Goal: Transaction & Acquisition: Purchase product/service

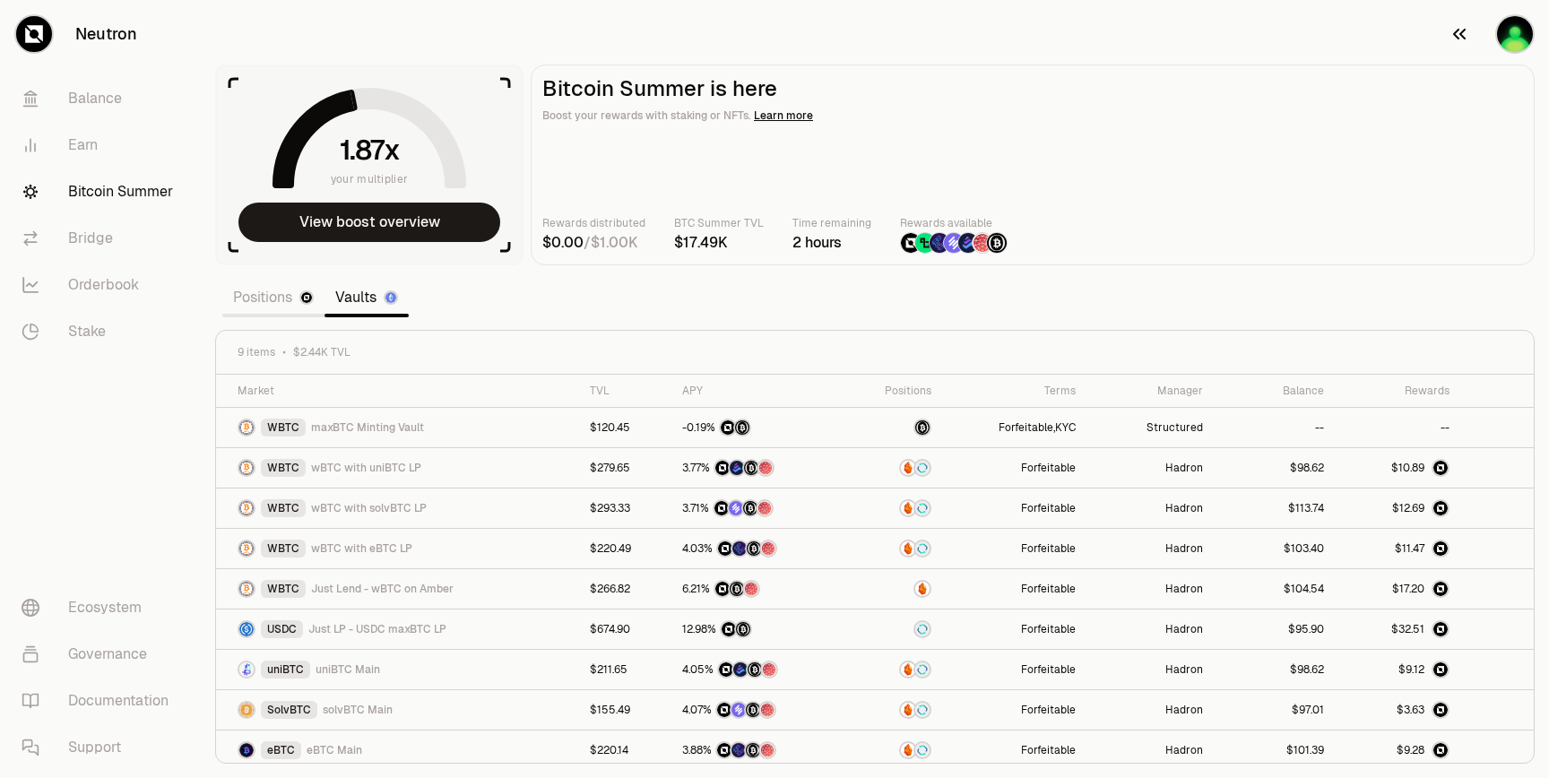
click at [1497, 43] on div "button" at bounding box center [1514, 33] width 39 height 39
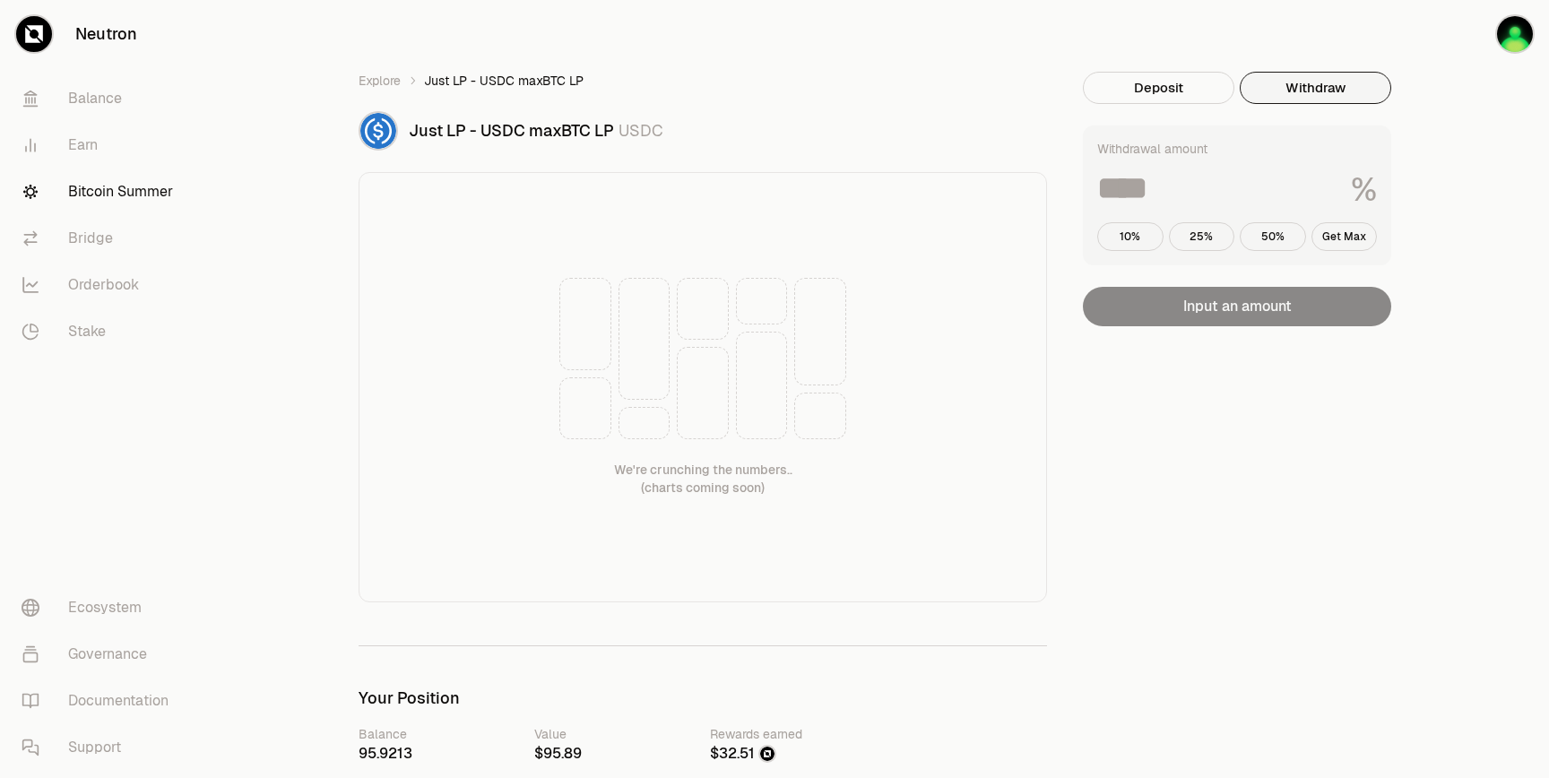
click at [1284, 79] on button "Withdraw" at bounding box center [1314, 88] width 151 height 32
click at [1184, 161] on div "Withdrawal amount % 10% 25% 50% Get Max" at bounding box center [1237, 195] width 308 height 140
click at [1184, 185] on input at bounding box center [1216, 188] width 239 height 32
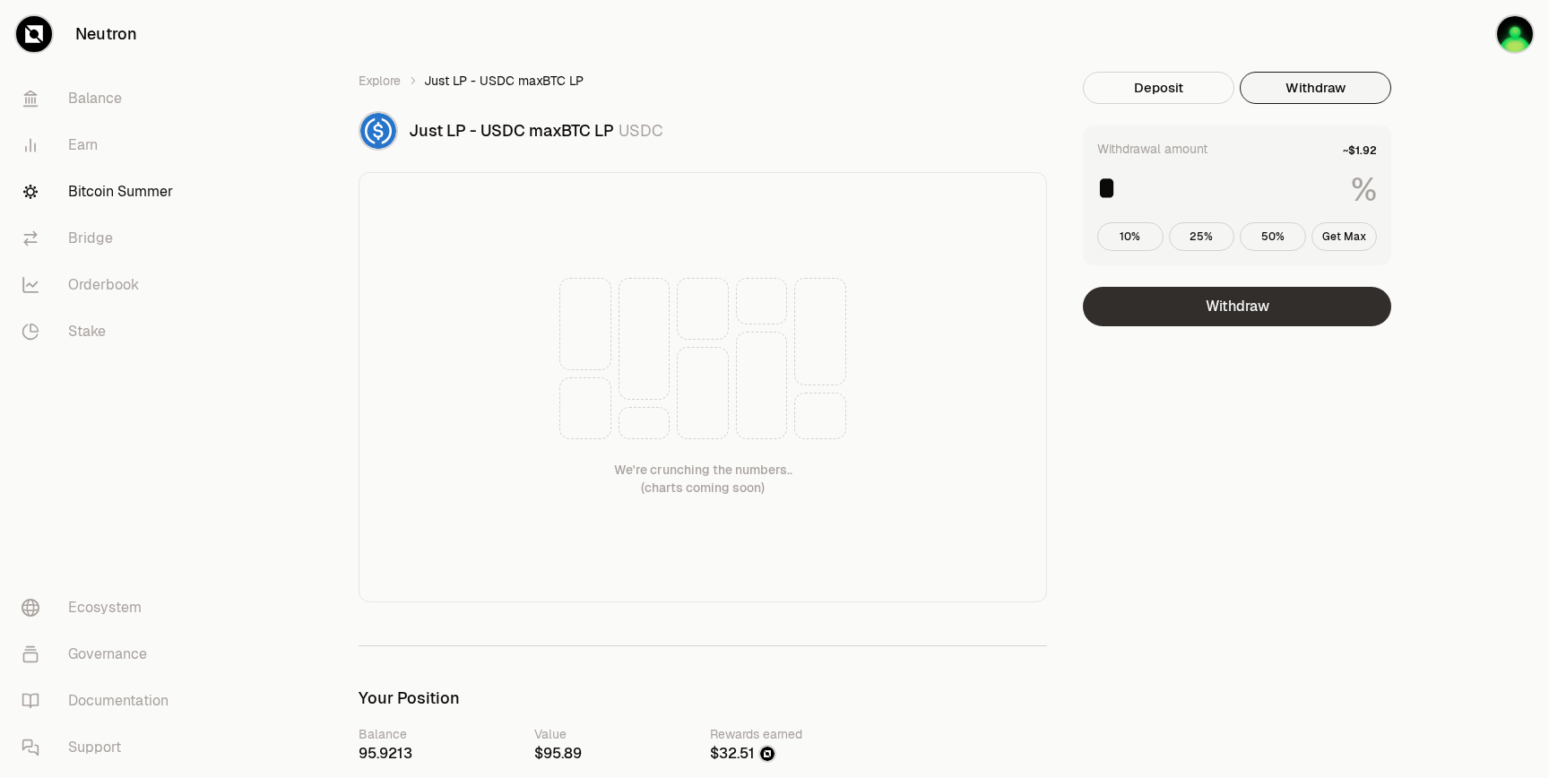
type input "*"
click at [1265, 307] on button "Withdraw" at bounding box center [1237, 306] width 308 height 39
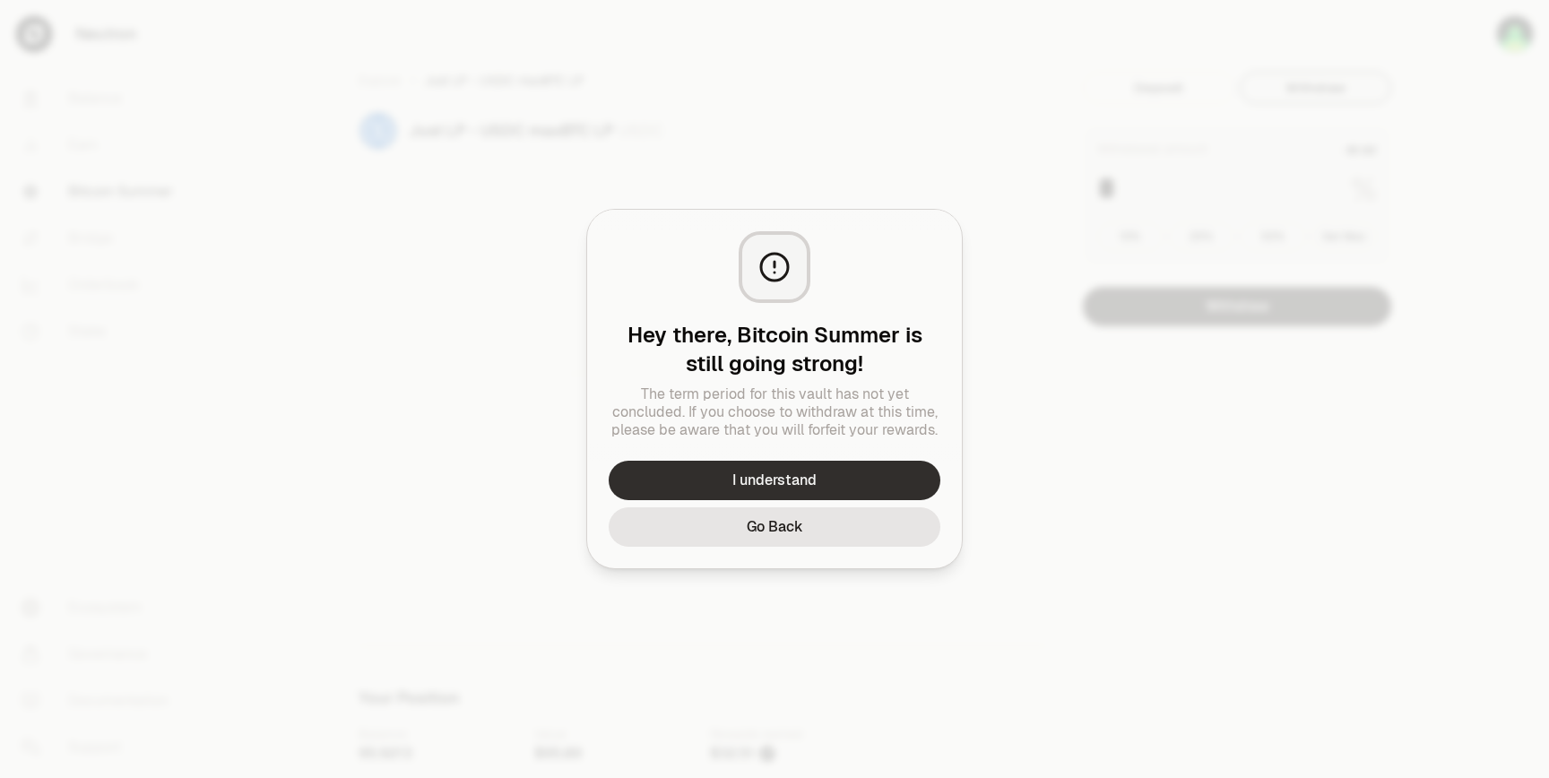
click at [854, 471] on button "I understand" at bounding box center [774, 480] width 332 height 39
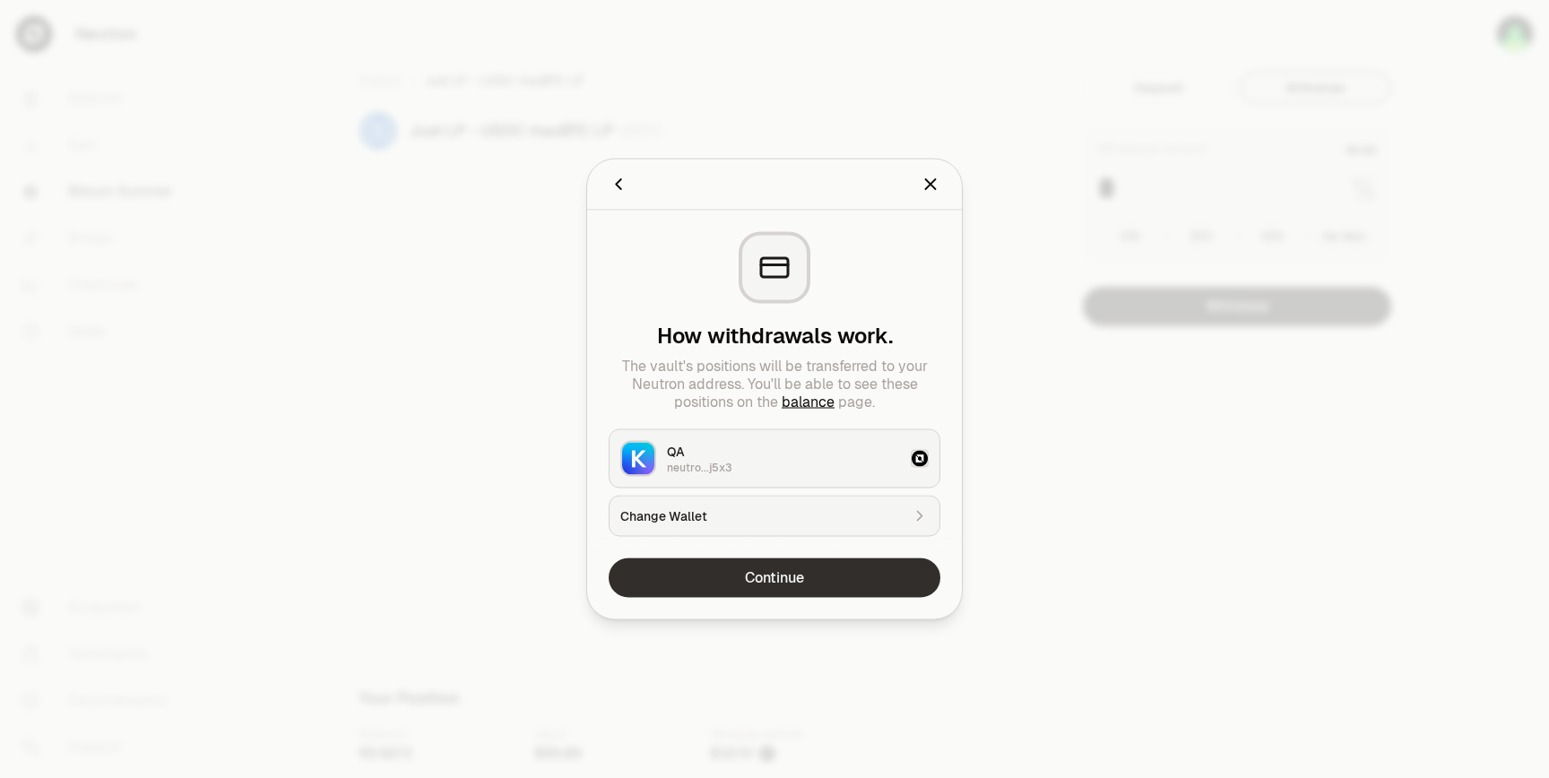
click at [798, 573] on button "Continue" at bounding box center [774, 577] width 332 height 39
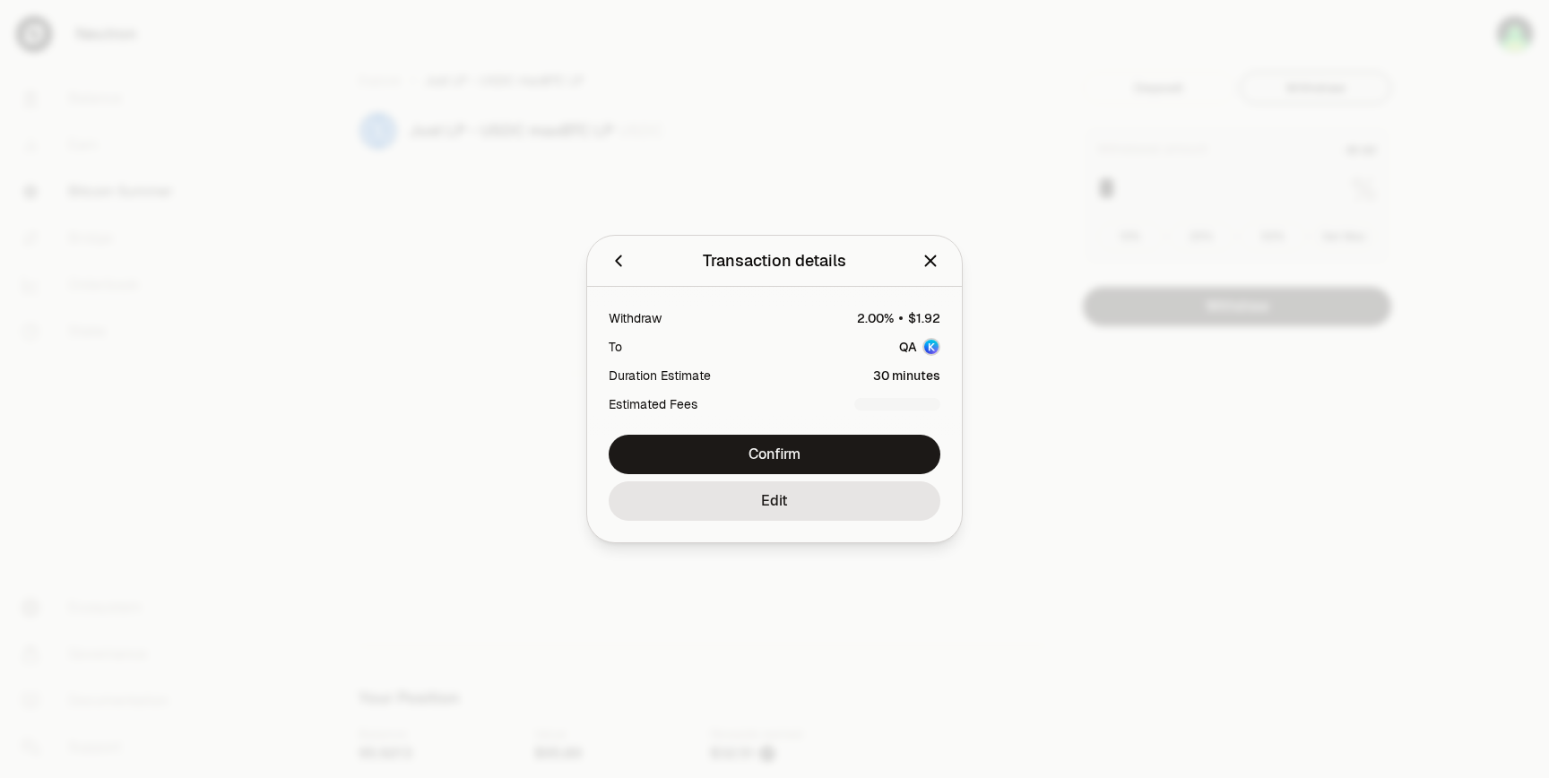
click at [1040, 315] on div at bounding box center [774, 389] width 1549 height 778
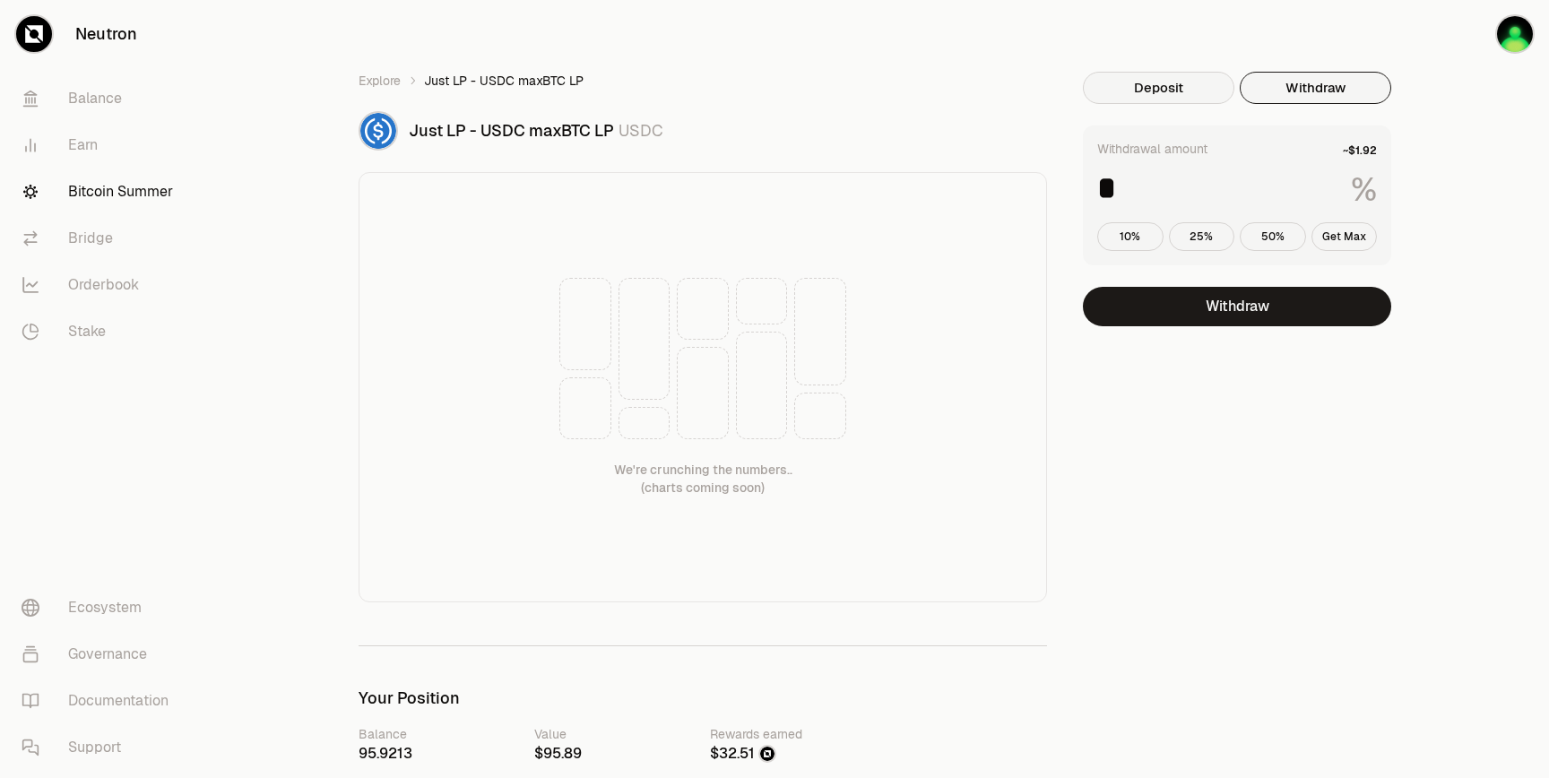
click at [1155, 92] on button "Deposit" at bounding box center [1158, 88] width 151 height 32
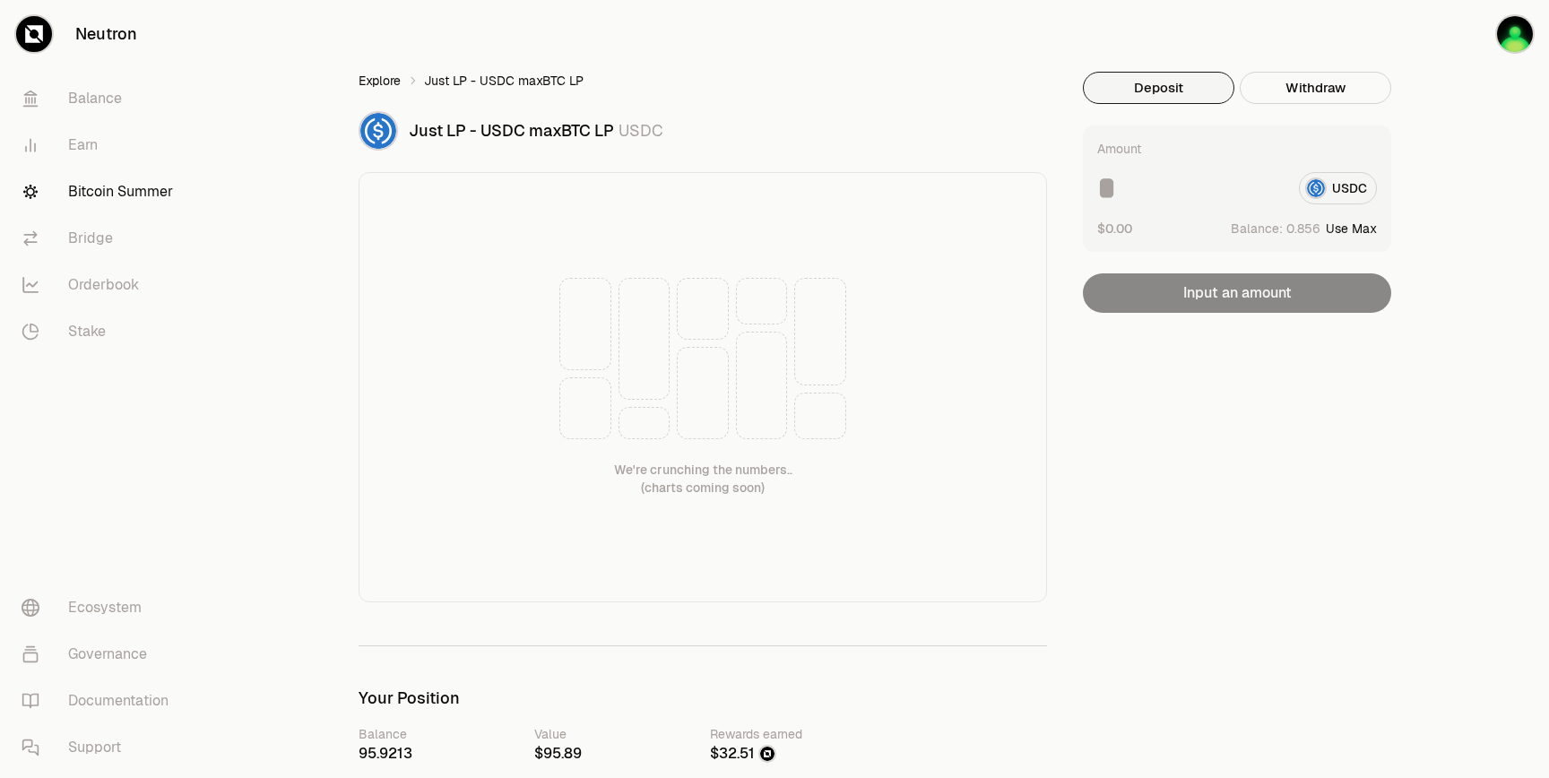
click at [393, 82] on link "Explore" at bounding box center [379, 81] width 42 height 18
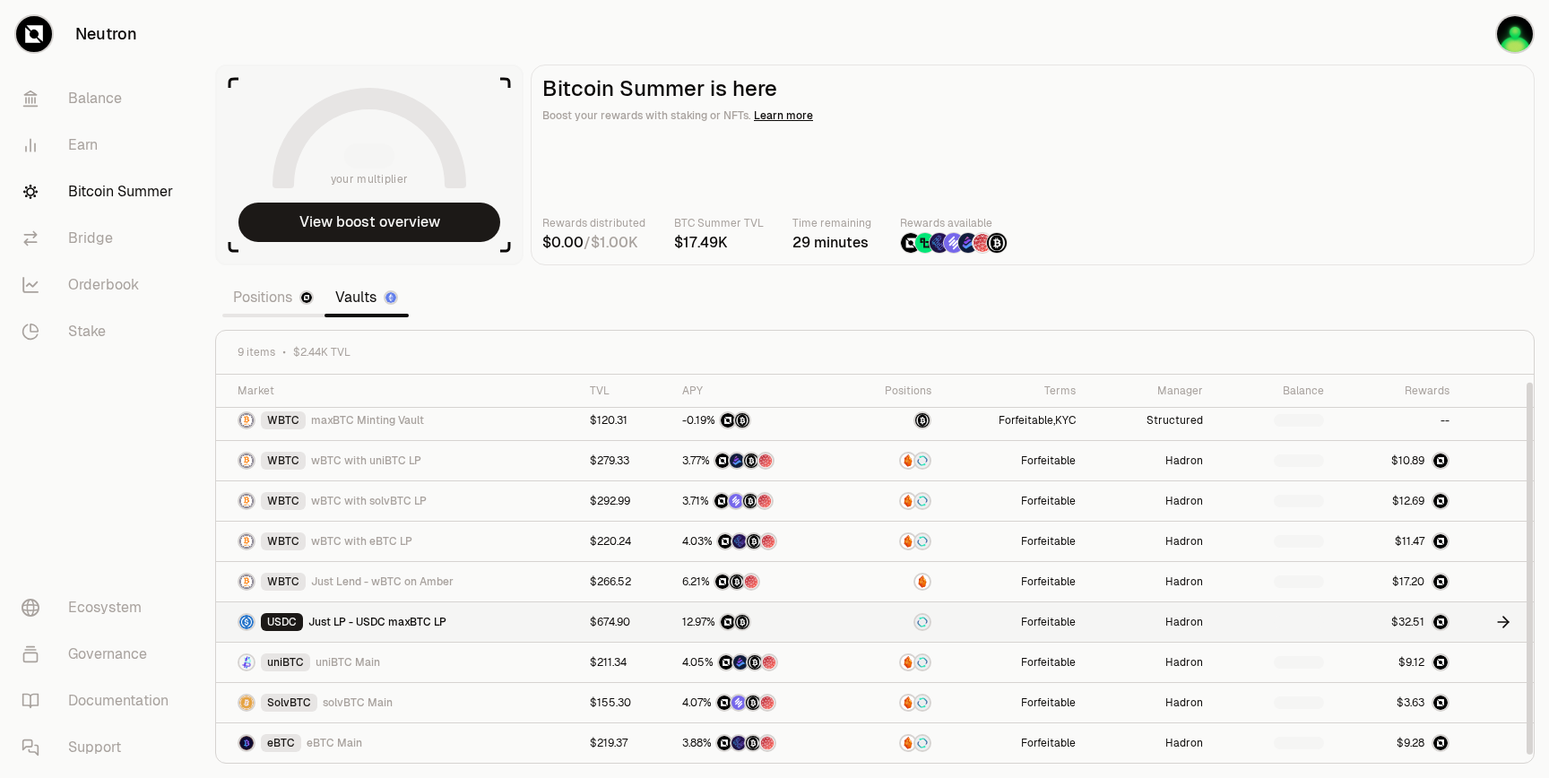
scroll to position [7, 0]
click at [1500, 610] on td at bounding box center [1496, 622] width 73 height 40
click at [1506, 619] on icon at bounding box center [1505, 622] width 5 height 11
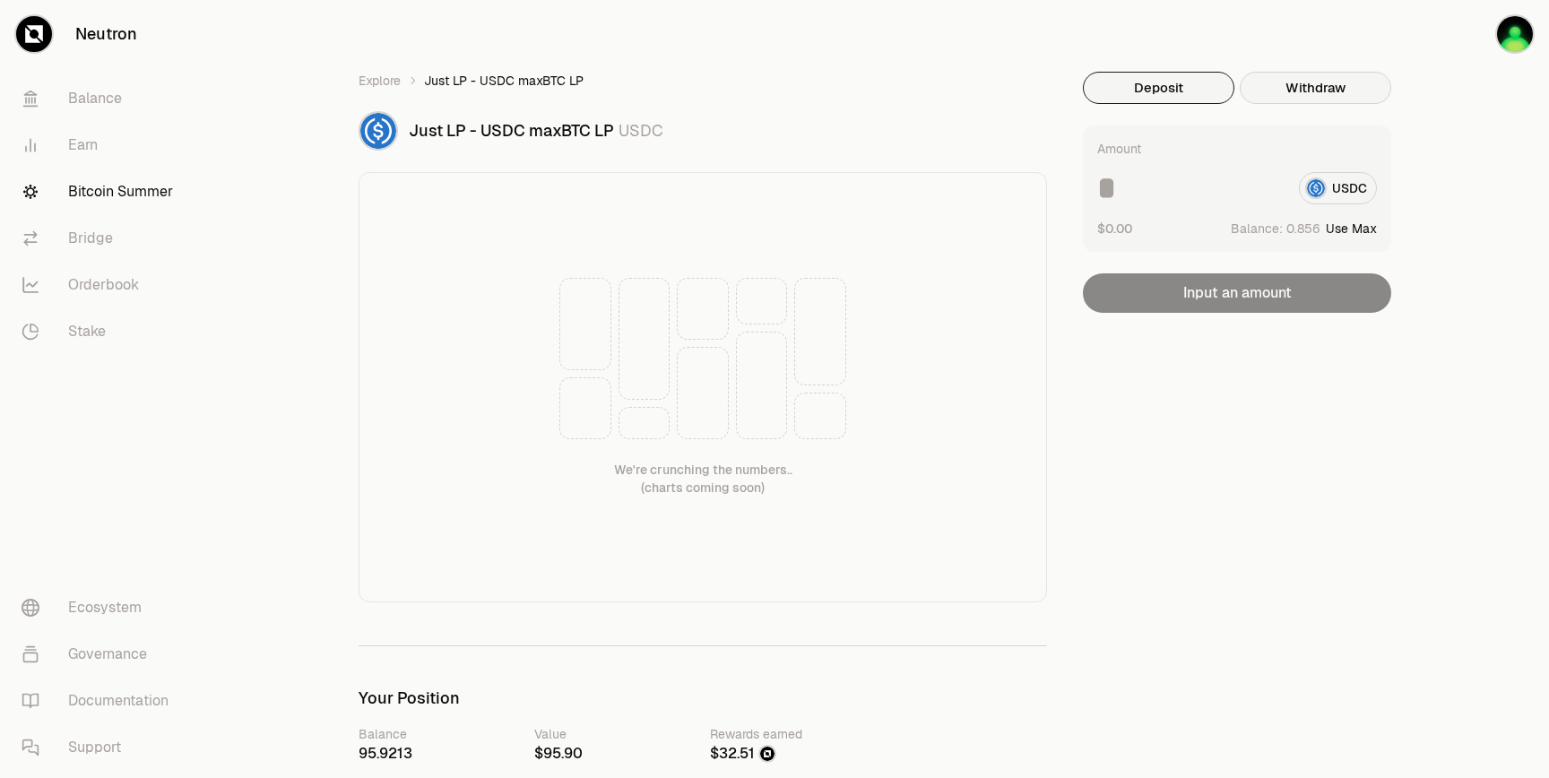
click at [1304, 91] on button "Withdraw" at bounding box center [1314, 88] width 151 height 32
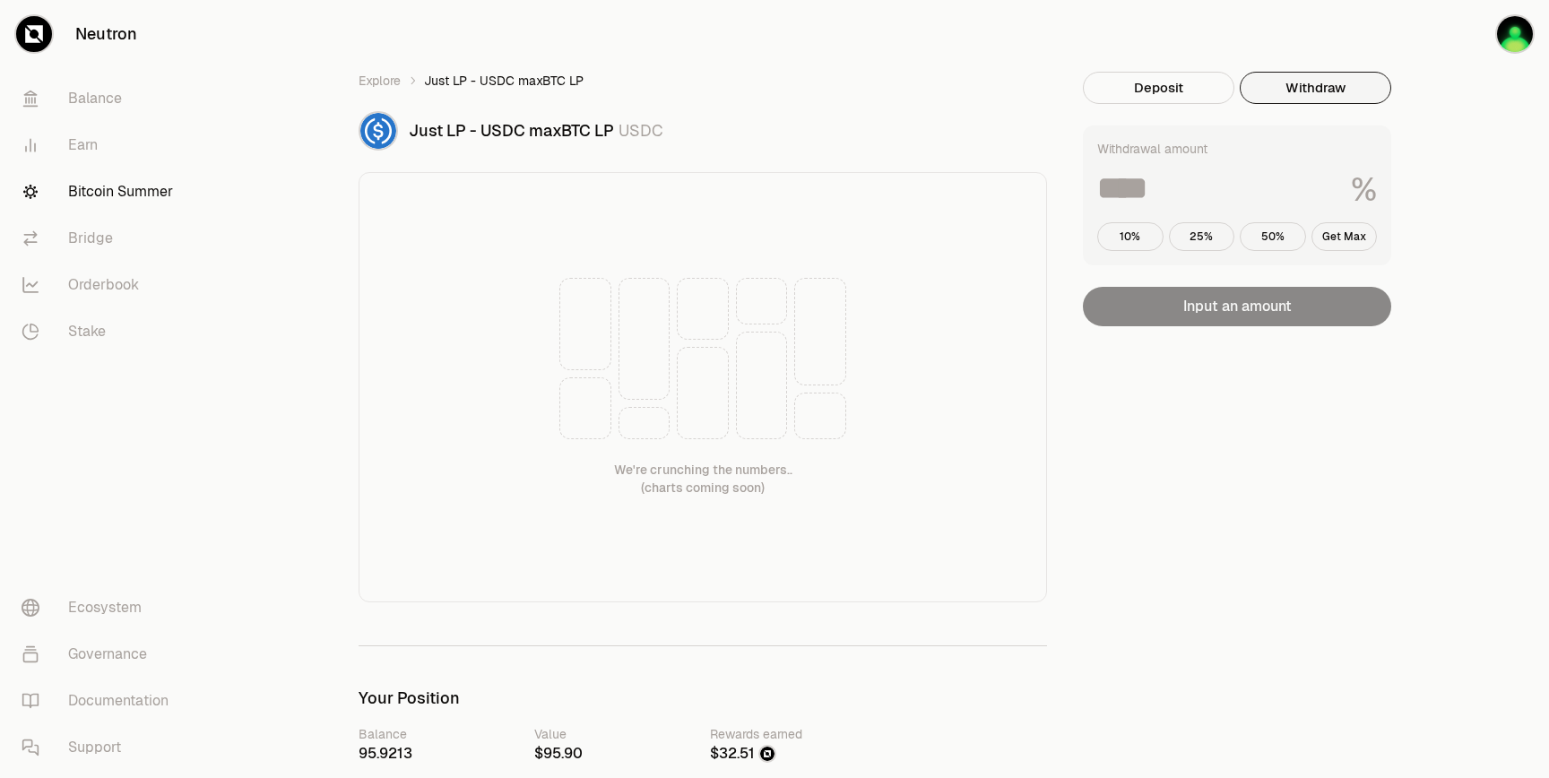
click at [1252, 182] on input at bounding box center [1216, 188] width 239 height 32
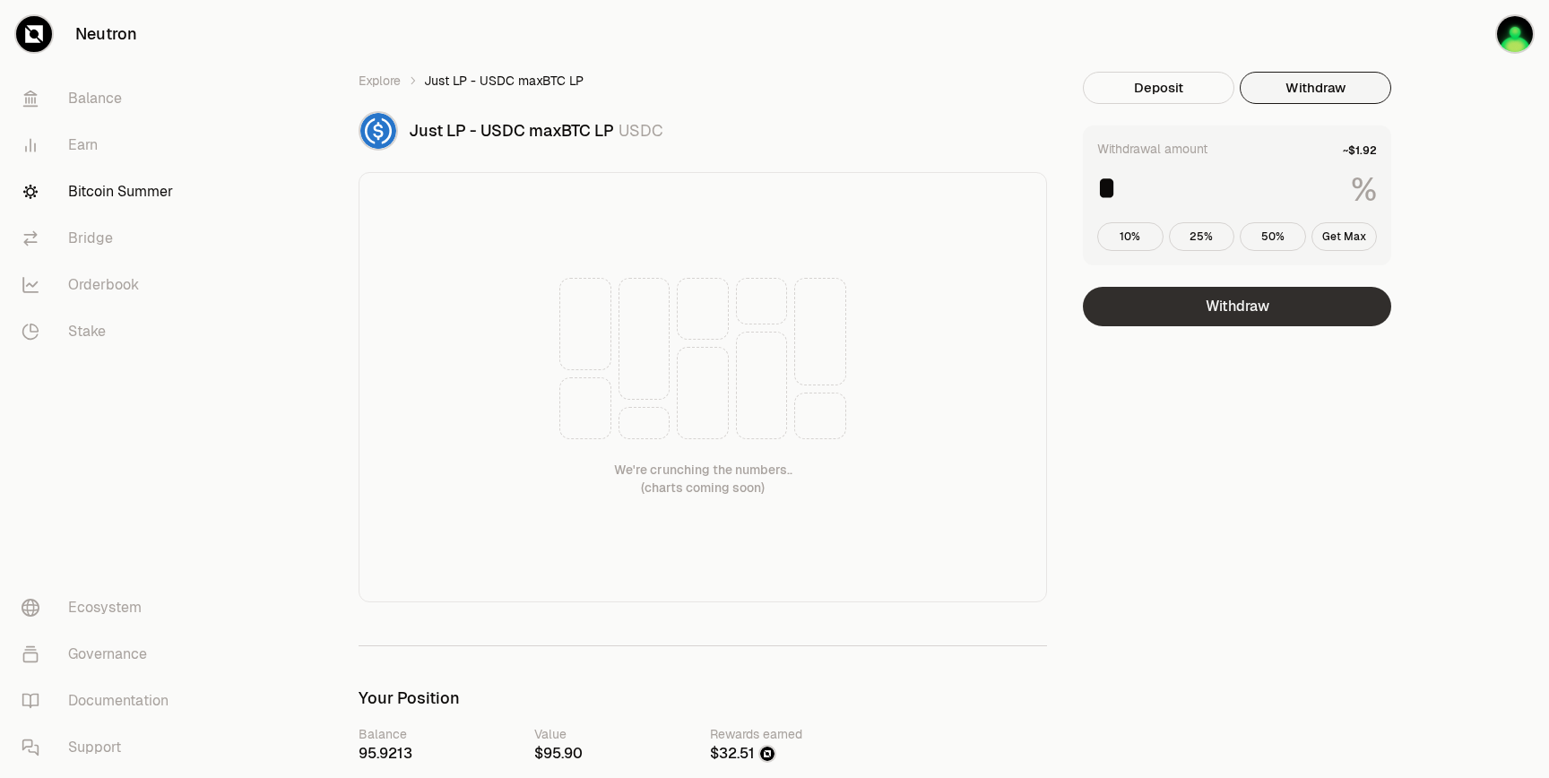
type input "*"
click at [1204, 315] on button "Withdraw" at bounding box center [1237, 306] width 308 height 39
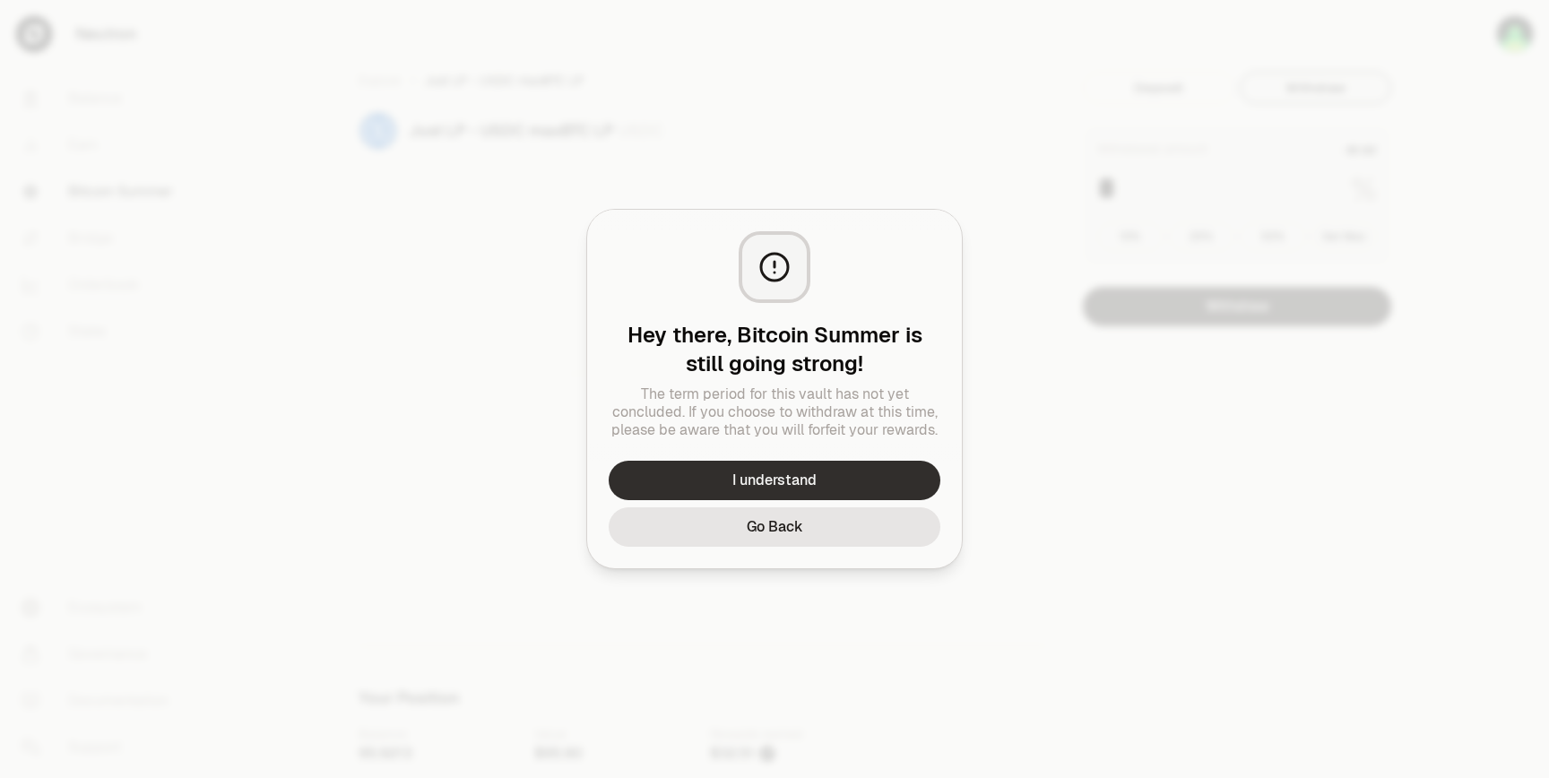
click at [837, 473] on button "I understand" at bounding box center [774, 480] width 332 height 39
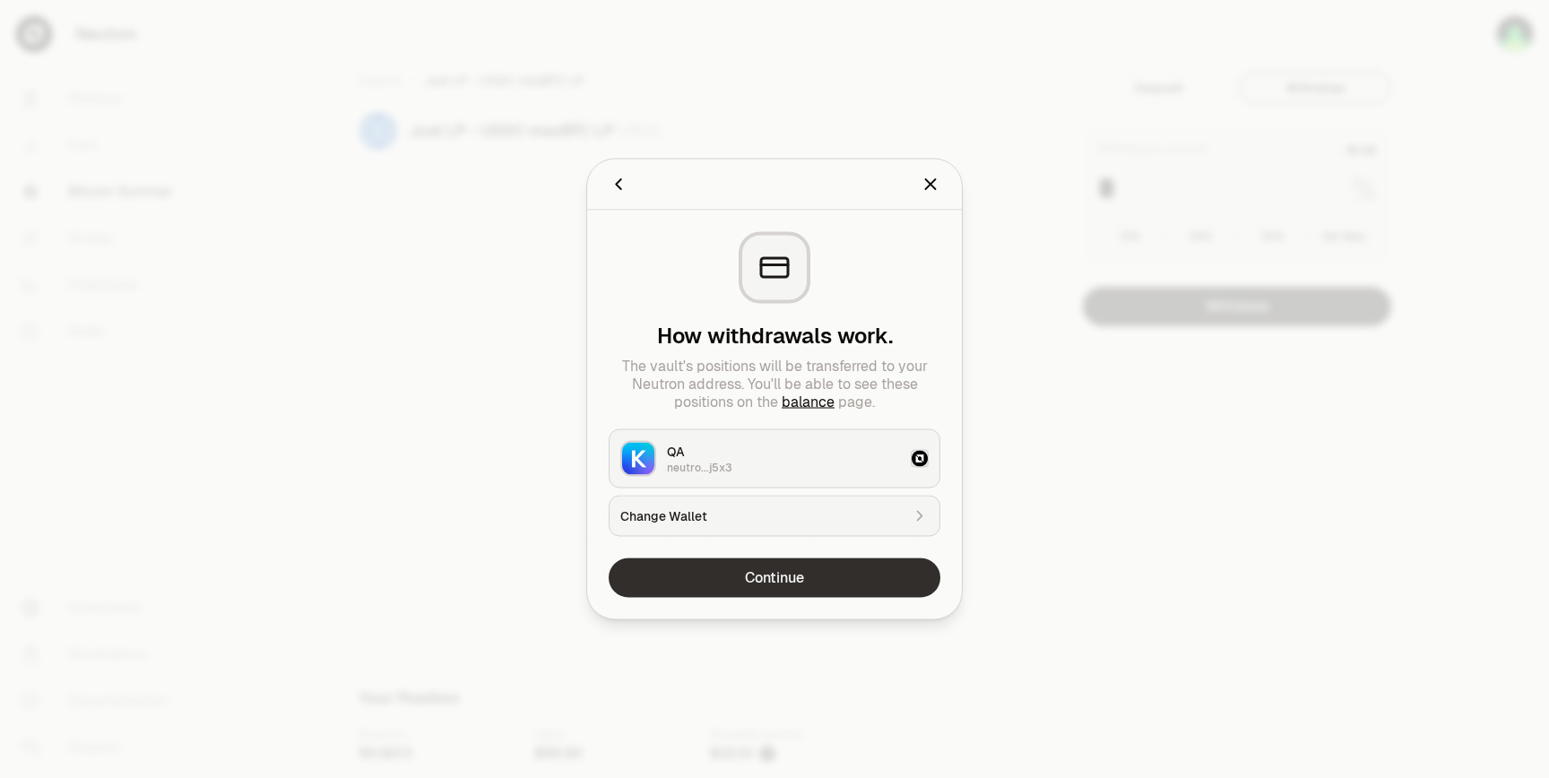
click at [799, 563] on button "Continue" at bounding box center [774, 577] width 332 height 39
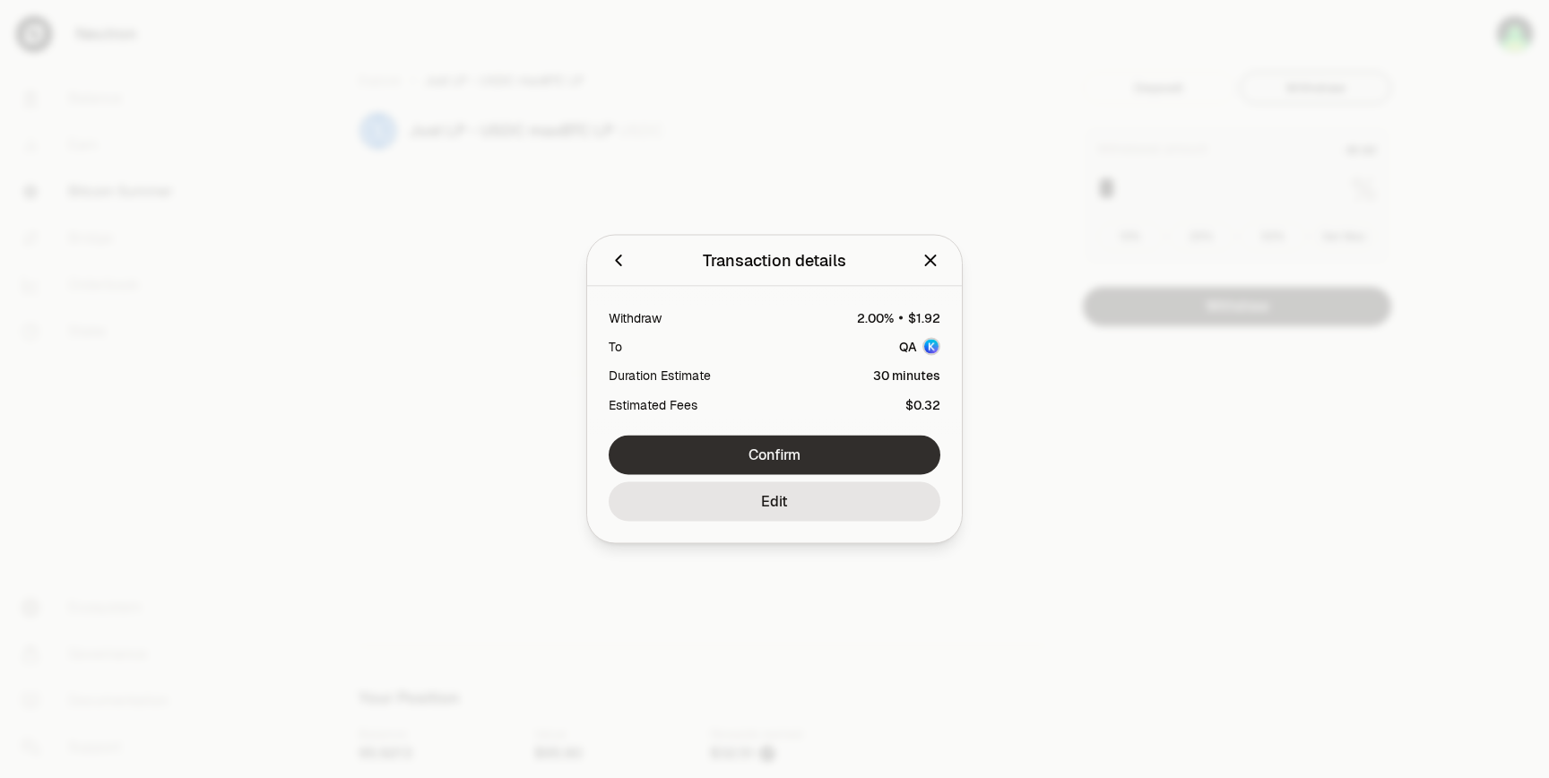
click at [813, 463] on button "Confirm" at bounding box center [774, 455] width 332 height 39
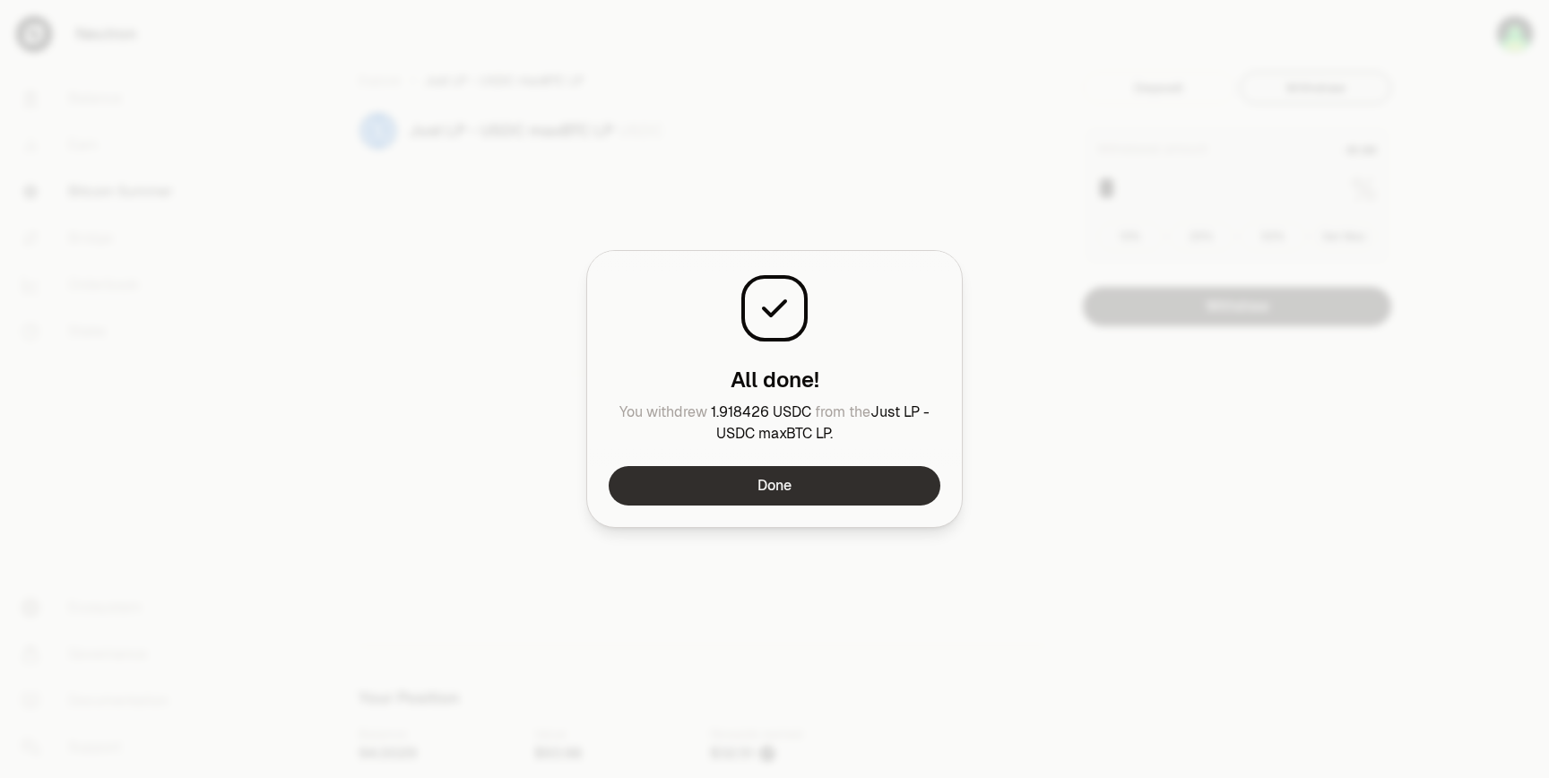
click at [851, 473] on button "Done" at bounding box center [774, 485] width 332 height 39
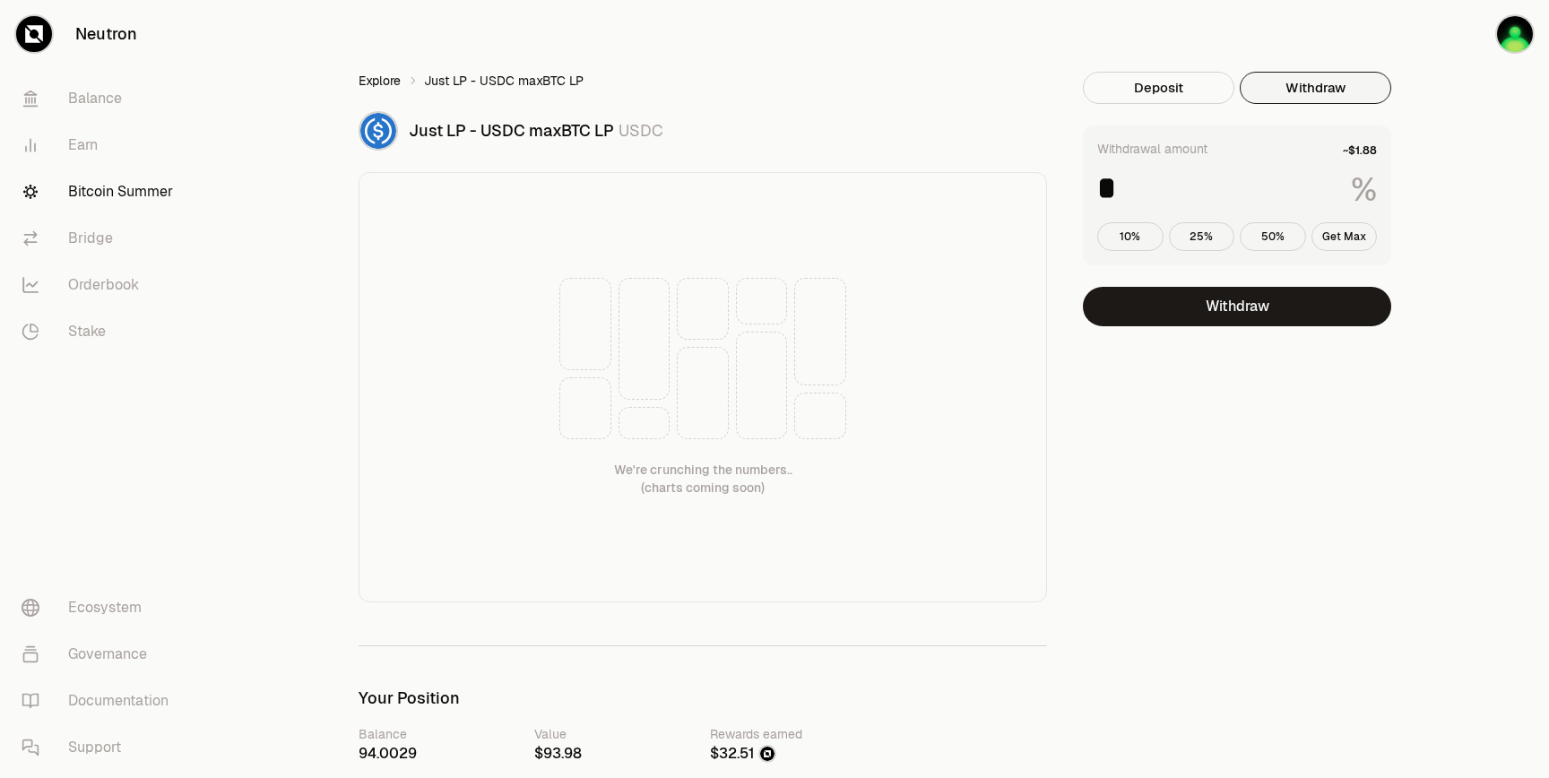
click at [384, 83] on link "Explore" at bounding box center [379, 81] width 42 height 18
click at [997, 74] on ol "Explore Just LP - USDC maxBTC LP" at bounding box center [702, 81] width 688 height 18
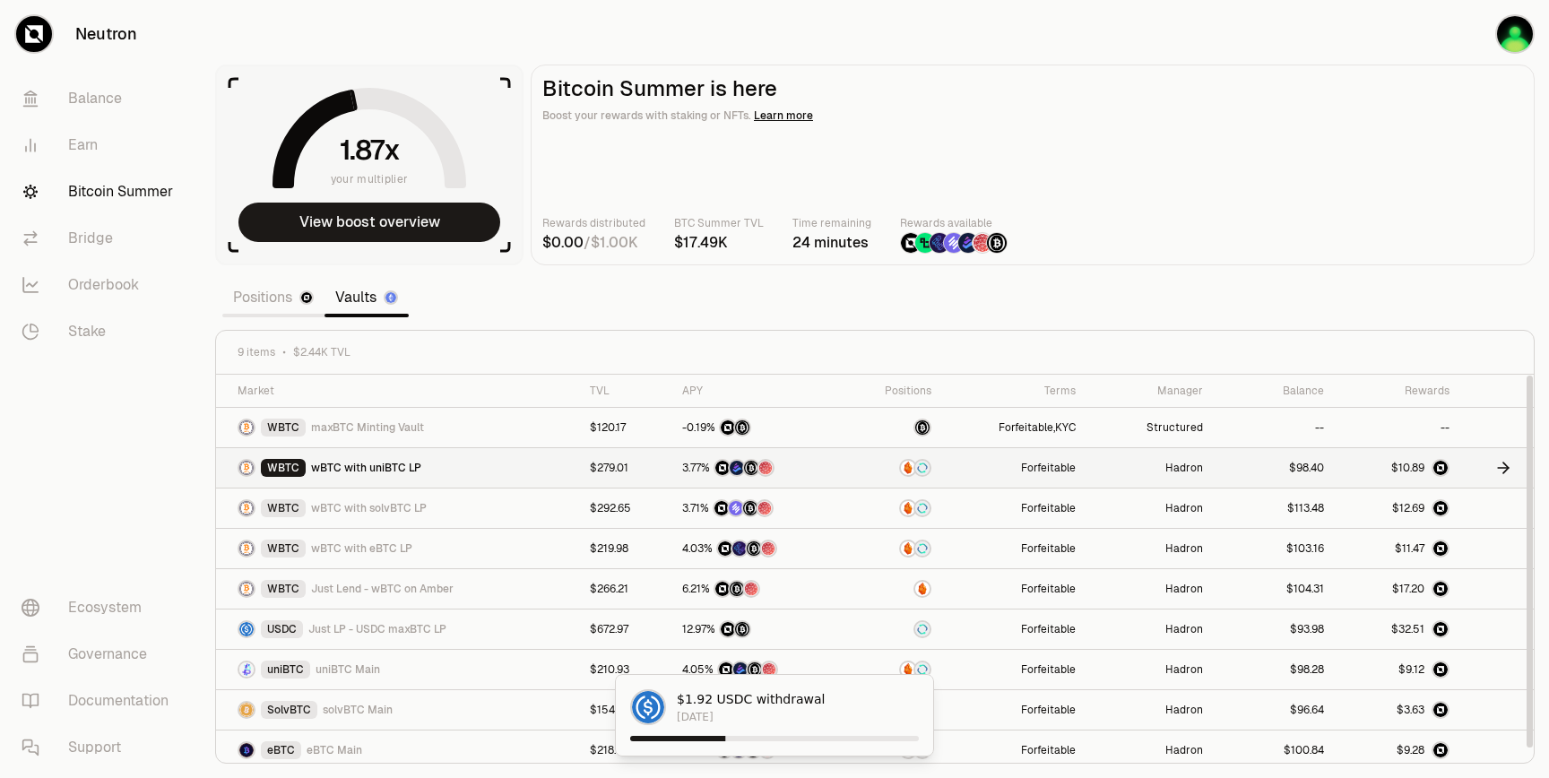
click at [801, 455] on td at bounding box center [757, 468] width 172 height 40
click at [1499, 466] on icon at bounding box center [1503, 468] width 18 height 18
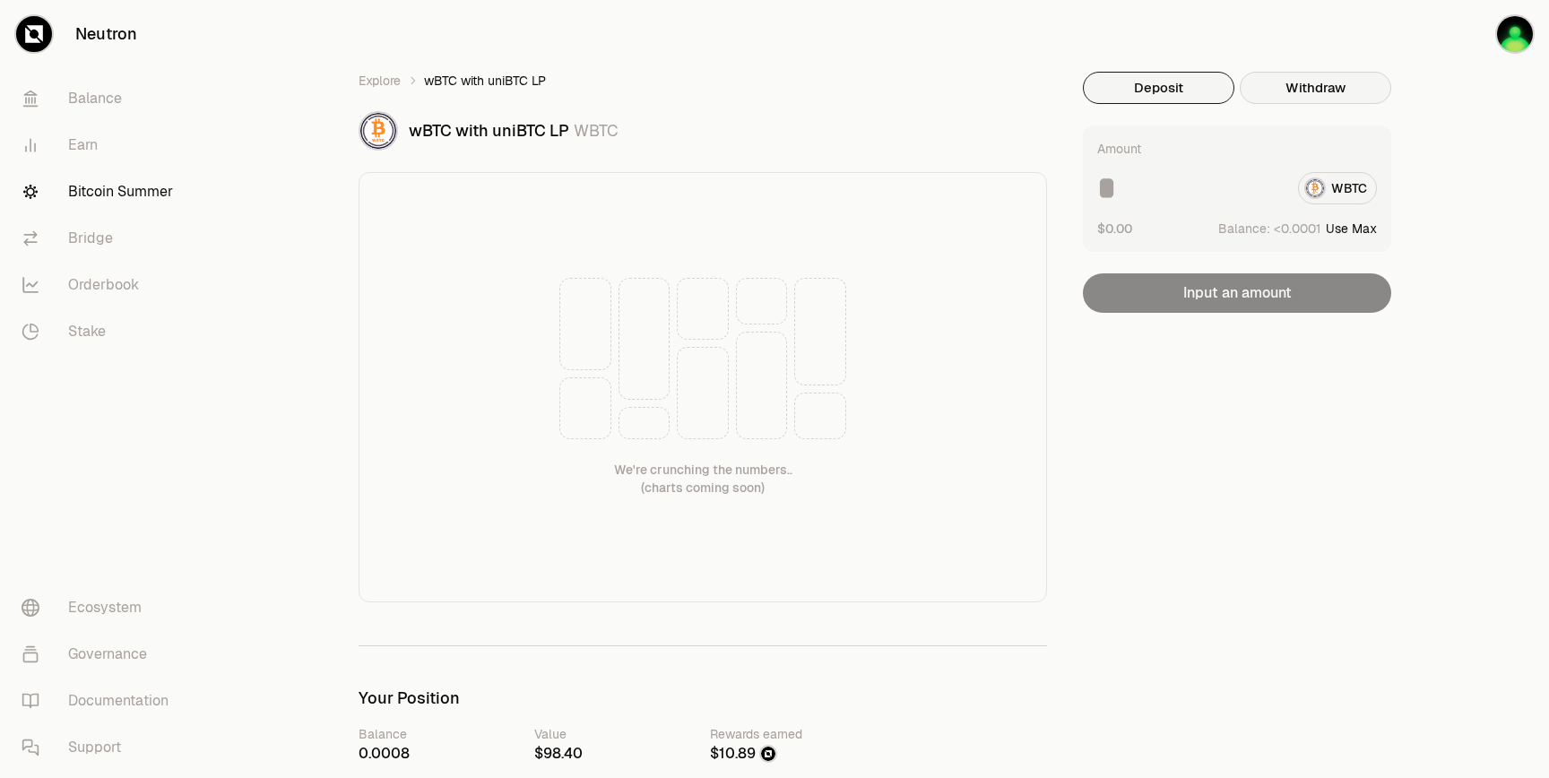
click at [1326, 80] on button "Withdraw" at bounding box center [1314, 88] width 151 height 32
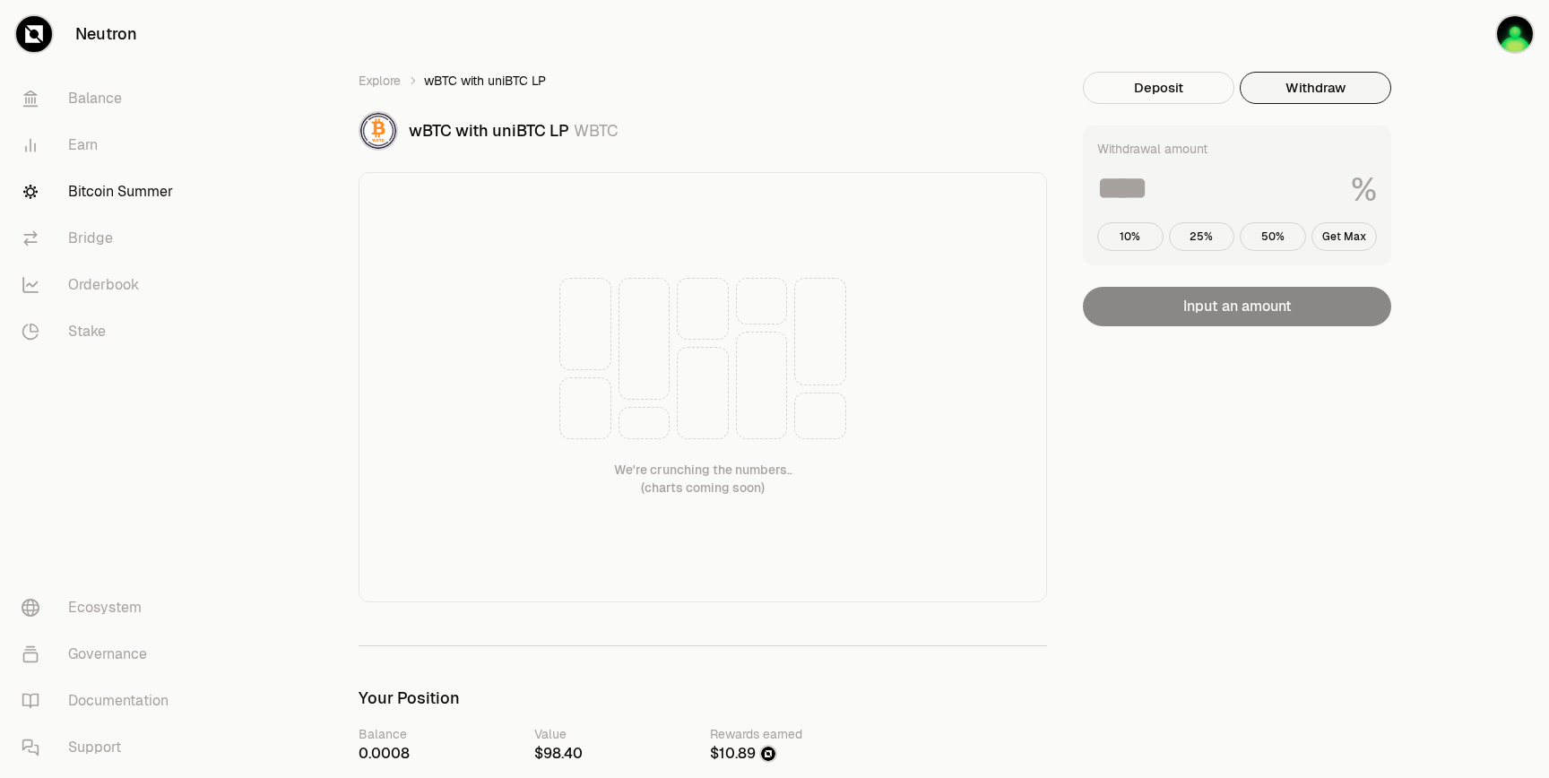
click at [1347, 217] on div "Withdrawal amount % 10% 25% 50% Get Max" at bounding box center [1237, 195] width 308 height 140
click at [1347, 228] on button "Get Max" at bounding box center [1344, 236] width 66 height 29
type input "***"
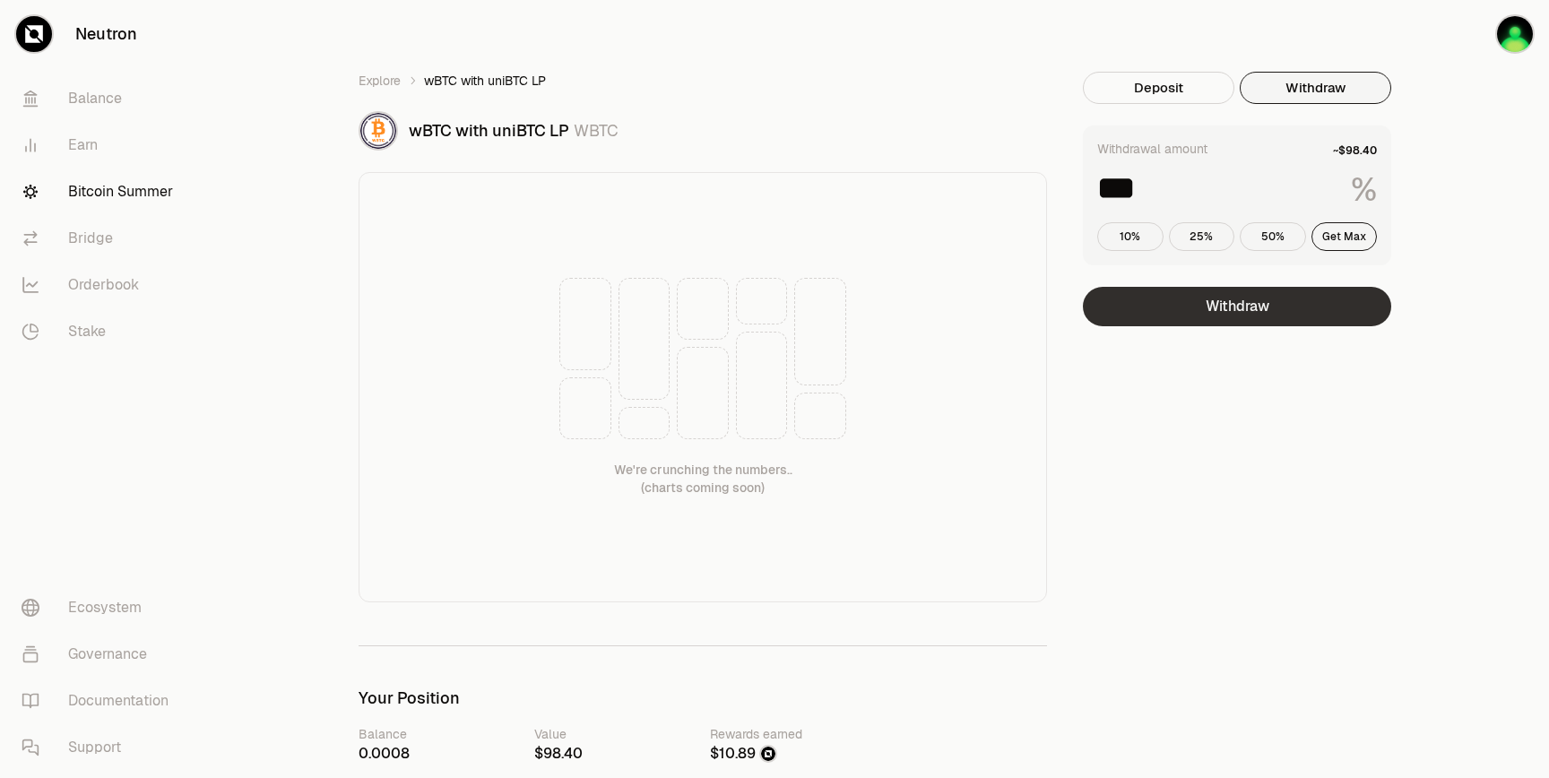
click at [1301, 311] on button "Withdraw" at bounding box center [1237, 306] width 308 height 39
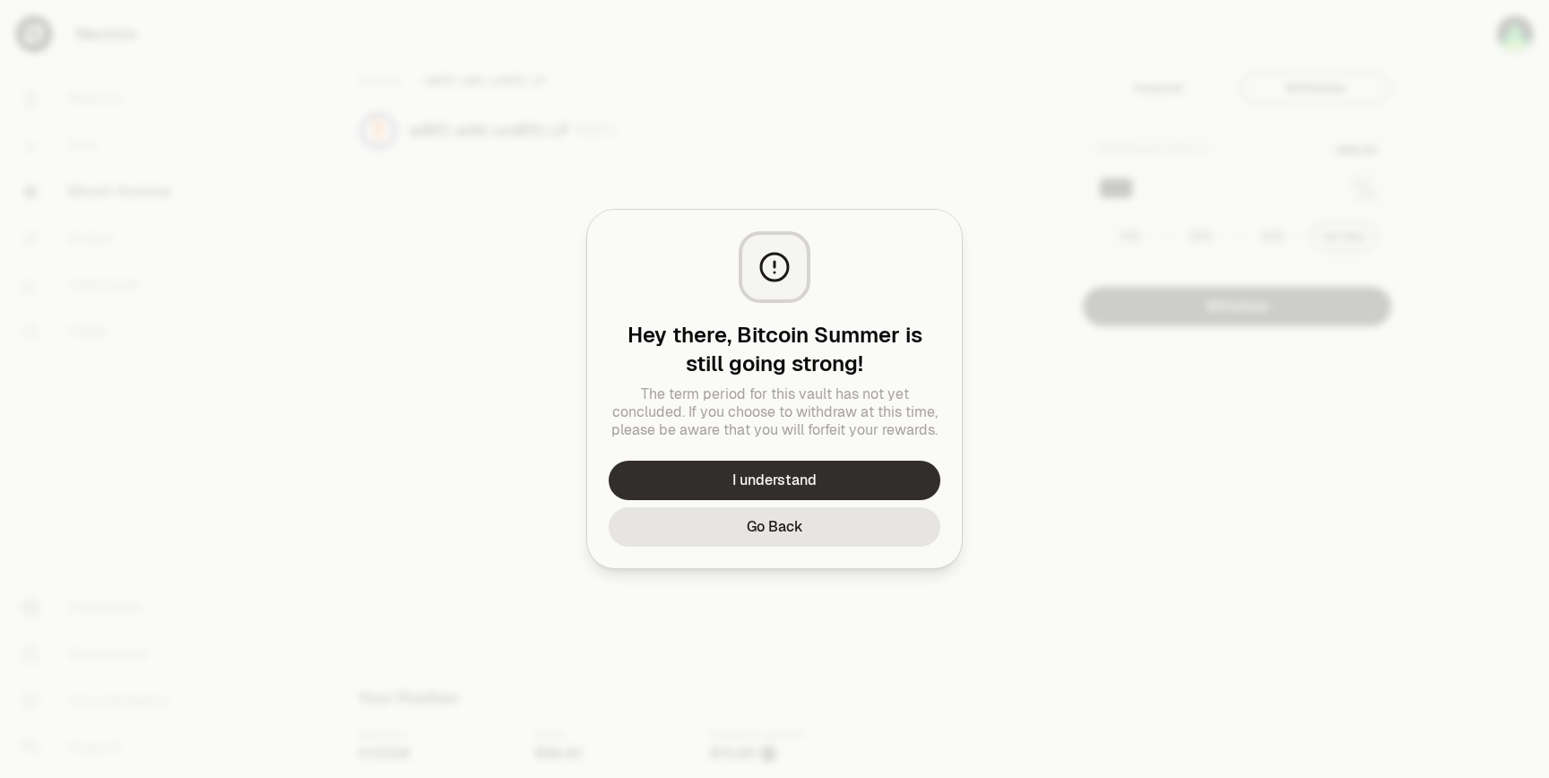
click at [730, 479] on button "I understand" at bounding box center [774, 480] width 332 height 39
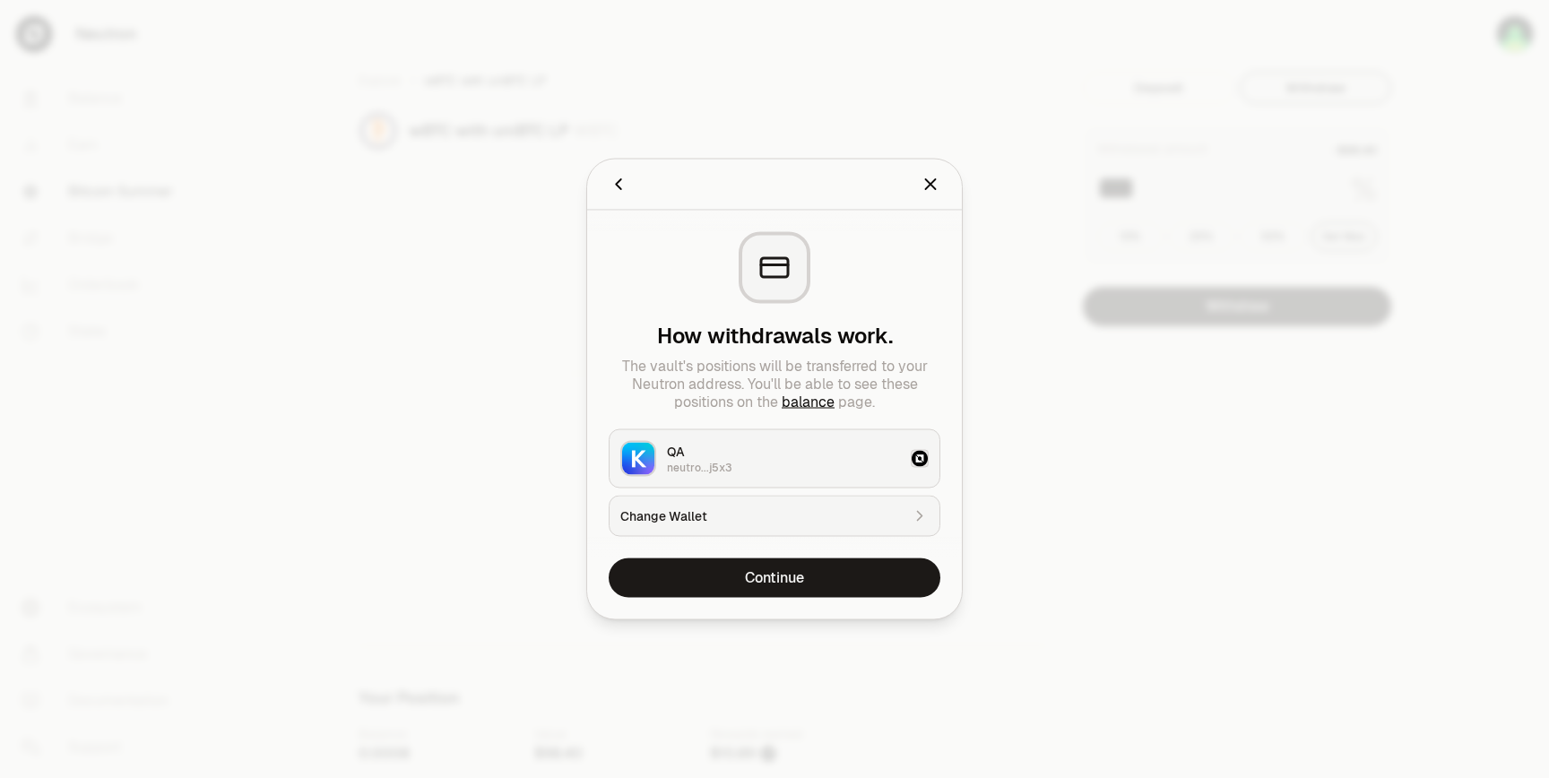
click at [619, 186] on icon "Back" at bounding box center [618, 184] width 5 height 10
click at [1027, 249] on div at bounding box center [774, 389] width 1549 height 778
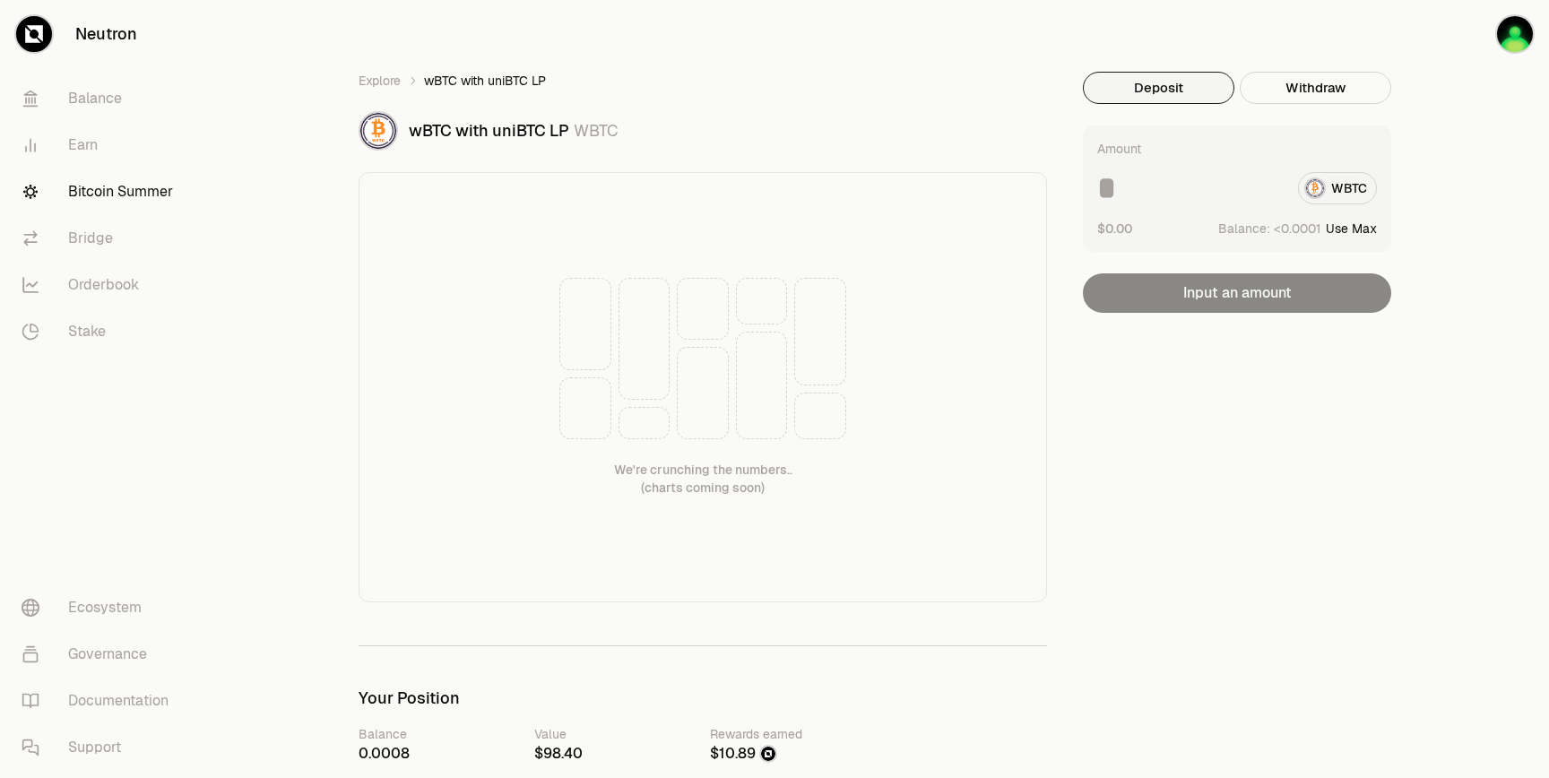
click at [1145, 91] on button "Deposit" at bounding box center [1158, 88] width 151 height 32
click at [385, 91] on div "Explore wBTC with uniBTC LP wBTC with uniBTC LP WBTC We're crunching the number…" at bounding box center [702, 337] width 688 height 531
click at [385, 88] on link "Explore" at bounding box center [379, 81] width 42 height 18
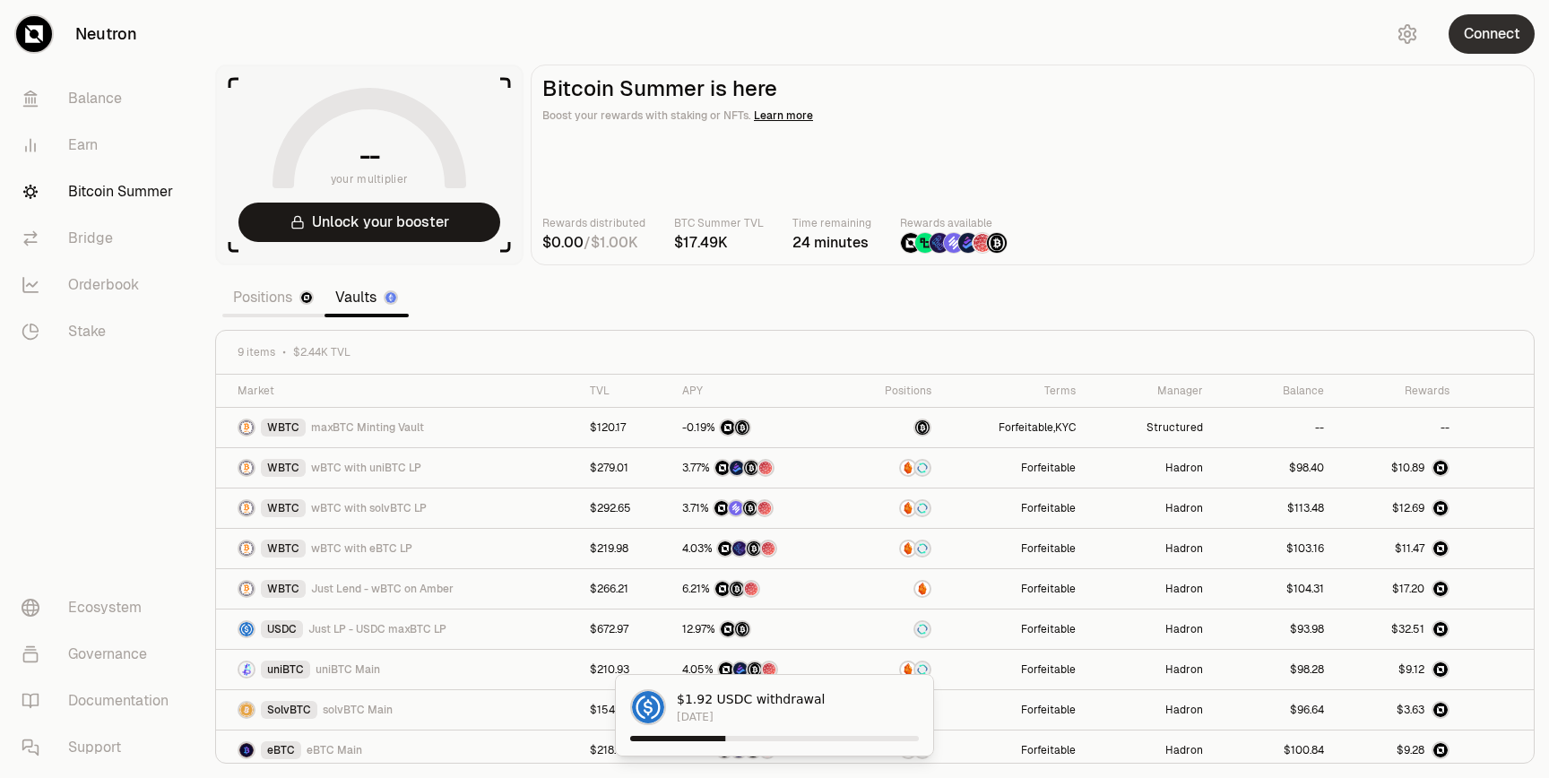
click at [1493, 25] on button "Connect" at bounding box center [1491, 33] width 86 height 39
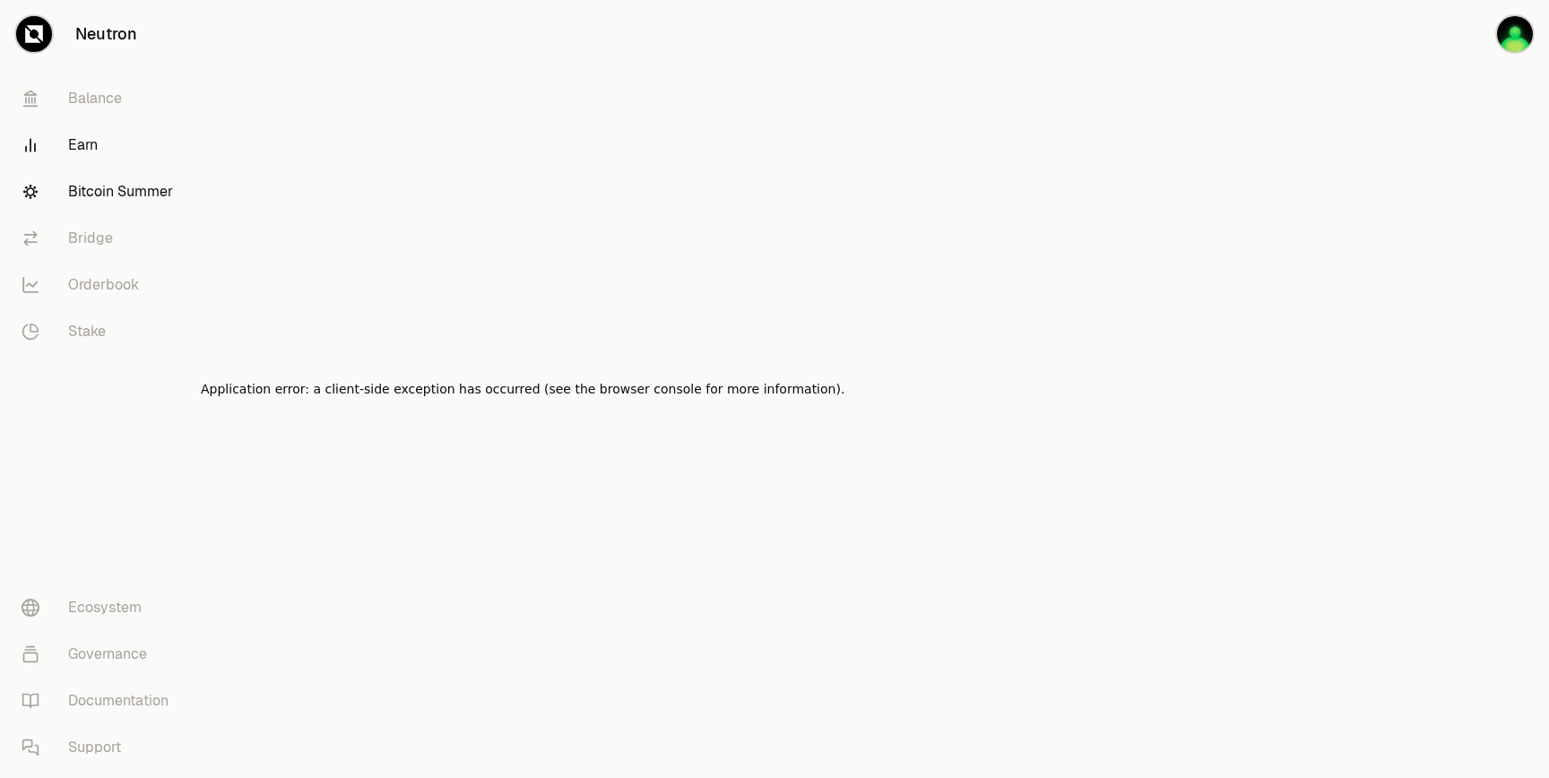
click at [84, 135] on link "Earn" at bounding box center [100, 145] width 186 height 47
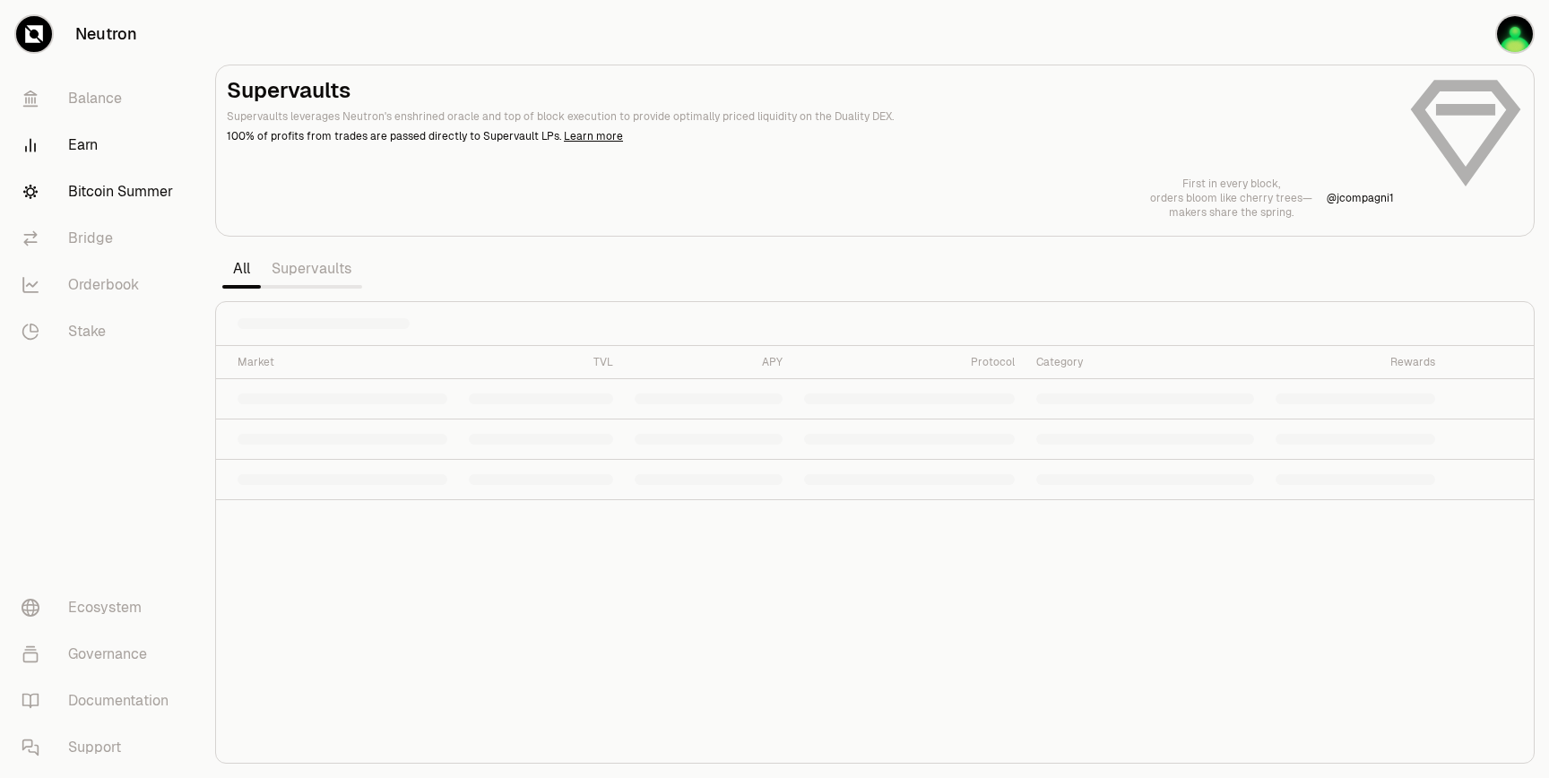
click at [88, 196] on link "Bitcoin Summer" at bounding box center [100, 191] width 186 height 47
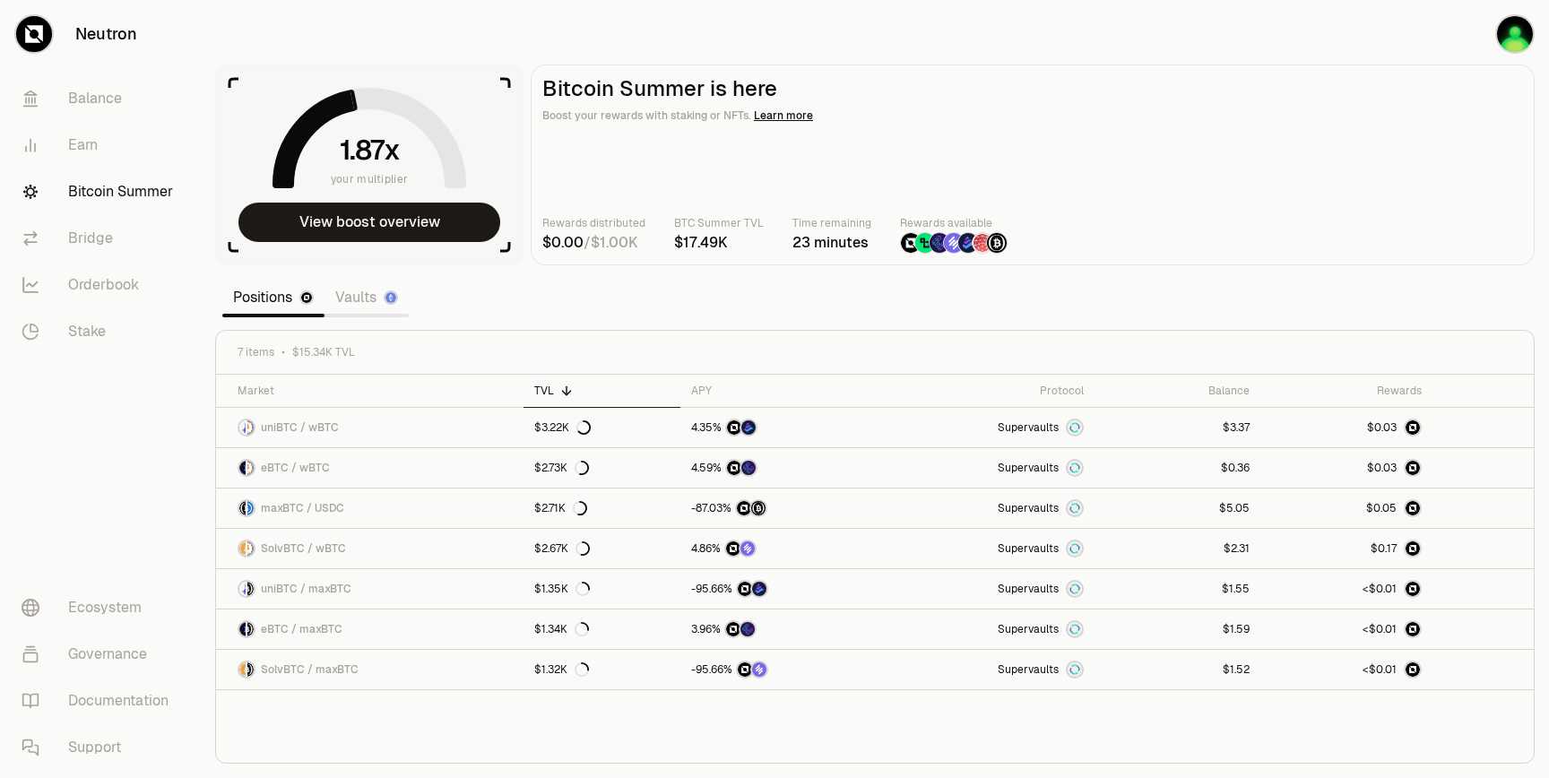
click at [371, 301] on link "Vaults" at bounding box center [366, 298] width 84 height 36
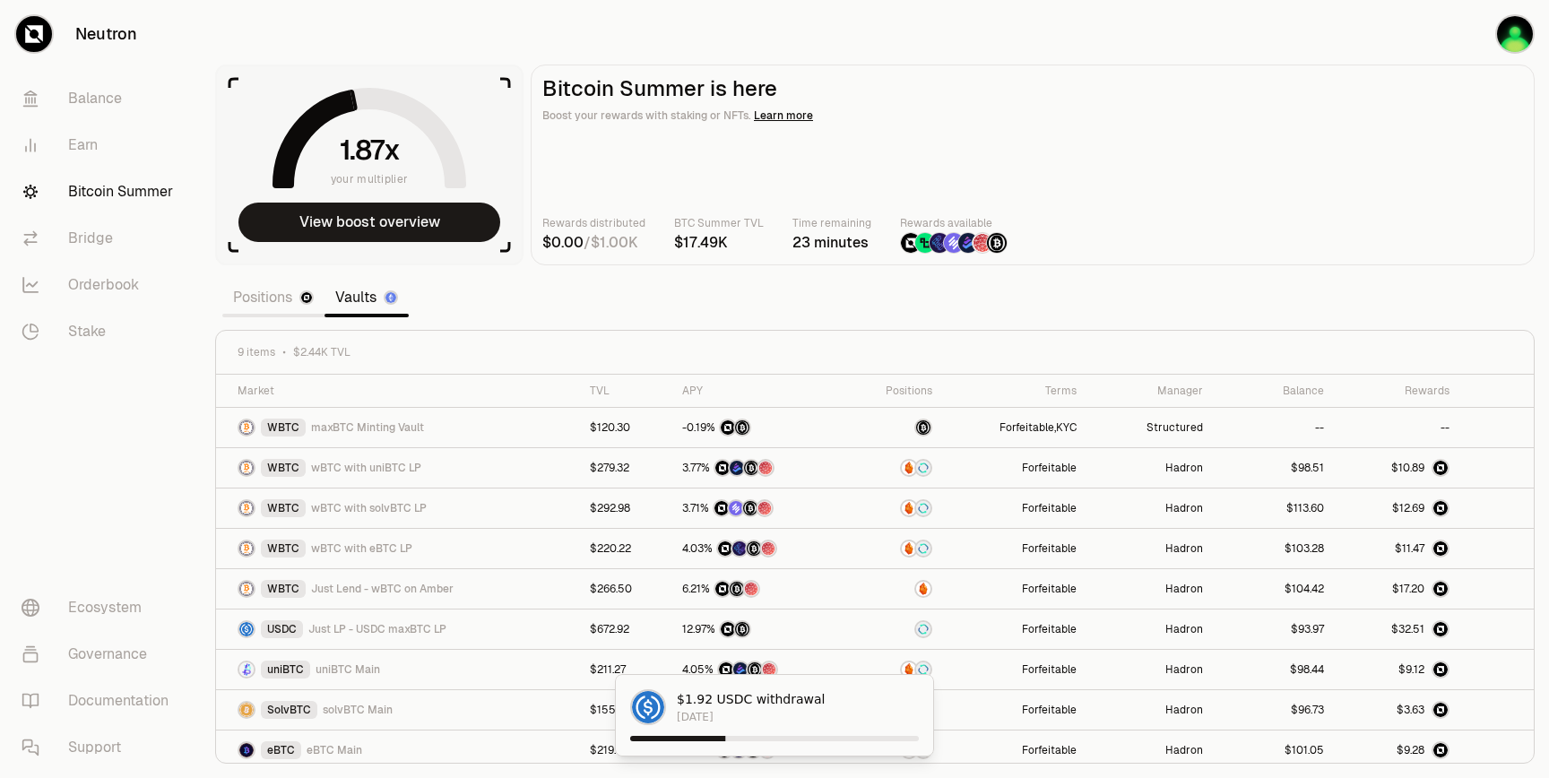
click at [1384, 139] on main "Bitcoin Summer is here Boost your rewards with staking or NFTs. Learn more Rewa…" at bounding box center [1033, 165] width 1004 height 201
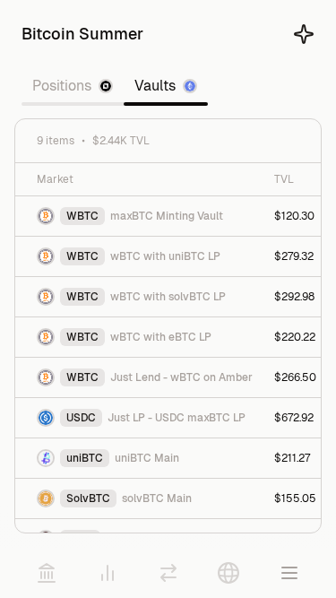
click at [289, 569] on icon "button" at bounding box center [290, 573] width 22 height 22
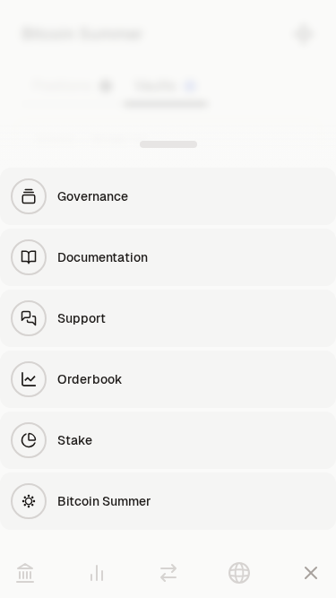
click at [139, 136] on div at bounding box center [168, 144] width 336 height 47
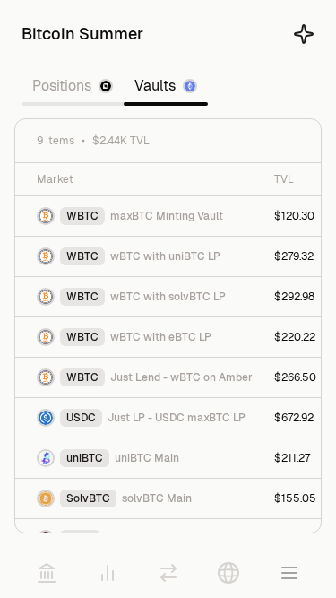
click at [106, 578] on icon at bounding box center [108, 573] width 22 height 22
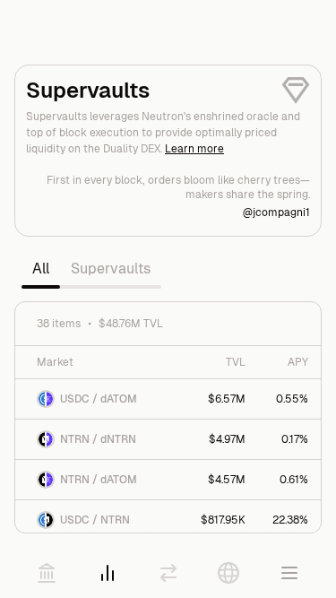
click at [58, 578] on link at bounding box center [47, 573] width 50 height 50
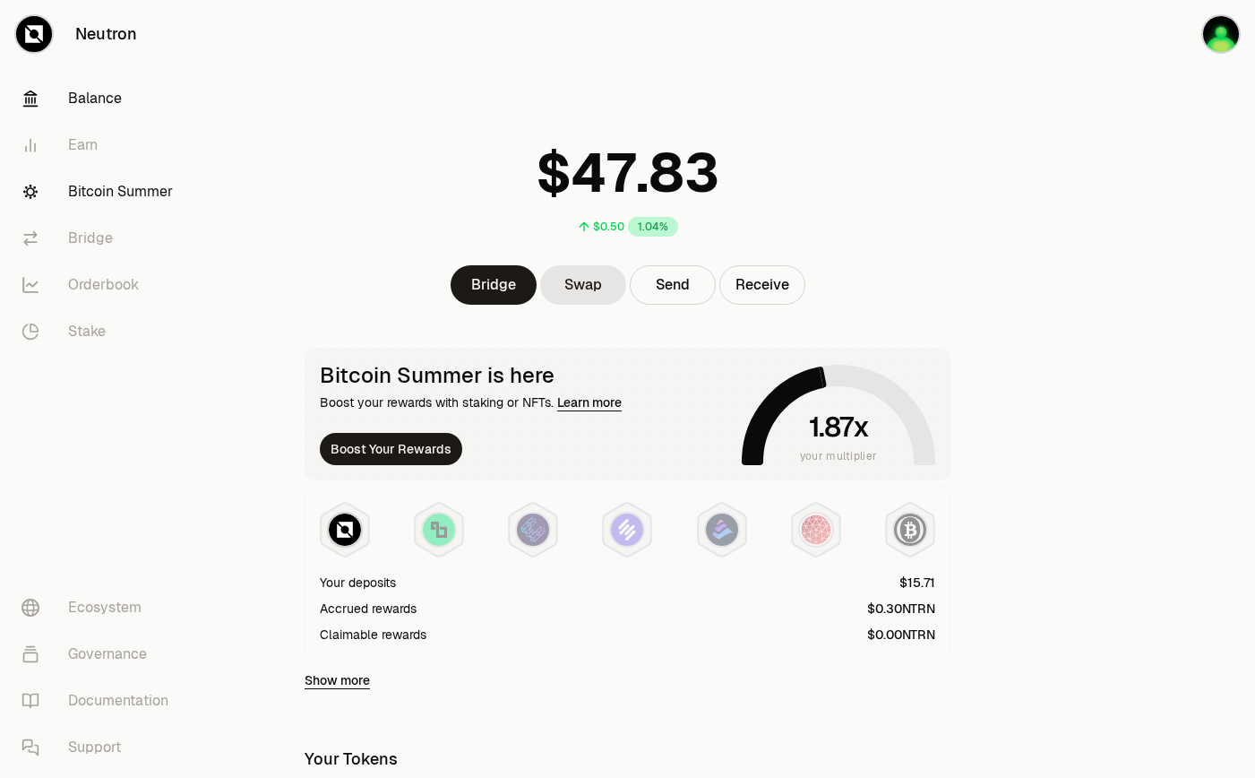
click at [71, 200] on link "Bitcoin Summer" at bounding box center [100, 191] width 186 height 47
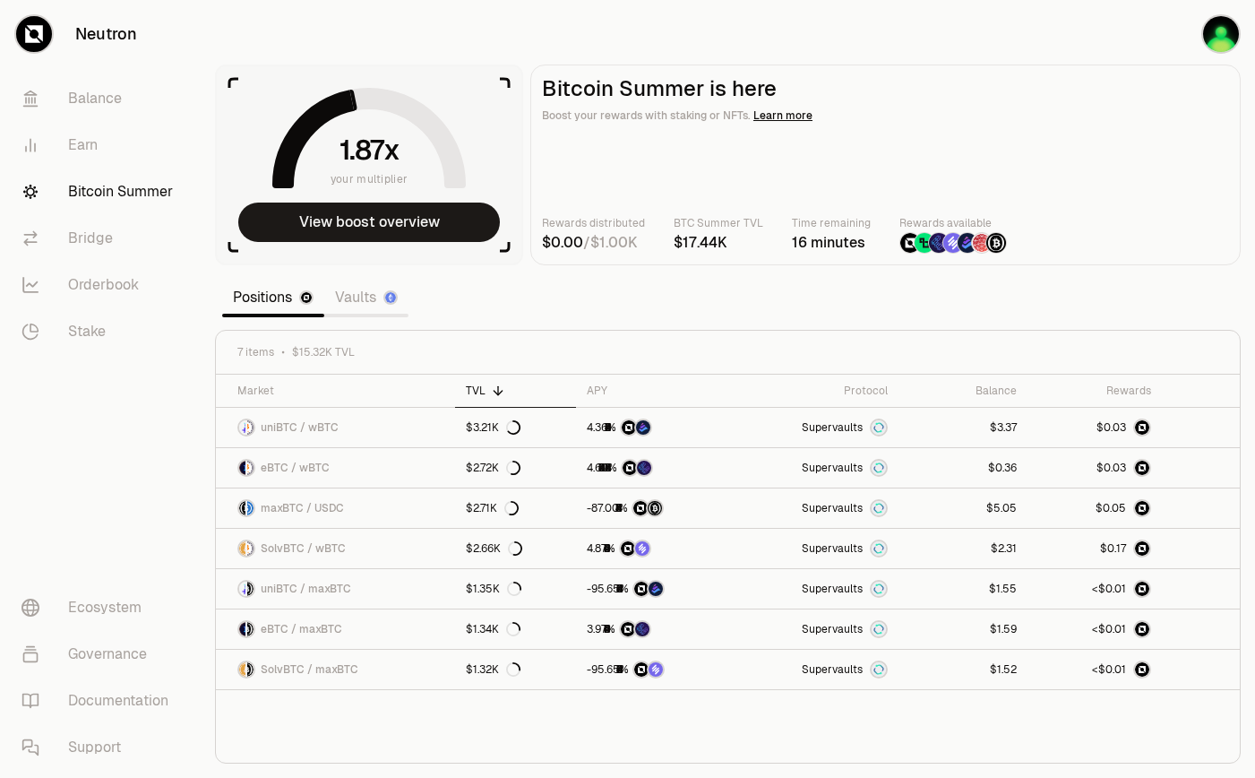
click at [354, 284] on link "Vaults" at bounding box center [366, 298] width 84 height 36
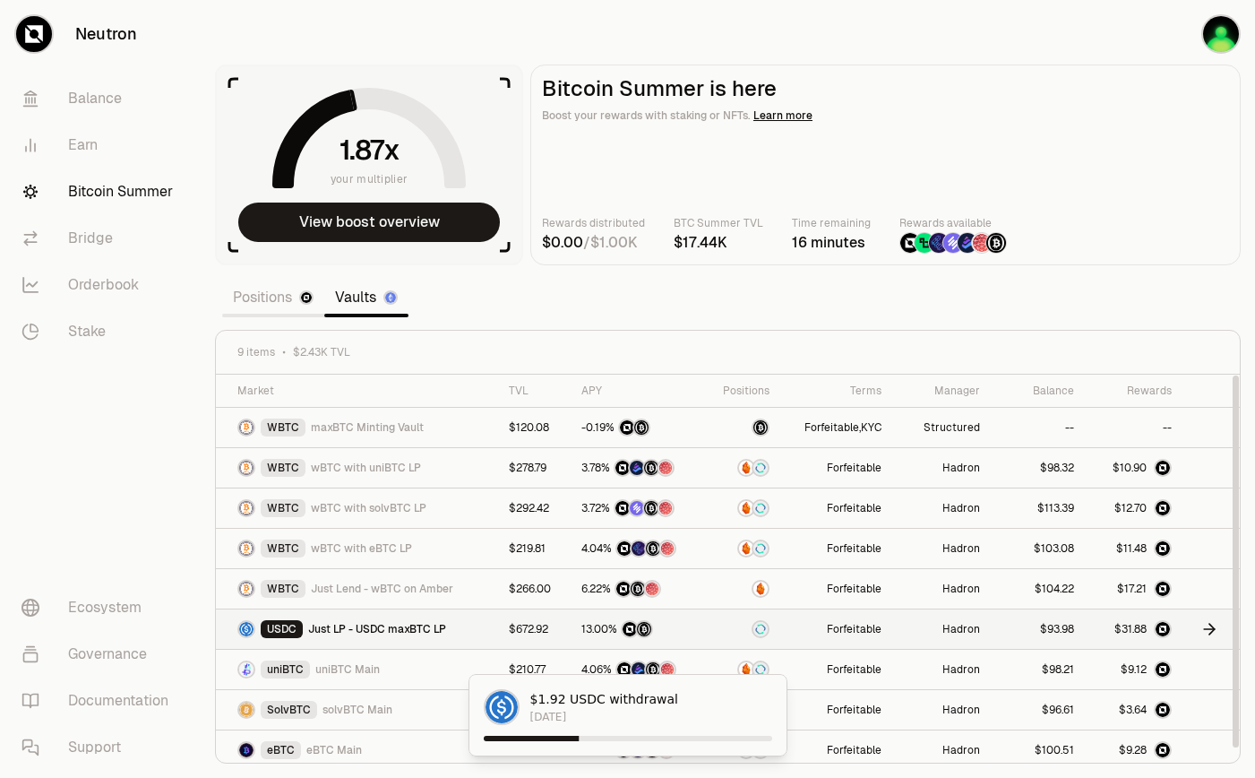
click at [465, 630] on div "USDC Just LP - USDC maxBTC LP" at bounding box center [362, 629] width 250 height 18
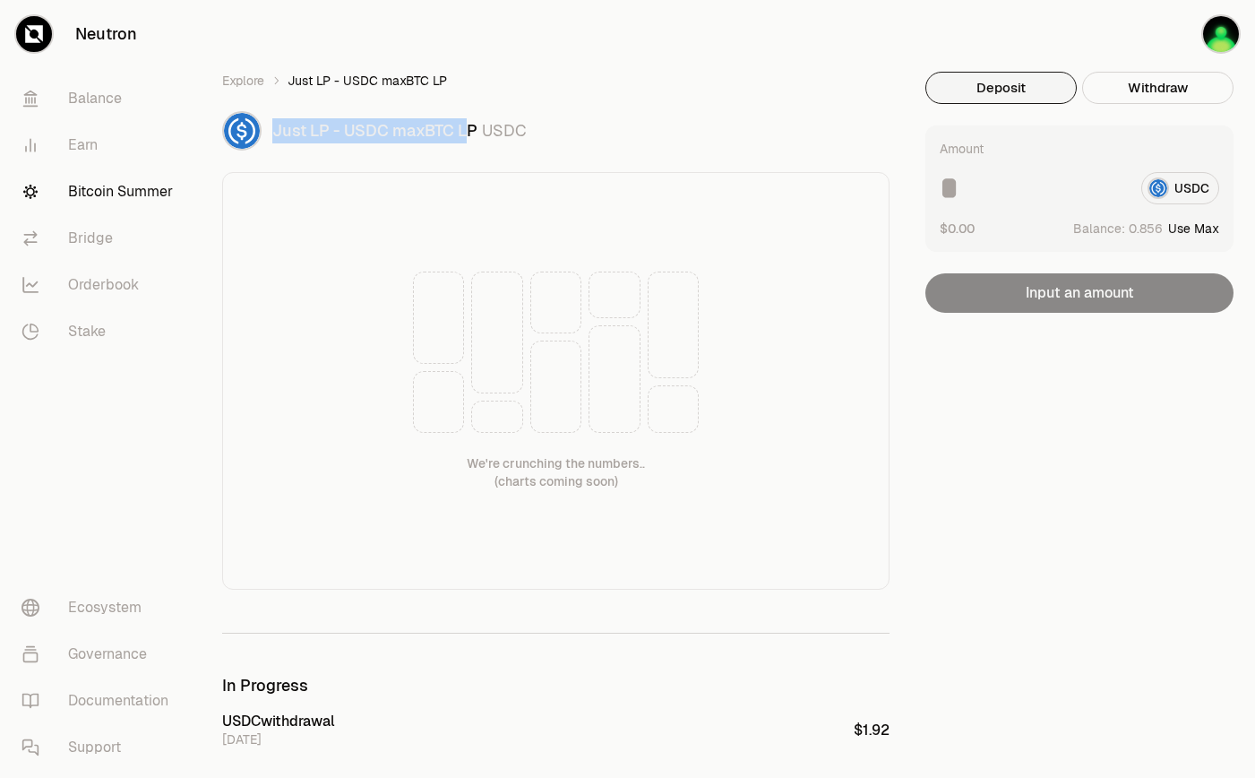
drag, startPoint x: 472, startPoint y: 125, endPoint x: 271, endPoint y: 125, distance: 201.6
click at [271, 125] on div "Just LP - USDC maxBTC LP USDC" at bounding box center [556, 130] width 668 height 39
drag, startPoint x: 538, startPoint y: 142, endPoint x: 240, endPoint y: 142, distance: 297.5
click at [240, 142] on div "Just LP - USDC maxBTC LP USDC" at bounding box center [556, 130] width 668 height 39
copy div "Just LP - USDC maxBTC LP USDC"
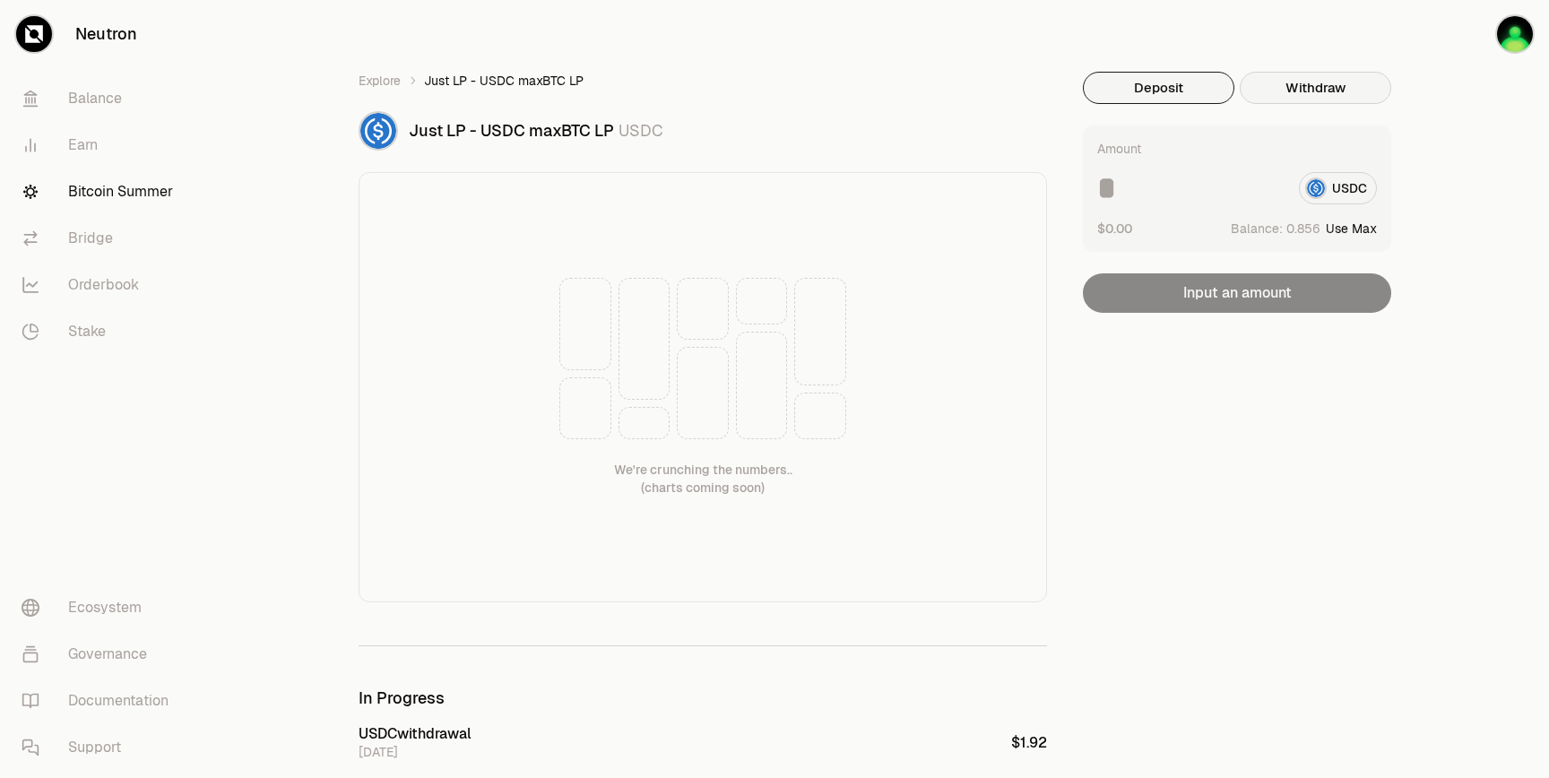
click at [1323, 91] on button "Withdraw" at bounding box center [1314, 88] width 151 height 32
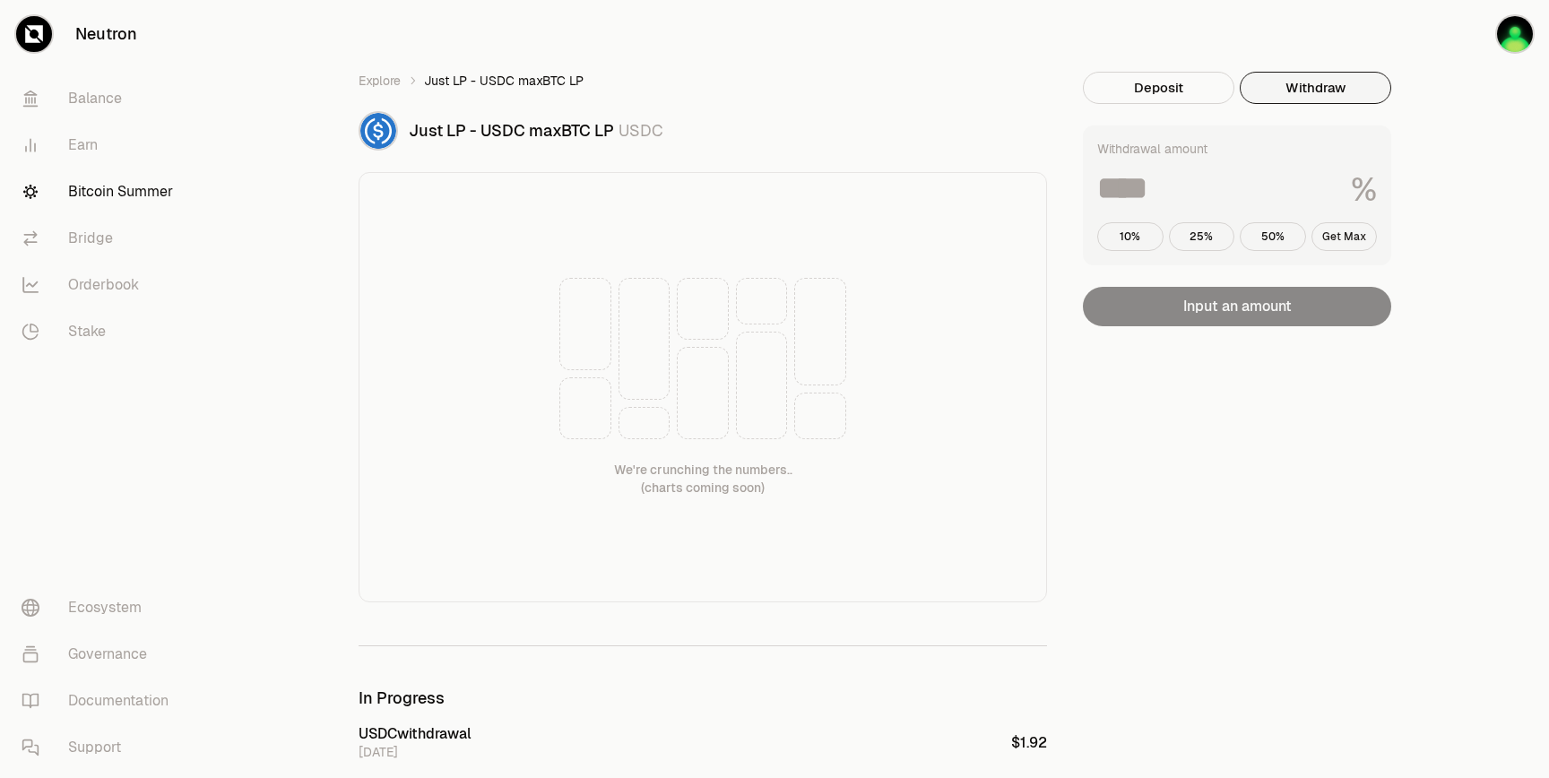
click at [1363, 232] on button "Get Max" at bounding box center [1344, 236] width 66 height 29
type input "***"
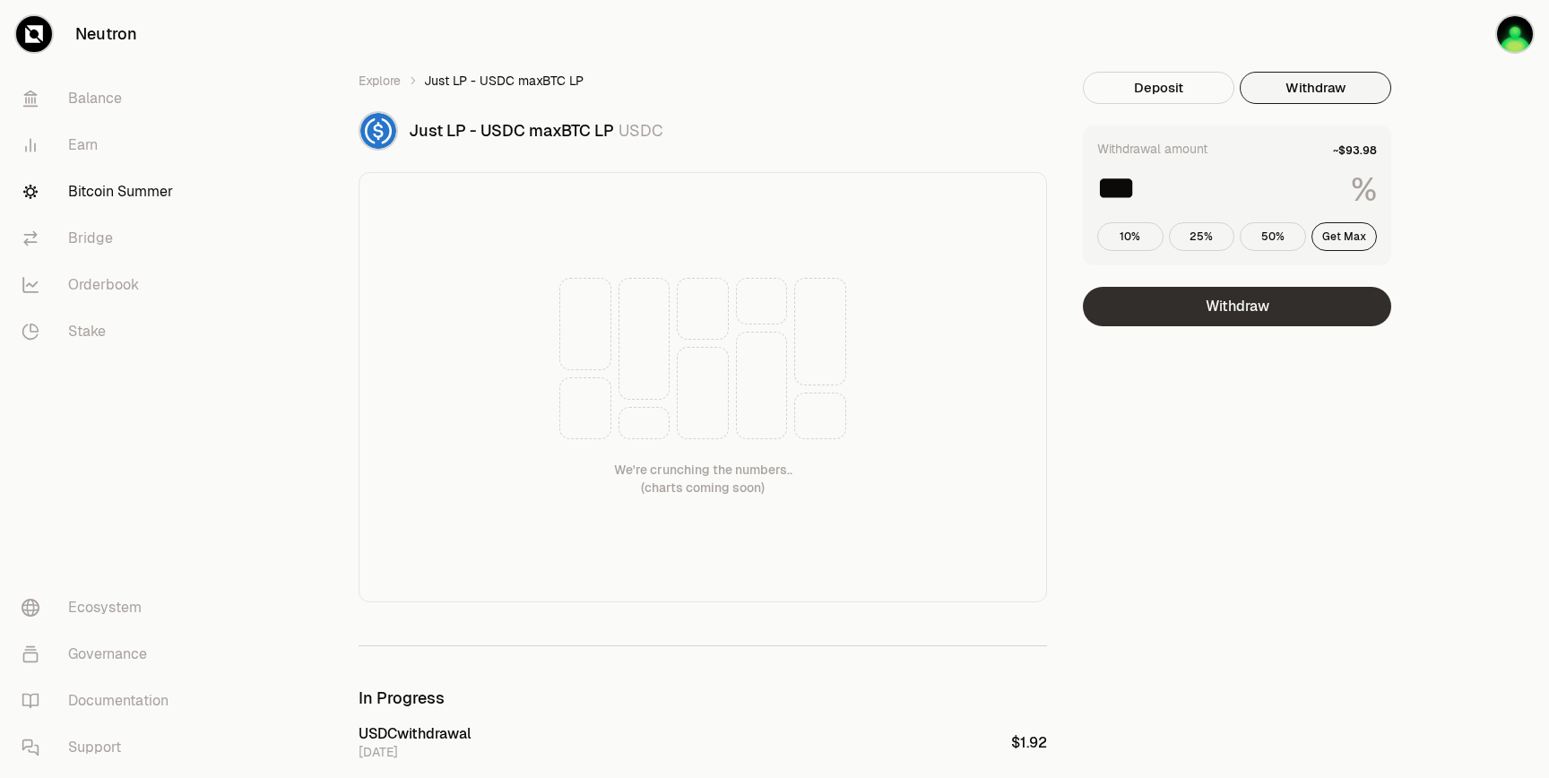
click at [1261, 301] on button "Withdraw" at bounding box center [1237, 306] width 308 height 39
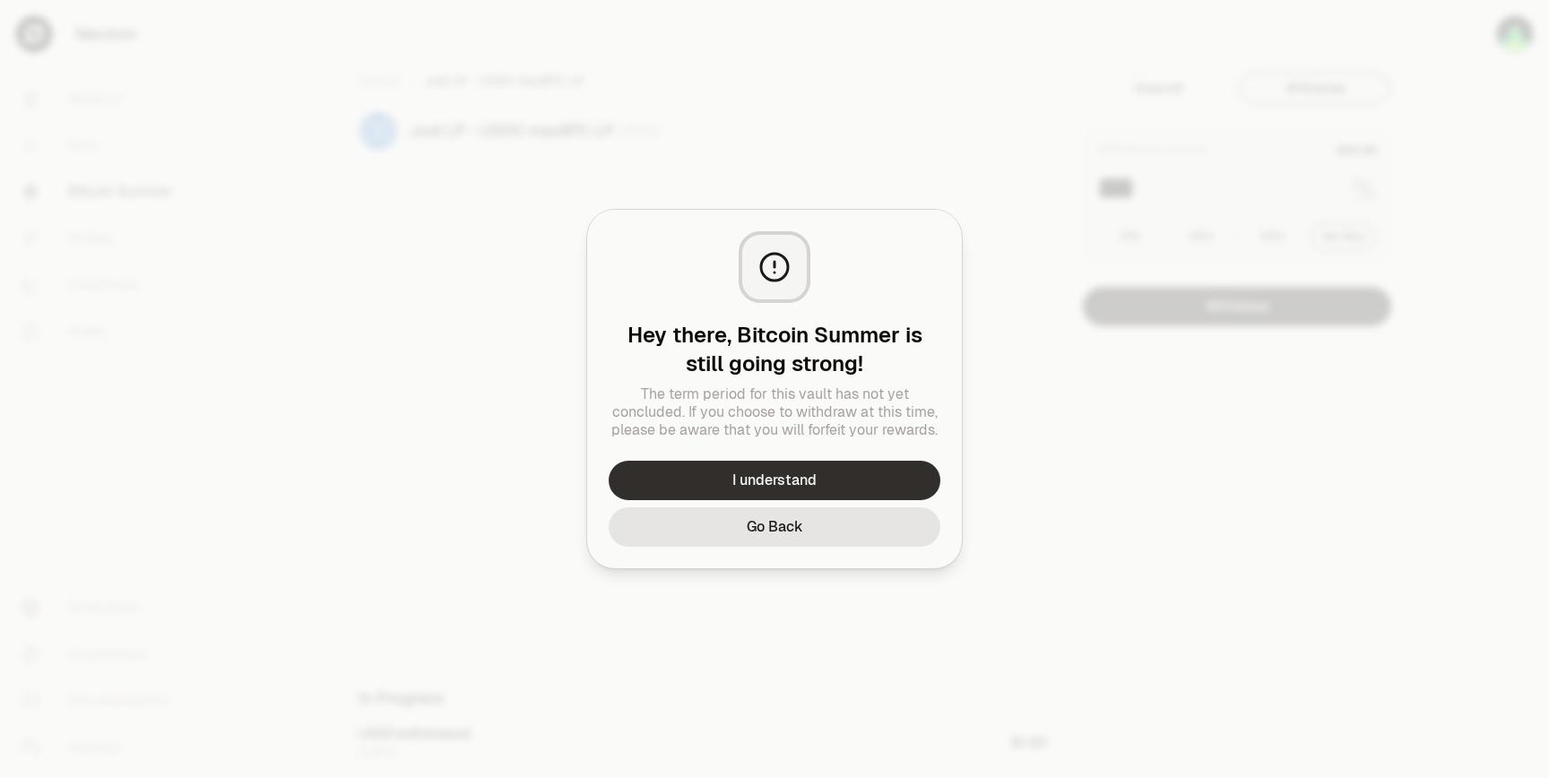
click at [778, 469] on button "I understand" at bounding box center [774, 480] width 332 height 39
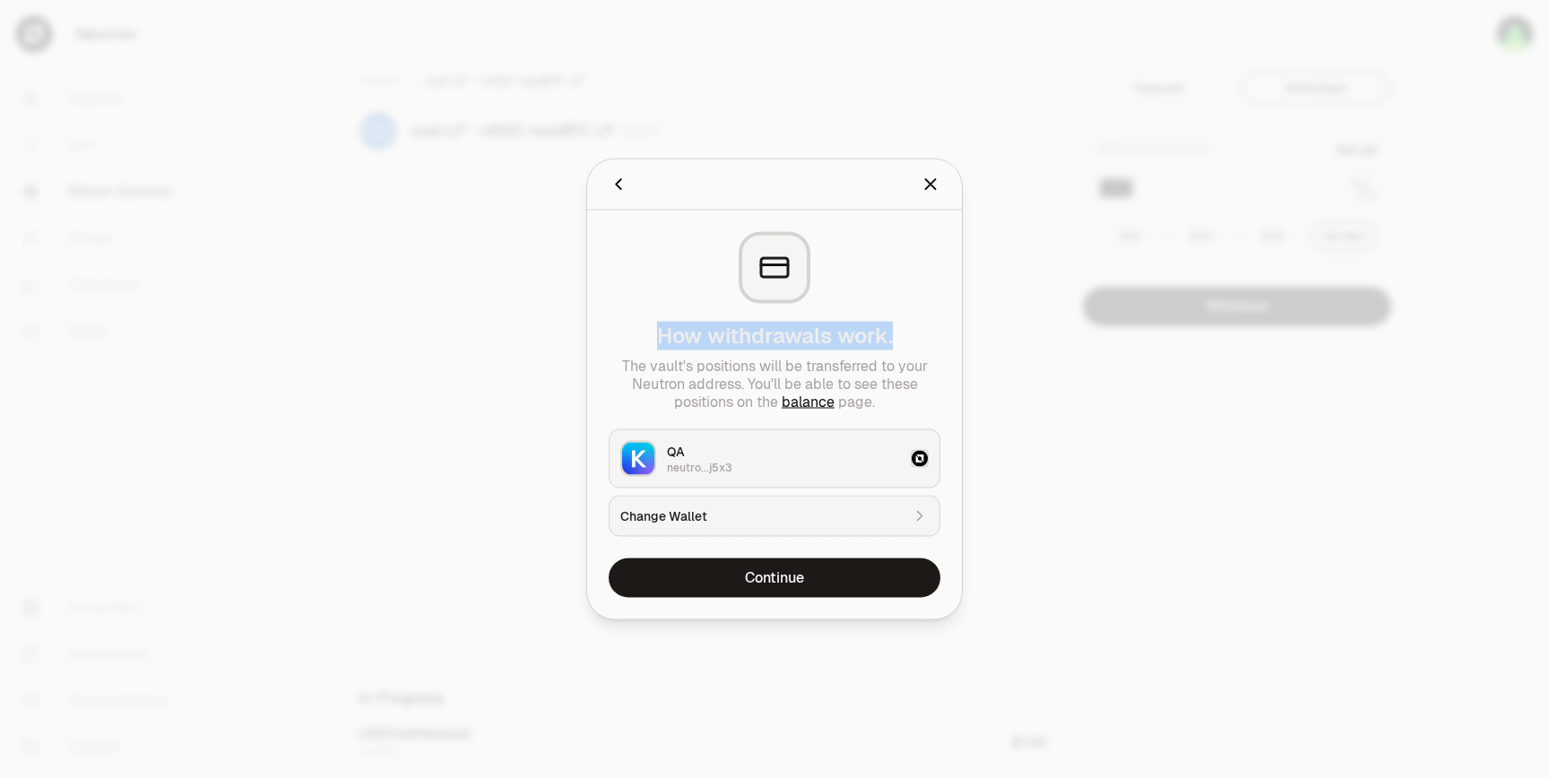
drag, startPoint x: 893, startPoint y: 335, endPoint x: 654, endPoint y: 333, distance: 239.3
click at [654, 333] on div "How withdrawals work." at bounding box center [774, 336] width 332 height 29
copy div "How withdrawals work."
click at [611, 188] on icon "Back" at bounding box center [618, 185] width 20 height 20
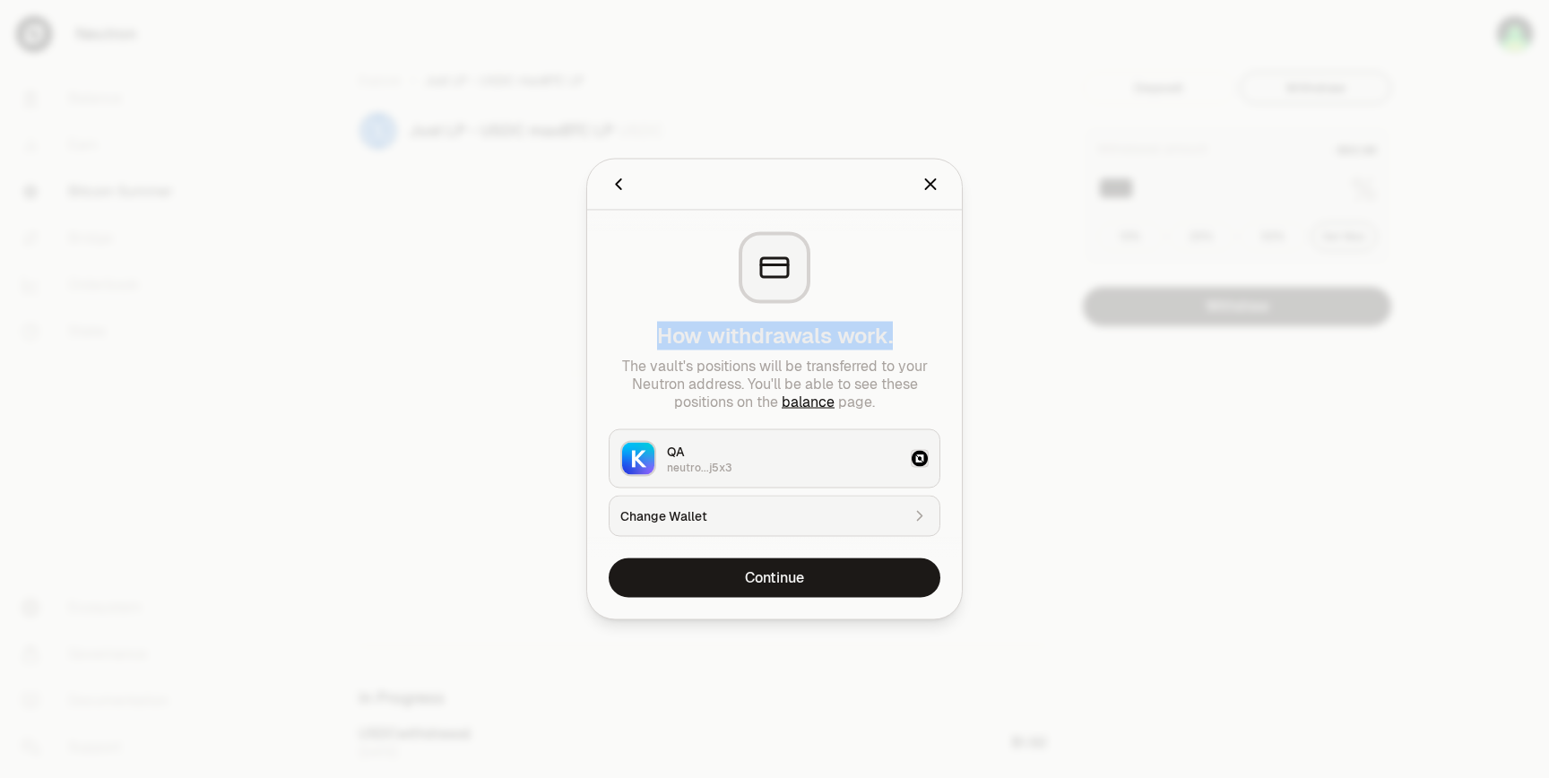
click at [626, 172] on button "Back" at bounding box center [618, 184] width 20 height 25
click at [621, 184] on icon "Back" at bounding box center [618, 185] width 20 height 20
click at [928, 190] on icon "Close" at bounding box center [930, 185] width 20 height 20
click at [938, 186] on icon "Close" at bounding box center [930, 185] width 20 height 20
click at [1090, 481] on div at bounding box center [774, 389] width 1549 height 778
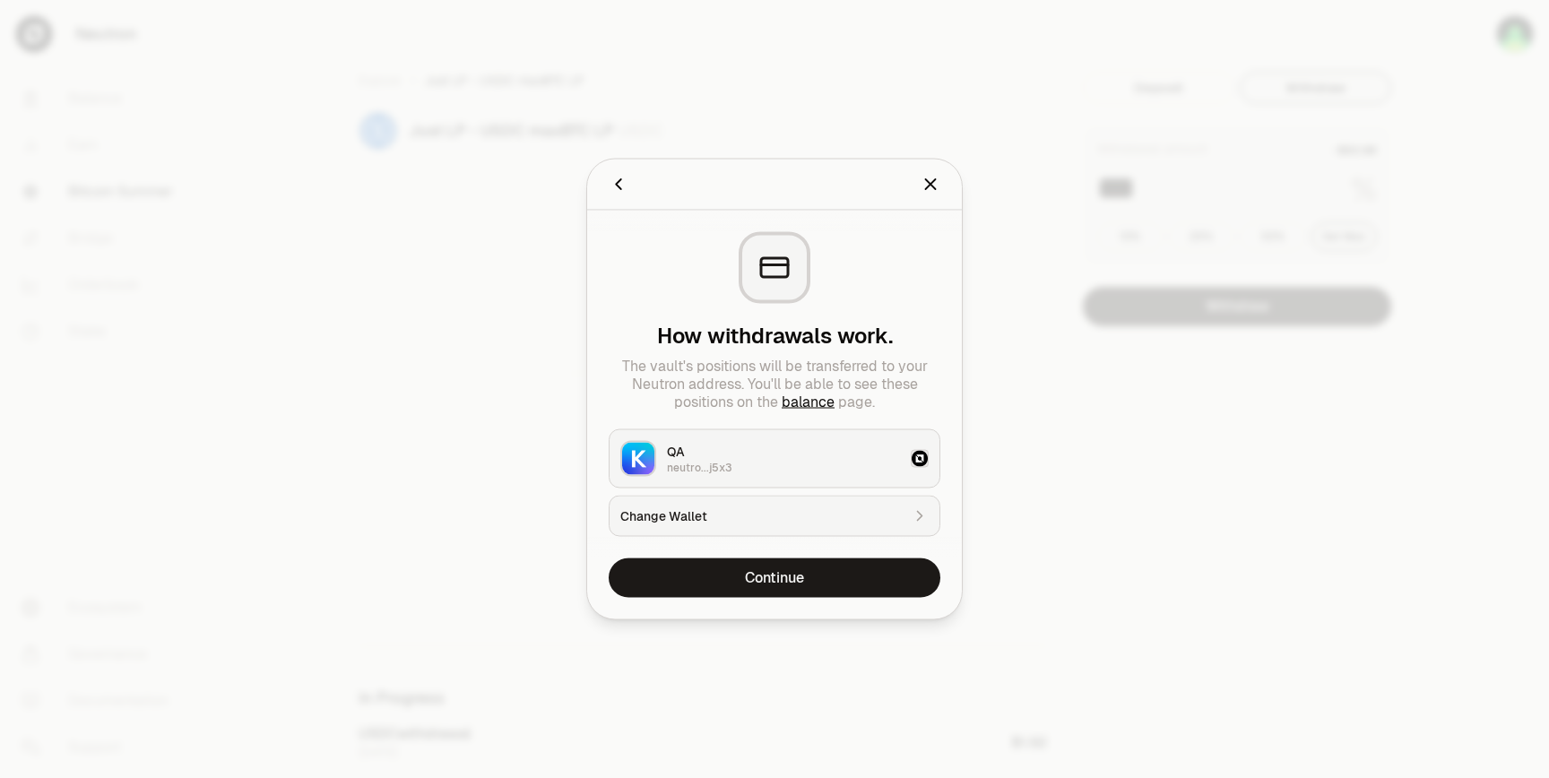
click at [1090, 481] on div at bounding box center [774, 389] width 1549 height 778
click at [934, 189] on icon "Close" at bounding box center [931, 184] width 10 height 10
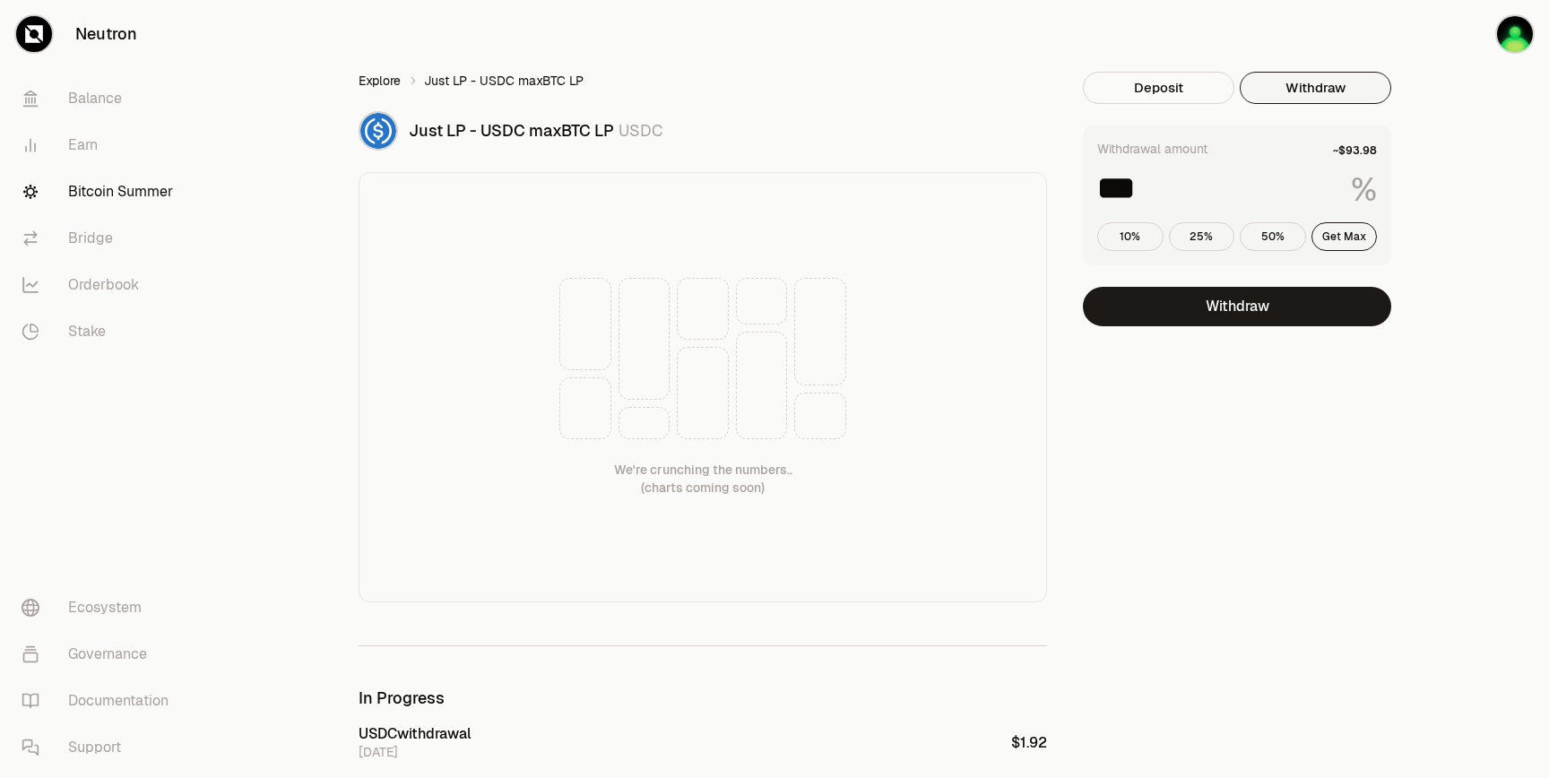
click at [360, 82] on link "Explore" at bounding box center [379, 81] width 42 height 18
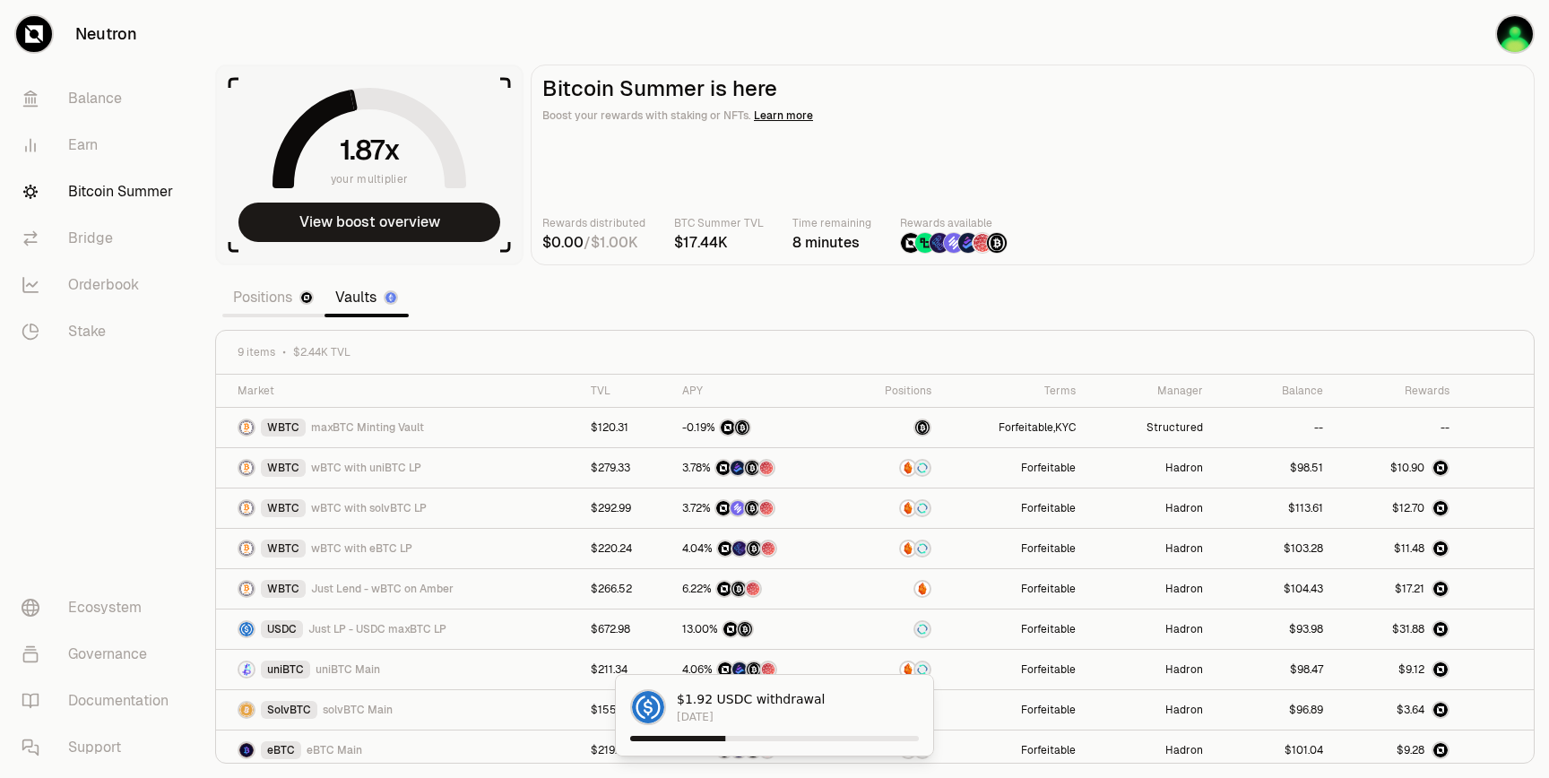
click at [1159, 65] on main "Bitcoin Summer is here Boost your rewards with staking or NFTs. Learn more Rewa…" at bounding box center [1033, 165] width 1004 height 201
click at [1501, 422] on icon at bounding box center [1503, 427] width 18 height 18
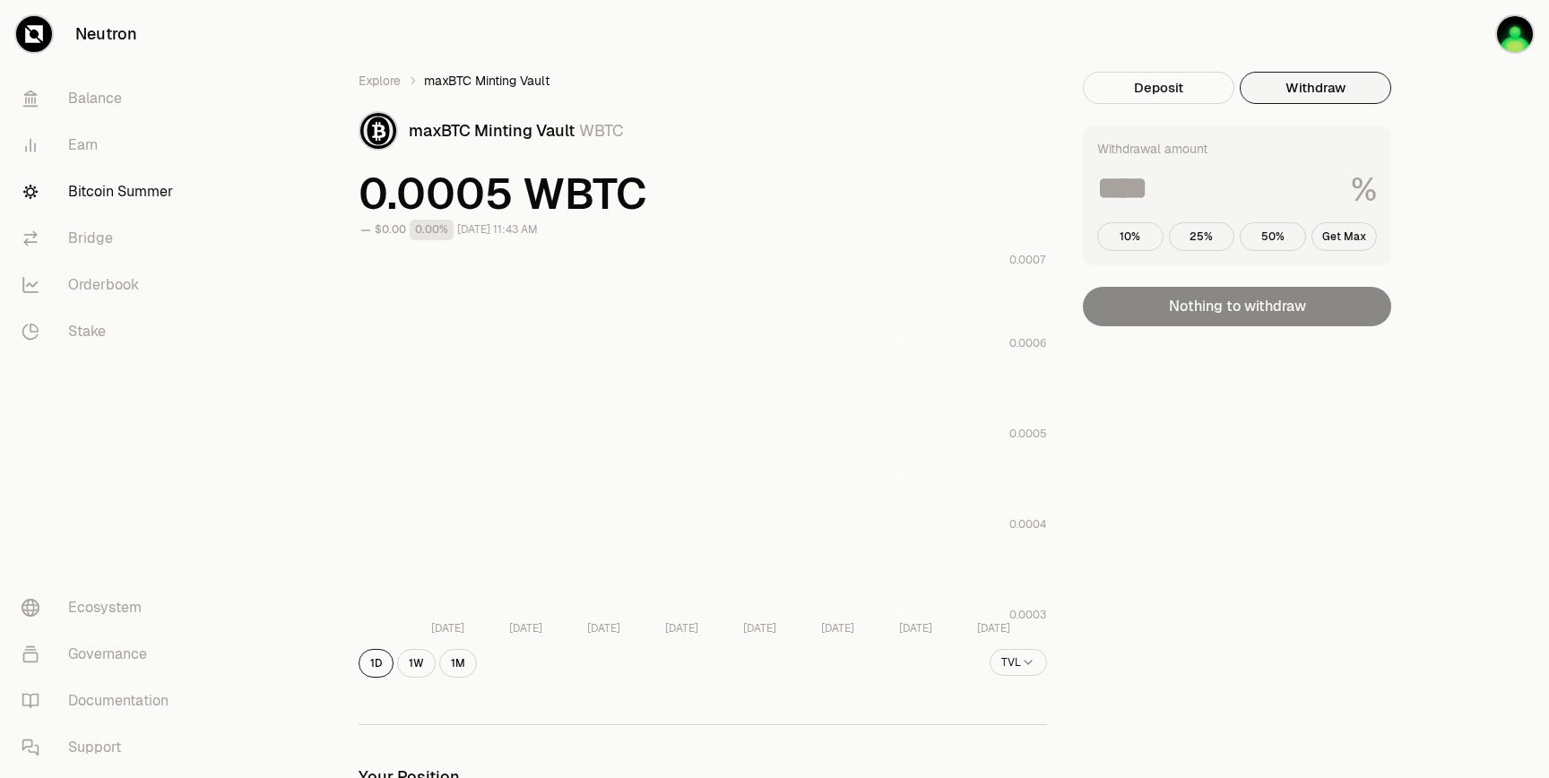
click at [1280, 98] on button "Withdraw" at bounding box center [1314, 88] width 151 height 32
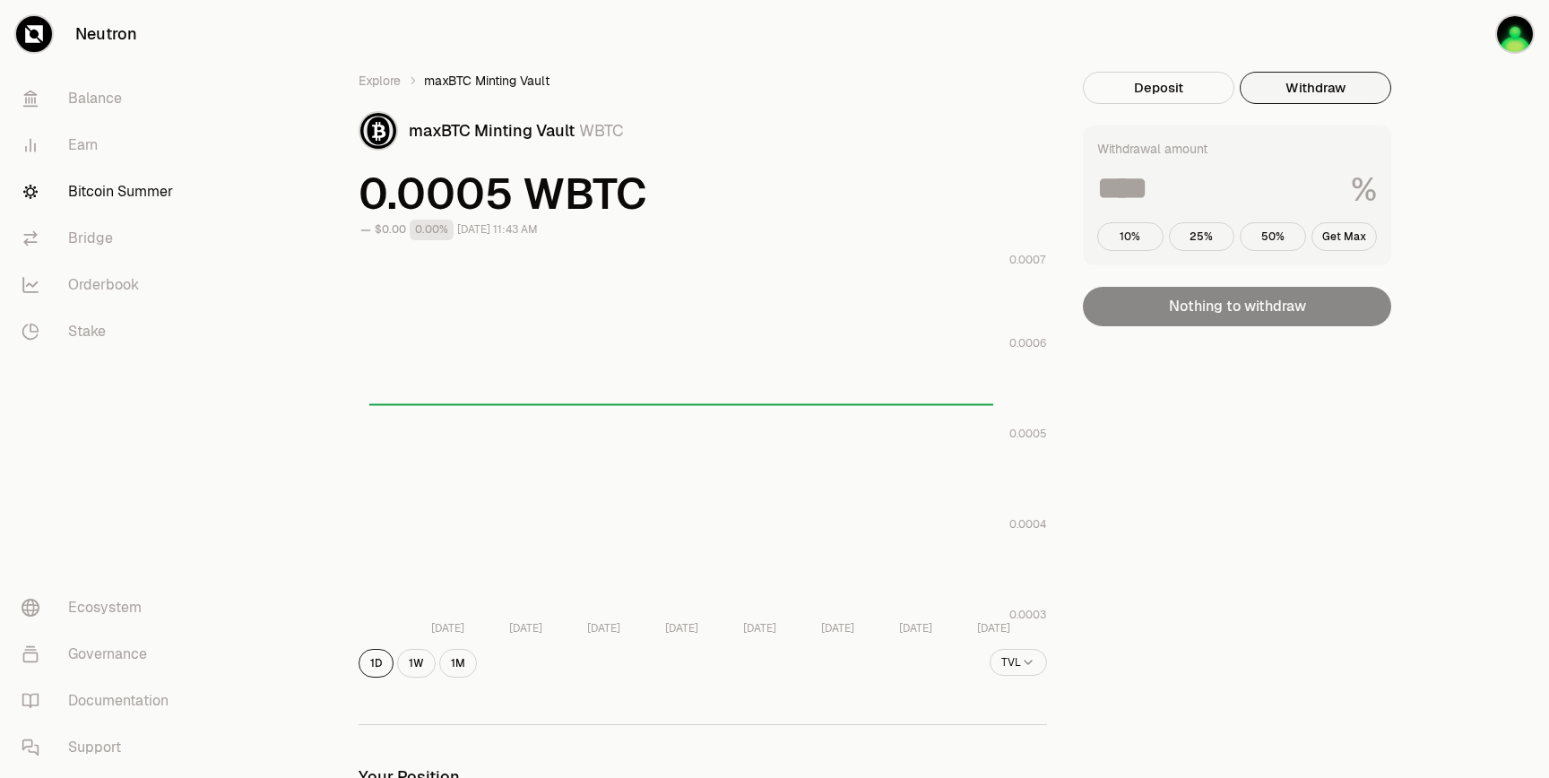
click at [1152, 244] on button "10%" at bounding box center [1130, 236] width 66 height 29
type input "**"
click at [381, 72] on link "Explore" at bounding box center [379, 81] width 42 height 18
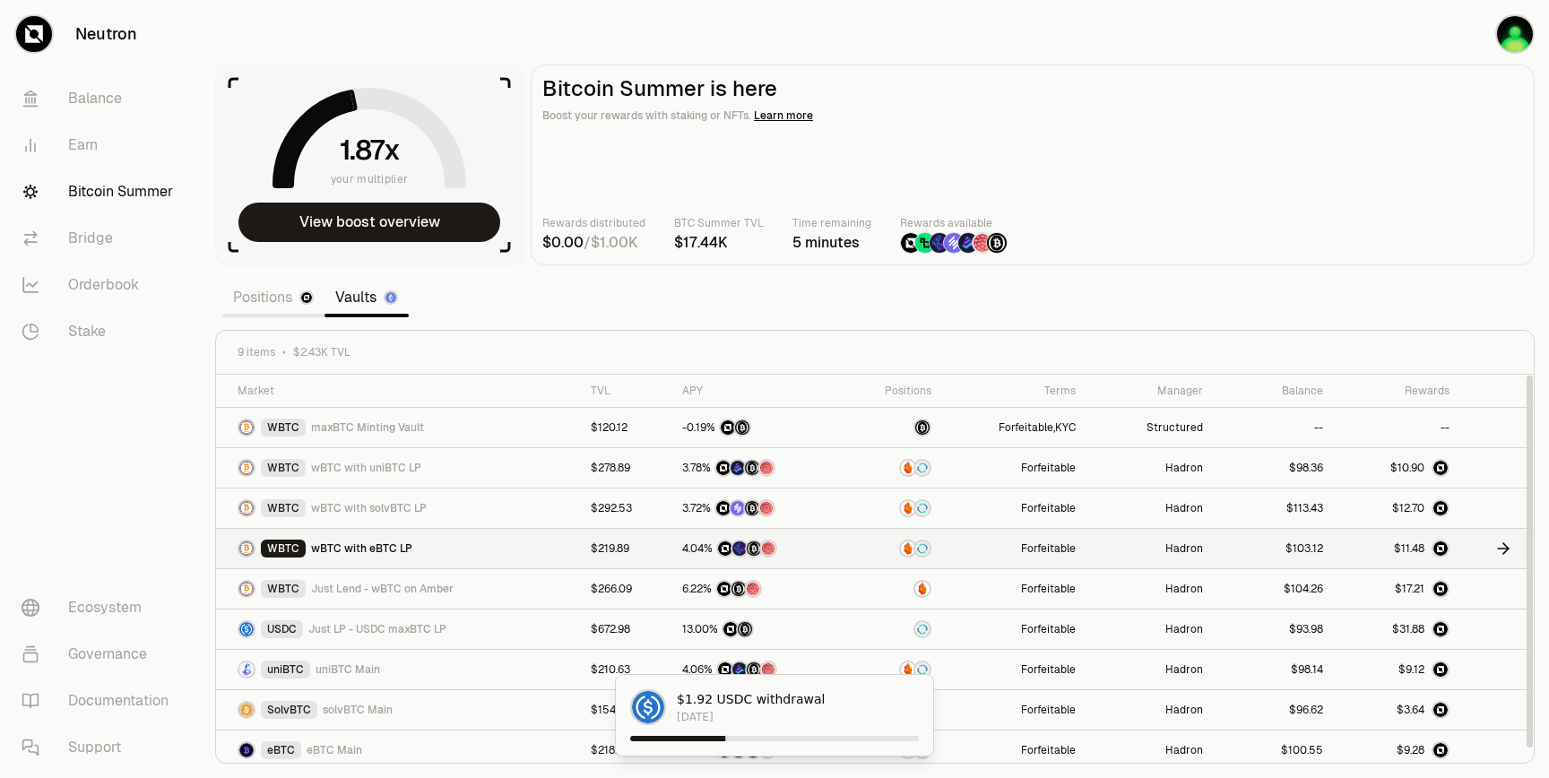
click at [1005, 551] on td "Forfeitable" at bounding box center [1014, 549] width 144 height 40
click at [1494, 545] on icon at bounding box center [1503, 548] width 18 height 18
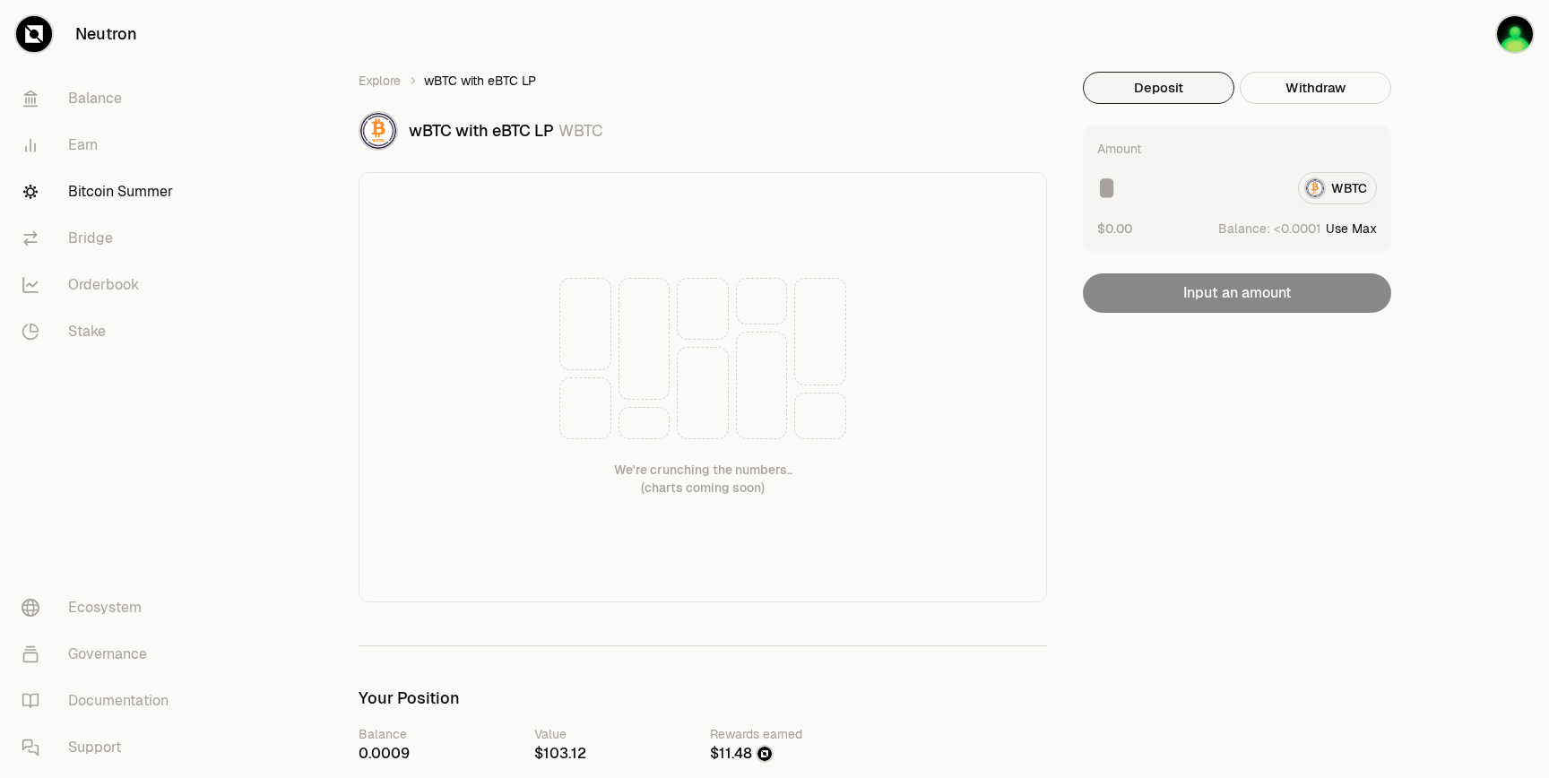
click at [1308, 112] on div "Deposit Withdraw" at bounding box center [1237, 99] width 308 height 54
click at [1308, 96] on button "Withdraw" at bounding box center [1314, 88] width 151 height 32
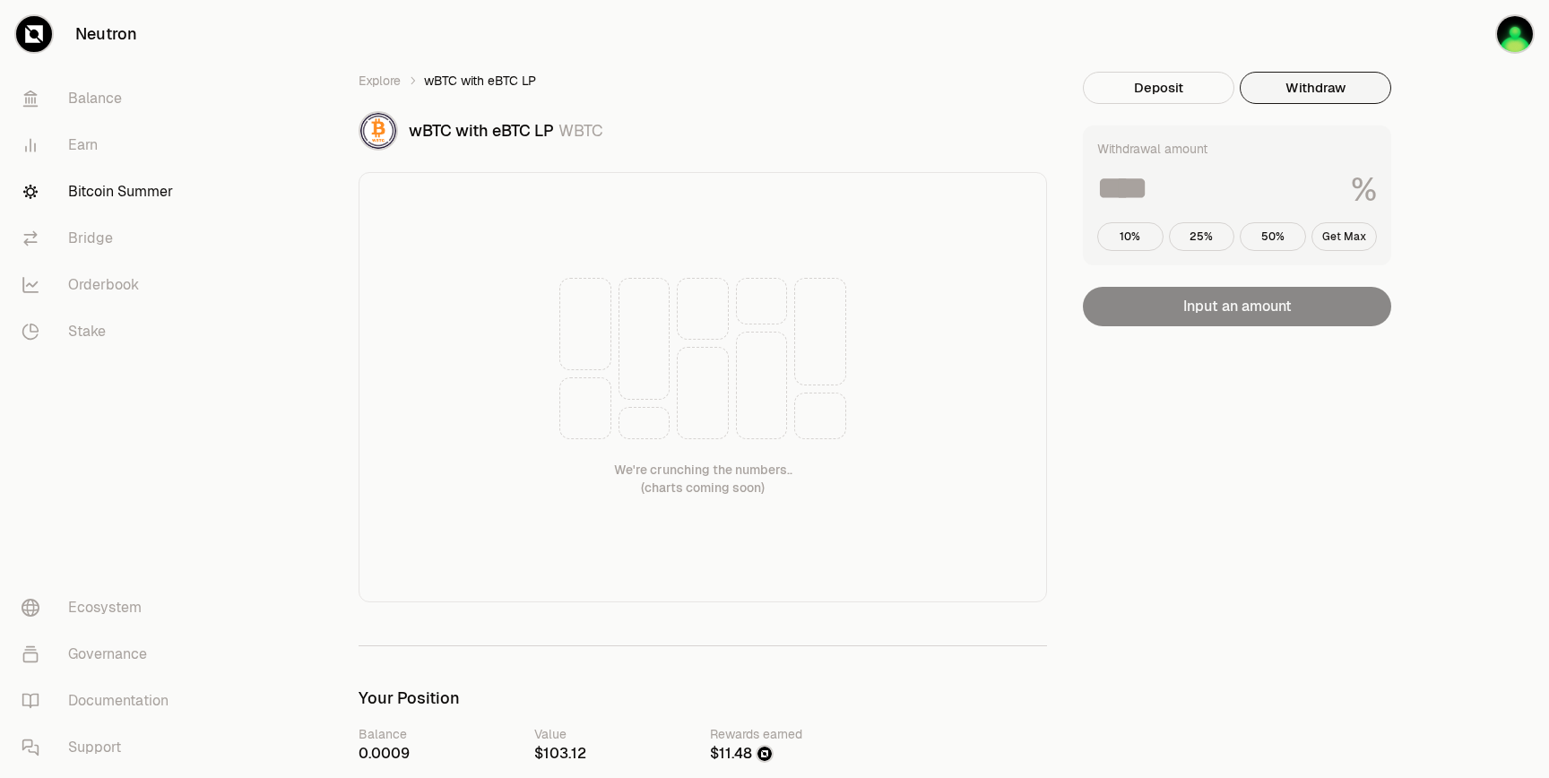
click at [1345, 235] on button "Get Max" at bounding box center [1344, 236] width 66 height 29
type input "***"
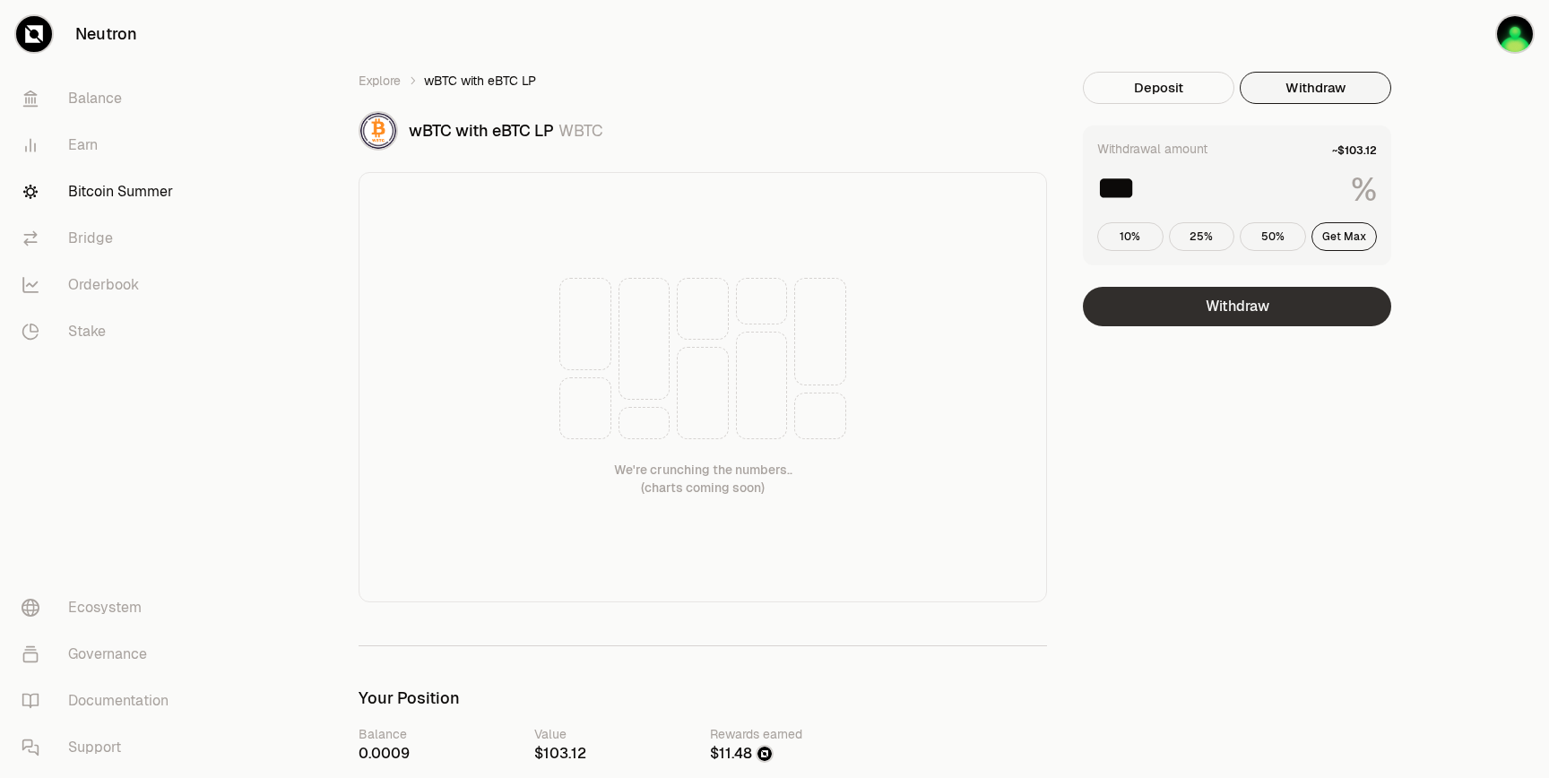
click at [1271, 306] on button "Withdraw" at bounding box center [1237, 306] width 308 height 39
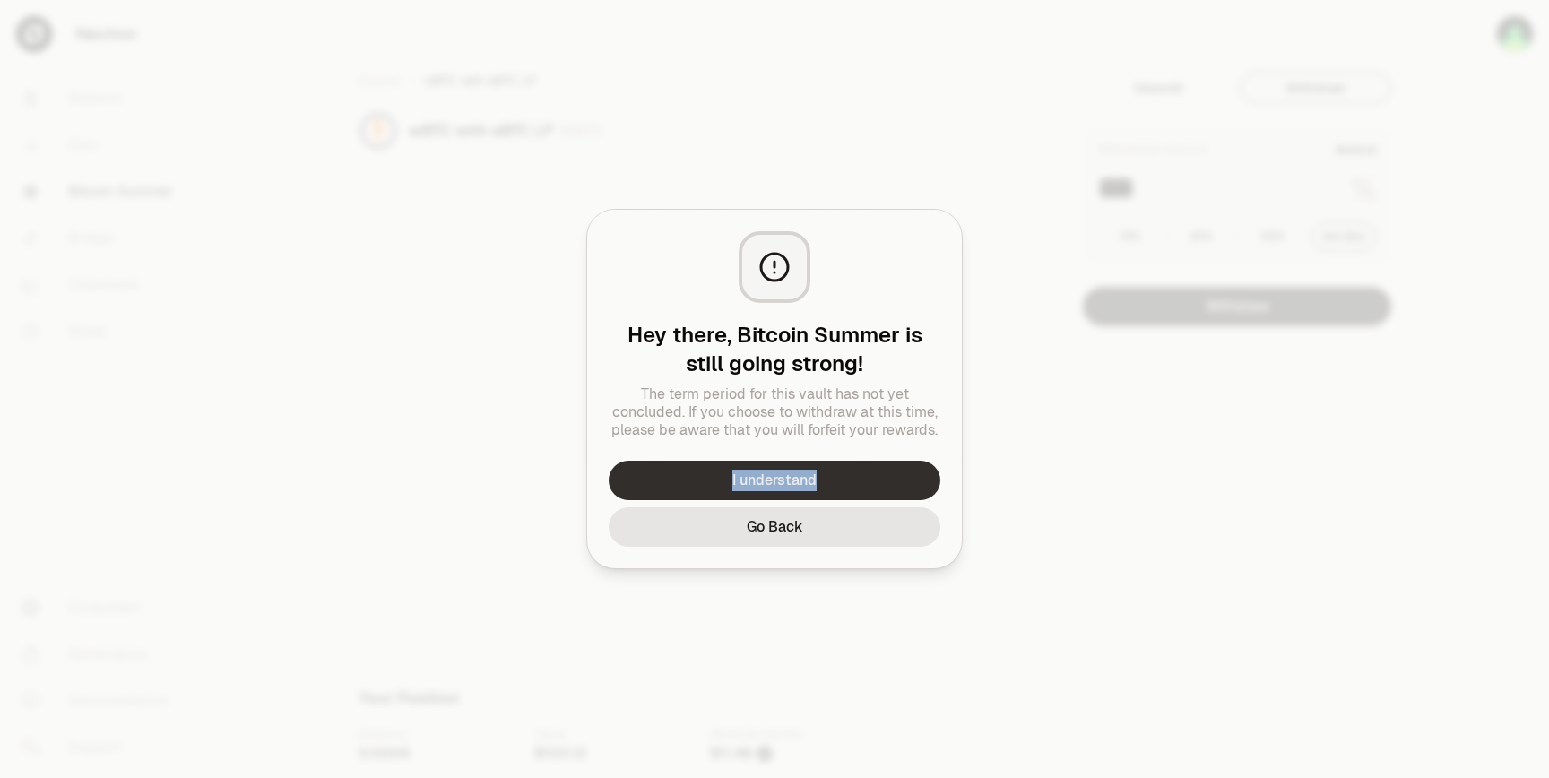
drag, startPoint x: 956, startPoint y: 481, endPoint x: 723, endPoint y: 484, distance: 233.0
click at [723, 484] on div "I understand Go Back" at bounding box center [774, 515] width 375 height 108
copy button "I understand"
click at [698, 476] on button "I understand" at bounding box center [774, 480] width 332 height 39
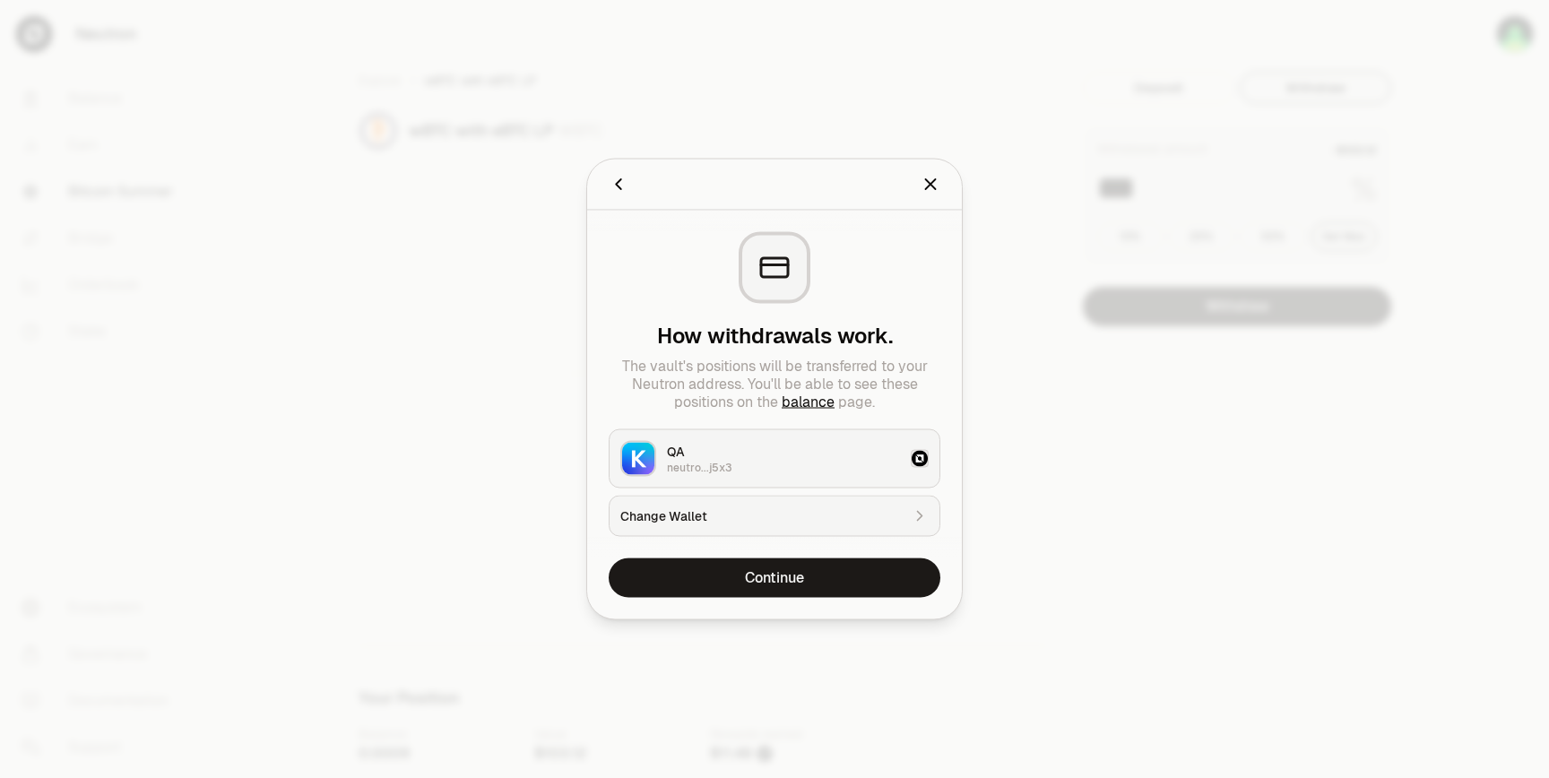
click at [615, 178] on icon "Back" at bounding box center [618, 185] width 20 height 20
click at [932, 177] on icon "Close" at bounding box center [930, 185] width 20 height 20
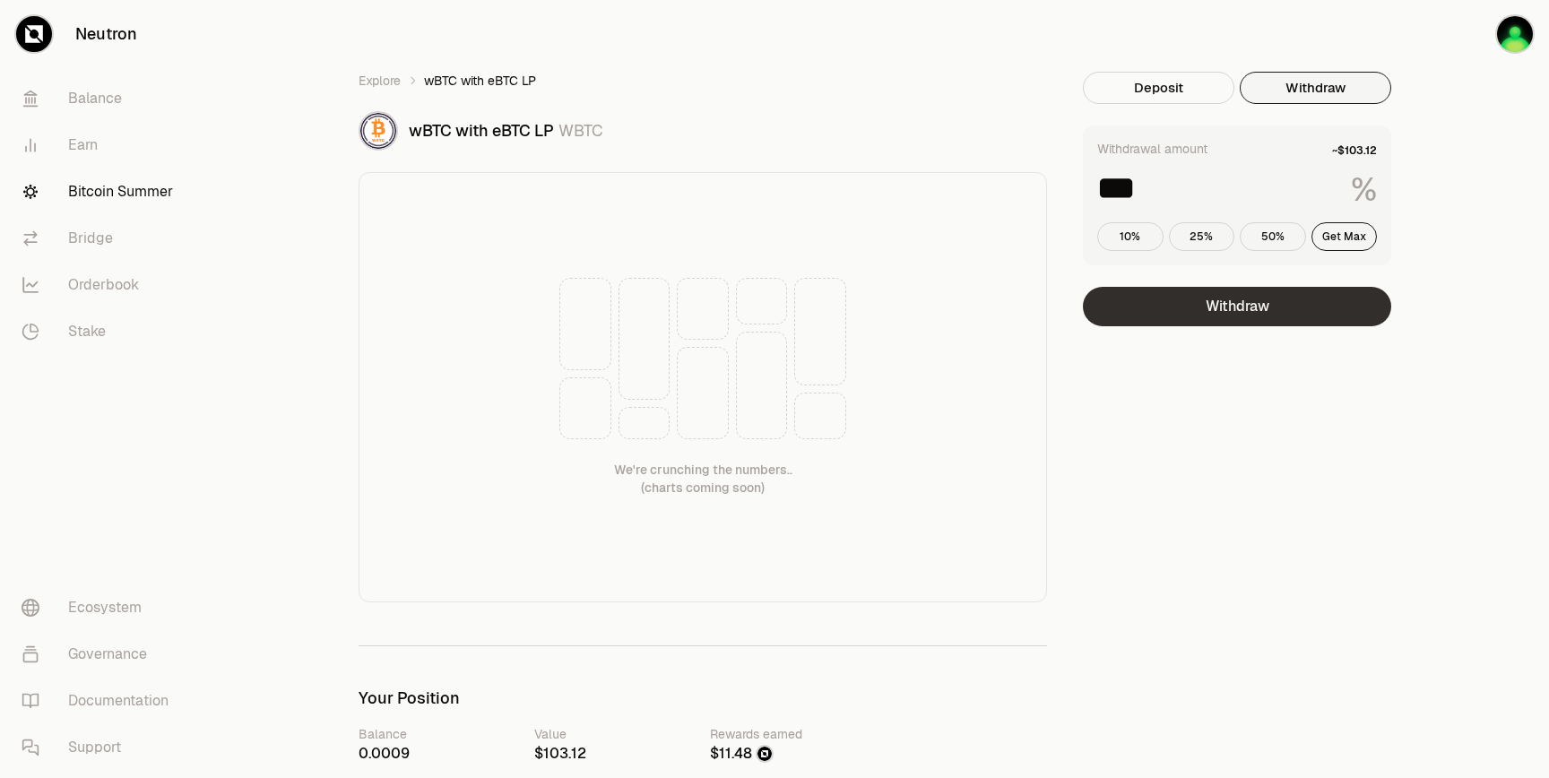
click at [1280, 324] on button "Withdraw" at bounding box center [1237, 306] width 308 height 39
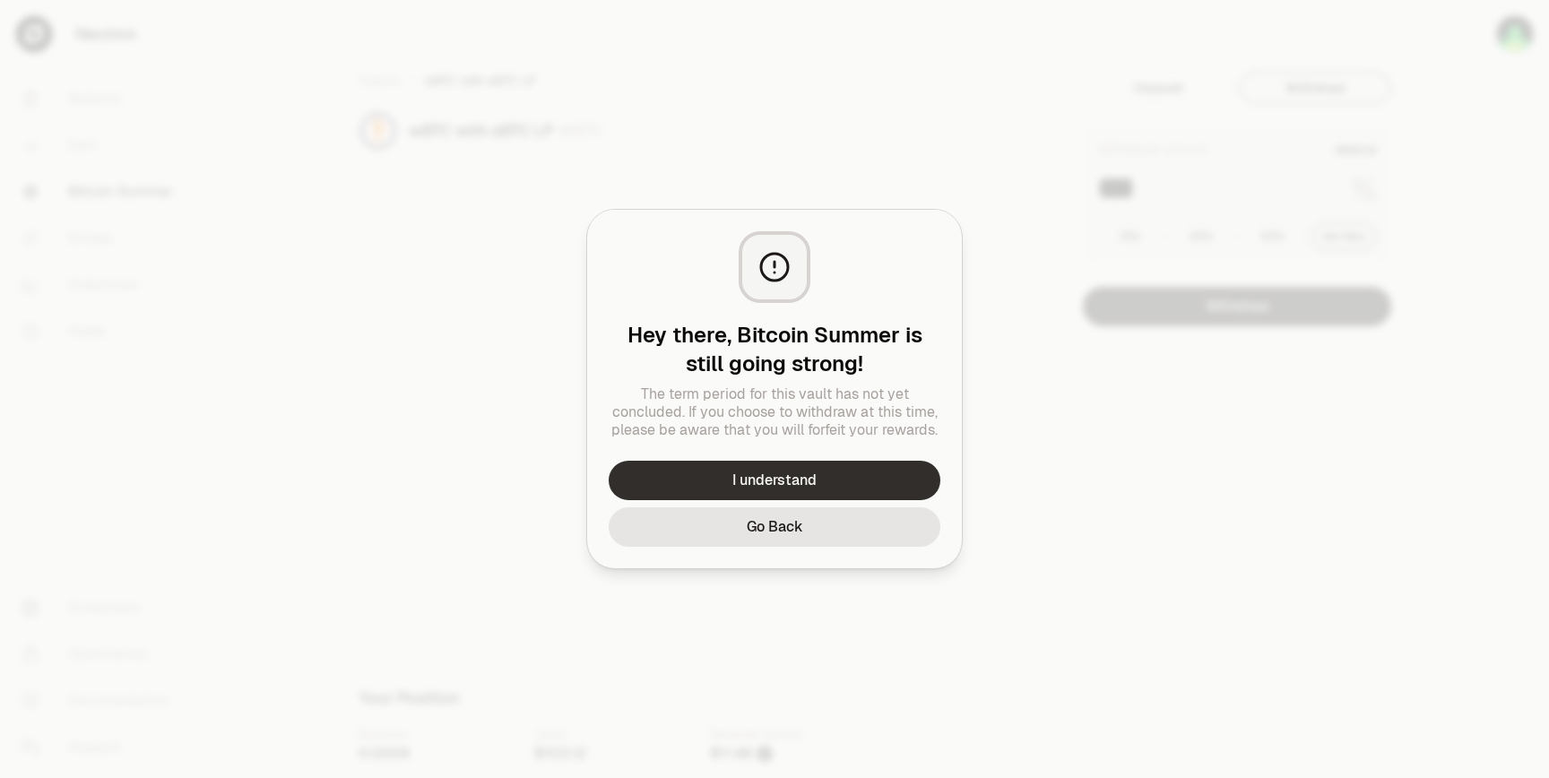
click at [783, 471] on button "I understand" at bounding box center [774, 480] width 332 height 39
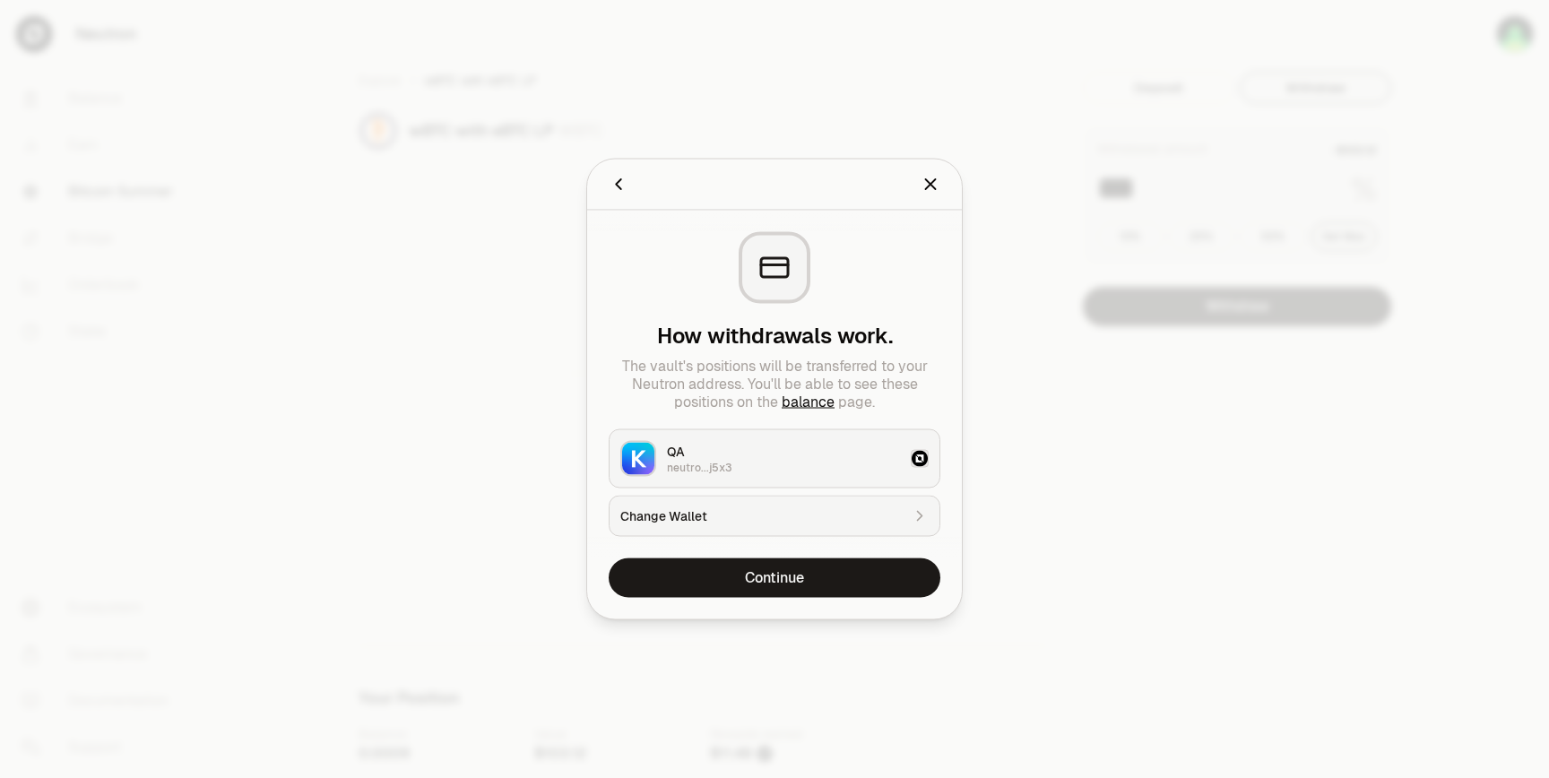
click at [619, 183] on icon "Back" at bounding box center [618, 185] width 20 height 20
click at [939, 180] on icon "Close" at bounding box center [930, 185] width 20 height 20
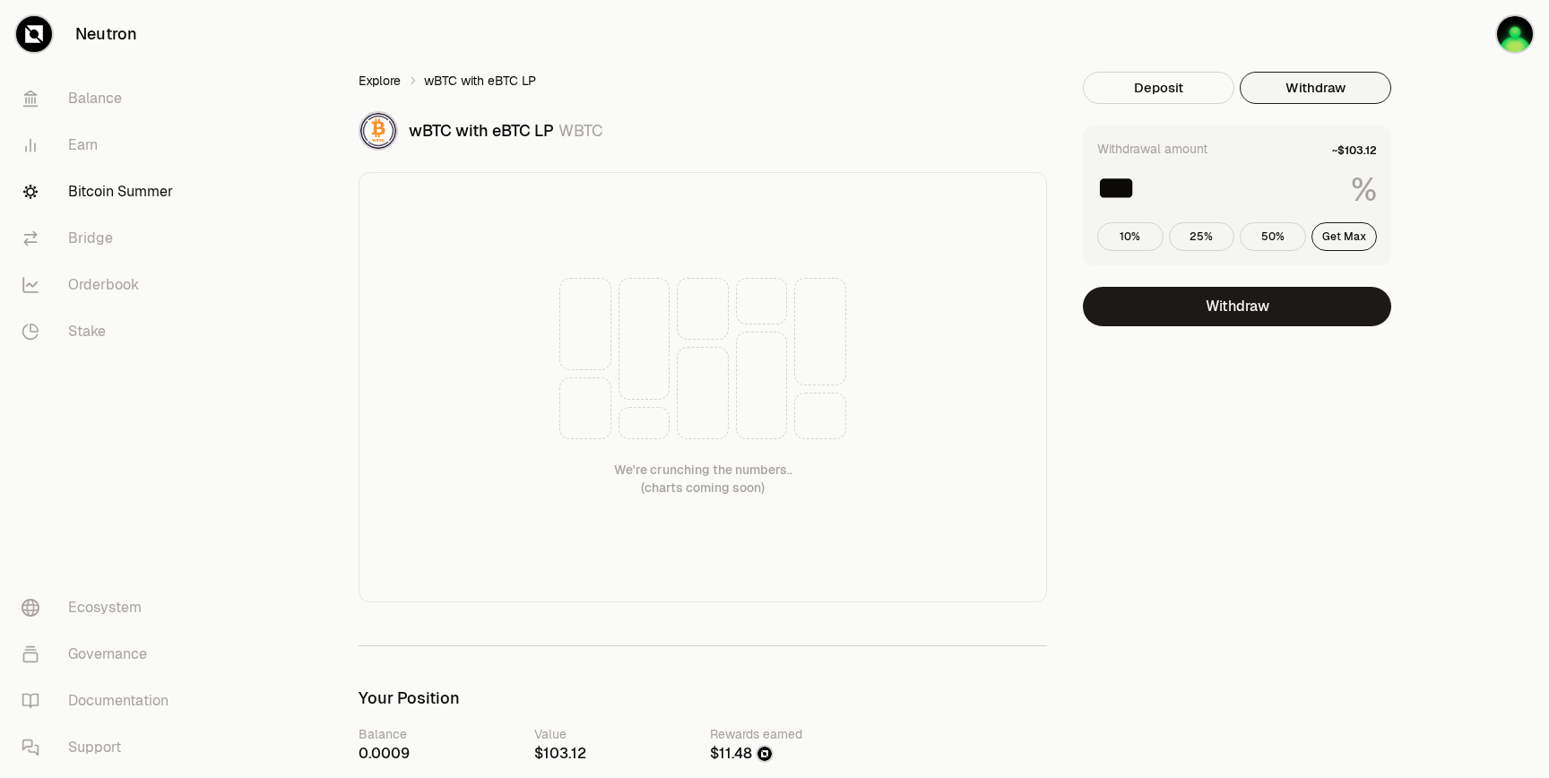
click at [375, 82] on link "Explore" at bounding box center [379, 81] width 42 height 18
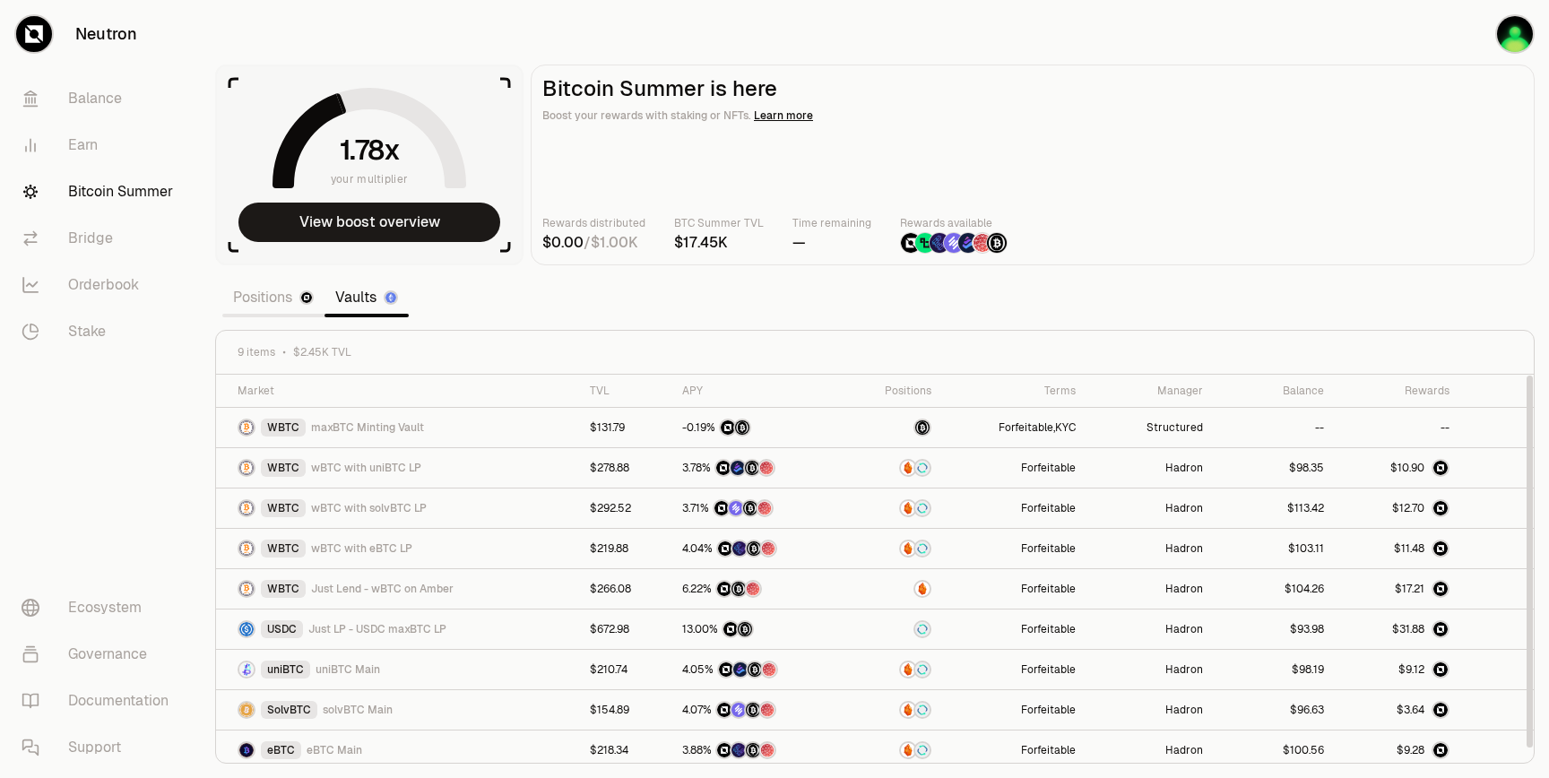
click at [894, 329] on section "your multiplier View boost overview Bitcoin Summer is here Boost your rewards w…" at bounding box center [875, 389] width 1348 height 778
click at [457, 629] on div "USDC Just LP - USDC maxBTC LP" at bounding box center [402, 629] width 331 height 18
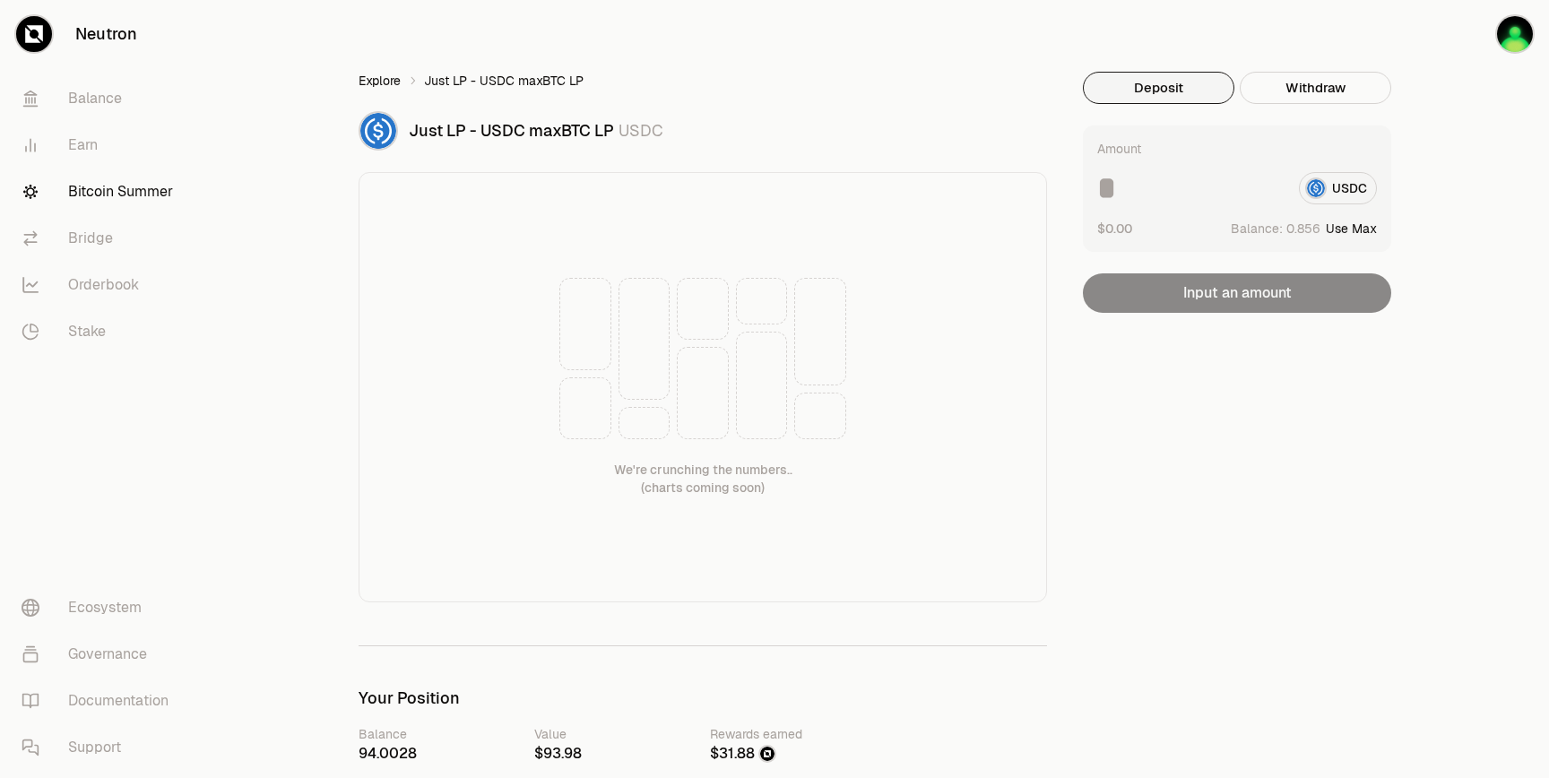
click at [396, 84] on link "Explore" at bounding box center [379, 81] width 42 height 18
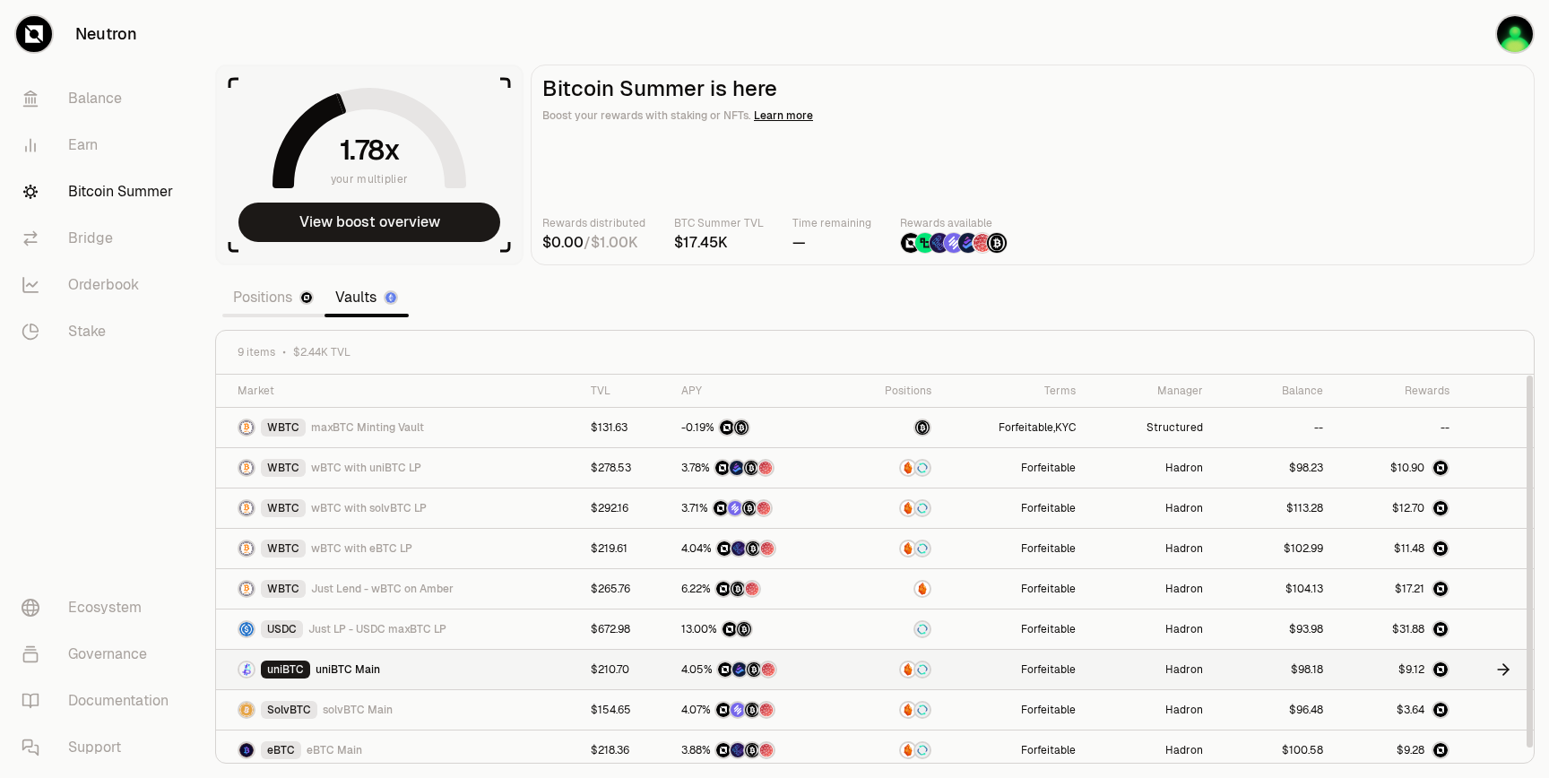
scroll to position [7, 0]
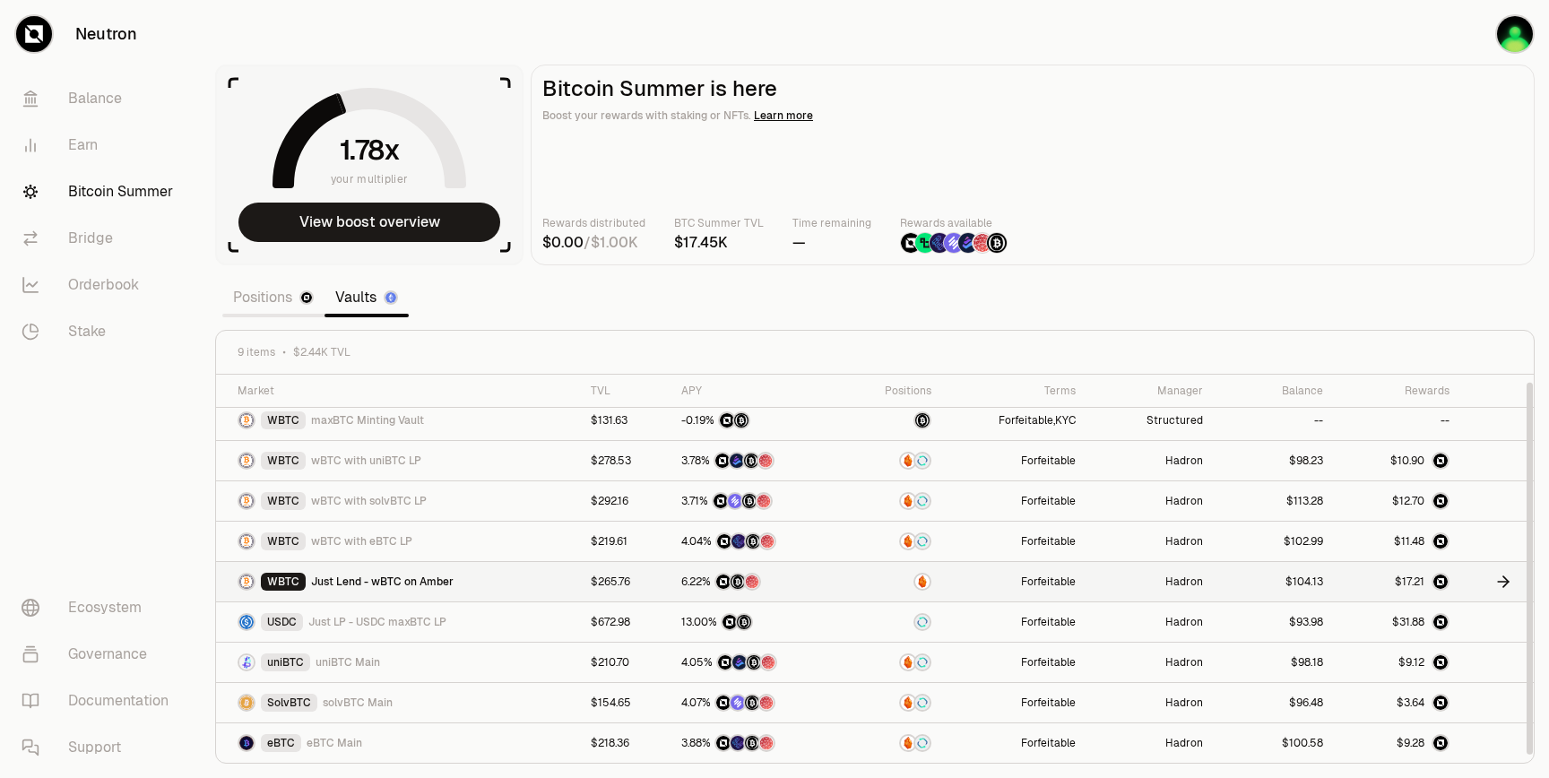
click at [508, 583] on div "WBTC Just Lend - wBTC on Amber" at bounding box center [403, 582] width 332 height 18
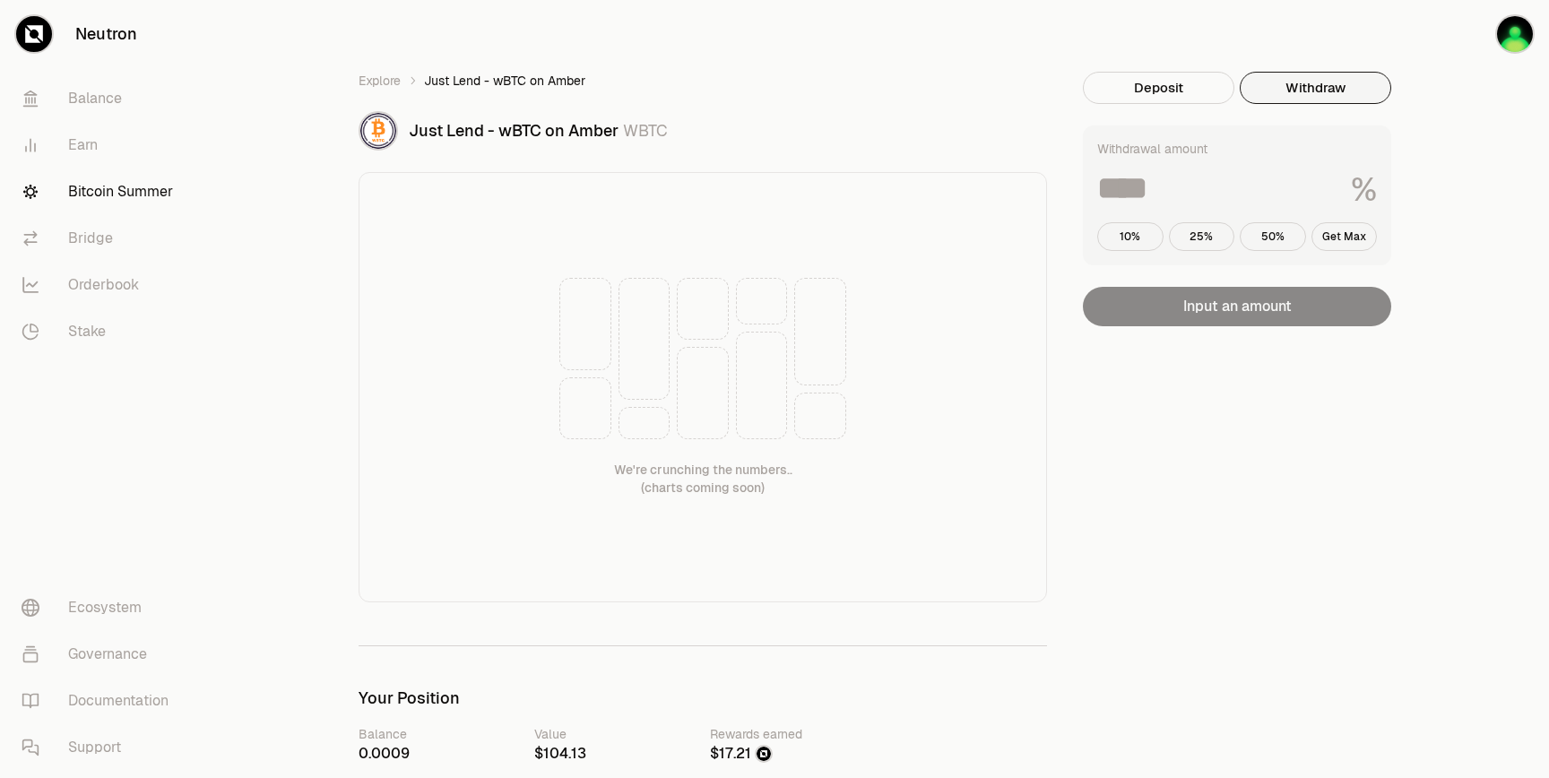
click at [1305, 74] on button "Withdraw" at bounding box center [1314, 88] width 151 height 32
click at [1187, 177] on input at bounding box center [1216, 188] width 239 height 32
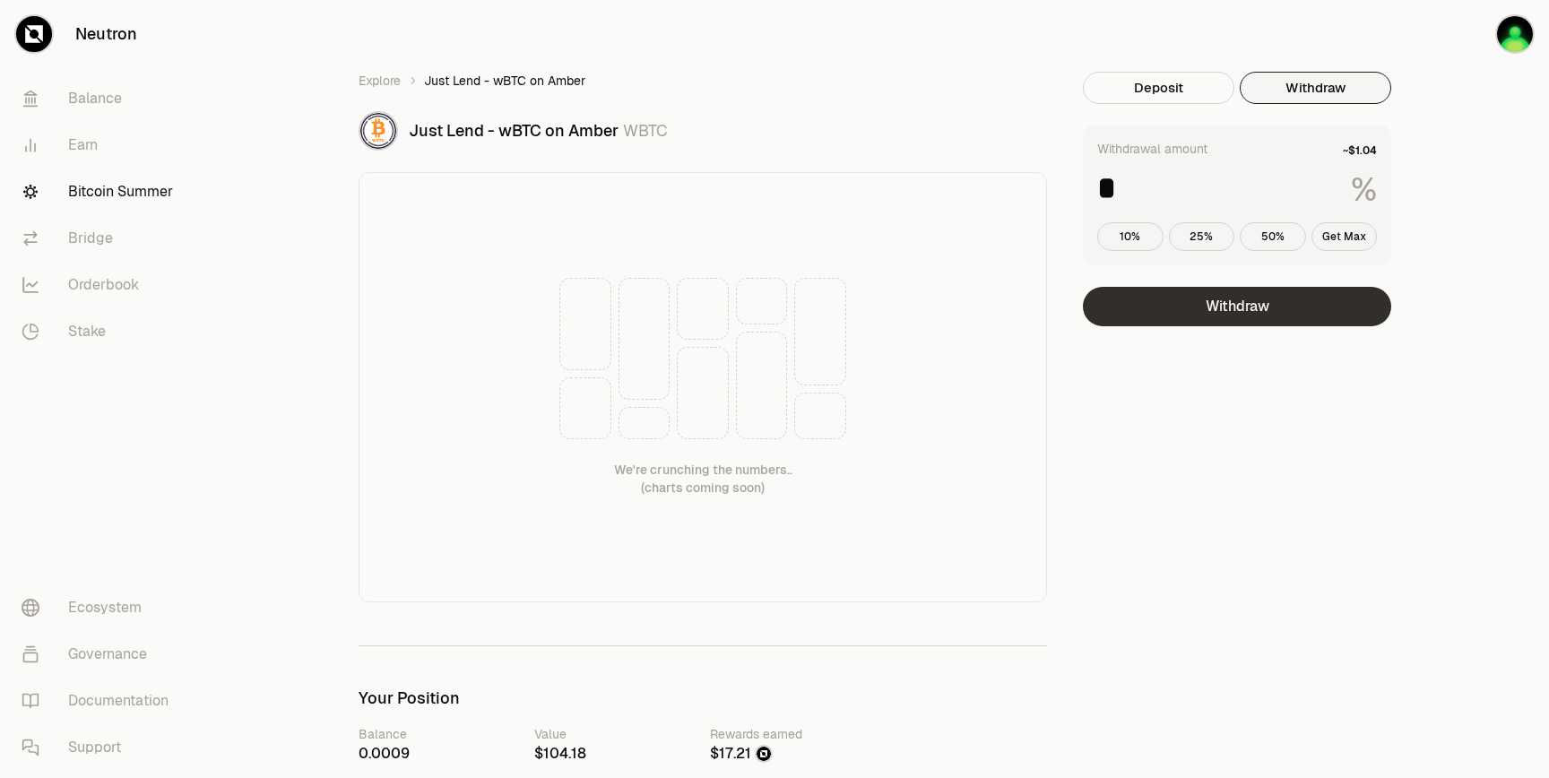
type input "*"
click at [1230, 304] on button "Withdraw" at bounding box center [1237, 306] width 308 height 39
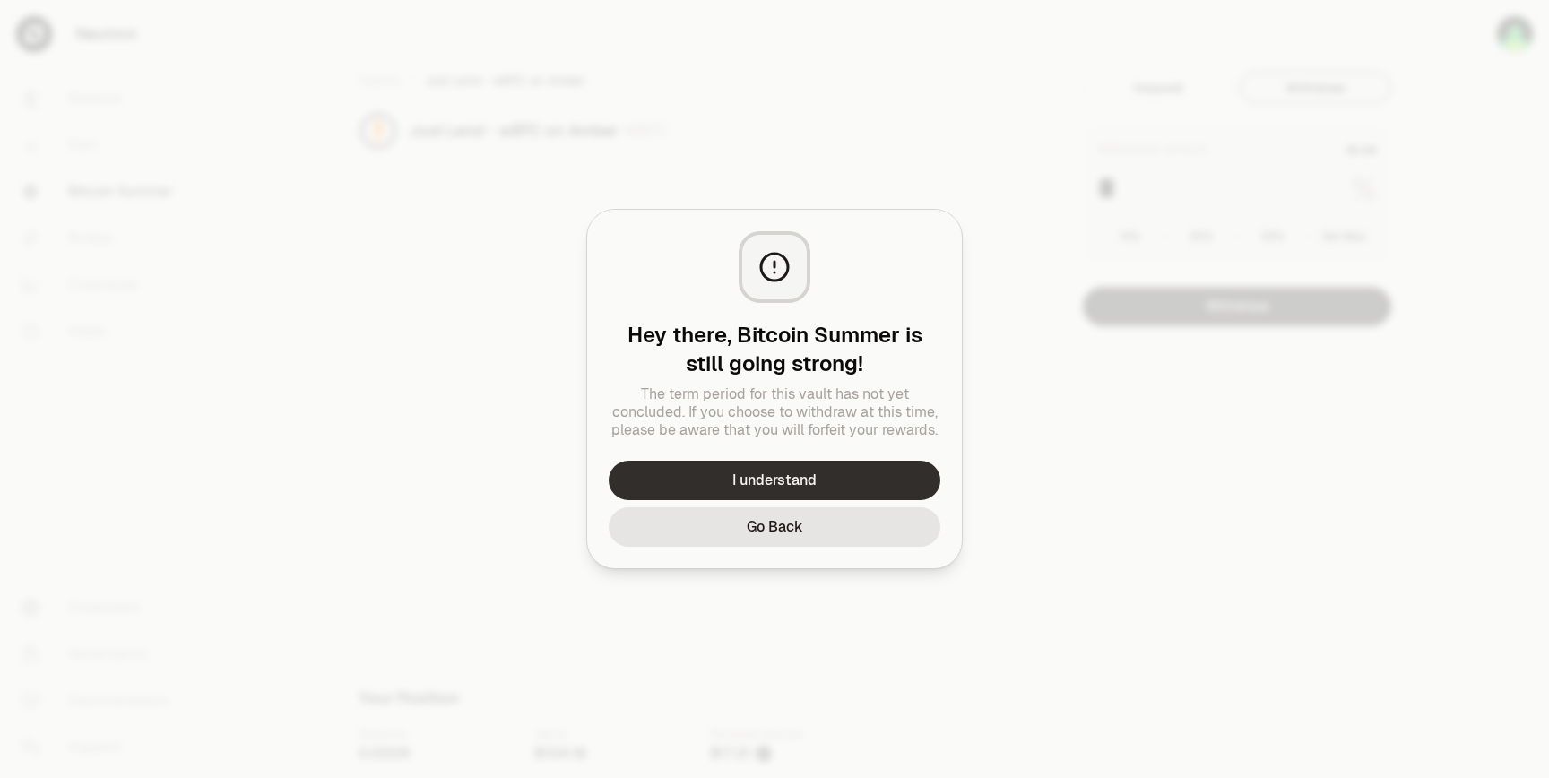
click at [827, 476] on button "I understand" at bounding box center [774, 480] width 332 height 39
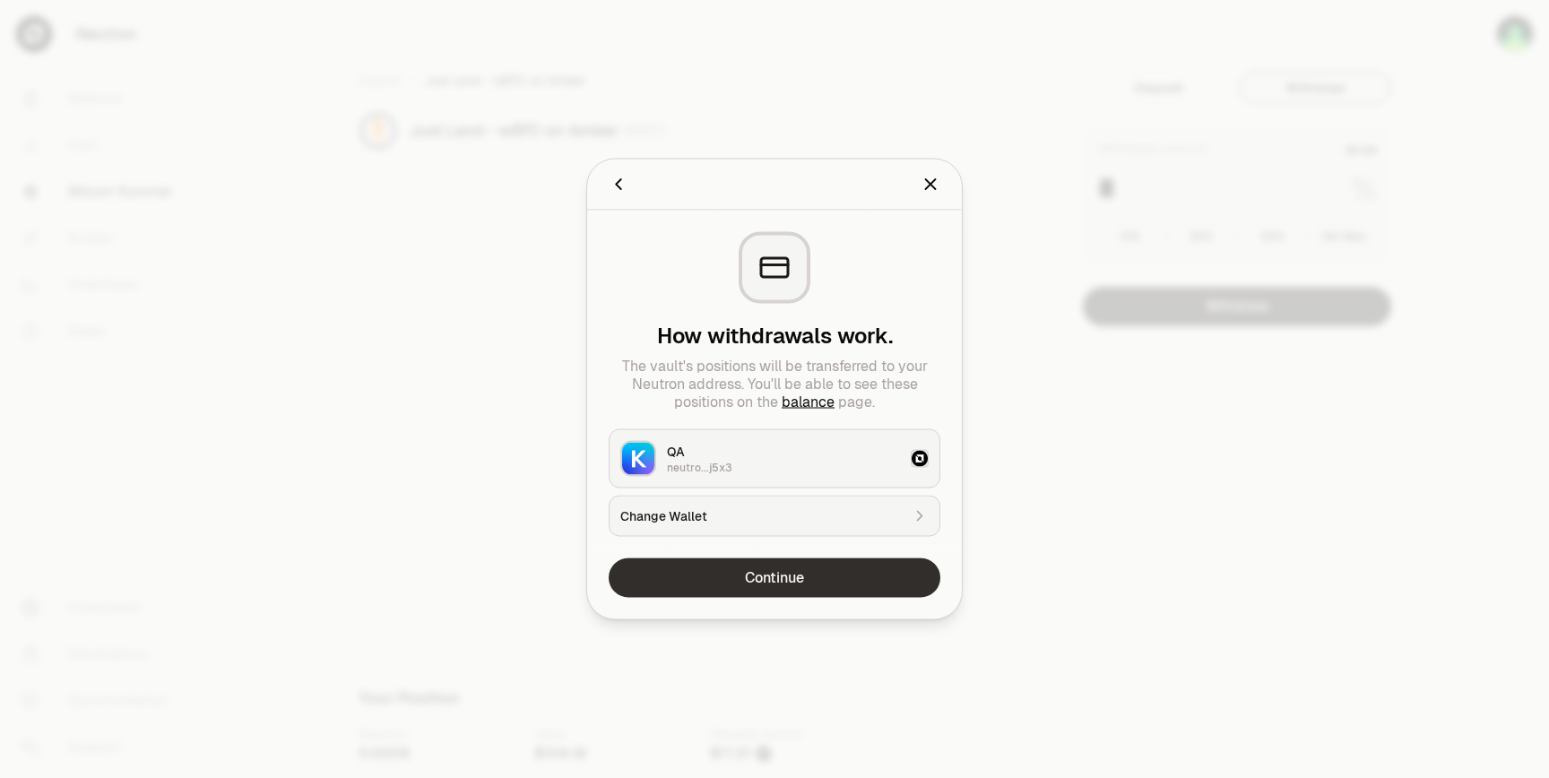
click at [721, 587] on button "Continue" at bounding box center [774, 577] width 332 height 39
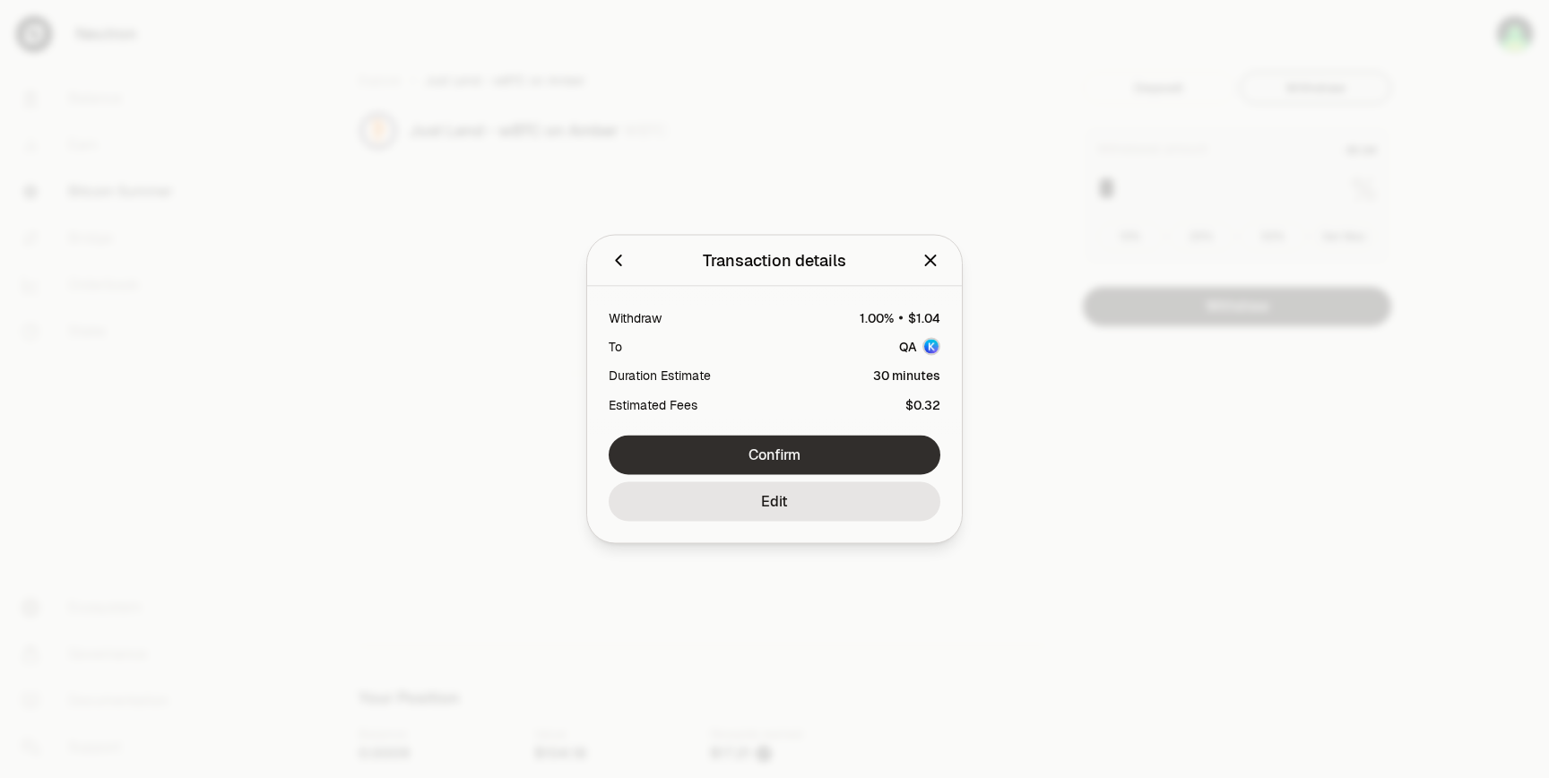
click at [813, 453] on button "Confirm" at bounding box center [774, 455] width 332 height 39
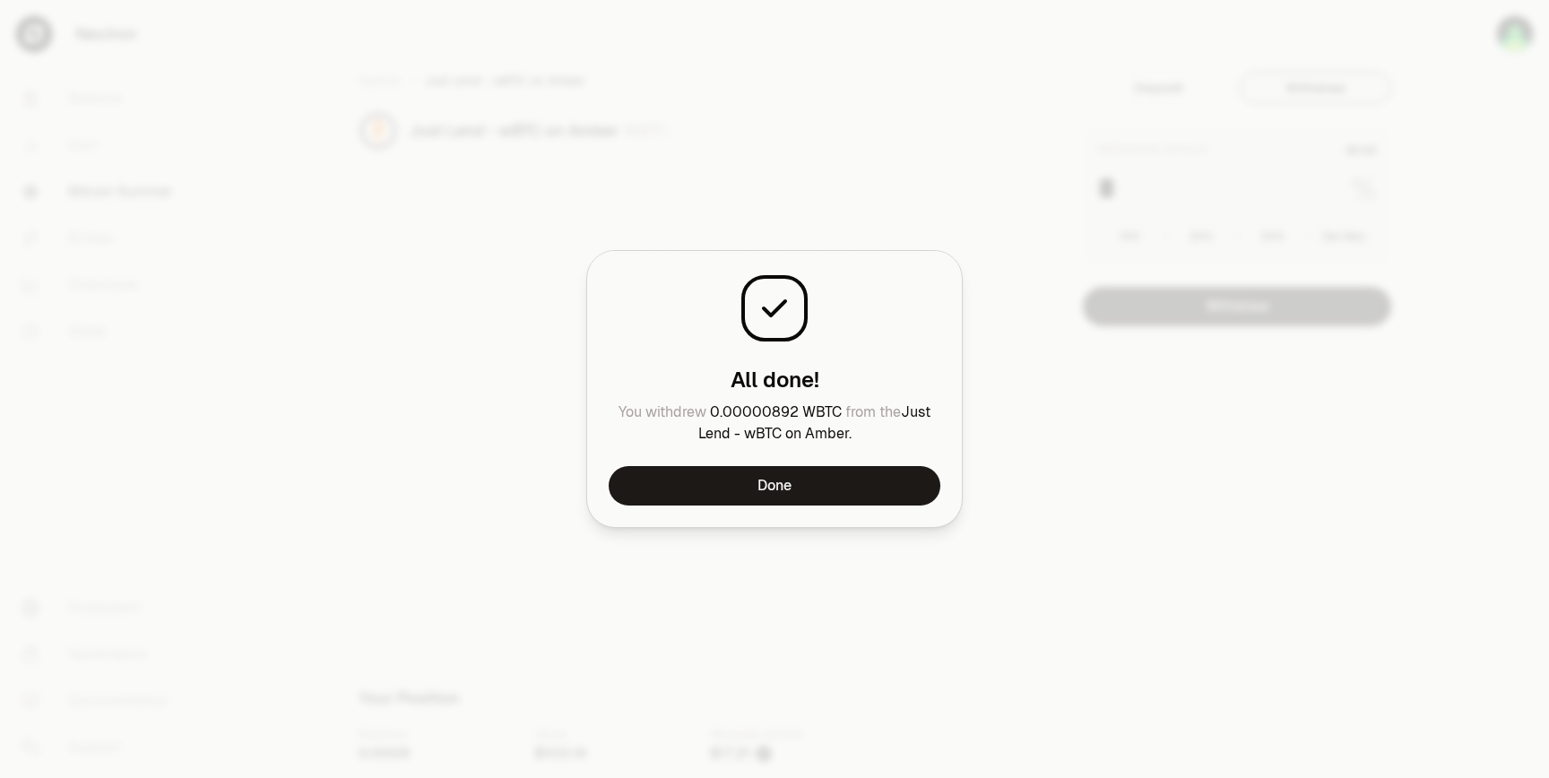
click at [822, 412] on span "0.00000892 WBTC" at bounding box center [776, 411] width 132 height 19
copy span "WBTC"
click at [880, 349] on div "All done! You withdrew 0.00000892 WBTC from the Just Lend - wBTC on Amber ." at bounding box center [774, 358] width 332 height 172
click at [1026, 353] on div at bounding box center [774, 389] width 1549 height 778
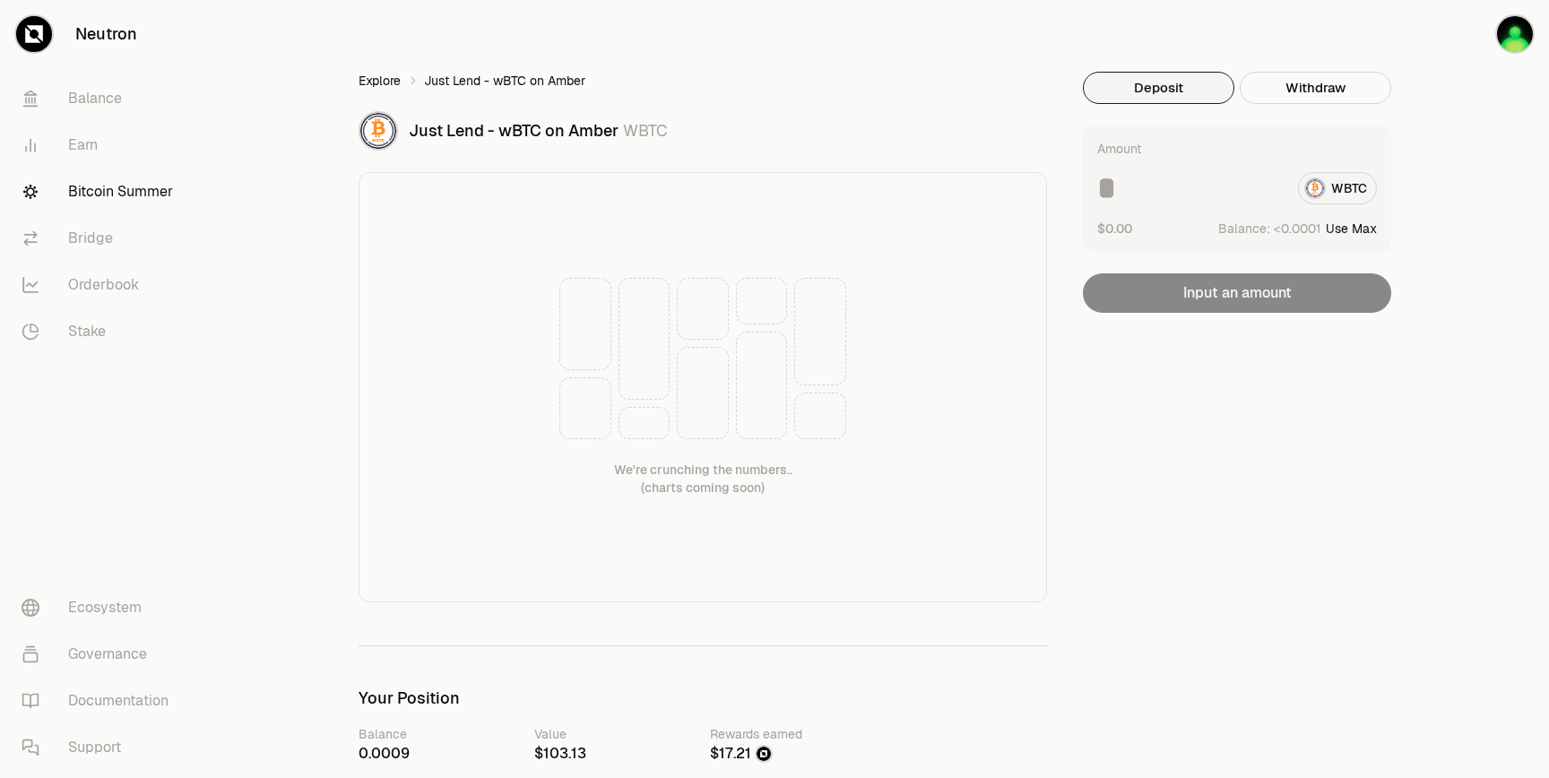
click at [393, 75] on link "Explore" at bounding box center [379, 81] width 42 height 18
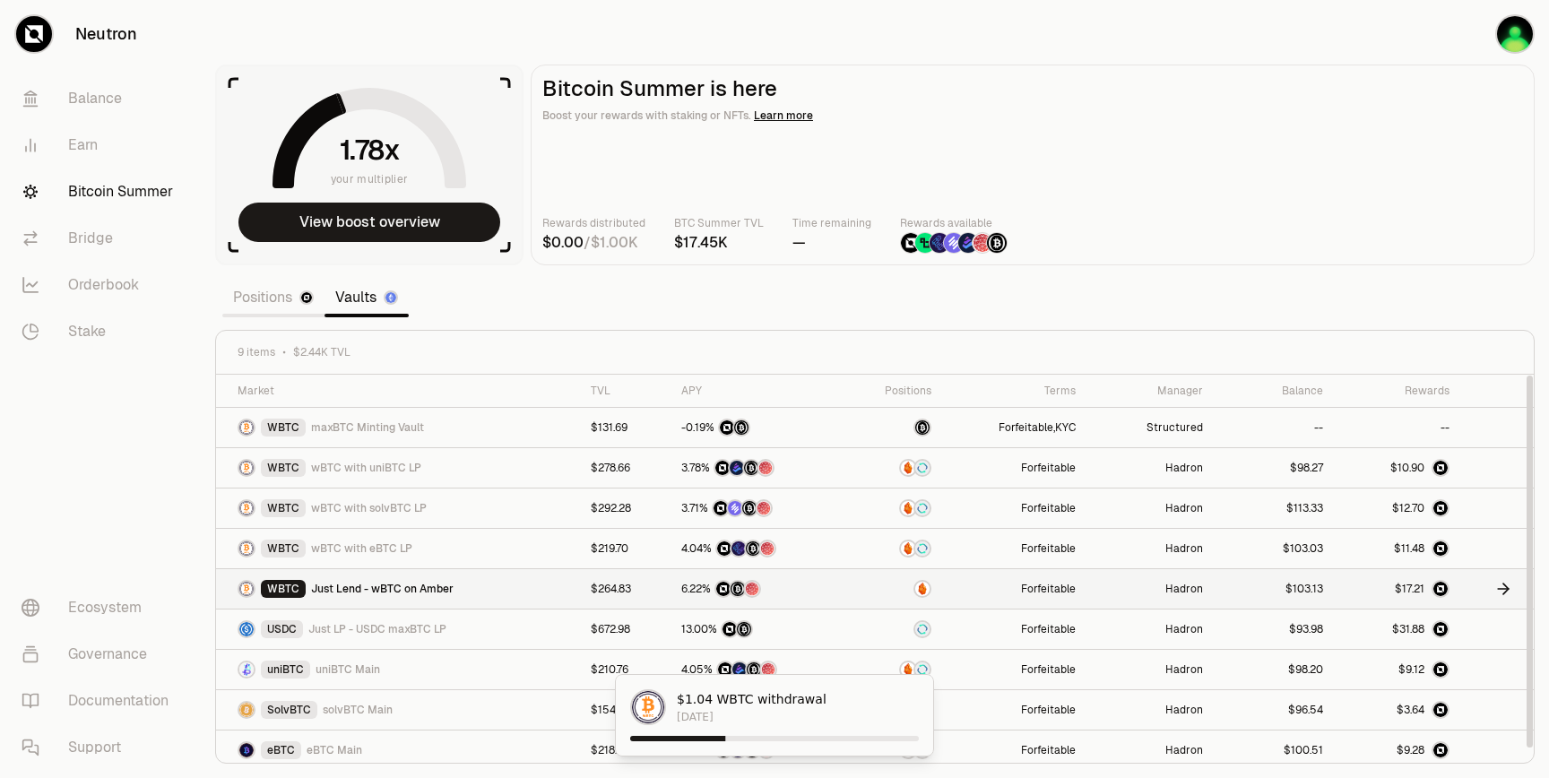
click at [472, 585] on div "WBTC Just Lend - wBTC on Amber" at bounding box center [403, 589] width 332 height 18
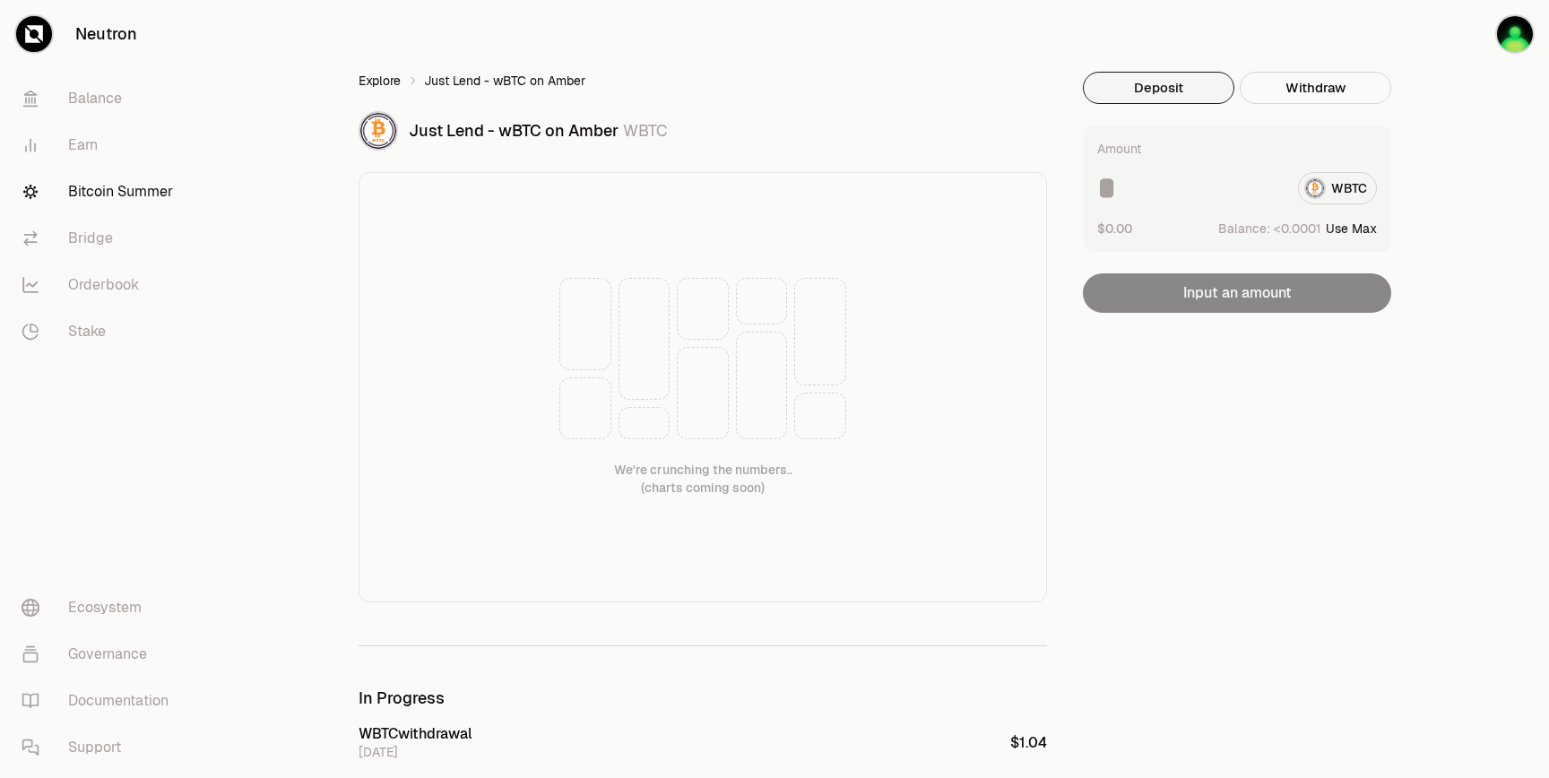
click at [398, 76] on link "Explore" at bounding box center [379, 81] width 42 height 18
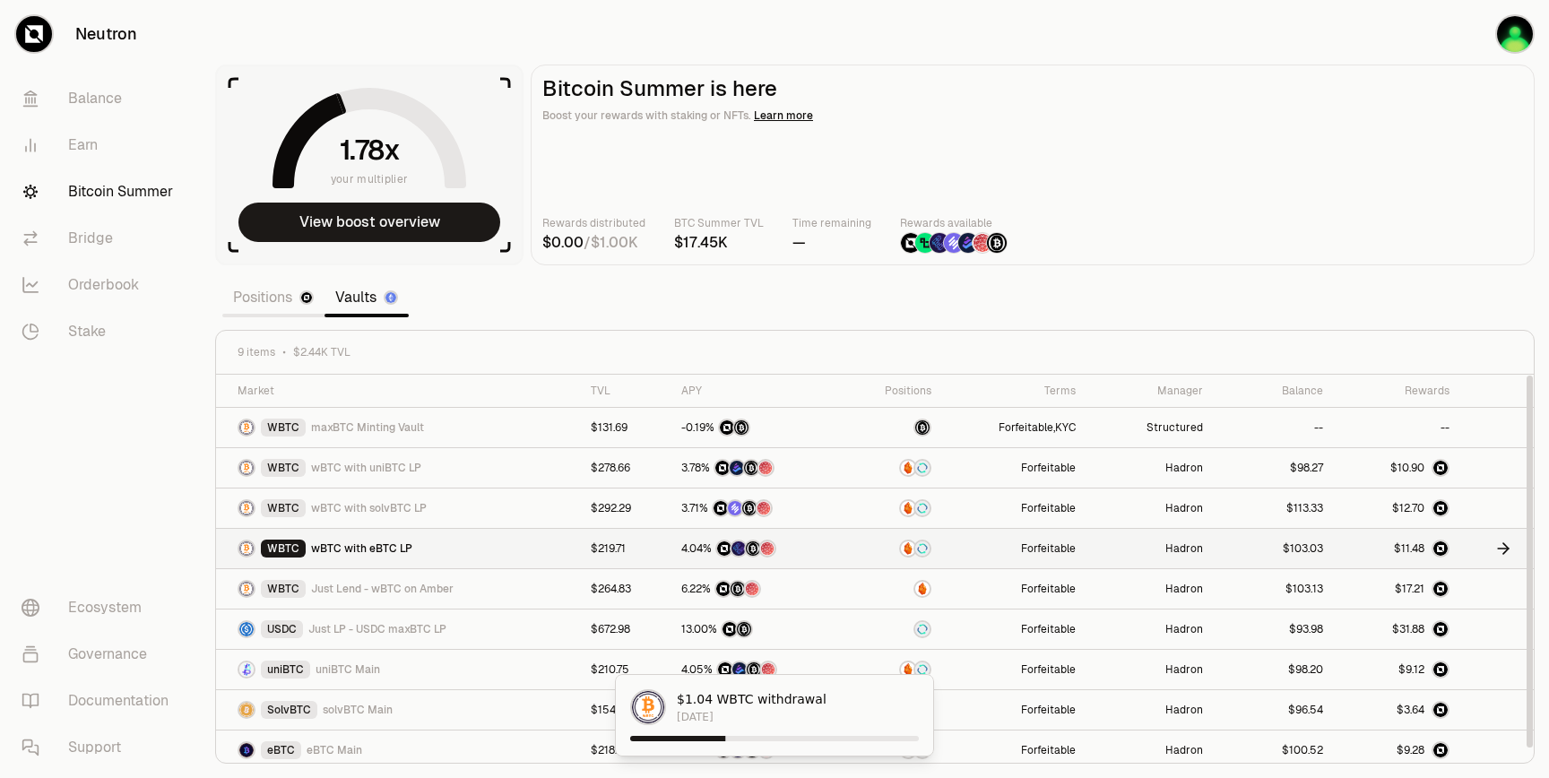
scroll to position [7, 0]
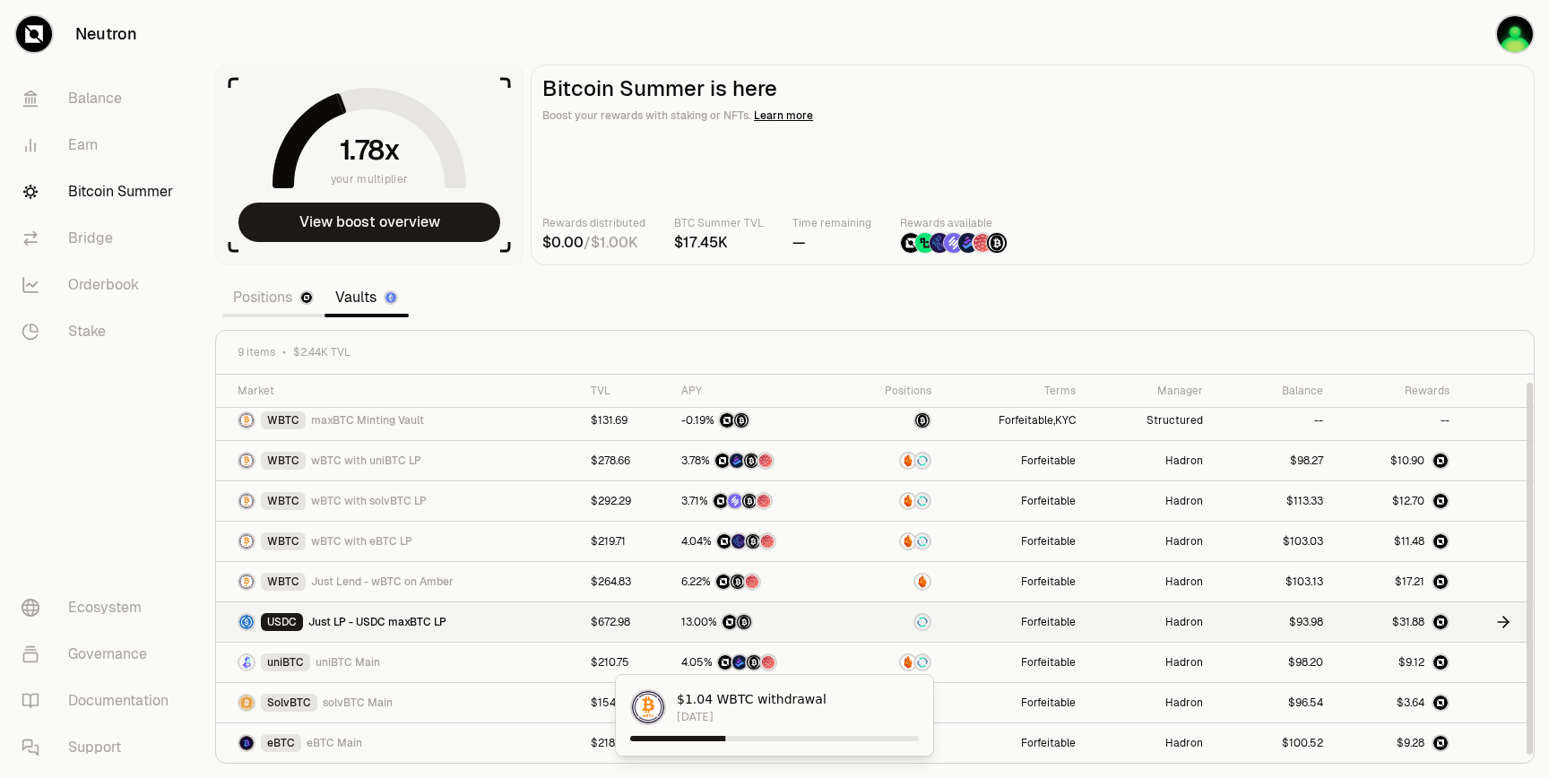
click at [1482, 630] on link at bounding box center [1491, 622] width 41 height 18
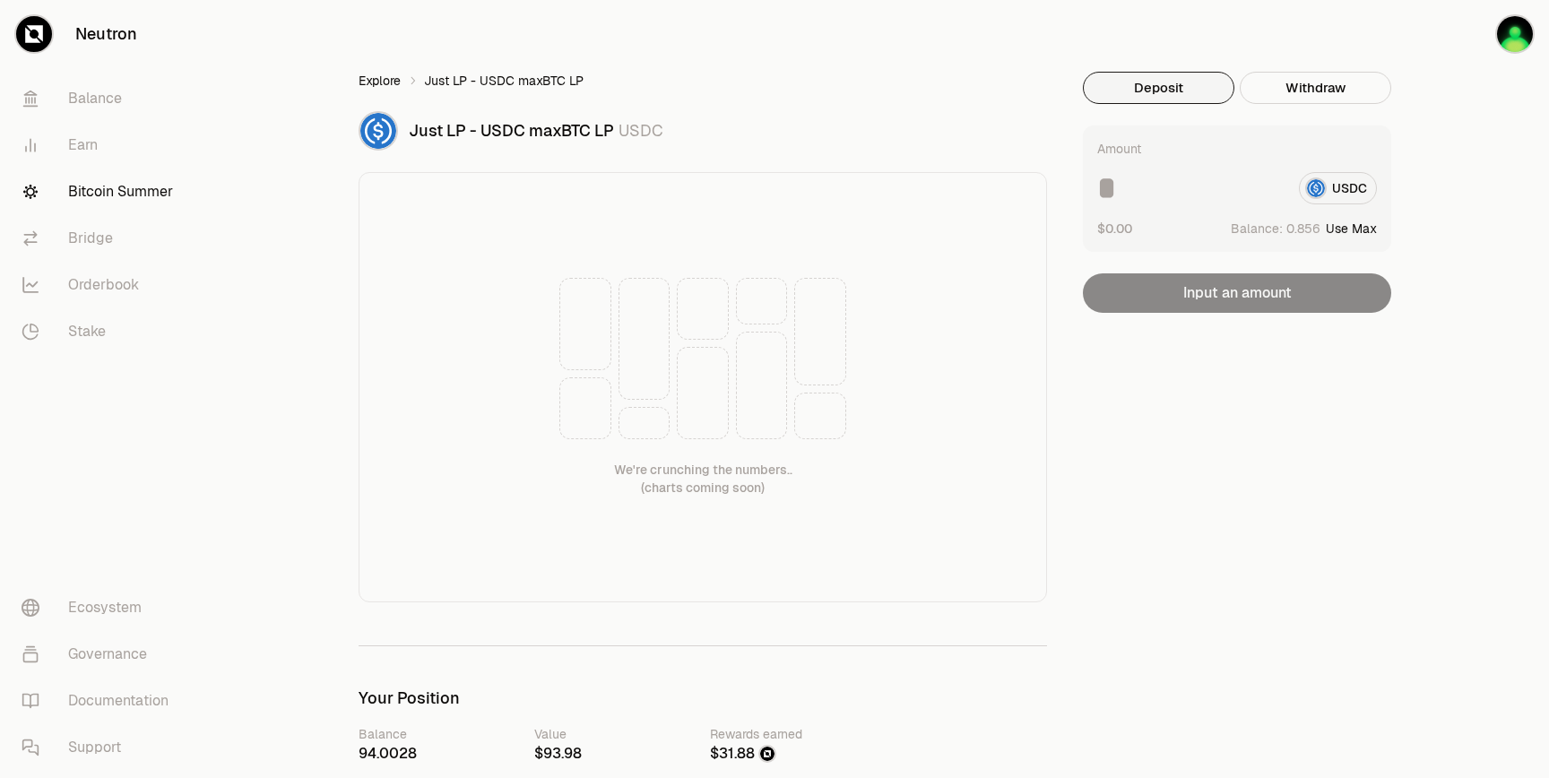
click at [395, 82] on link "Explore" at bounding box center [379, 81] width 42 height 18
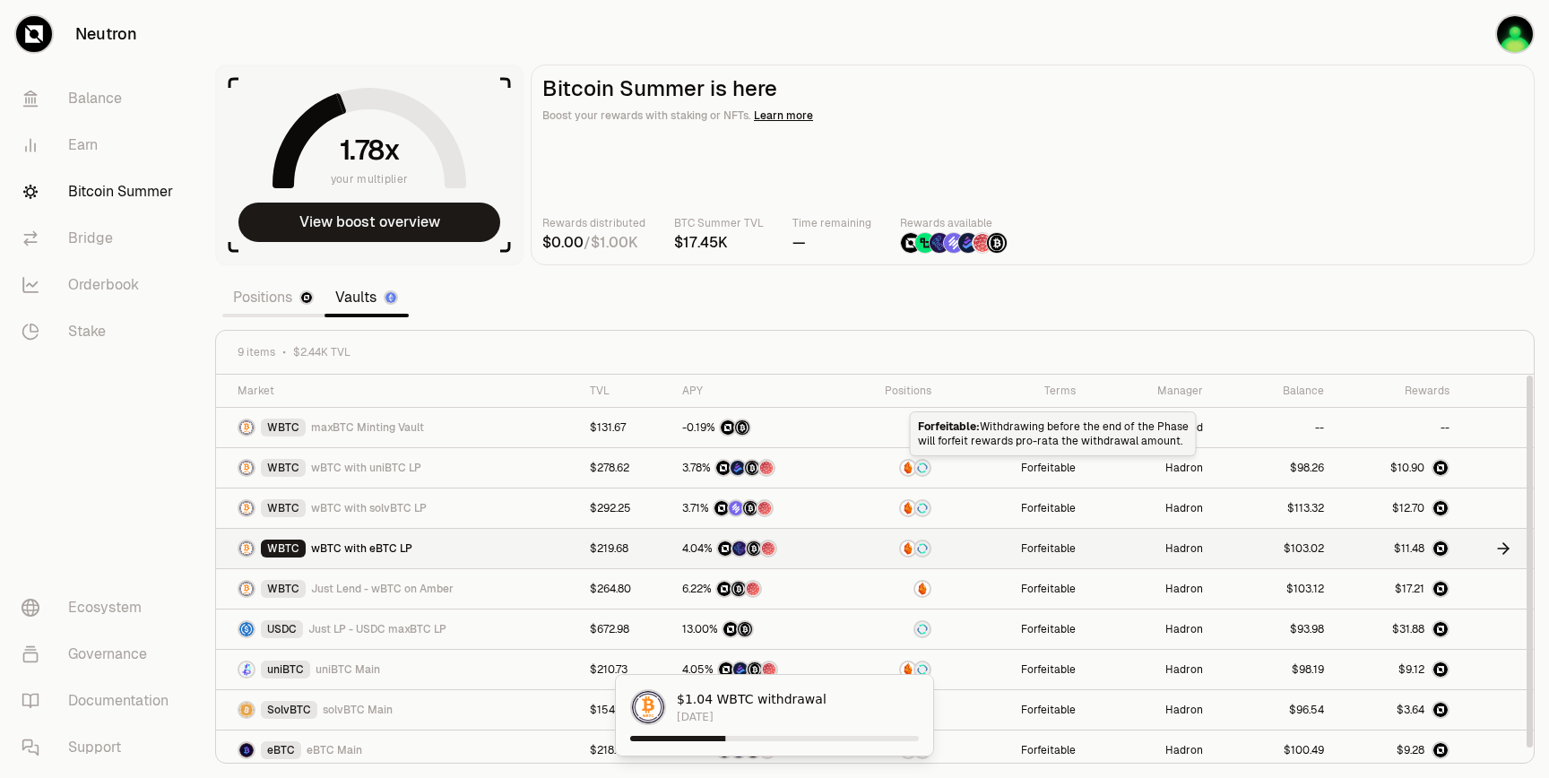
scroll to position [7, 0]
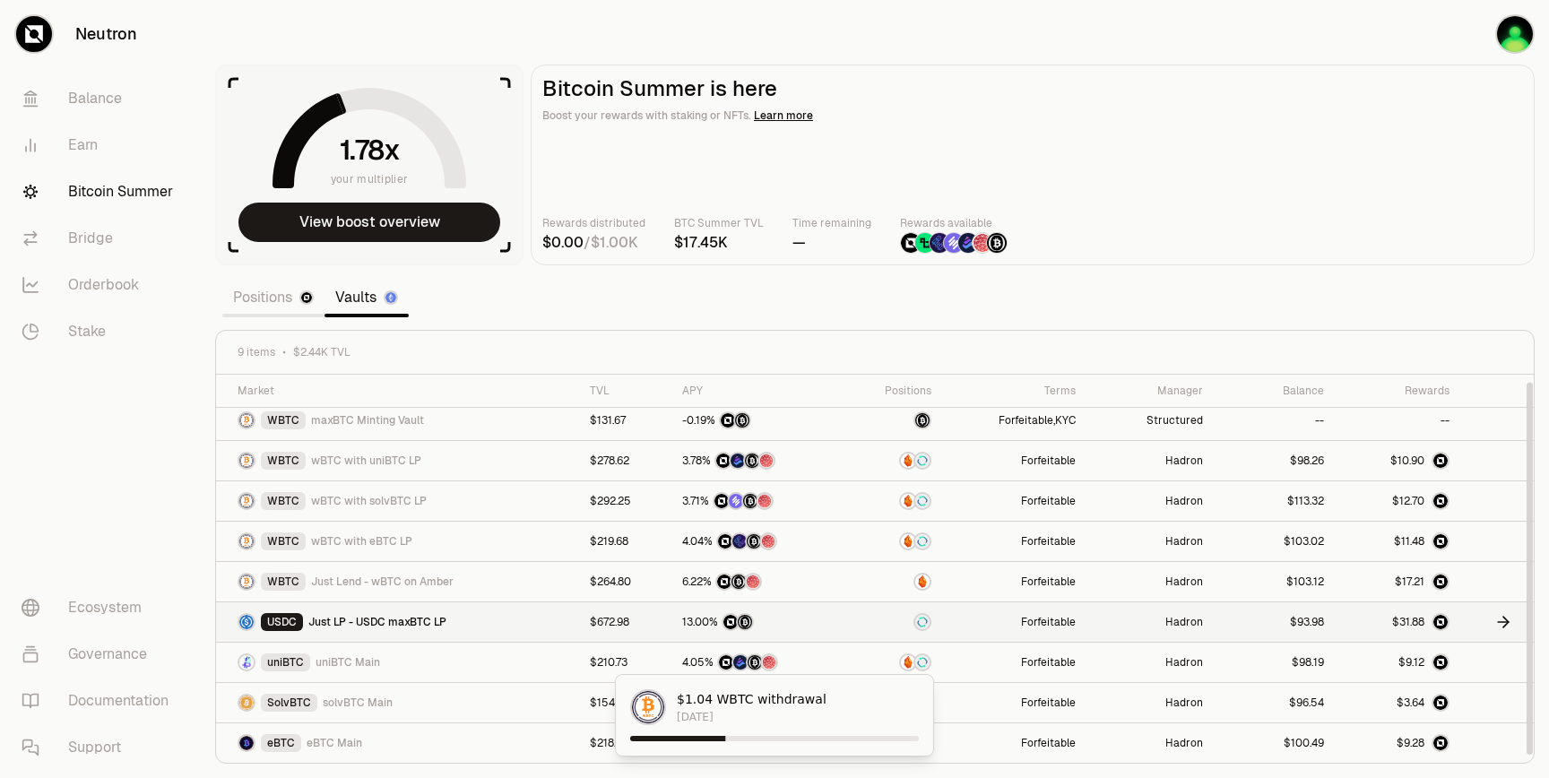
click at [443, 615] on span "Just LP - USDC maxBTC LP" at bounding box center [377, 622] width 138 height 14
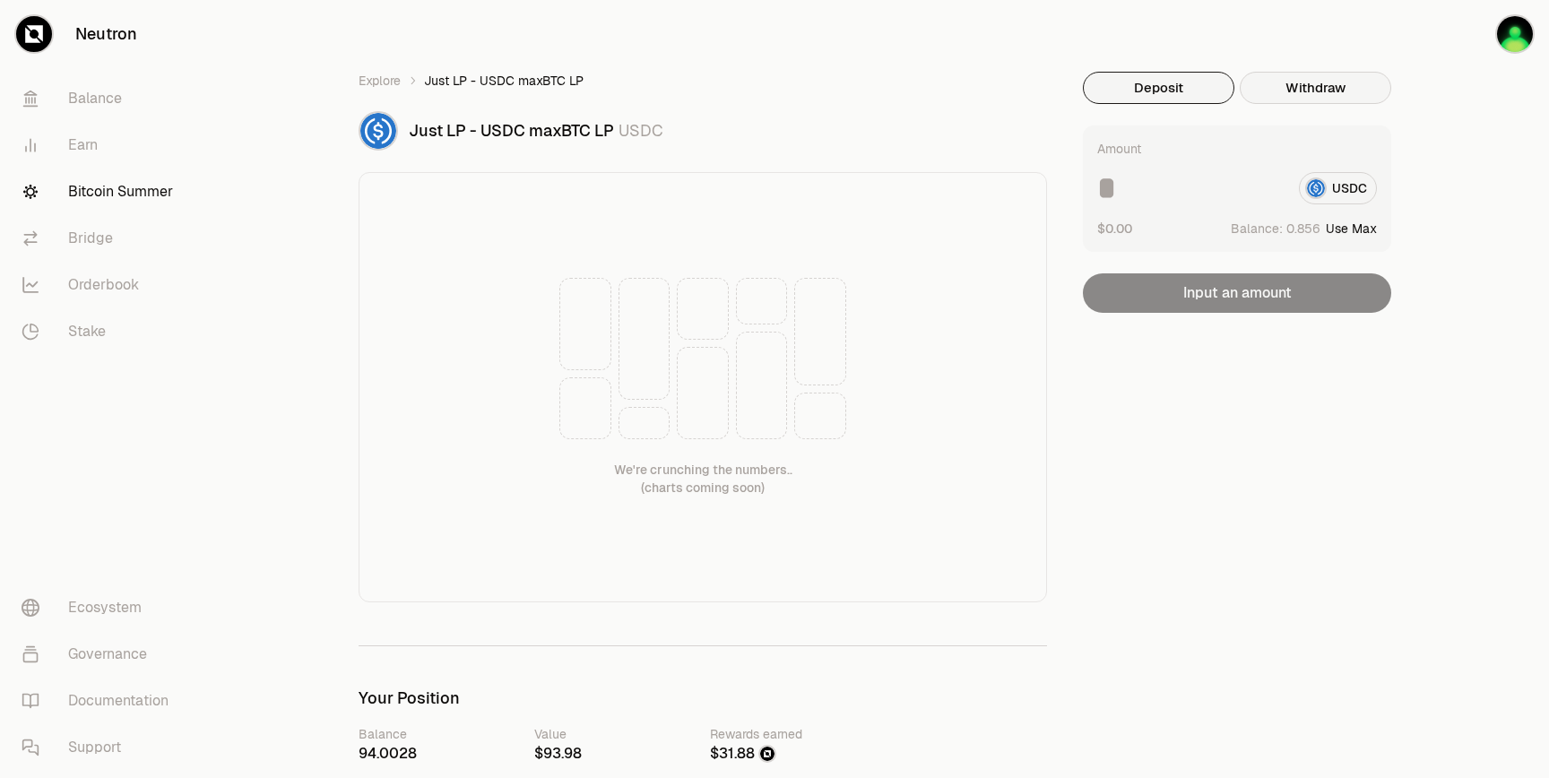
click at [1322, 88] on button "Withdraw" at bounding box center [1314, 88] width 151 height 32
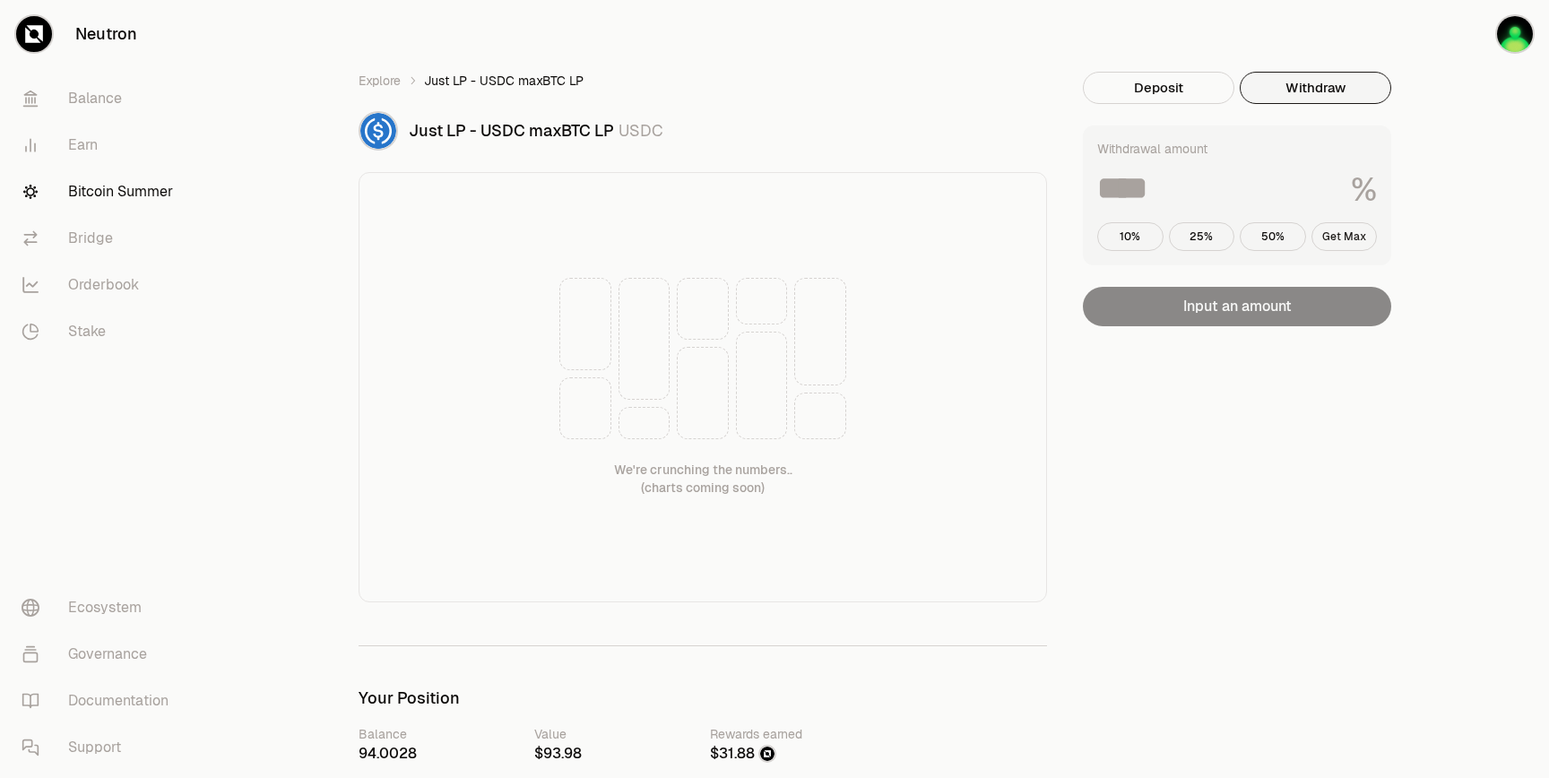
click at [1348, 230] on button "Get Max" at bounding box center [1344, 236] width 66 height 29
type input "***"
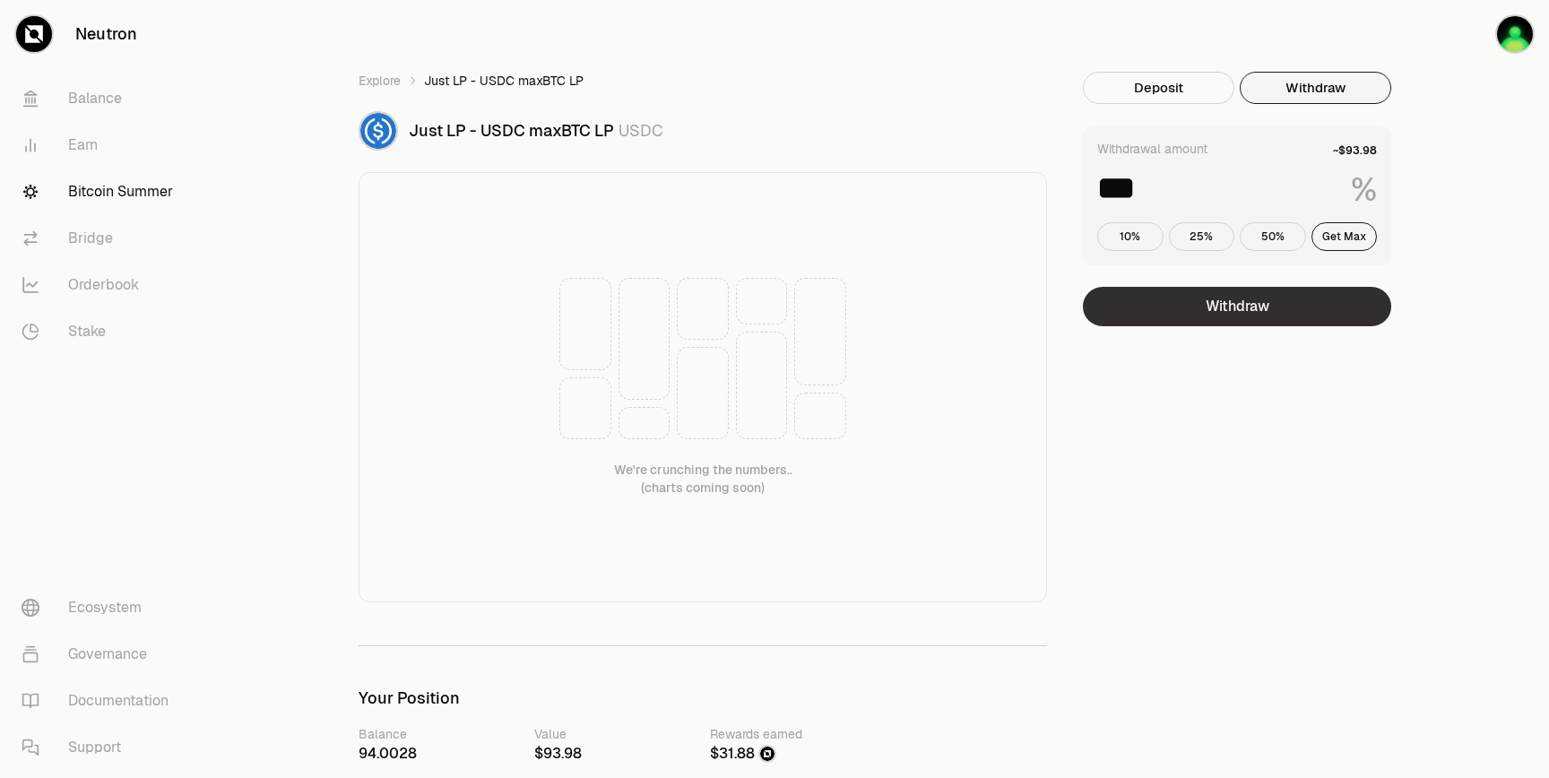
click at [1310, 289] on button "Withdraw" at bounding box center [1237, 306] width 308 height 39
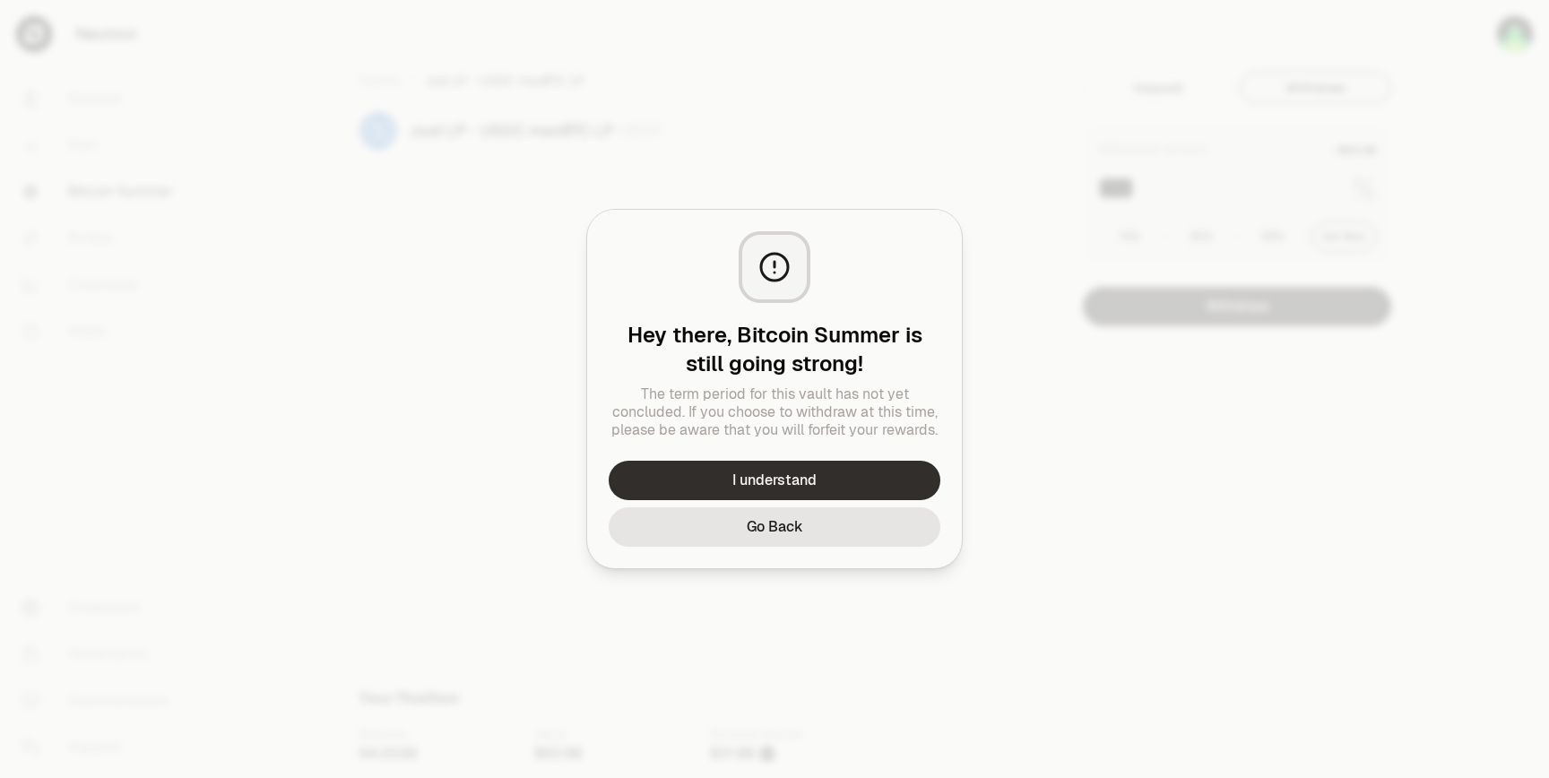
click at [813, 463] on button "I understand" at bounding box center [774, 480] width 332 height 39
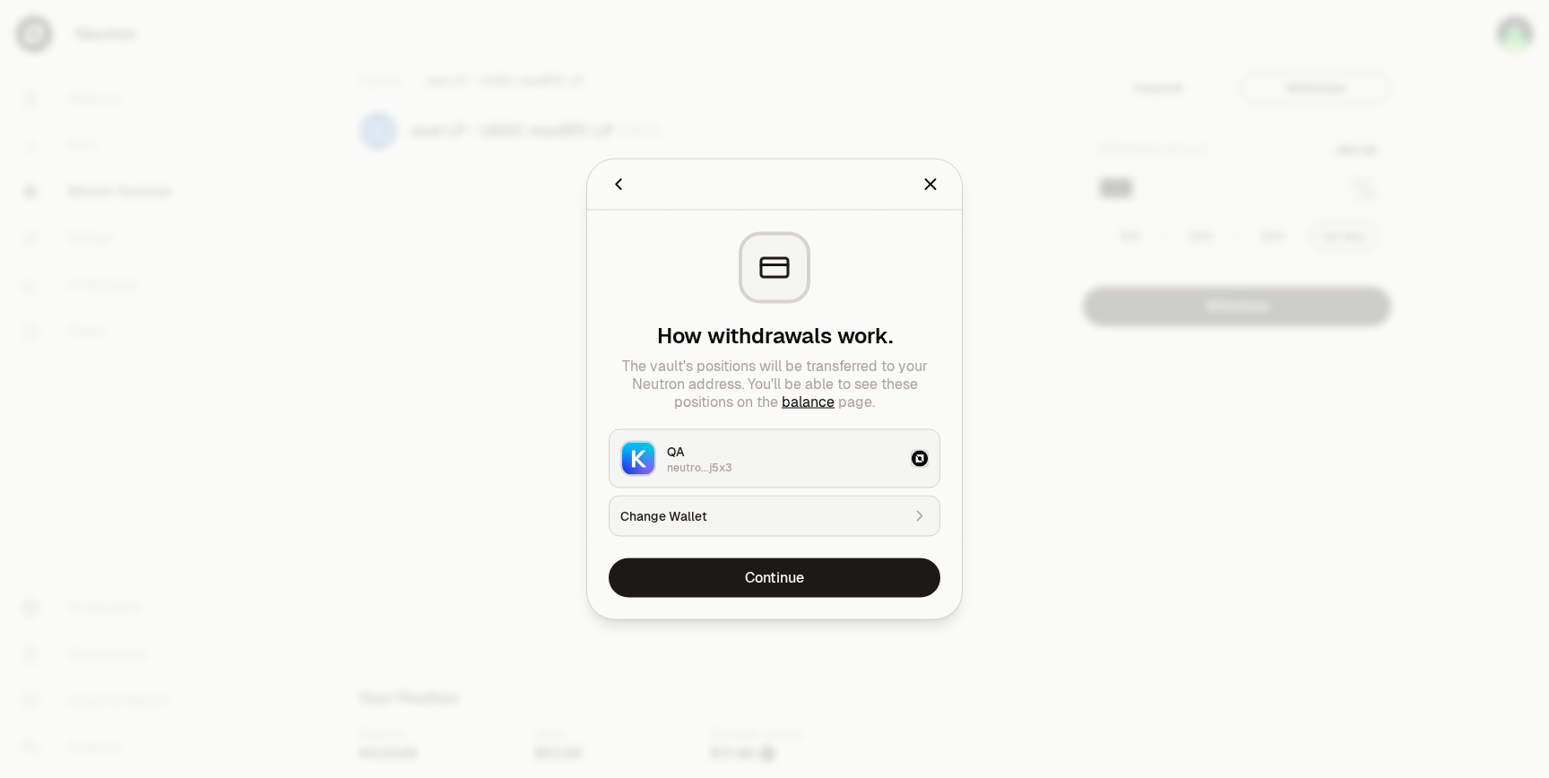
click at [844, 504] on button "Change Wallet" at bounding box center [774, 516] width 332 height 41
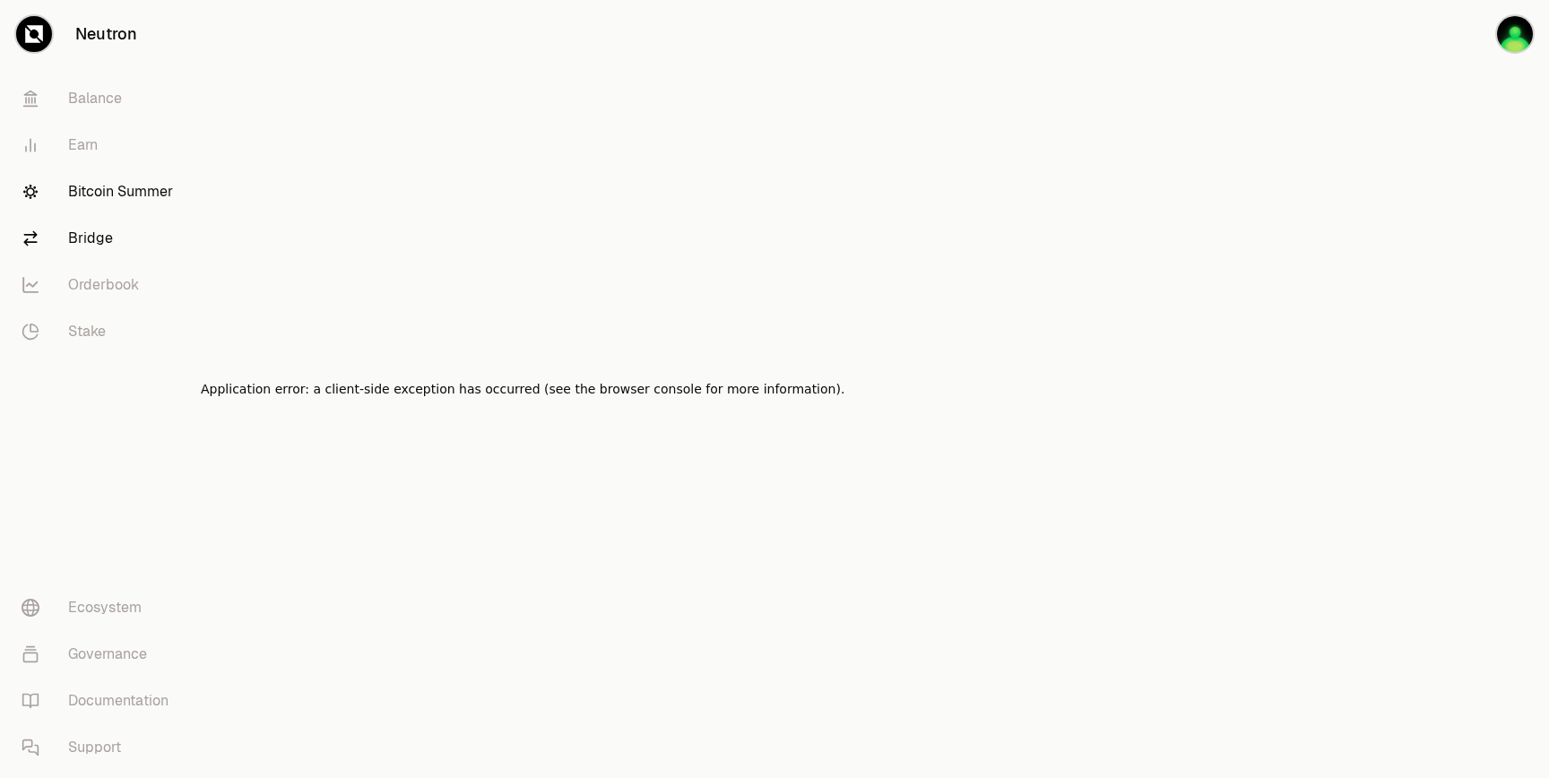
click at [107, 229] on link "Bridge" at bounding box center [100, 238] width 186 height 47
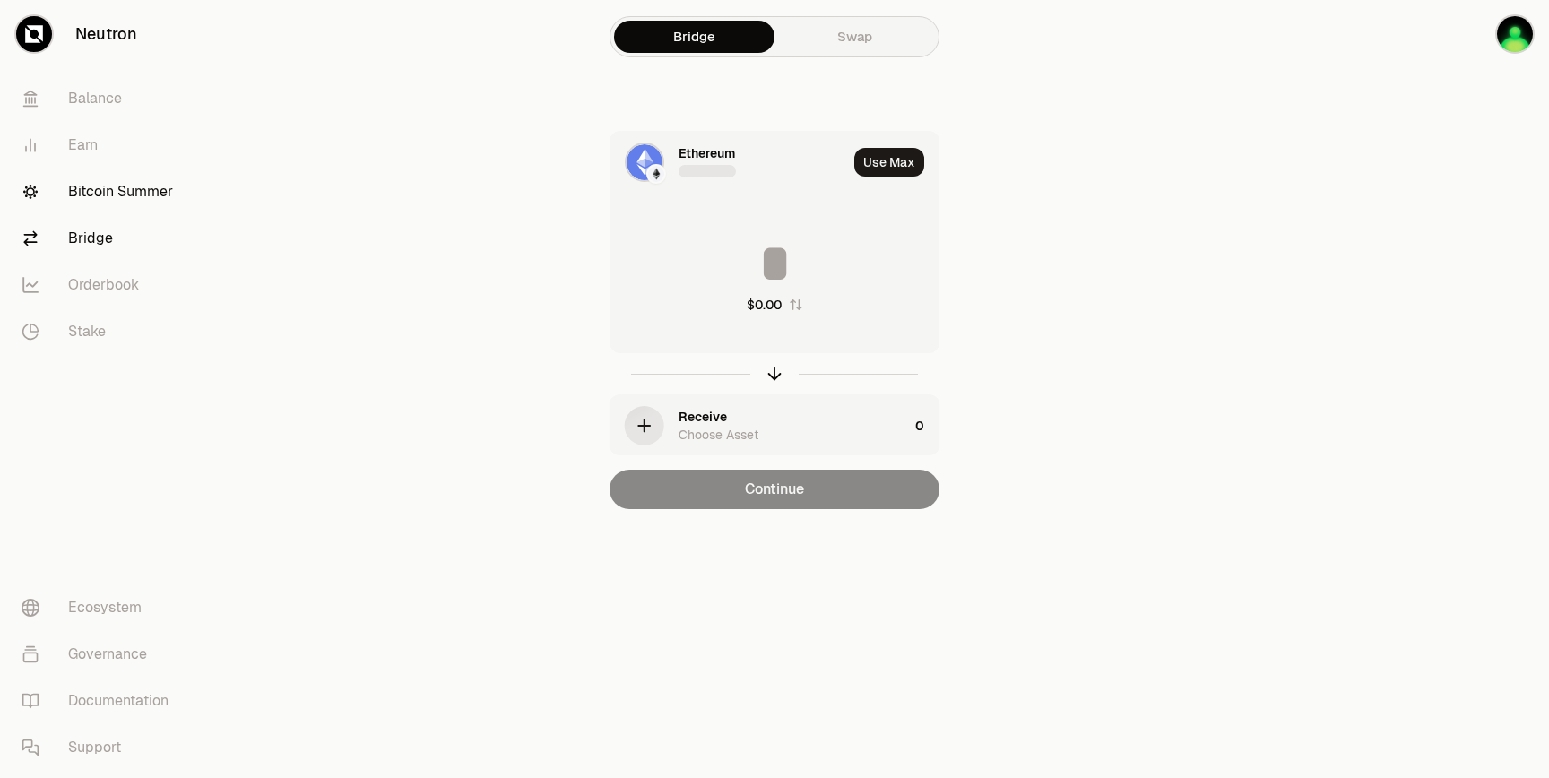
click at [138, 182] on link "Bitcoin Summer" at bounding box center [100, 191] width 186 height 47
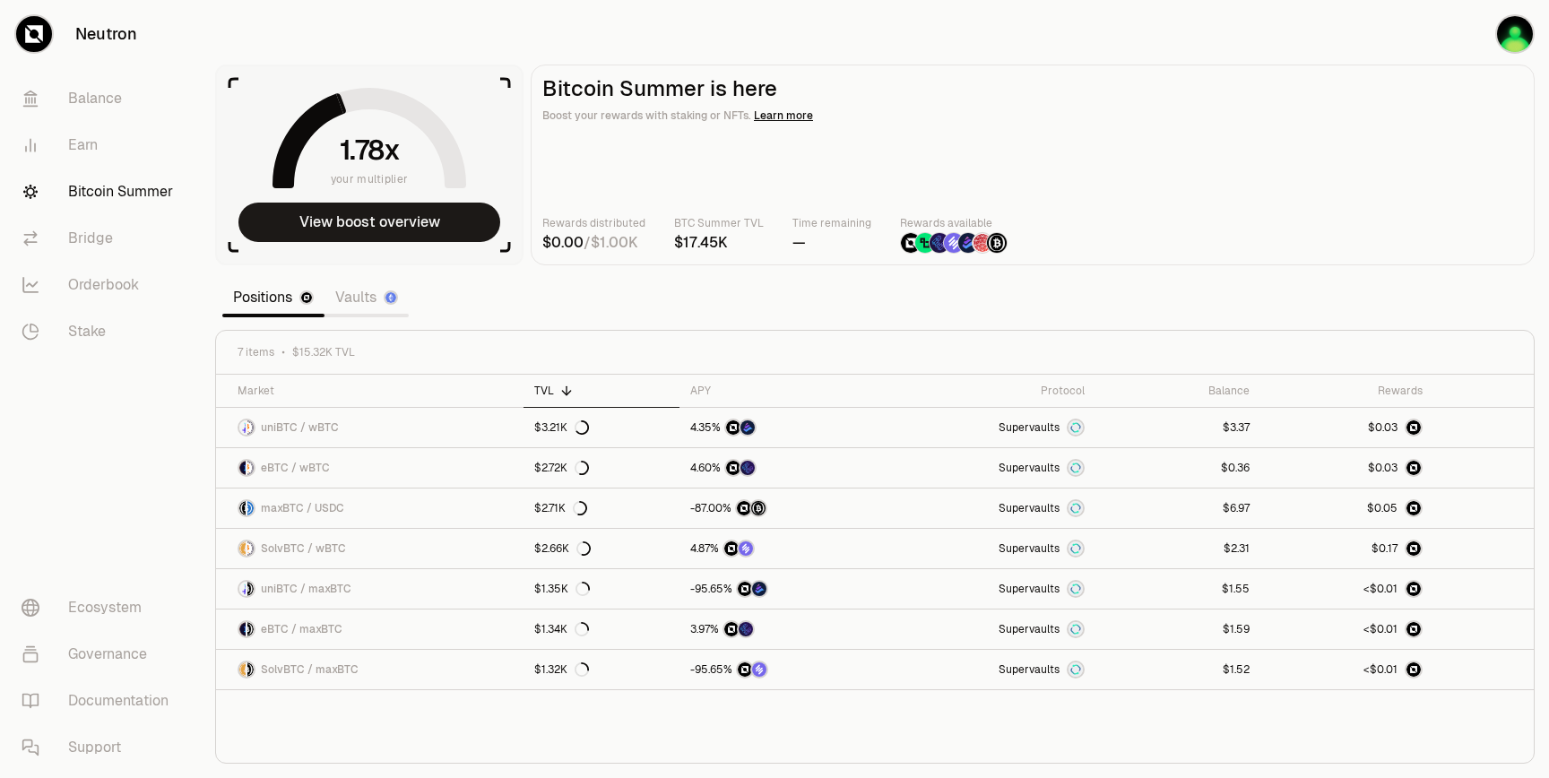
click at [363, 295] on link "Vaults" at bounding box center [366, 298] width 84 height 36
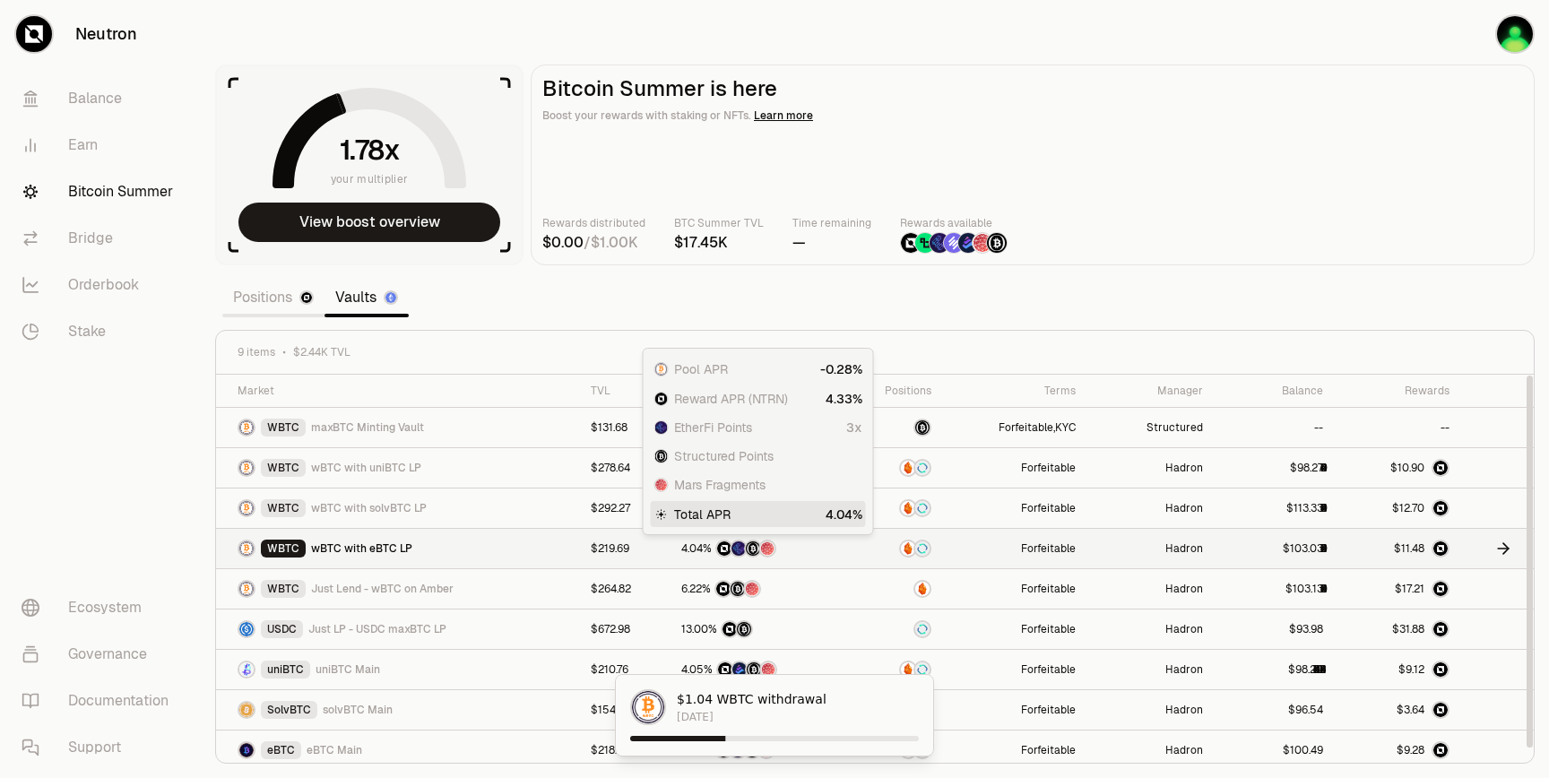
click at [746, 551] on div at bounding box center [753, 548] width 18 height 18
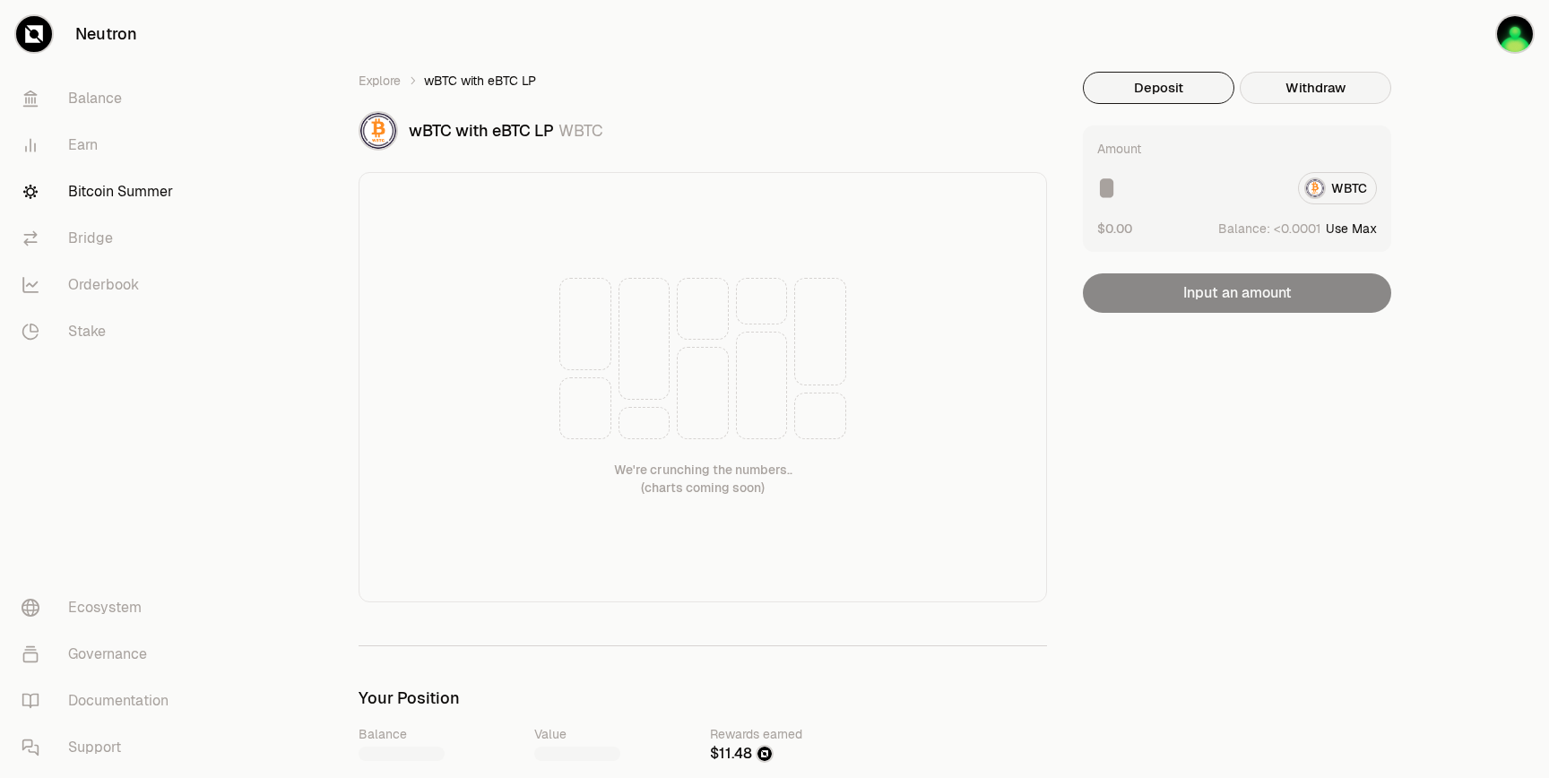
click at [1286, 90] on button "Withdraw" at bounding box center [1314, 88] width 151 height 32
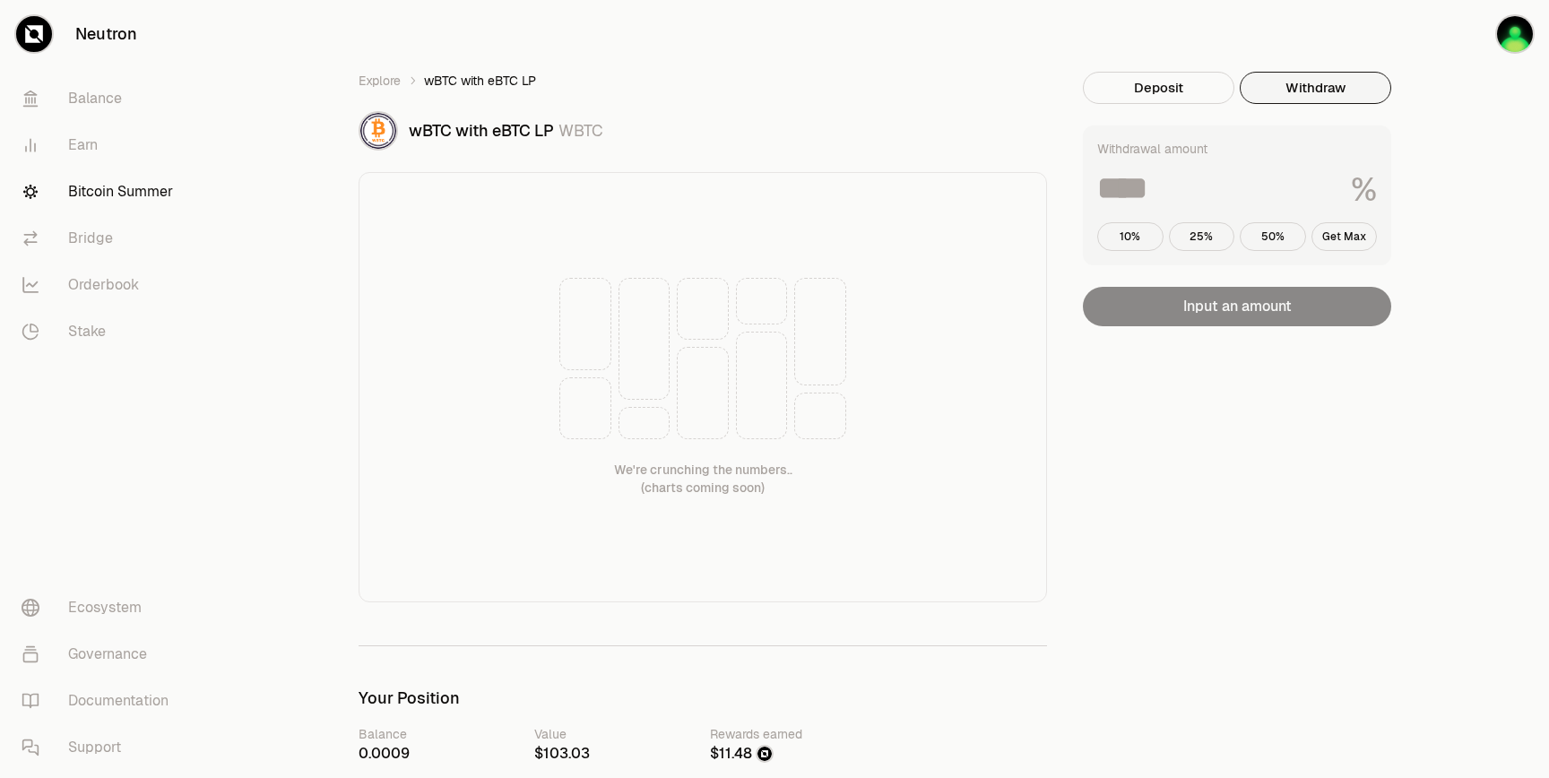
click at [1335, 255] on div "Withdrawal amount % 10% 25% 50% Get Max" at bounding box center [1237, 195] width 308 height 140
click at [1335, 239] on button "Get Max" at bounding box center [1344, 236] width 66 height 29
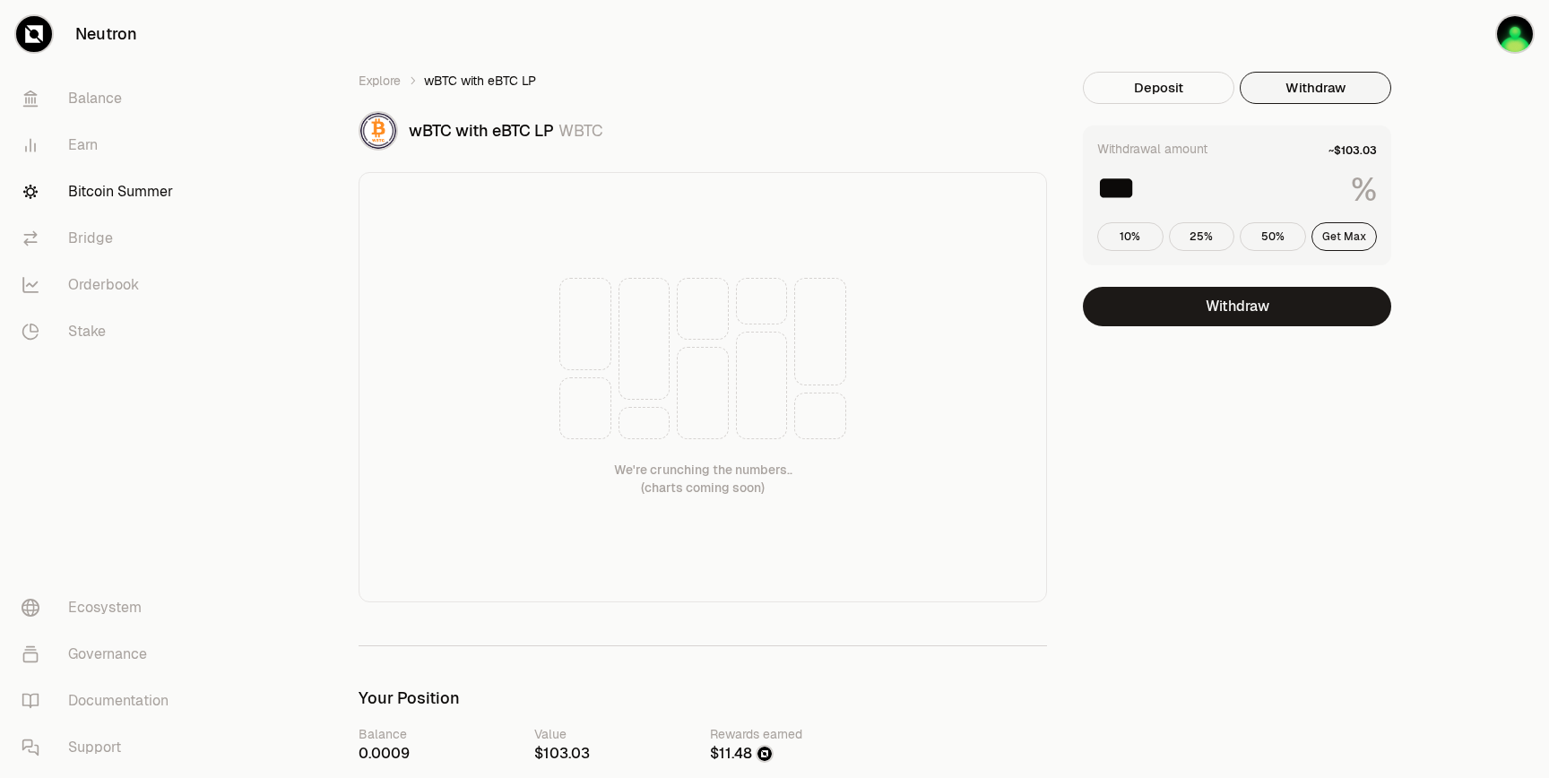
type input "***"
click at [1200, 317] on button "Withdraw" at bounding box center [1237, 306] width 308 height 39
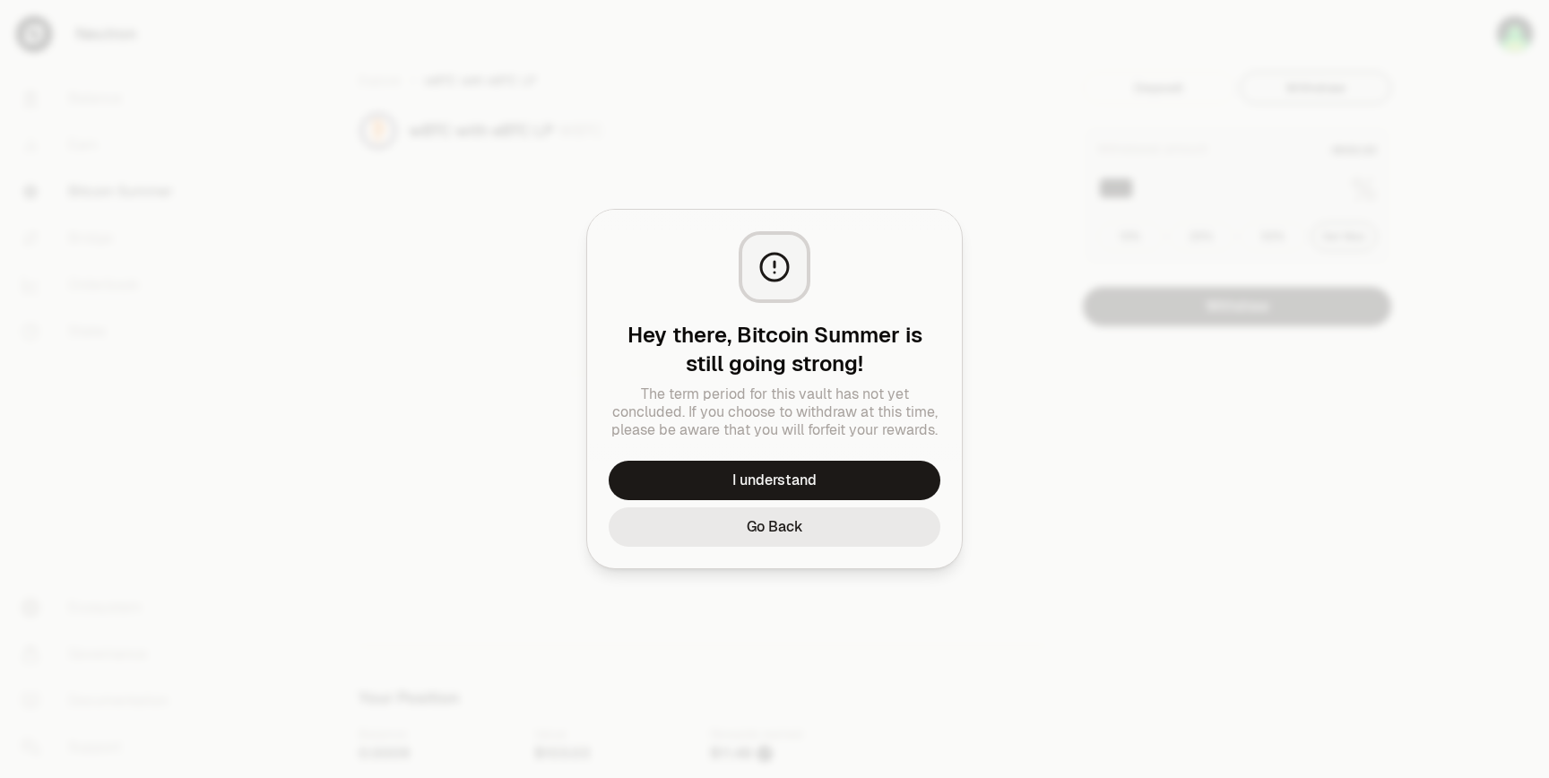
click at [729, 531] on button "Go Back" at bounding box center [774, 526] width 332 height 39
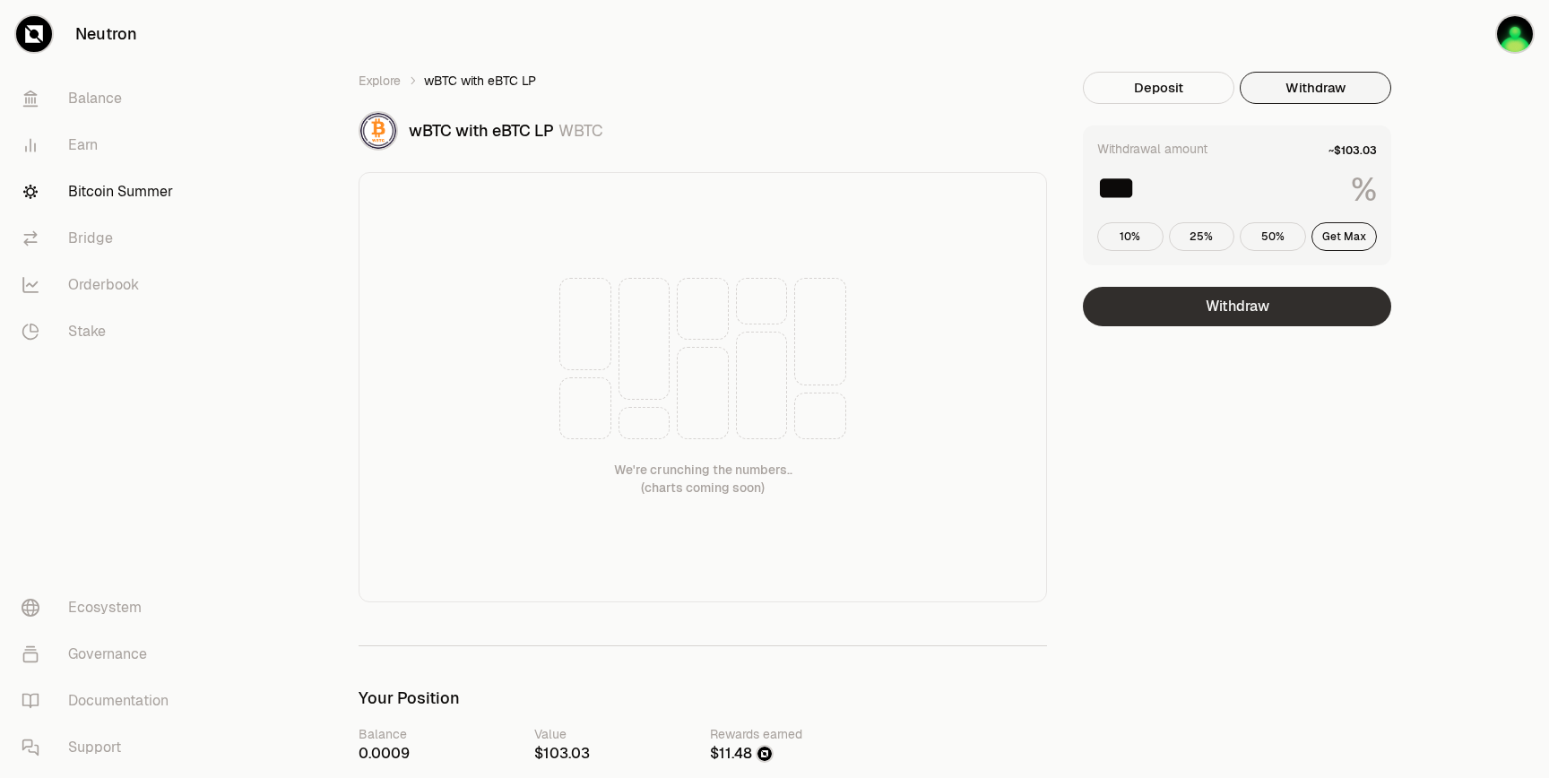
click at [1173, 305] on button "Withdraw" at bounding box center [1237, 306] width 308 height 39
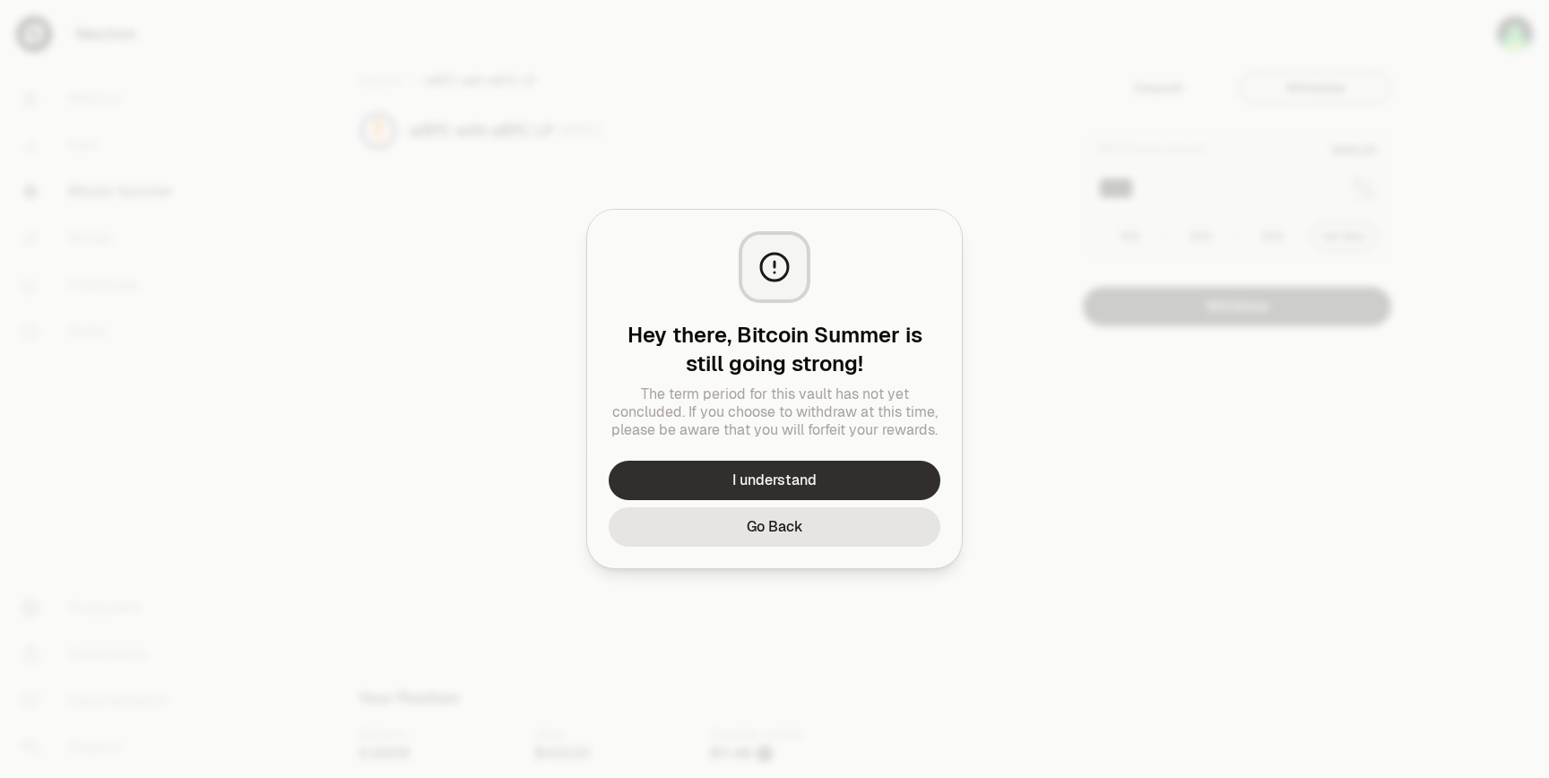
click at [844, 490] on button "I understand" at bounding box center [774, 480] width 332 height 39
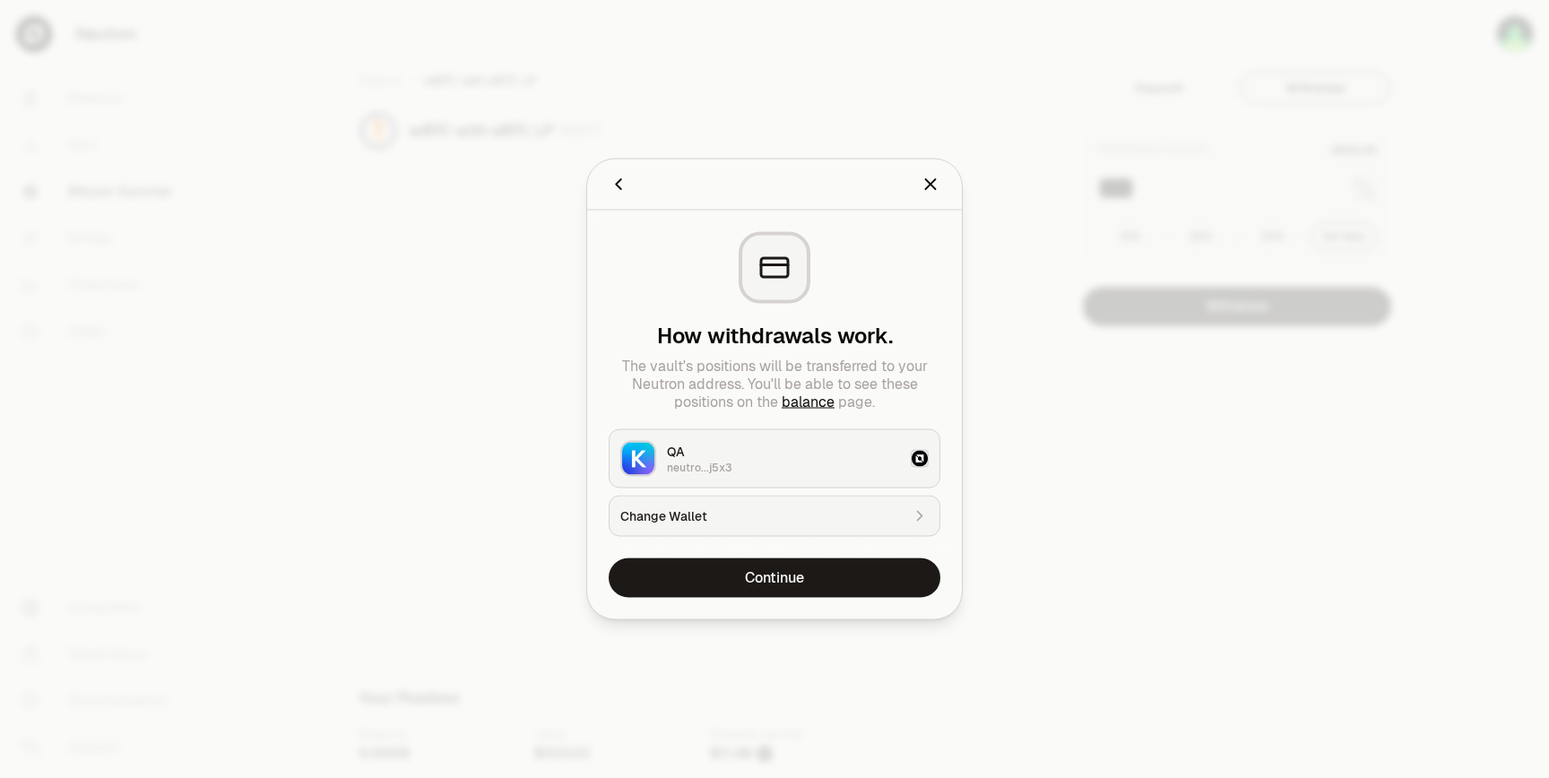
click at [739, 513] on div "Change Wallet" at bounding box center [760, 516] width 280 height 18
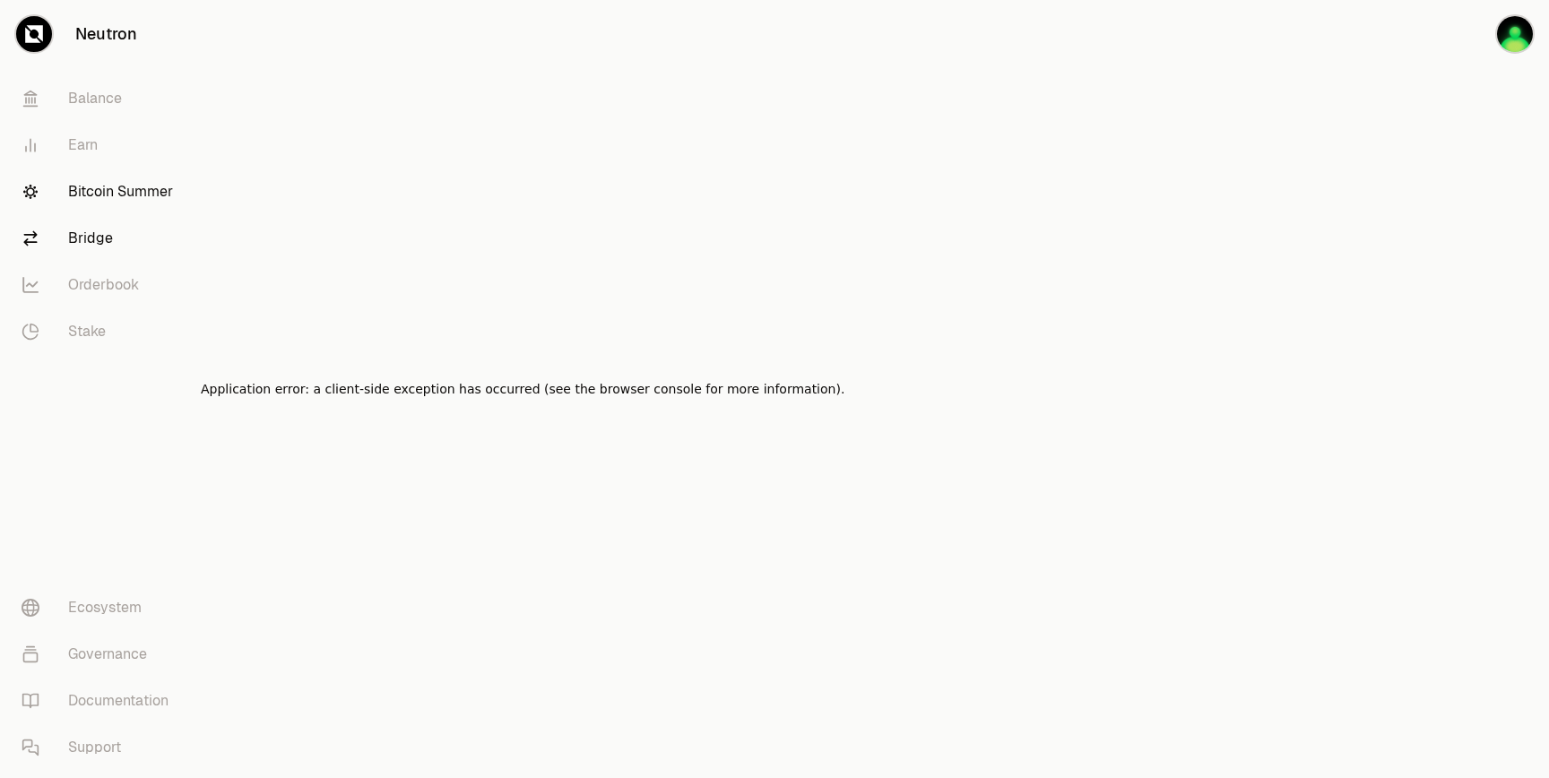
click at [112, 246] on link "Bridge" at bounding box center [100, 238] width 186 height 47
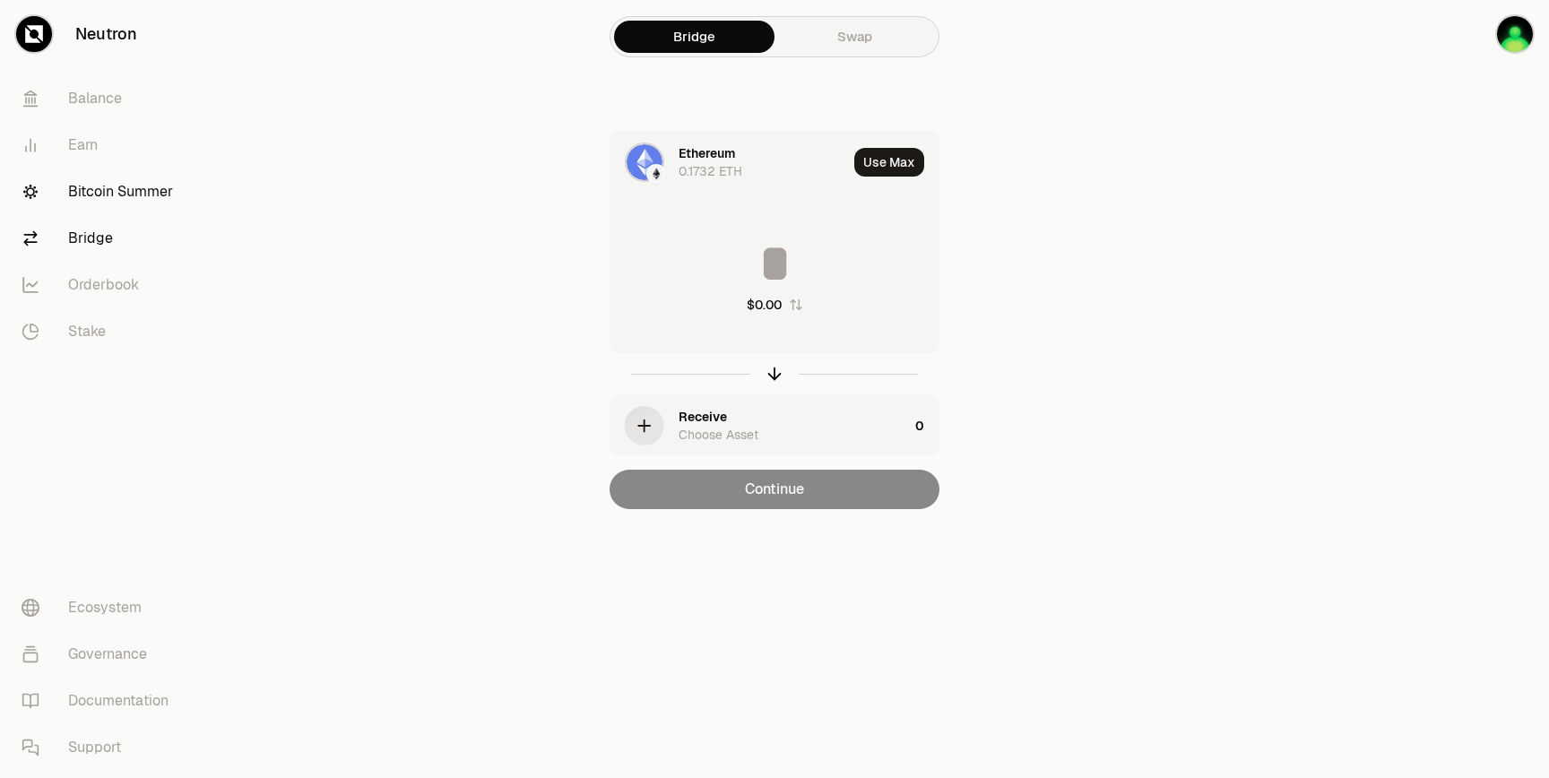
click at [146, 199] on link "Bitcoin Summer" at bounding box center [100, 191] width 186 height 47
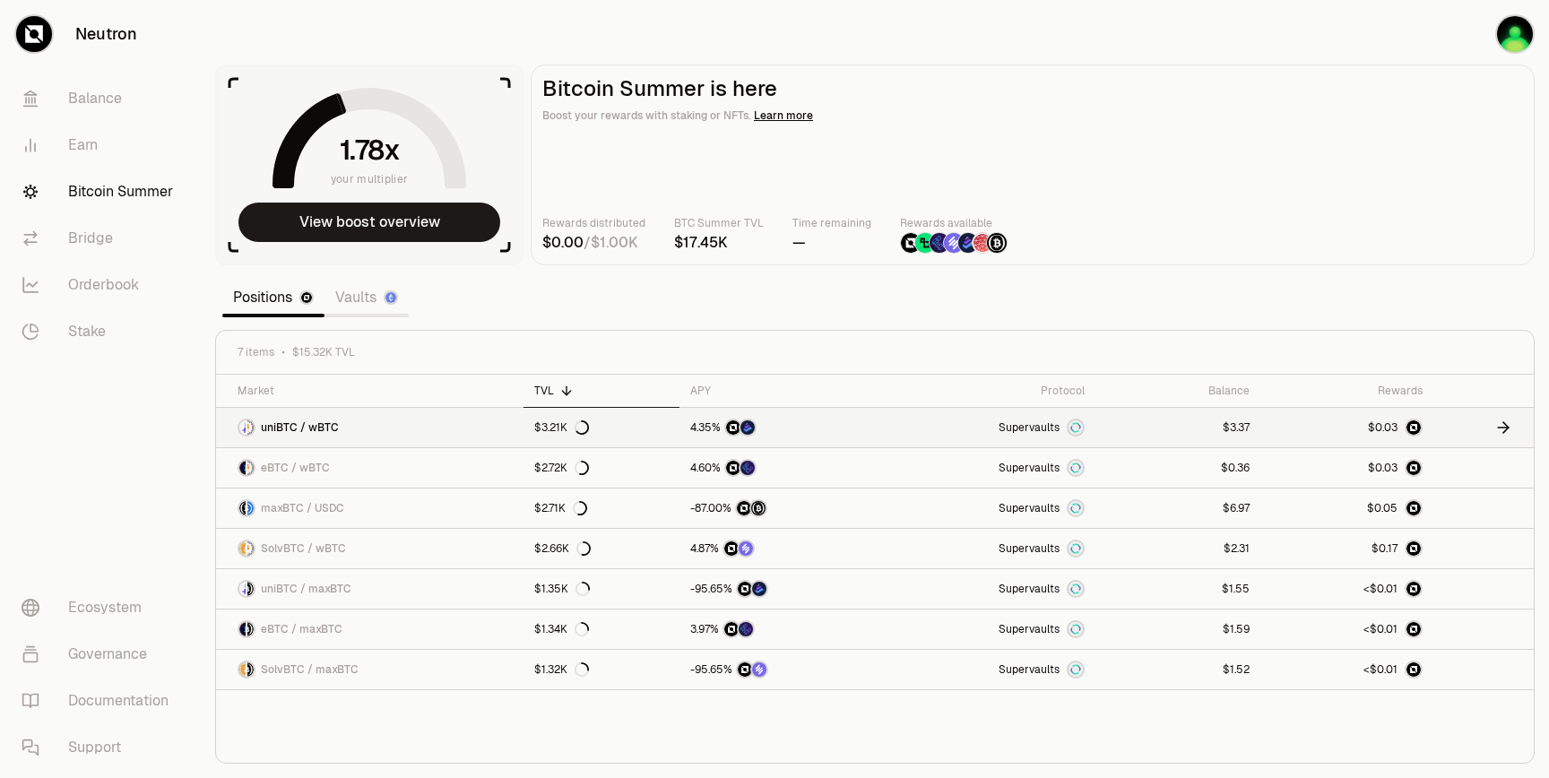
click at [1179, 431] on link "$3.37" at bounding box center [1178, 427] width 166 height 39
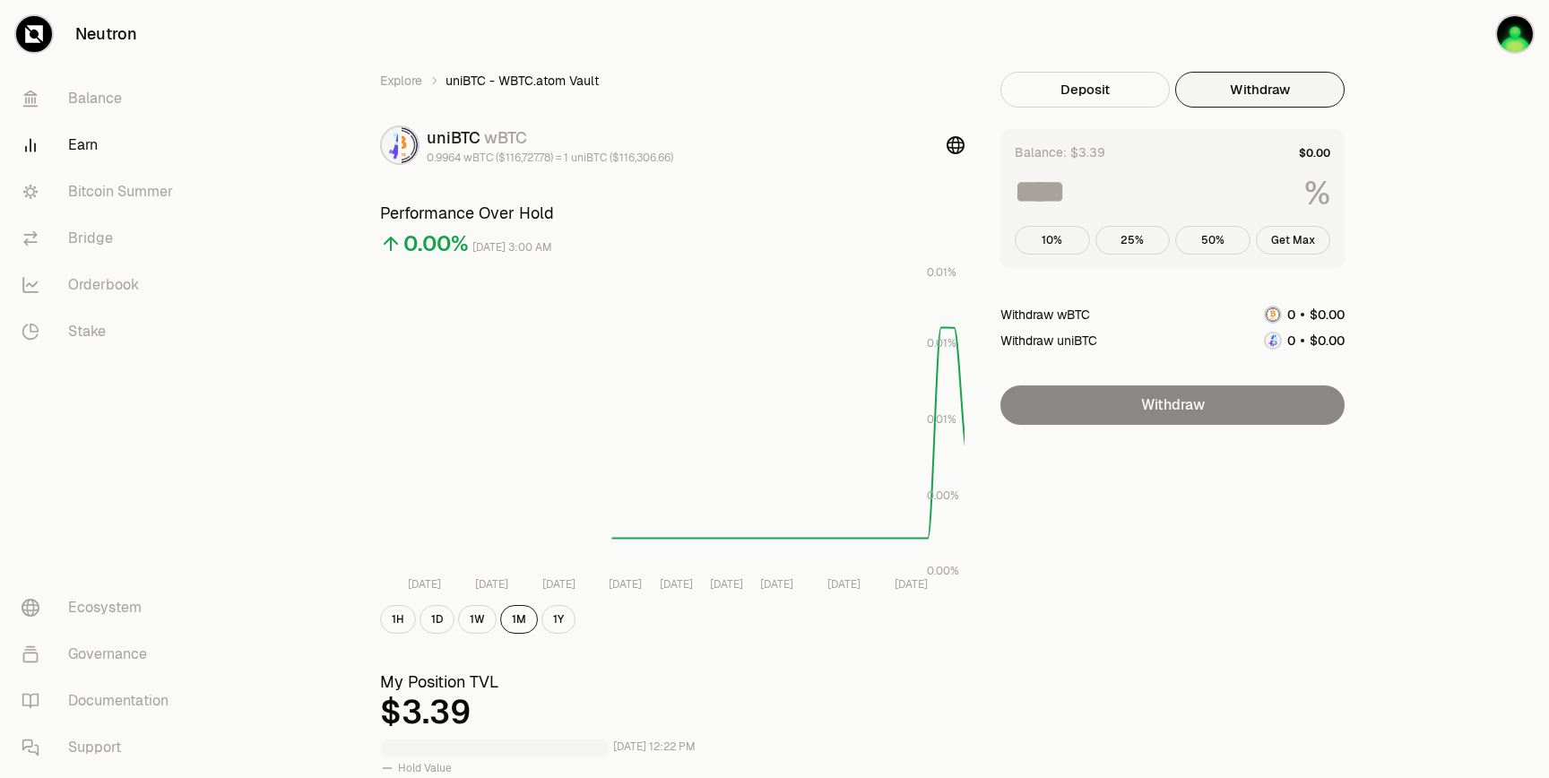
click at [1269, 88] on button "Withdraw" at bounding box center [1259, 90] width 169 height 36
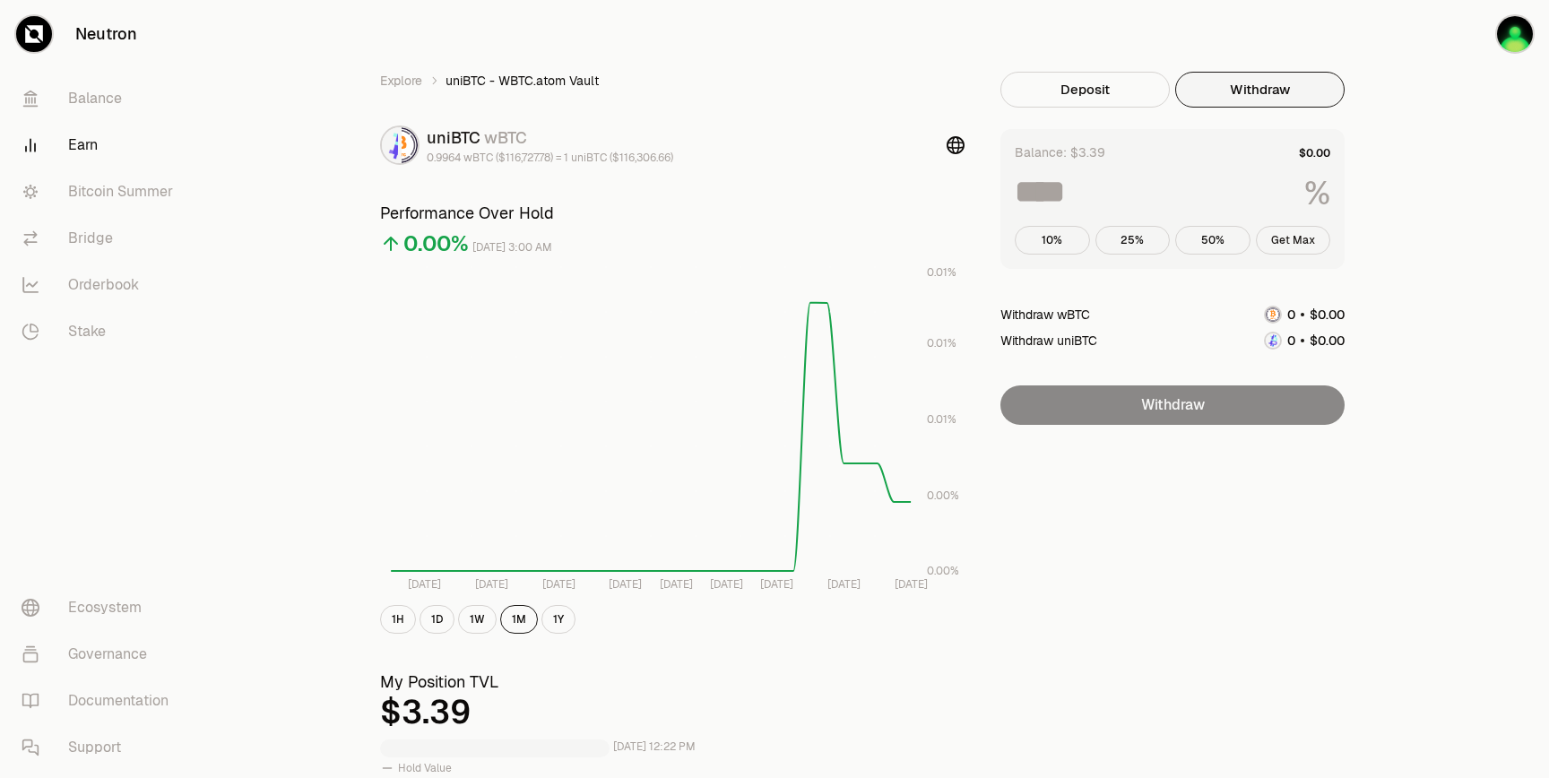
click at [1287, 237] on button "Get Max" at bounding box center [1292, 240] width 75 height 29
type input "***"
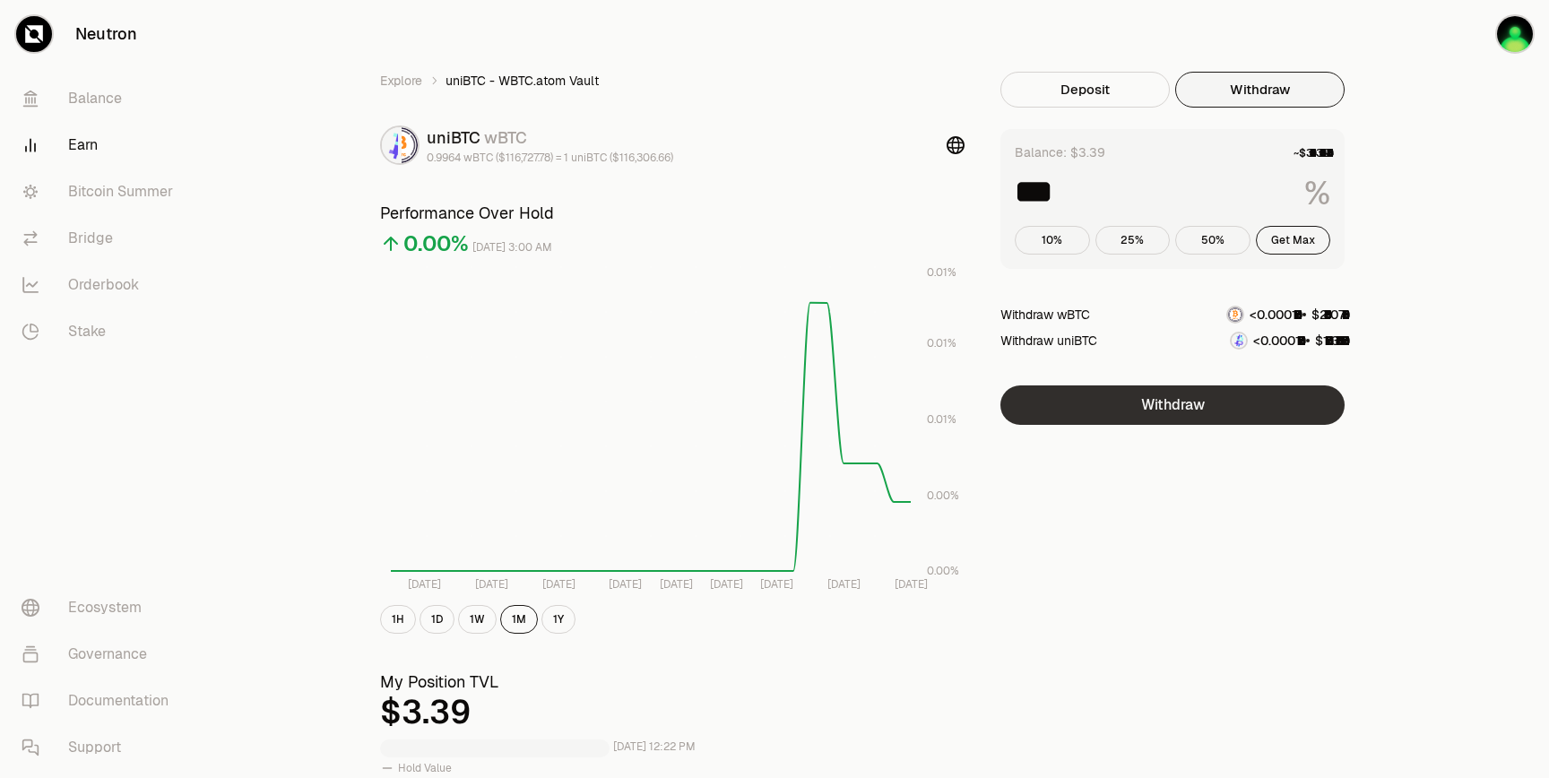
click at [1157, 421] on button "Withdraw" at bounding box center [1172, 404] width 344 height 39
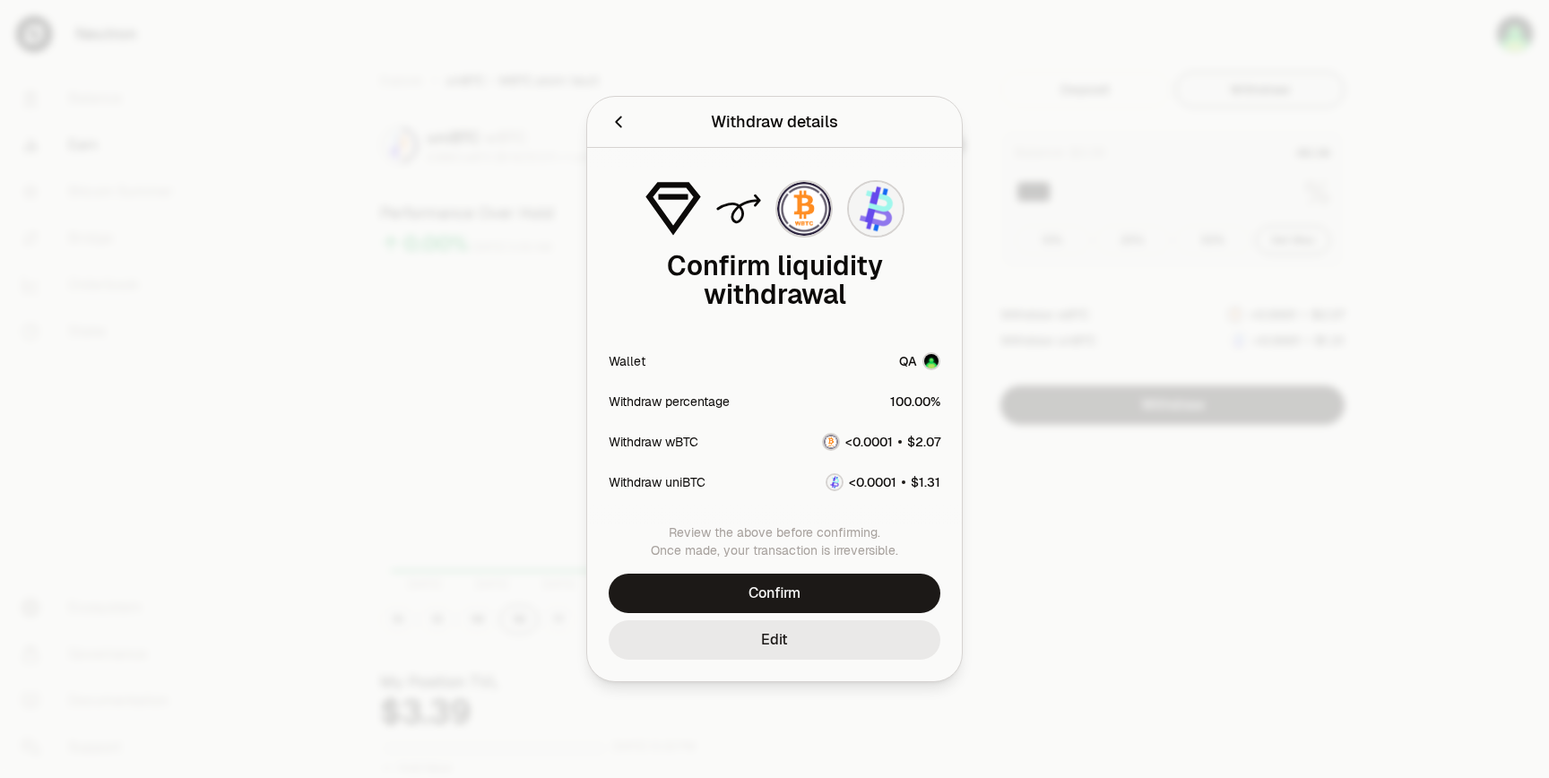
click at [804, 641] on button "Edit" at bounding box center [774, 639] width 332 height 39
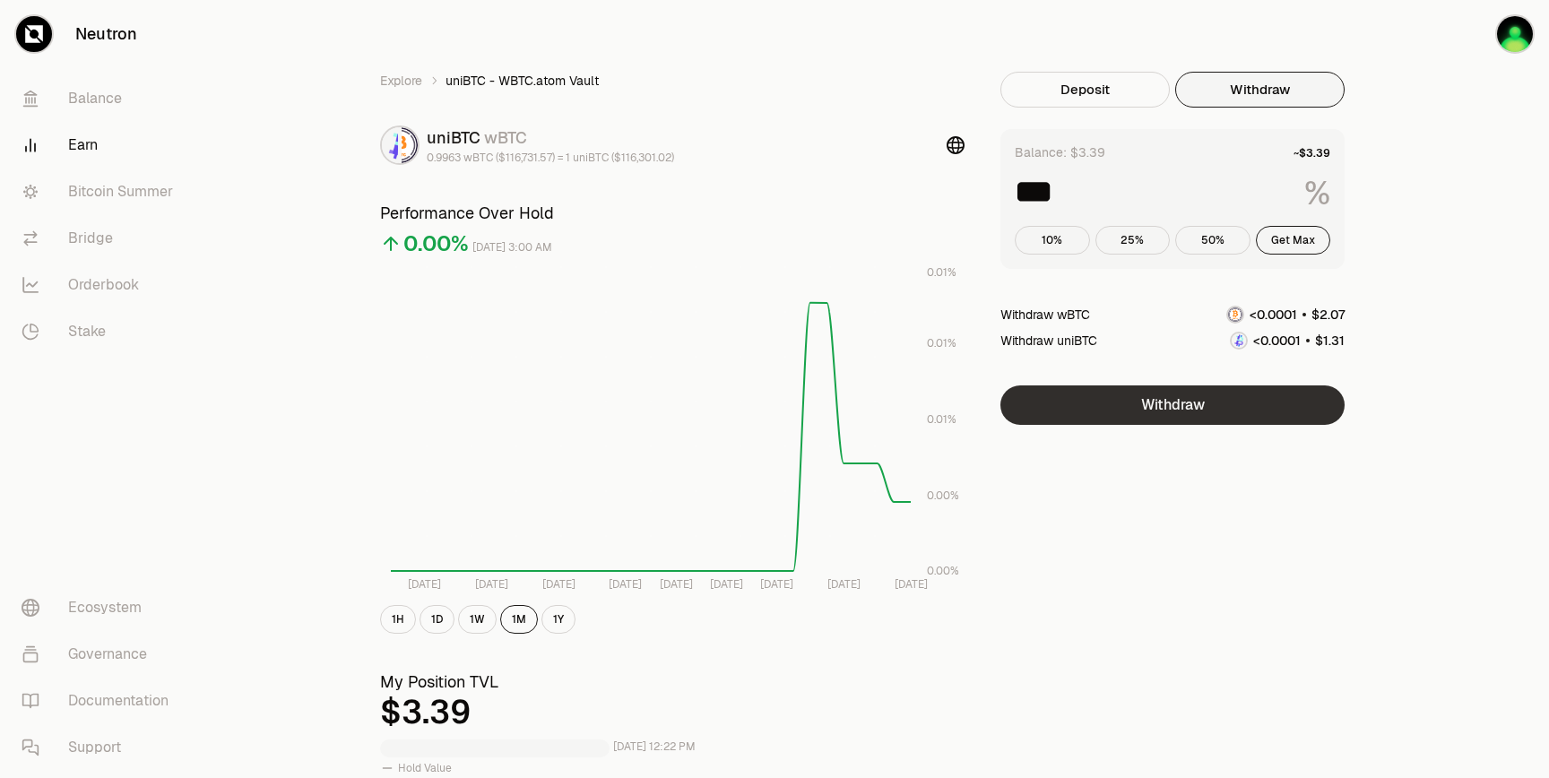
click at [1217, 415] on button "Withdraw" at bounding box center [1172, 404] width 344 height 39
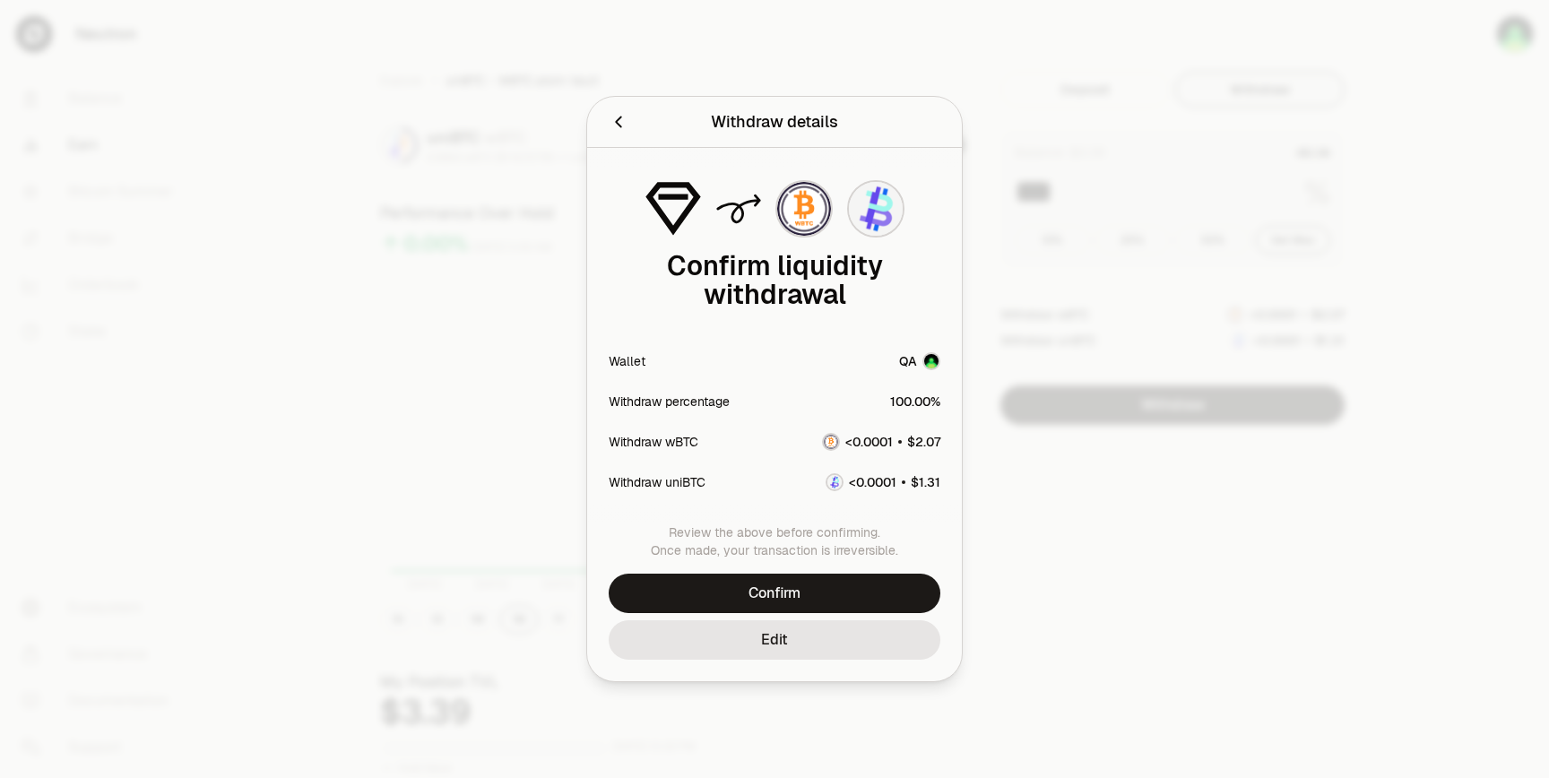
click at [624, 124] on icon "Back" at bounding box center [618, 122] width 20 height 20
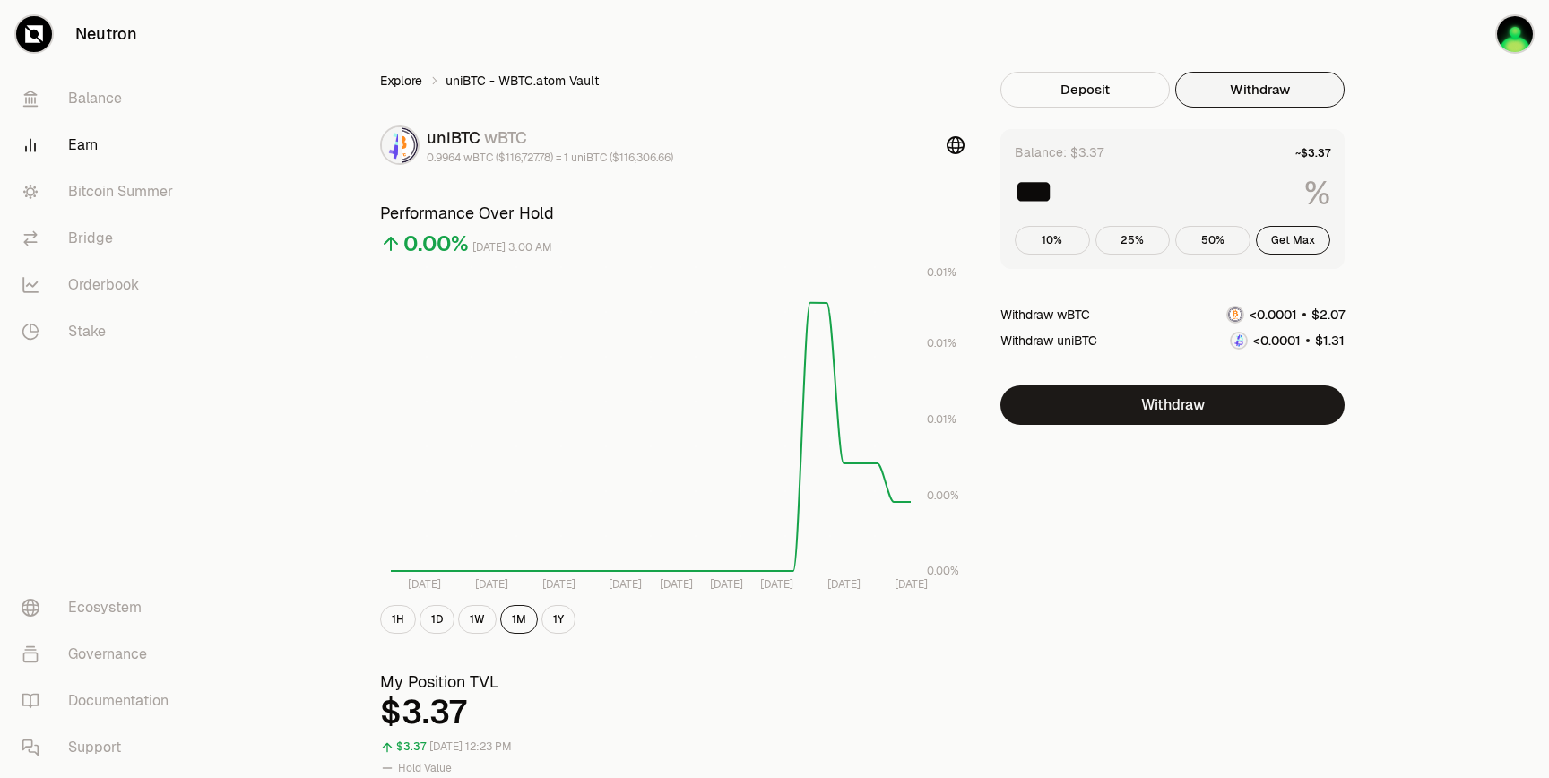
click at [395, 78] on link "Explore" at bounding box center [401, 81] width 42 height 18
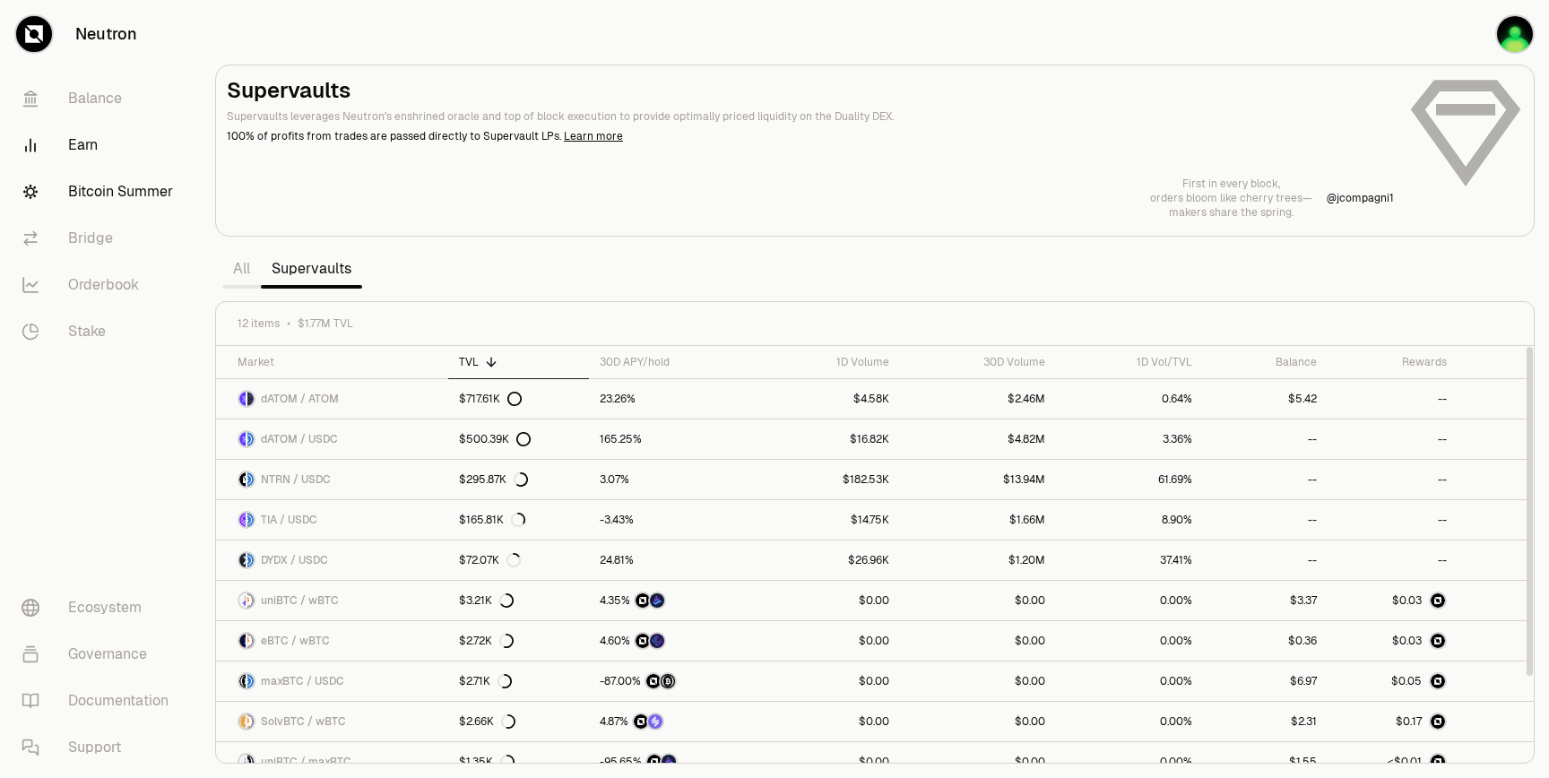
click at [153, 200] on link "Bitcoin Summer" at bounding box center [100, 191] width 186 height 47
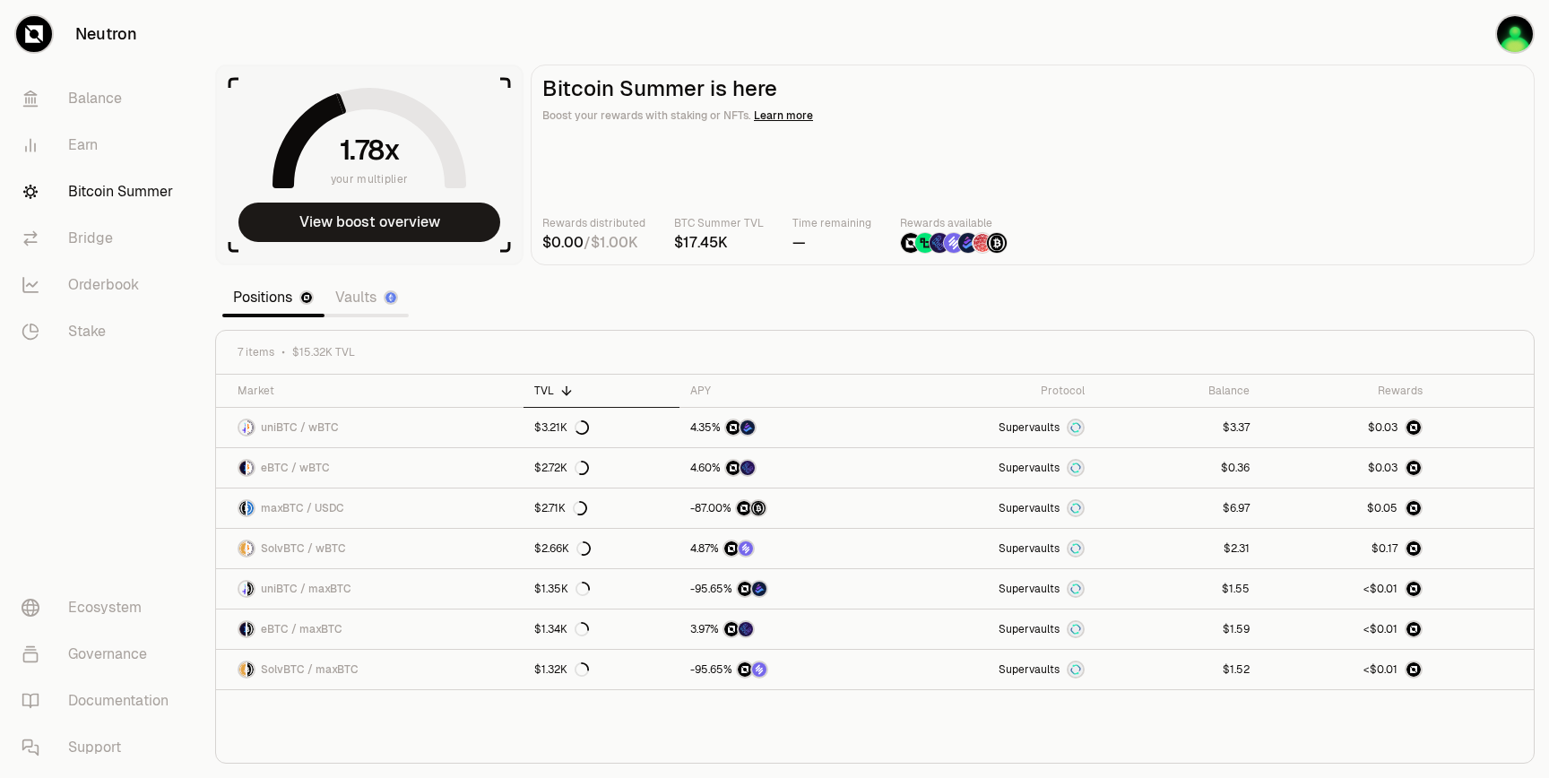
click at [393, 293] on img at bounding box center [390, 297] width 11 height 11
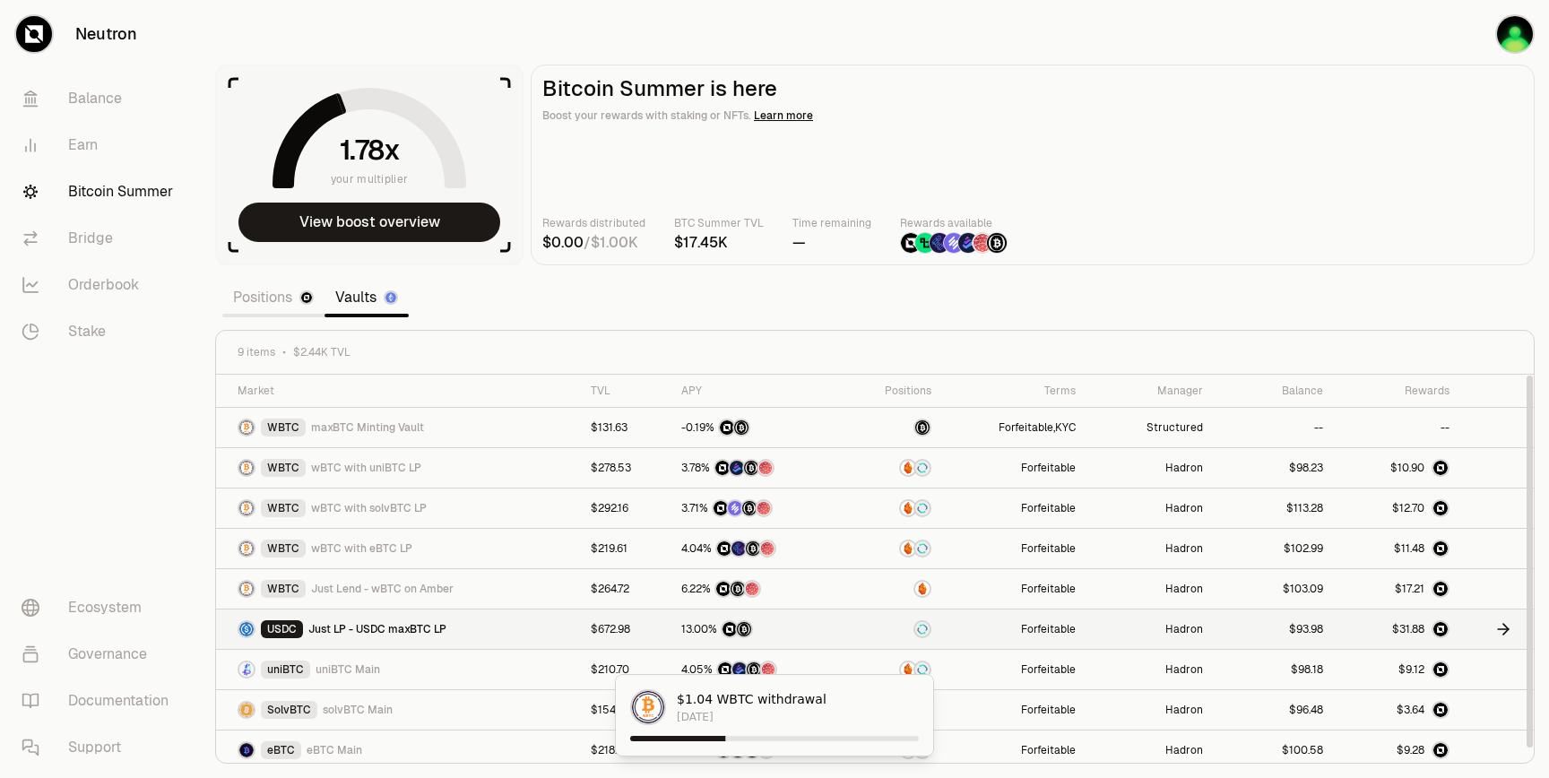
scroll to position [7, 0]
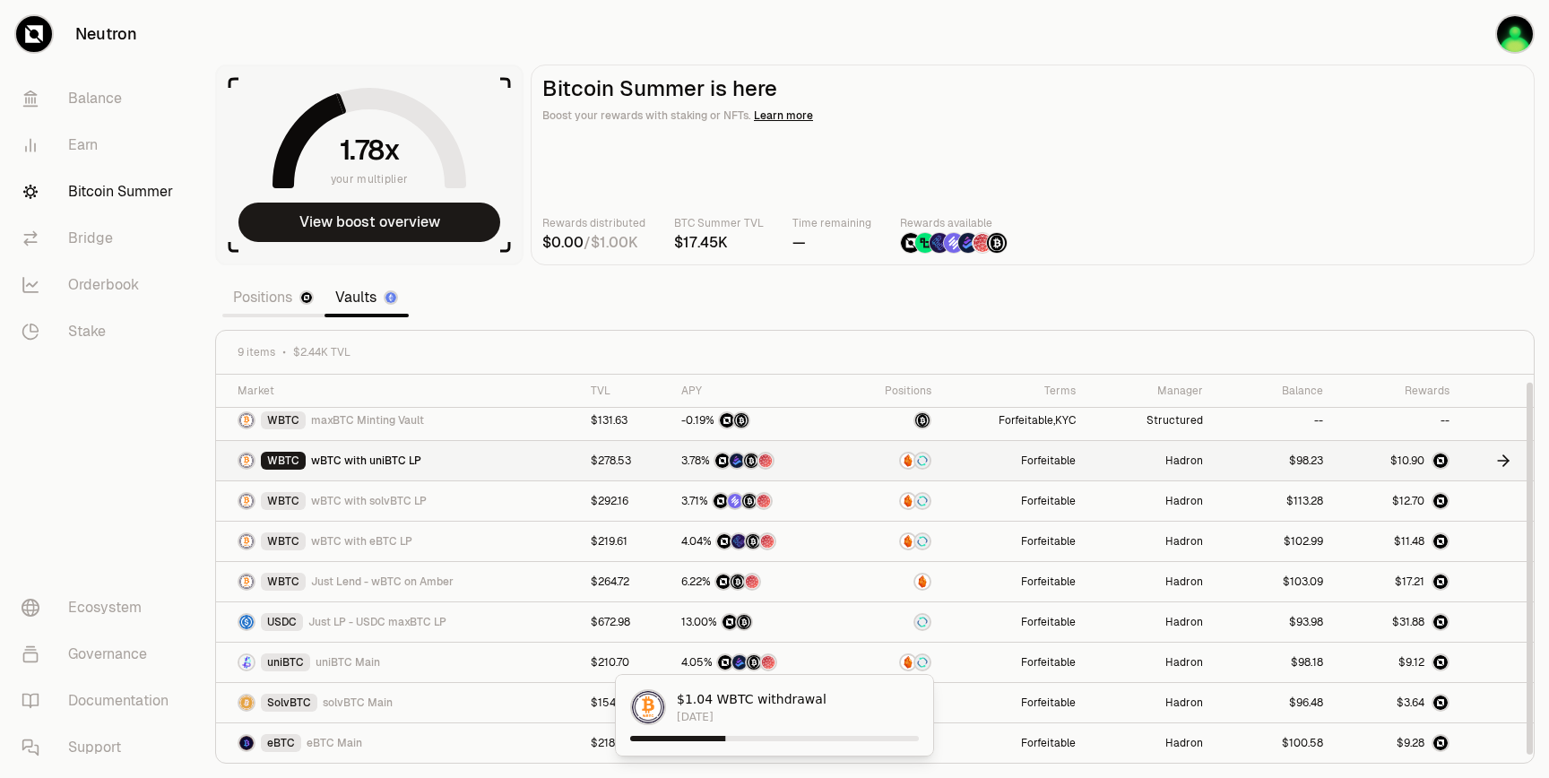
click at [850, 458] on td at bounding box center [890, 461] width 99 height 40
click at [1512, 462] on td at bounding box center [1496, 461] width 73 height 40
click at [1501, 574] on icon at bounding box center [1503, 582] width 18 height 18
click at [1500, 457] on icon at bounding box center [1503, 461] width 18 height 18
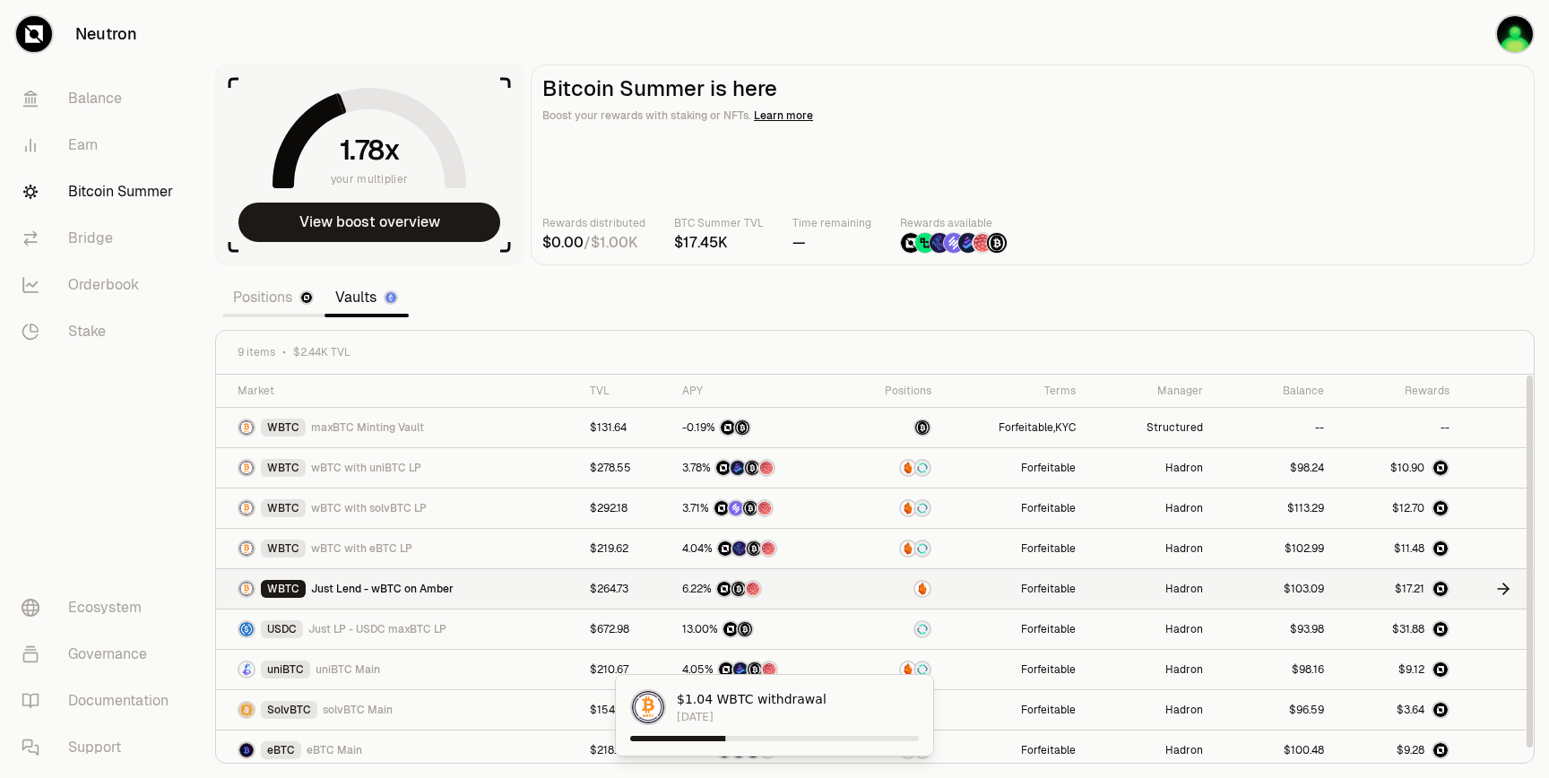
click at [1505, 595] on icon at bounding box center [1503, 589] width 18 height 18
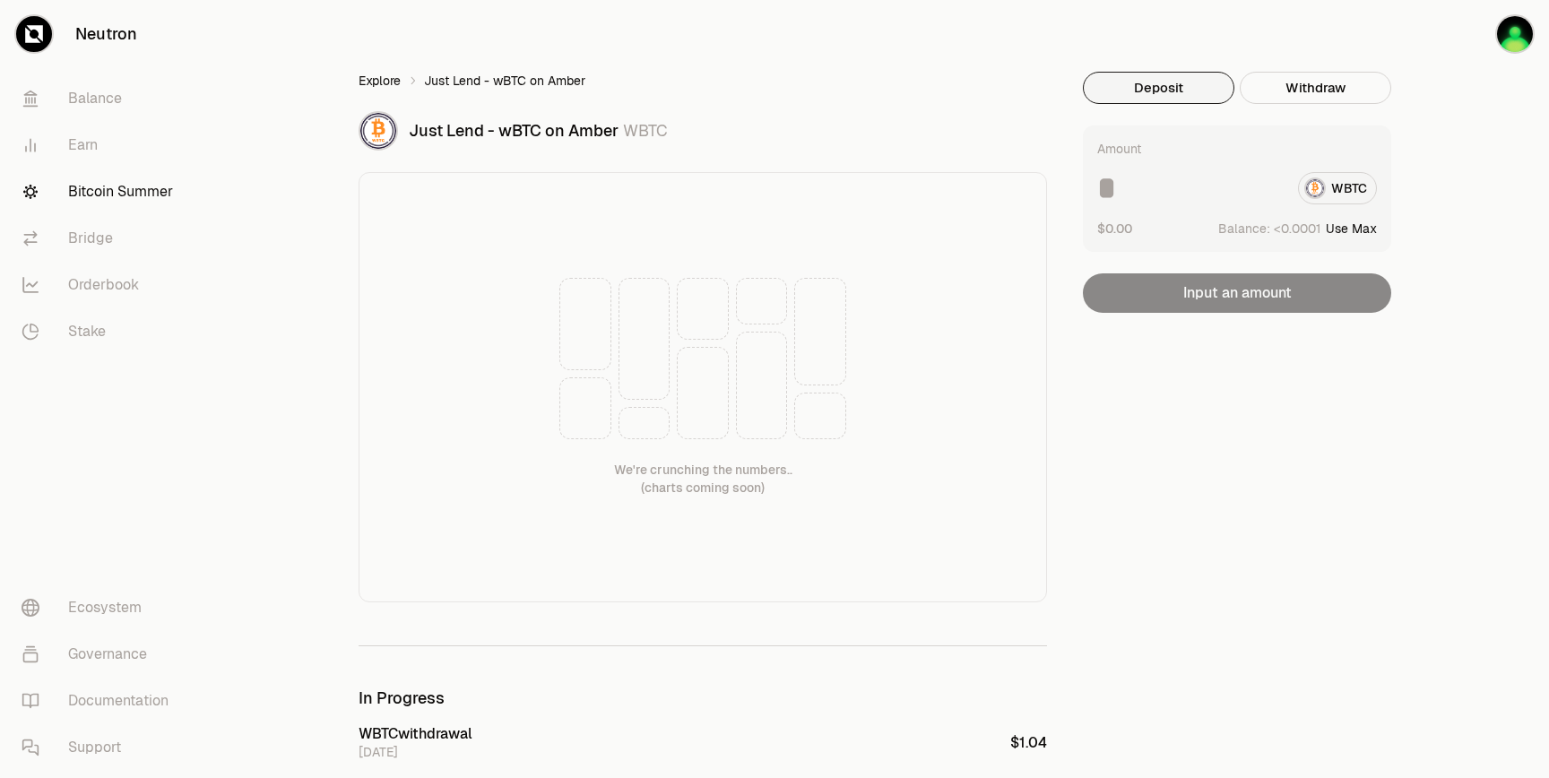
click at [384, 73] on link "Explore" at bounding box center [379, 81] width 42 height 18
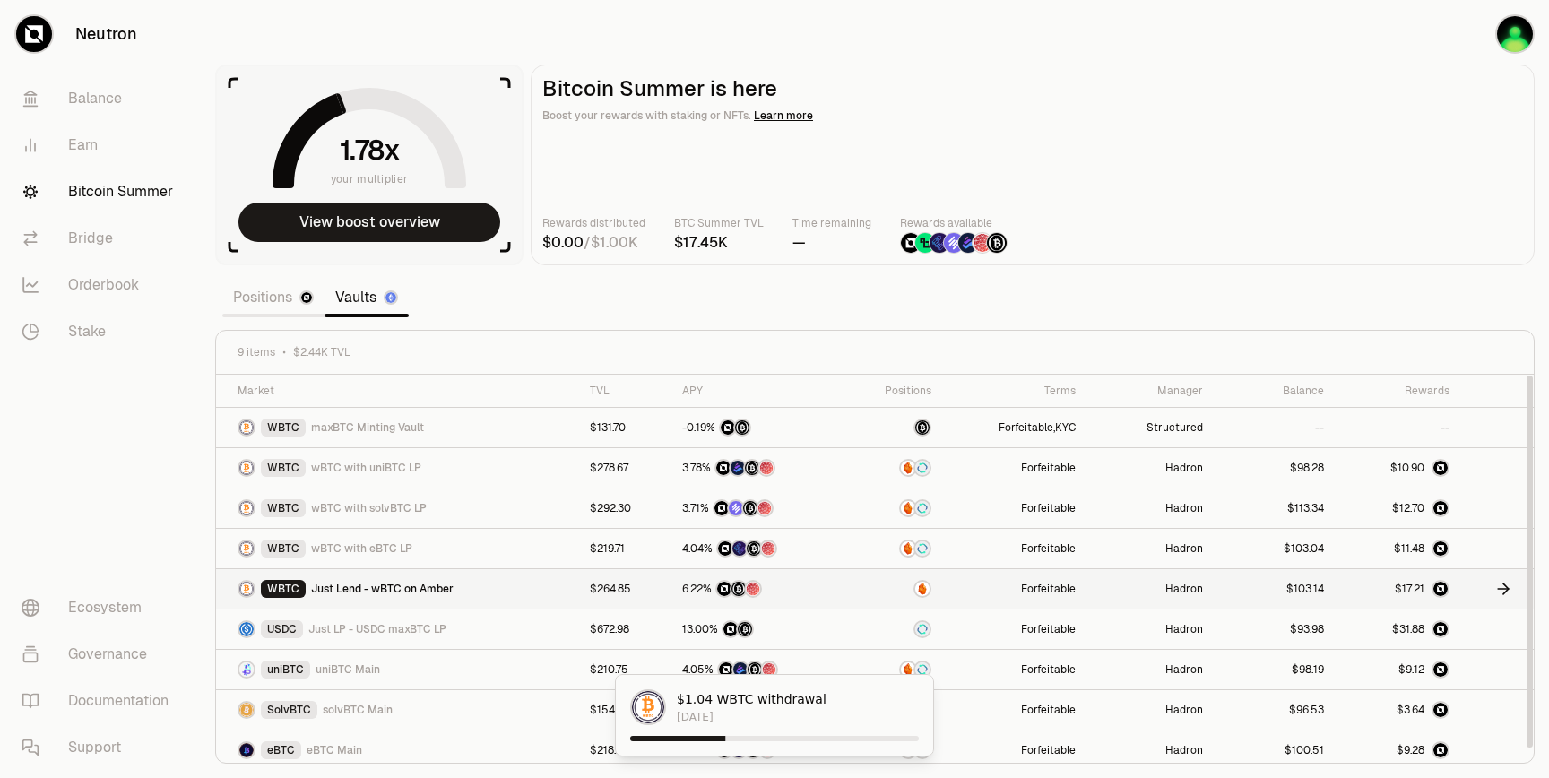
click at [1494, 584] on icon at bounding box center [1503, 589] width 18 height 18
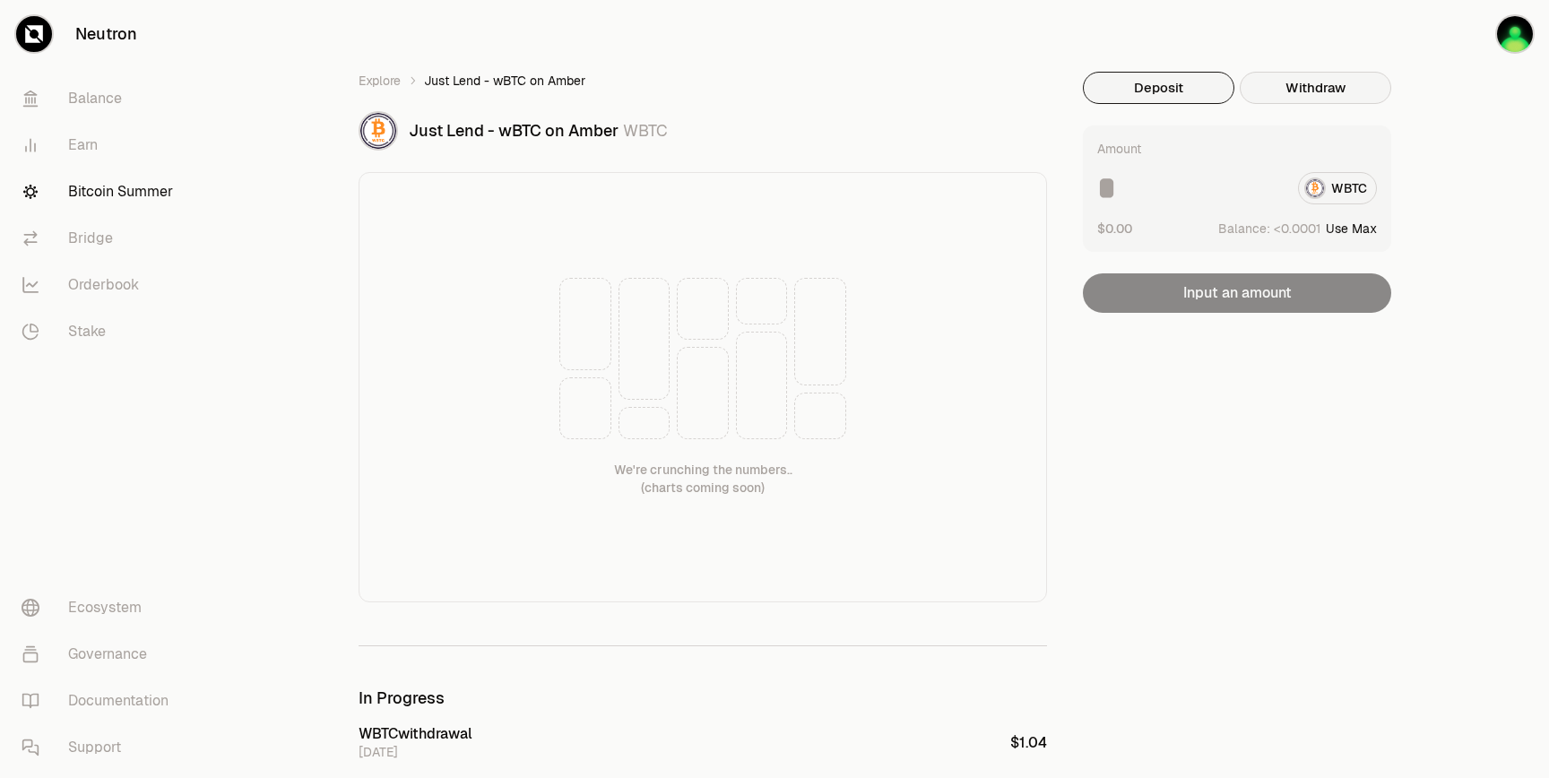
click at [1350, 101] on button "Withdraw" at bounding box center [1314, 88] width 151 height 32
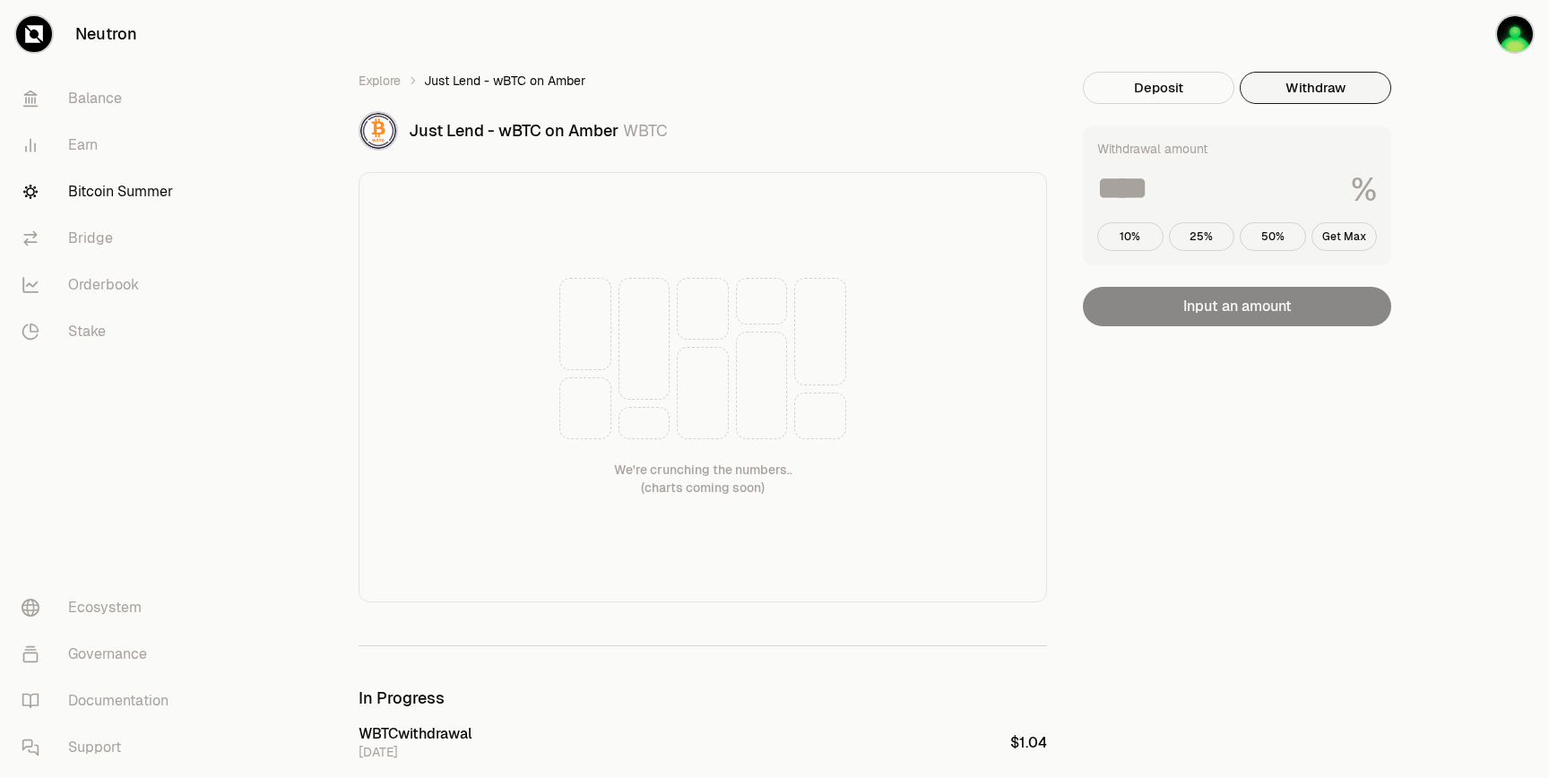
click at [1243, 194] on input at bounding box center [1216, 188] width 239 height 32
click at [1333, 233] on button "Get Max" at bounding box center [1344, 236] width 66 height 29
type input "***"
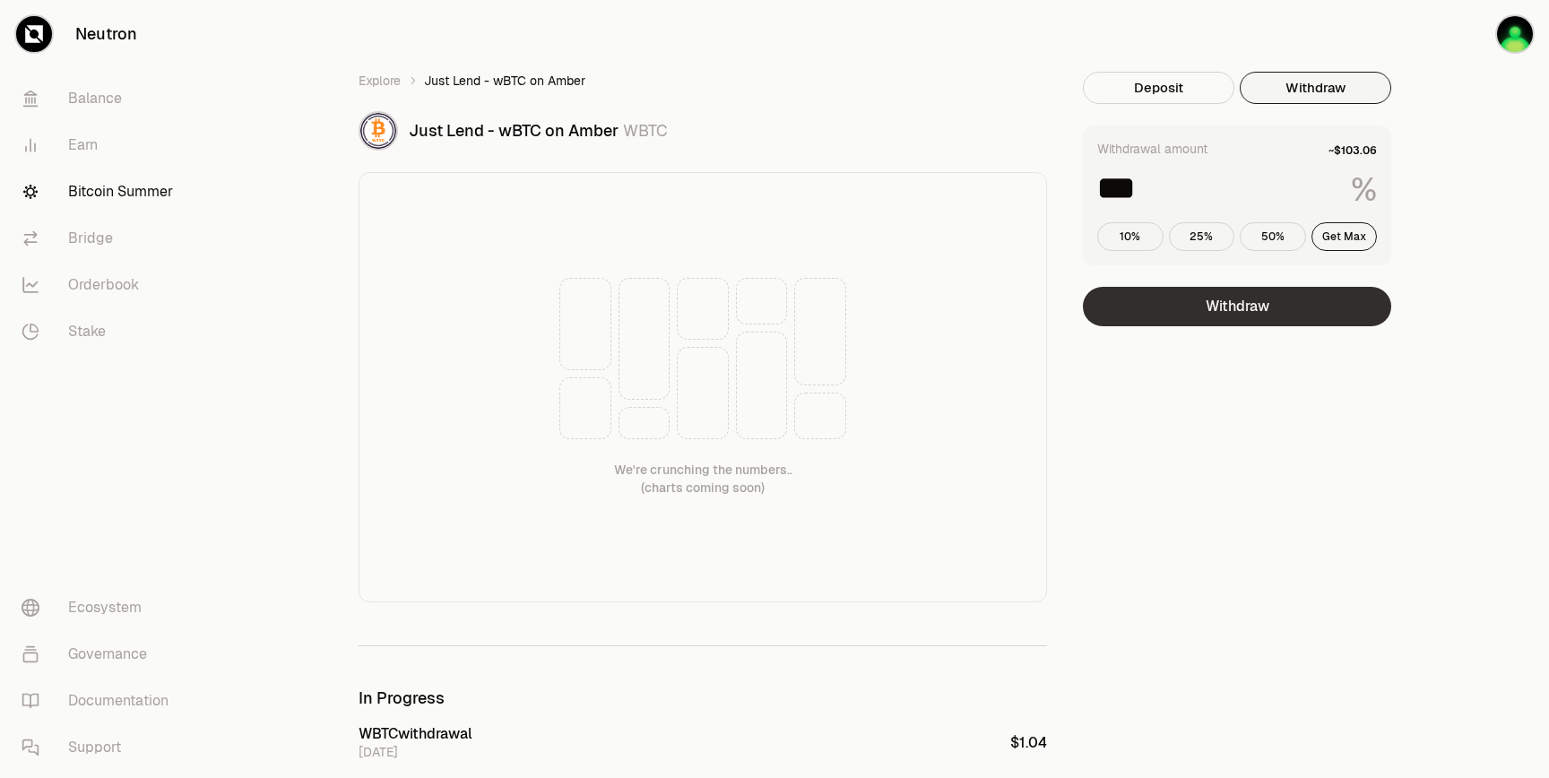
click at [1241, 315] on button "Withdraw" at bounding box center [1237, 306] width 308 height 39
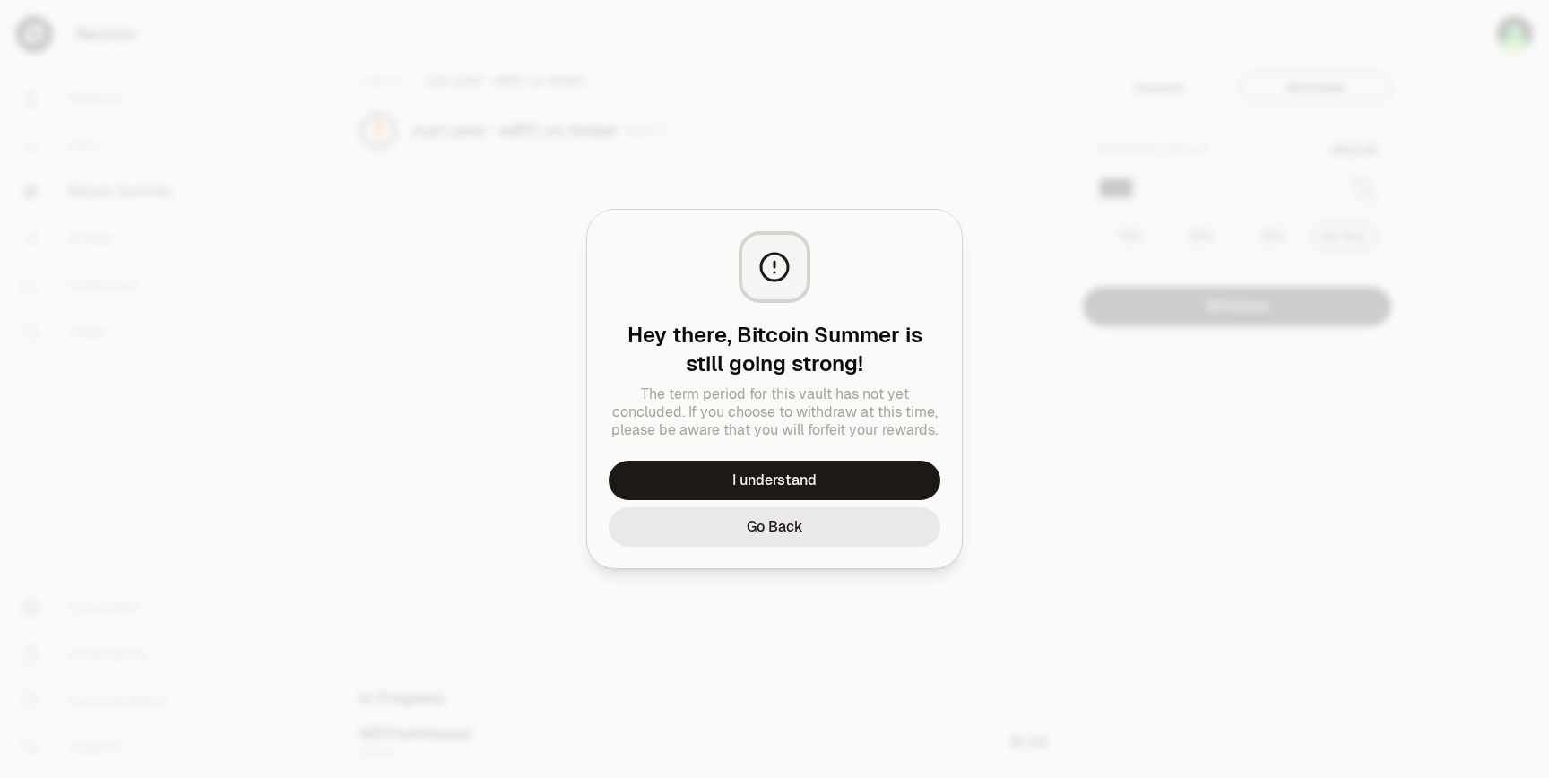
click at [780, 525] on button "Go Back" at bounding box center [774, 526] width 332 height 39
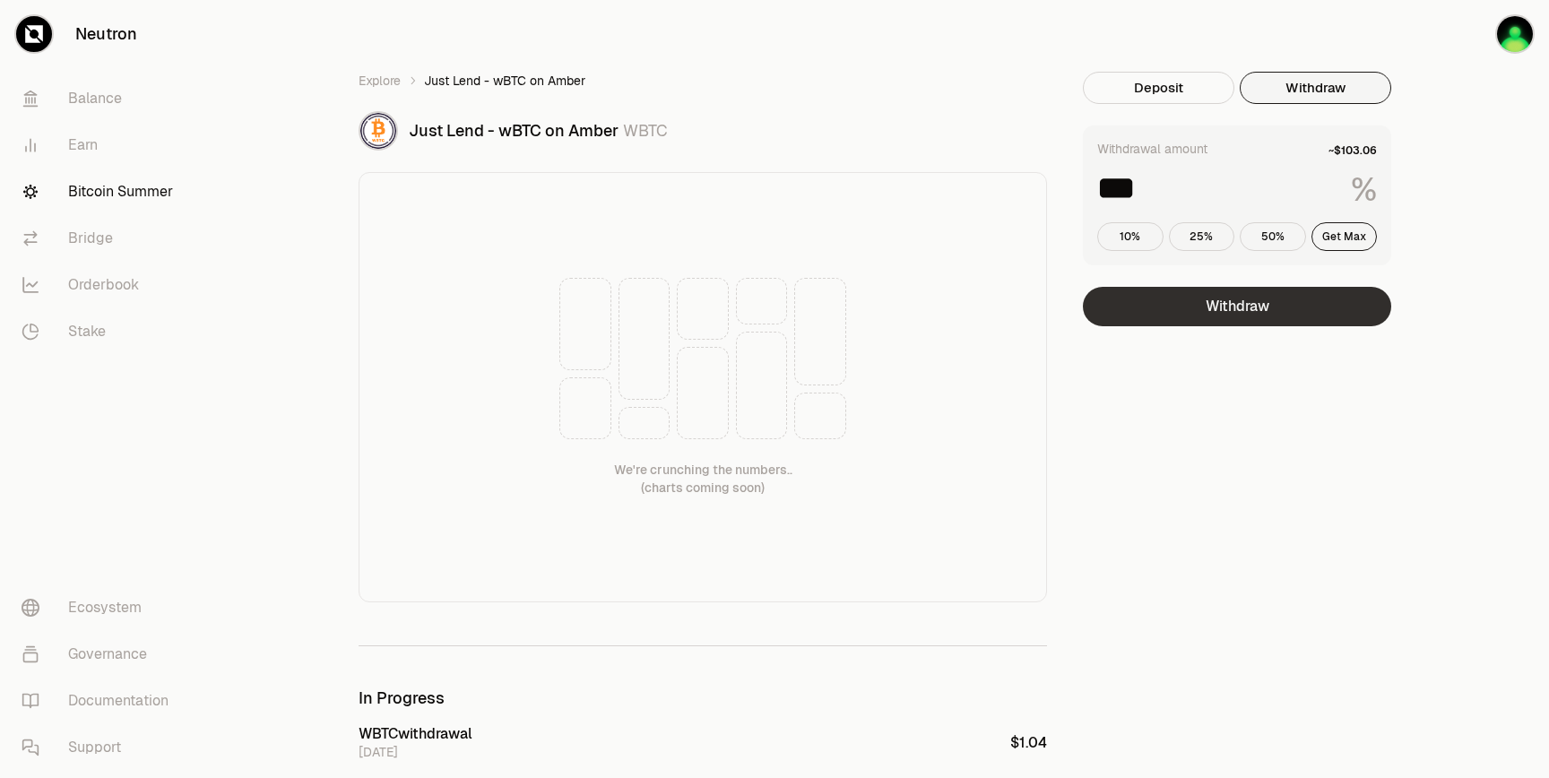
click at [1239, 294] on button "Withdraw" at bounding box center [1237, 306] width 308 height 39
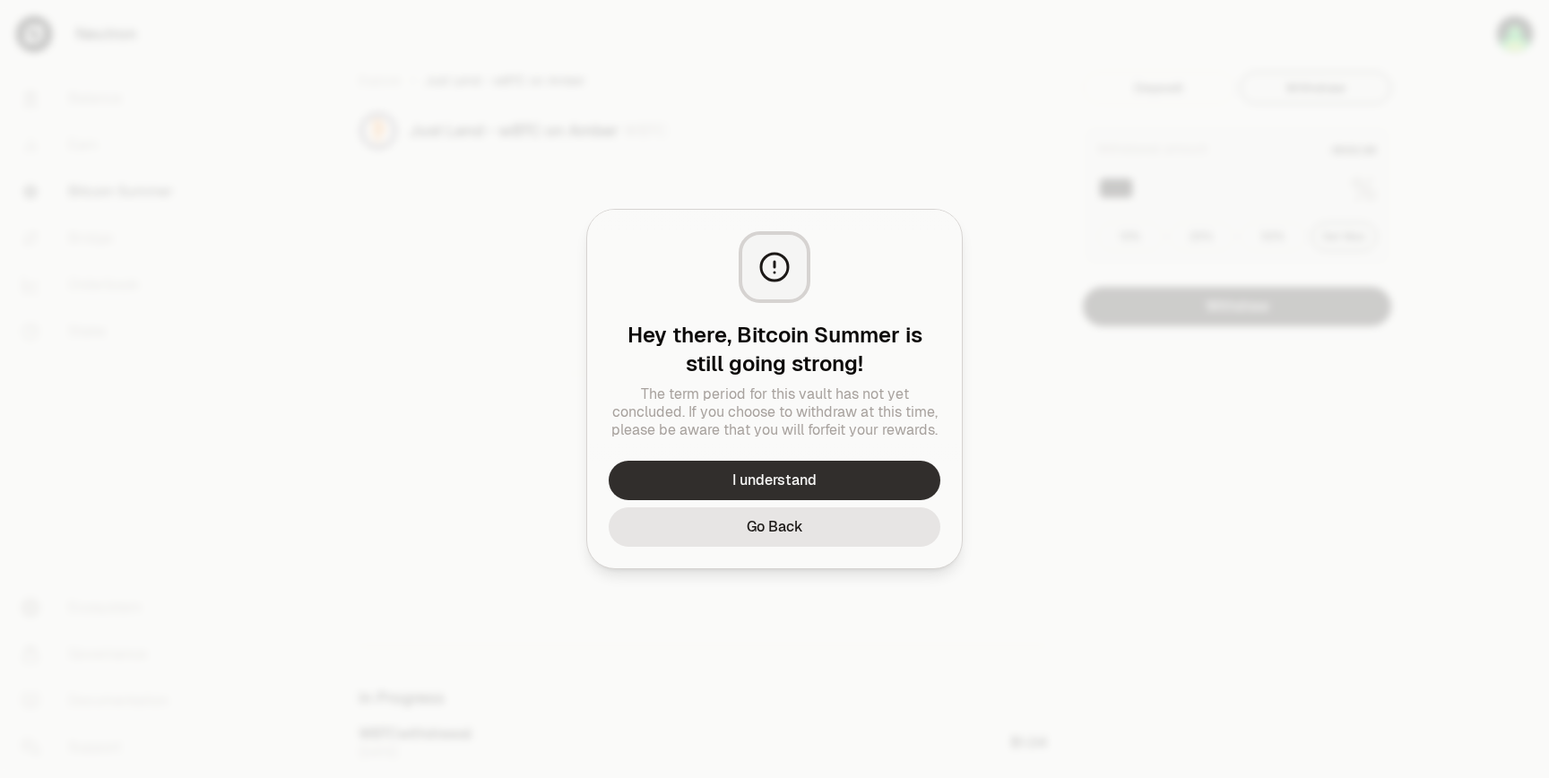
click at [801, 461] on button "I understand" at bounding box center [774, 480] width 332 height 39
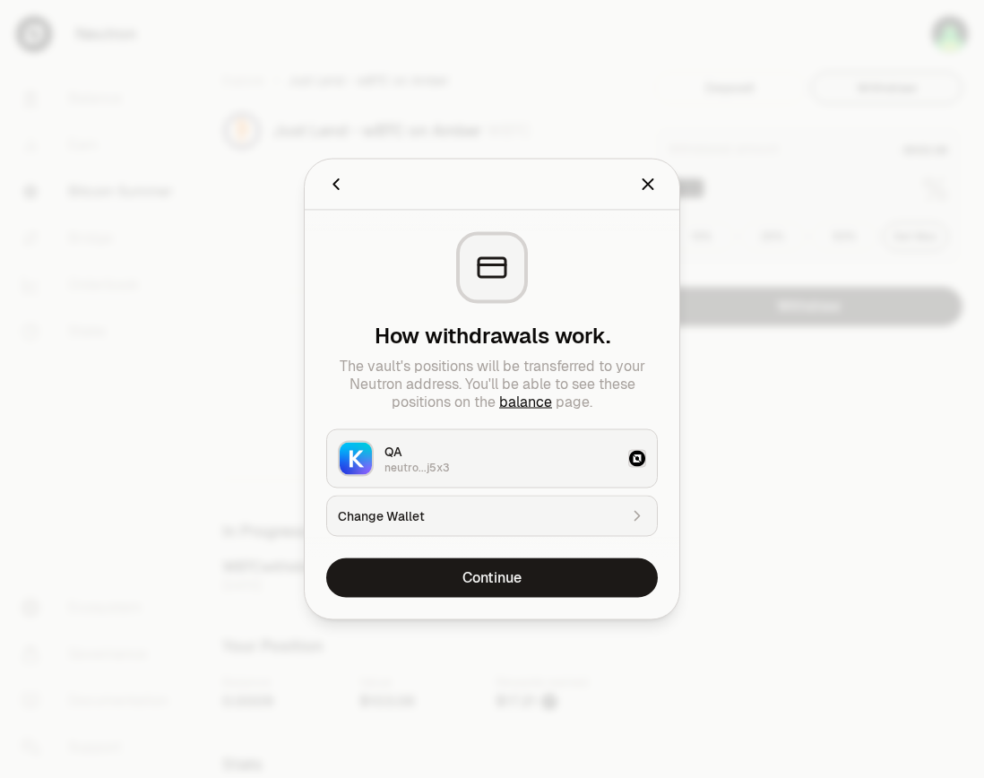
click at [522, 520] on div "Change Wallet" at bounding box center [478, 516] width 280 height 18
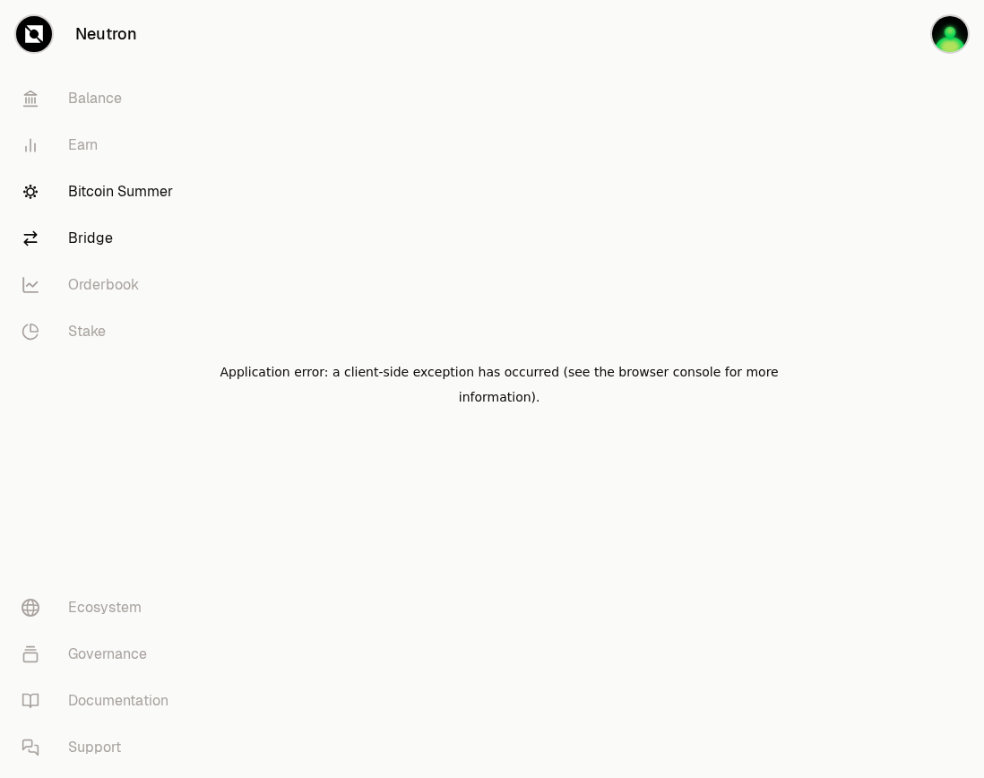
click at [99, 246] on link "Bridge" at bounding box center [100, 238] width 186 height 47
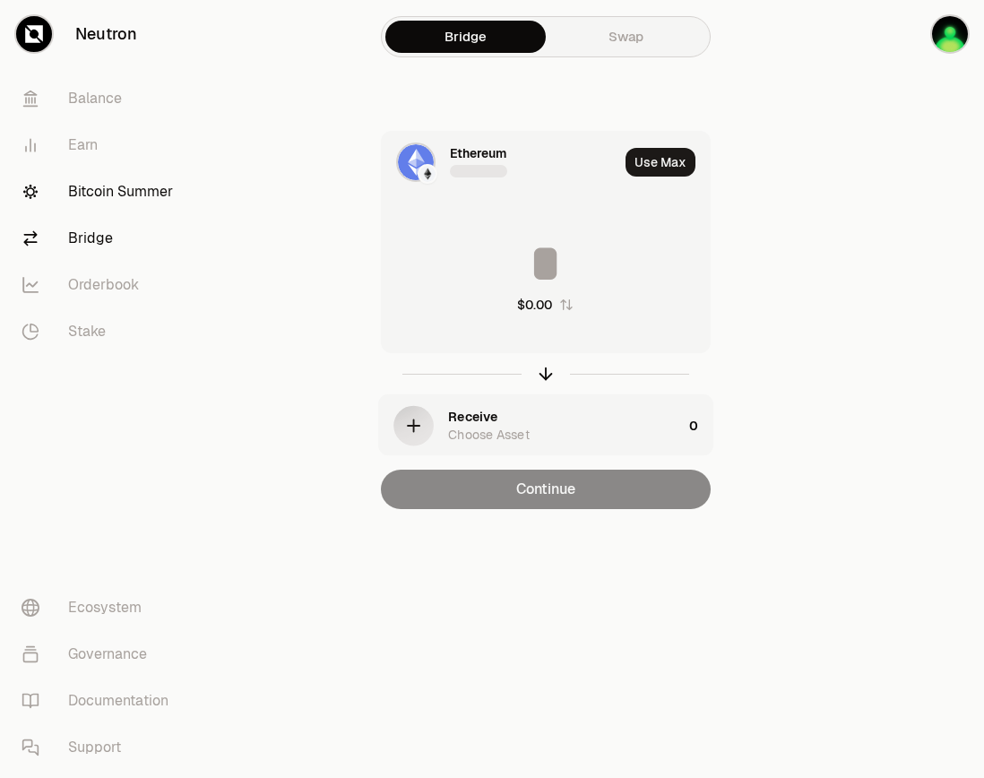
click at [99, 190] on link "Bitcoin Summer" at bounding box center [100, 191] width 186 height 47
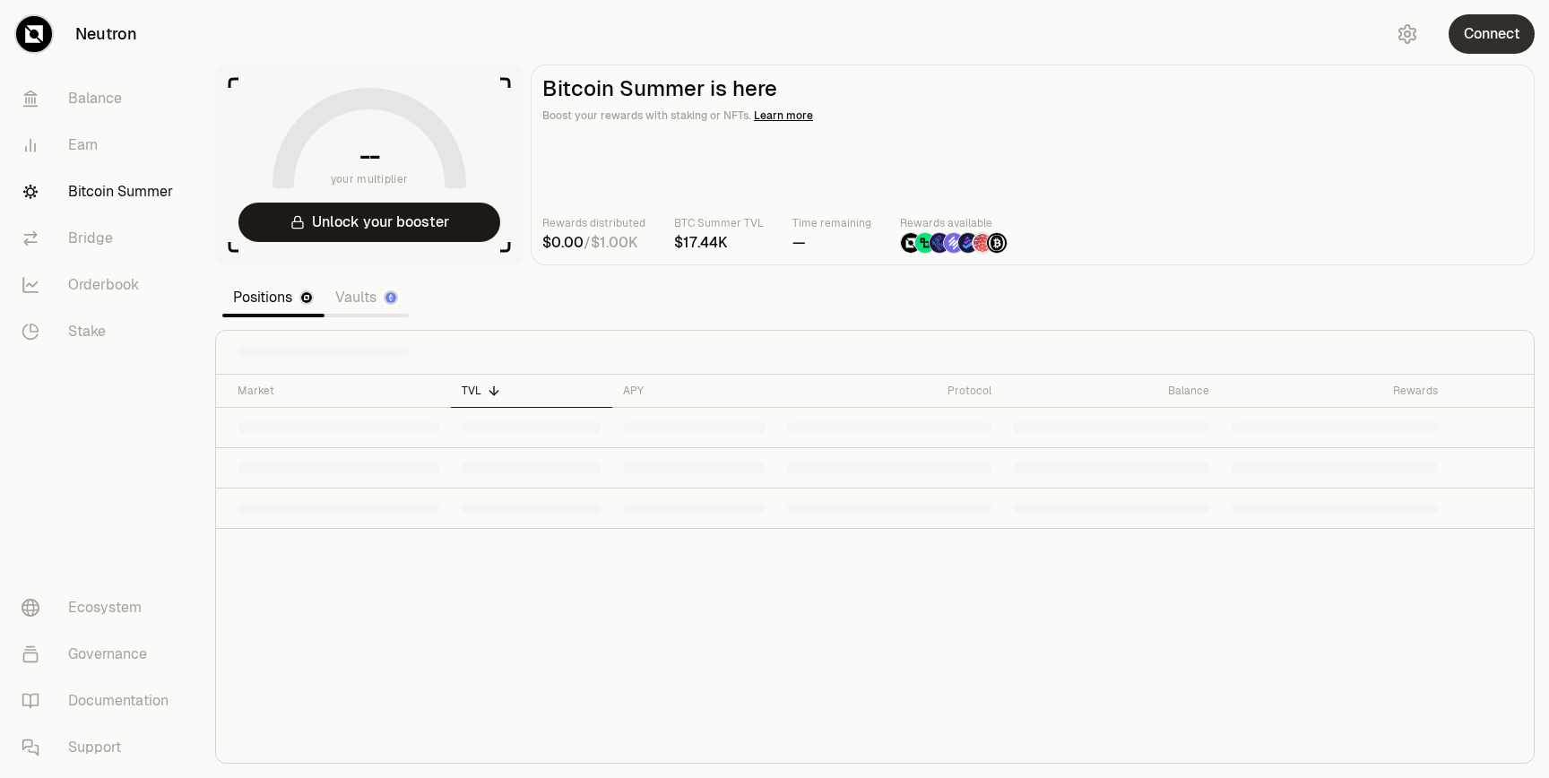
click at [1504, 33] on button "Connect" at bounding box center [1491, 33] width 86 height 39
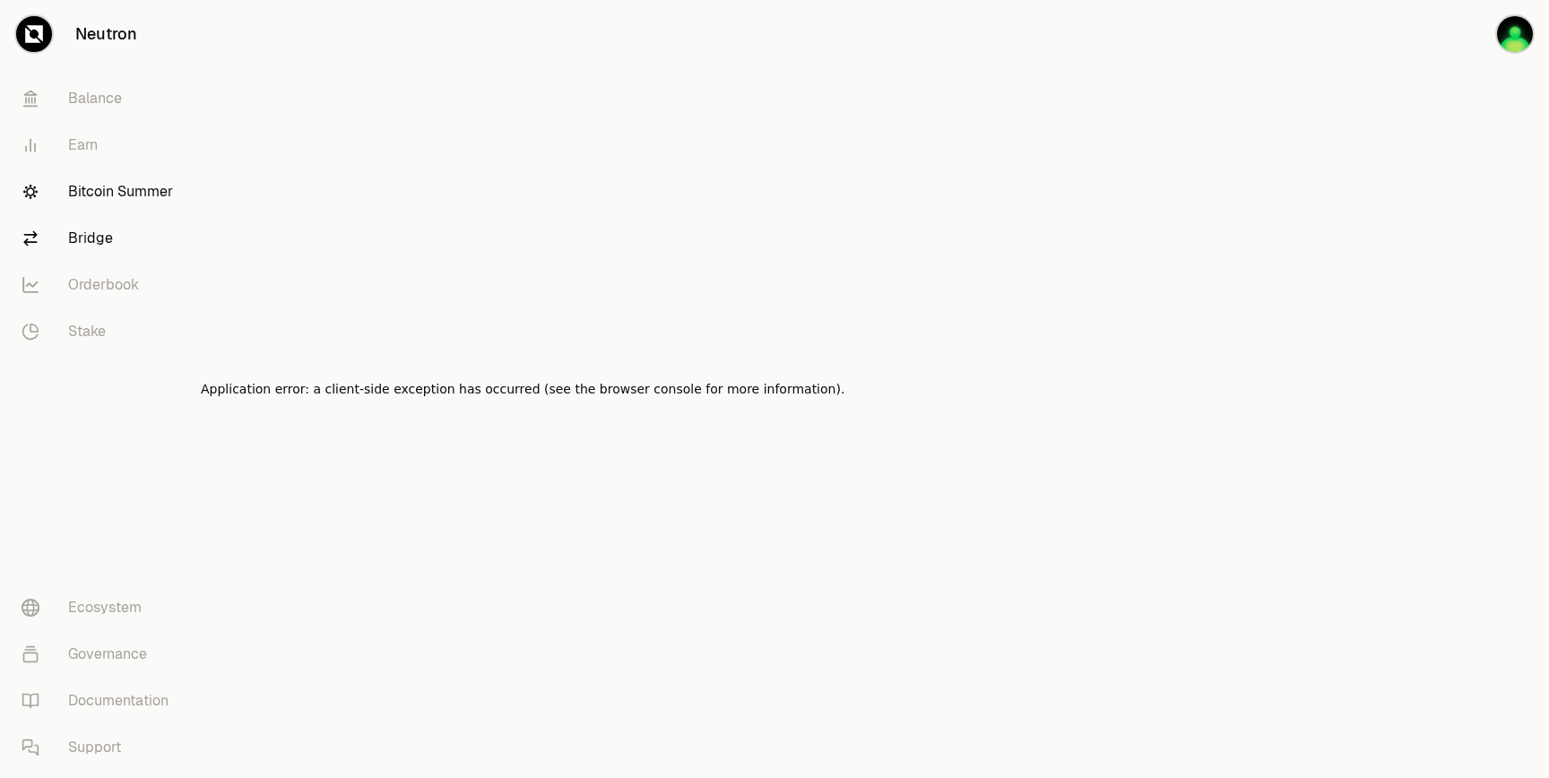
click at [102, 242] on link "Bridge" at bounding box center [100, 238] width 186 height 47
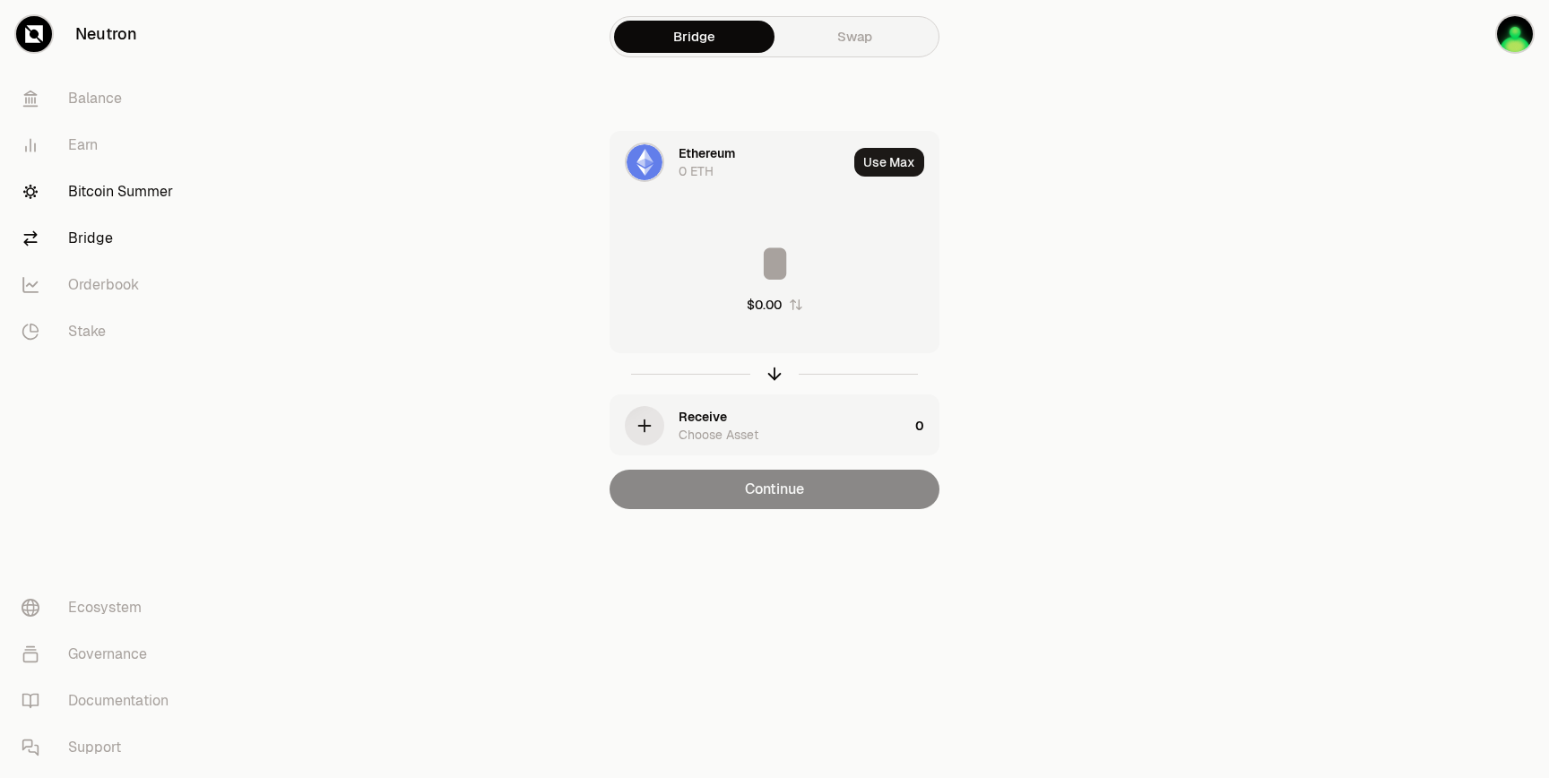
click at [110, 199] on link "Bitcoin Summer" at bounding box center [100, 191] width 186 height 47
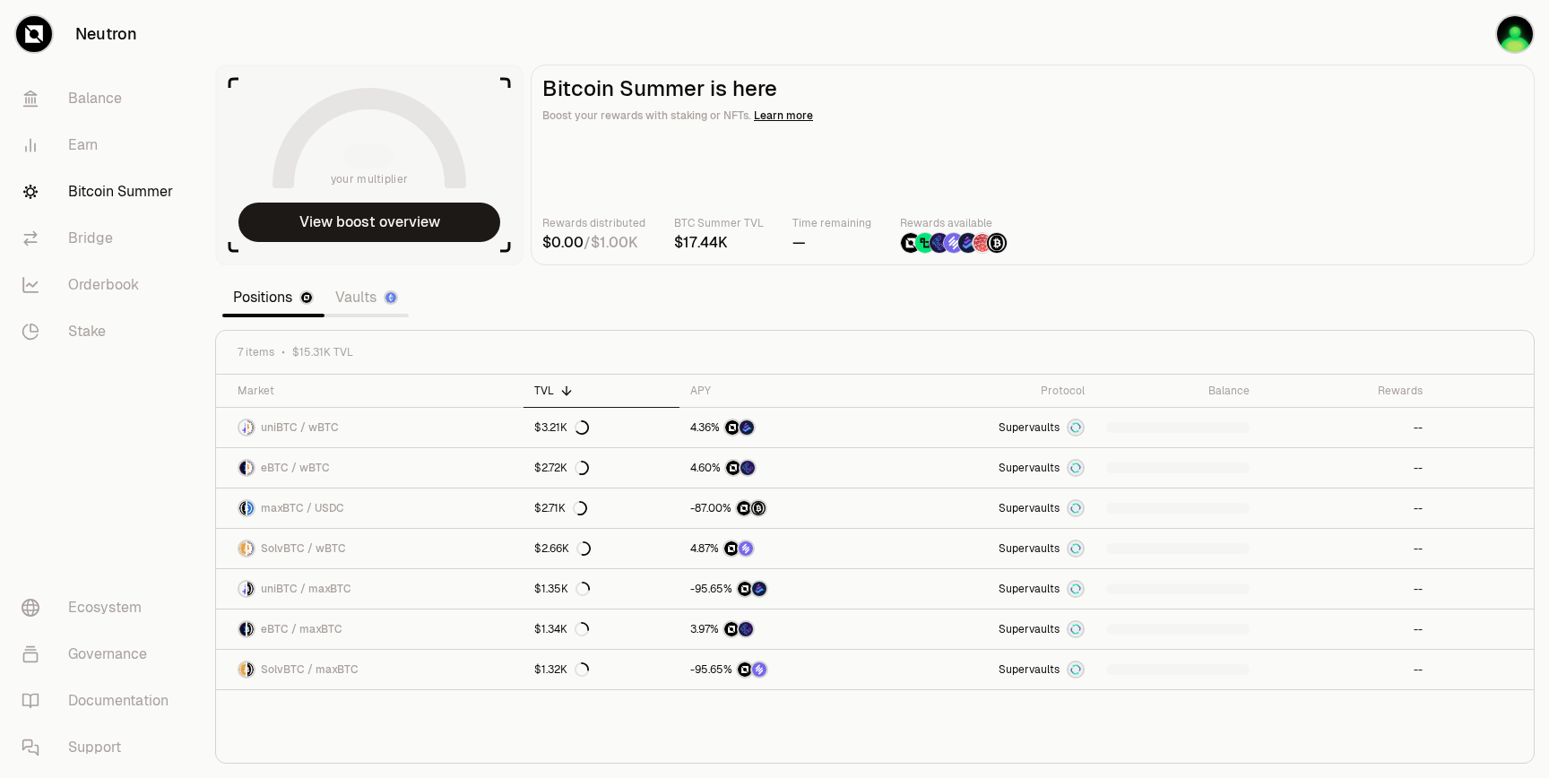
click at [110, 199] on link "Bitcoin Summer" at bounding box center [100, 191] width 186 height 47
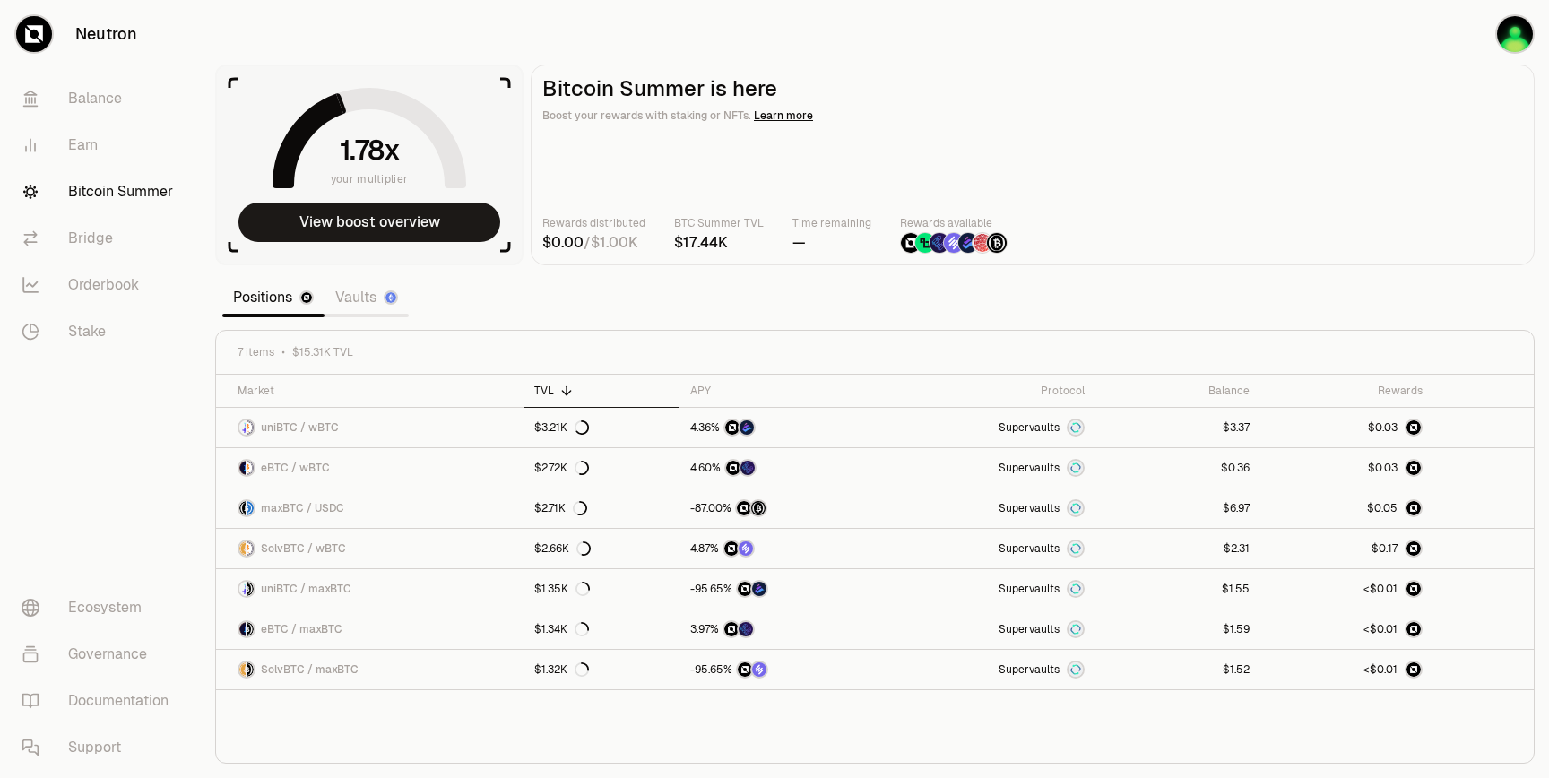
click at [367, 303] on link "Vaults" at bounding box center [366, 298] width 84 height 36
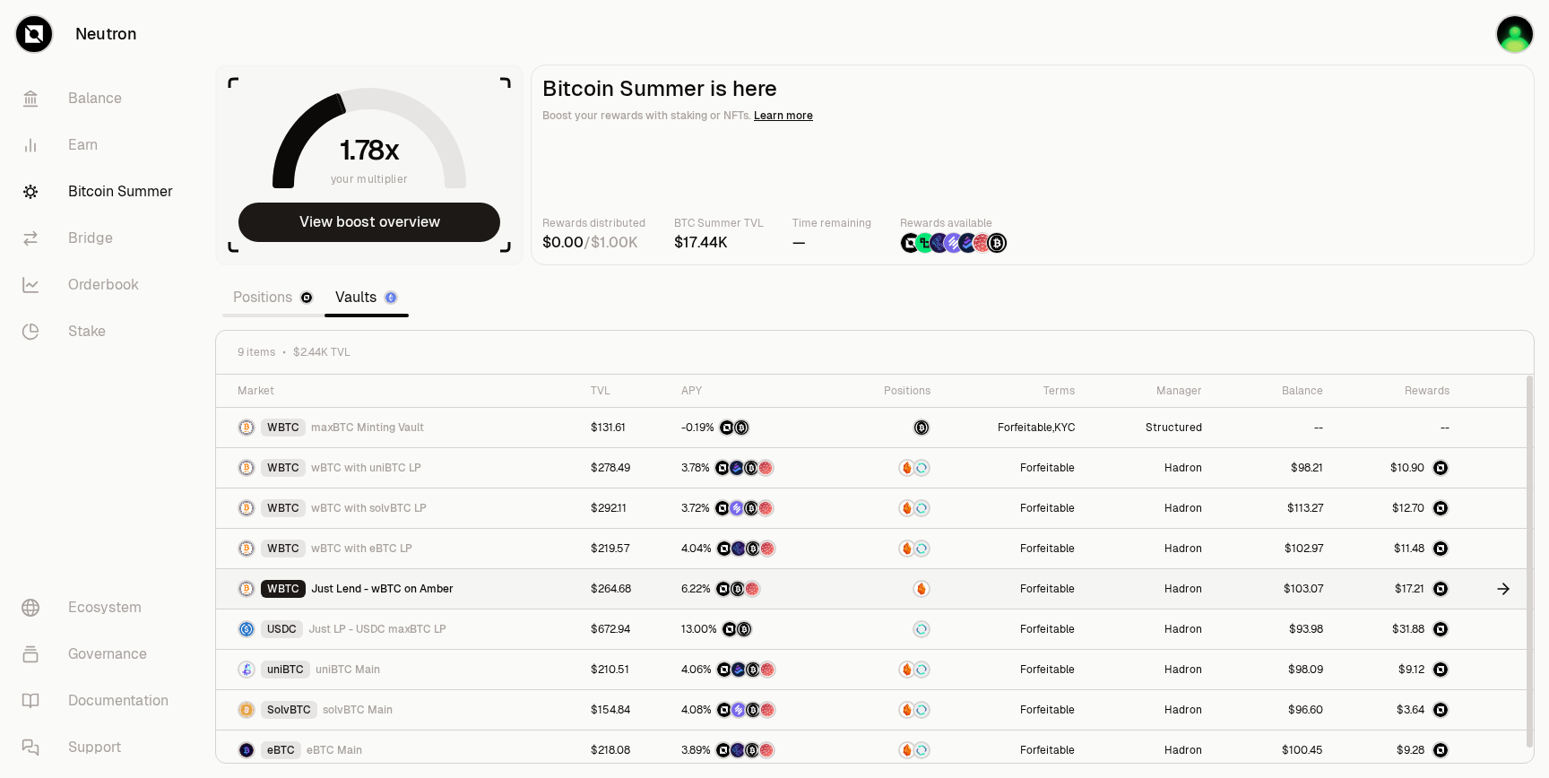
click at [1509, 590] on icon at bounding box center [1503, 589] width 18 height 18
click at [1502, 589] on icon at bounding box center [1502, 589] width 11 height 0
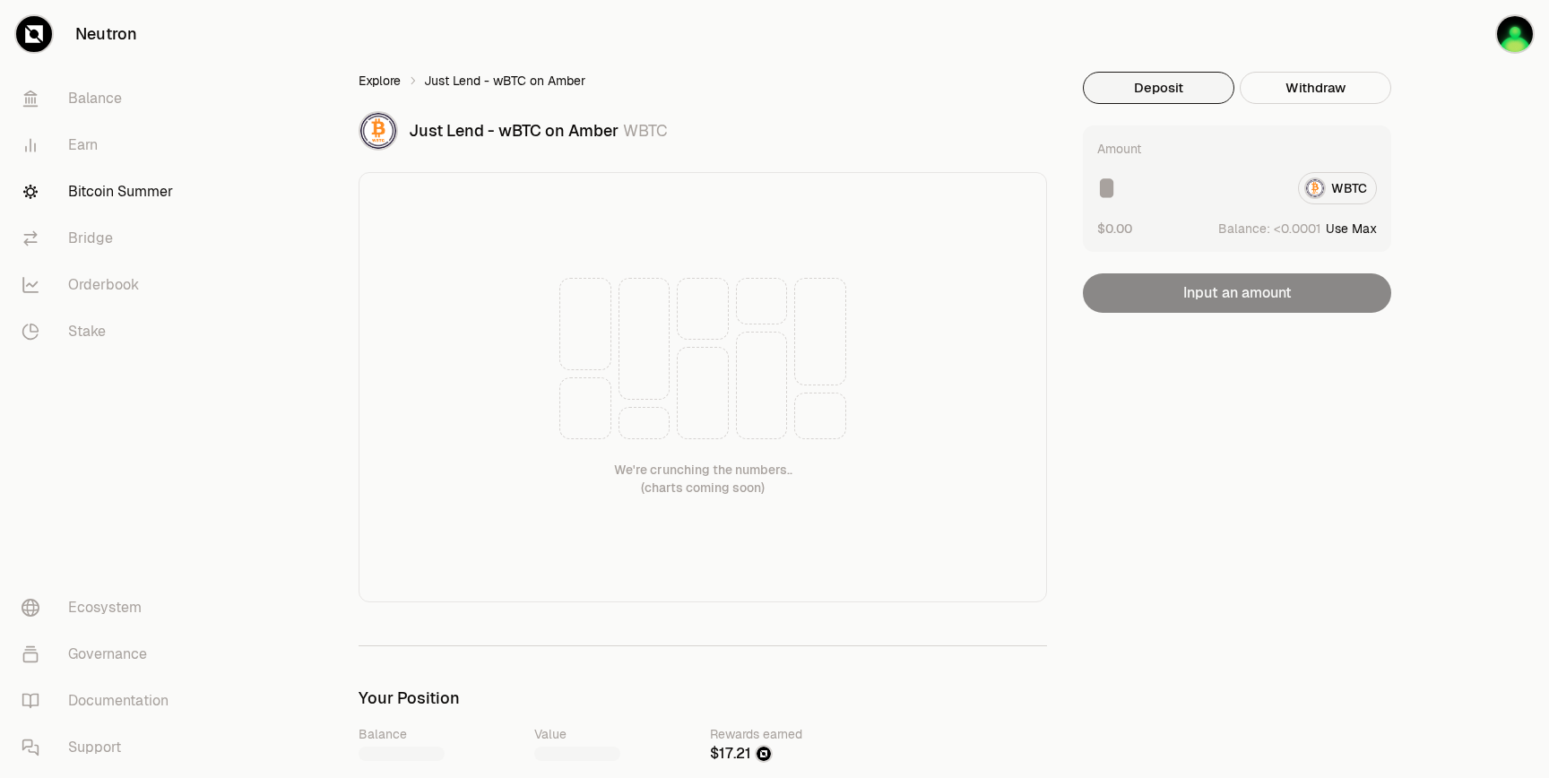
click at [399, 86] on link "Explore" at bounding box center [379, 81] width 42 height 18
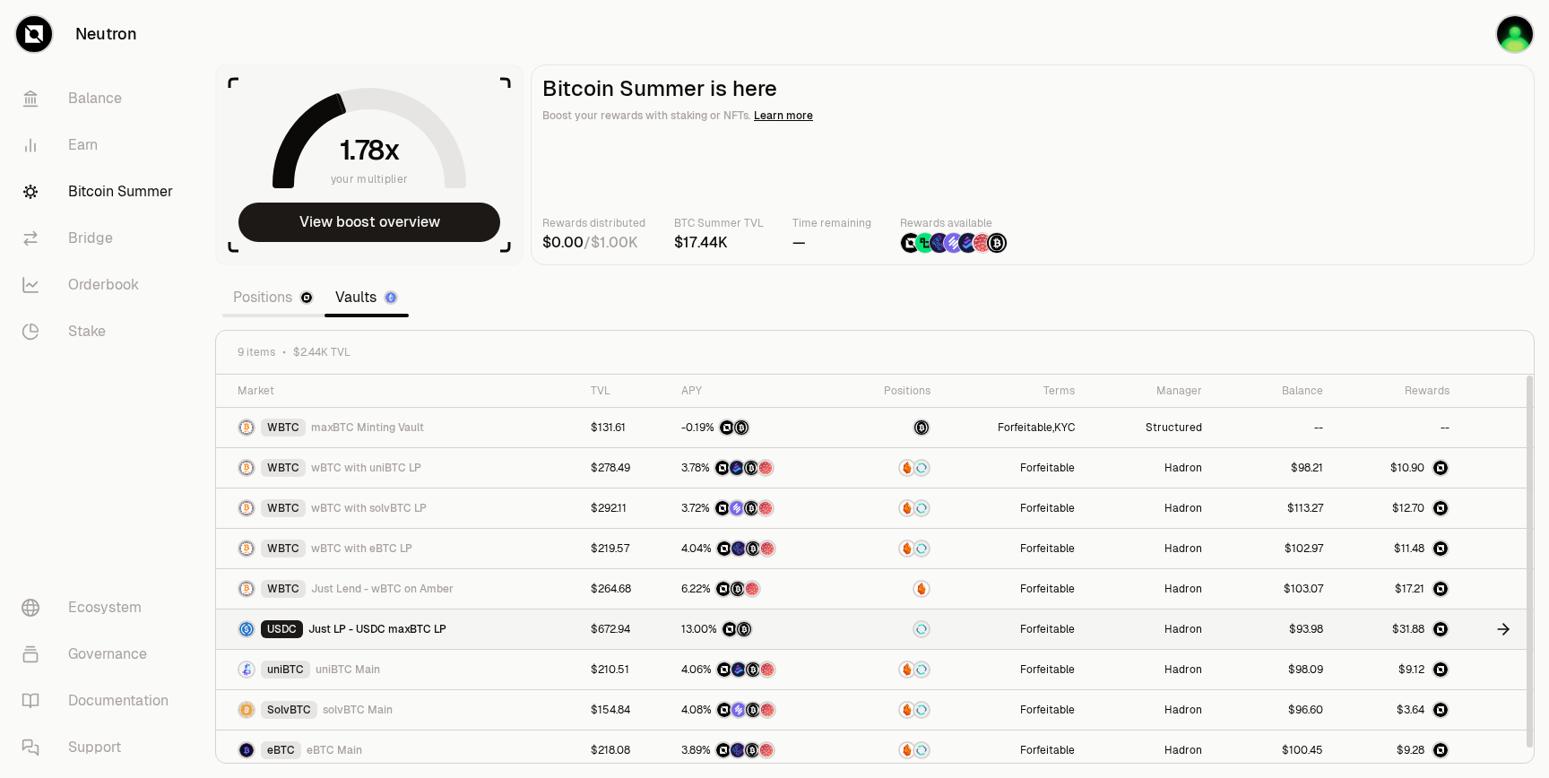
click at [444, 630] on span "Just LP - USDC maxBTC LP" at bounding box center [377, 629] width 138 height 14
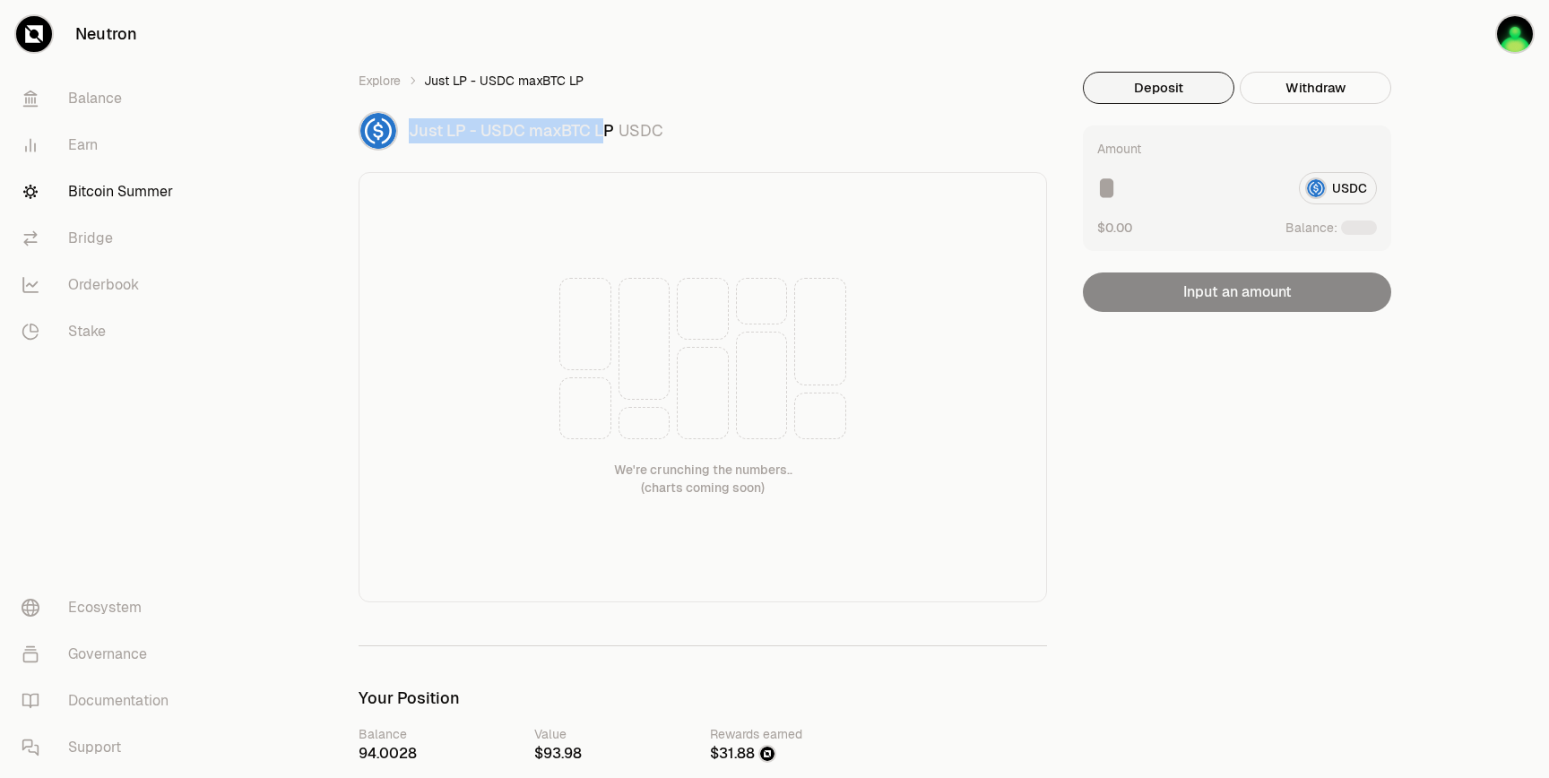
drag, startPoint x: 608, startPoint y: 130, endPoint x: 411, endPoint y: 130, distance: 197.1
click at [411, 130] on span "Just LP - USDC maxBTC LP" at bounding box center [511, 130] width 205 height 21
copy span "Just LP - USDC maxBTC L"
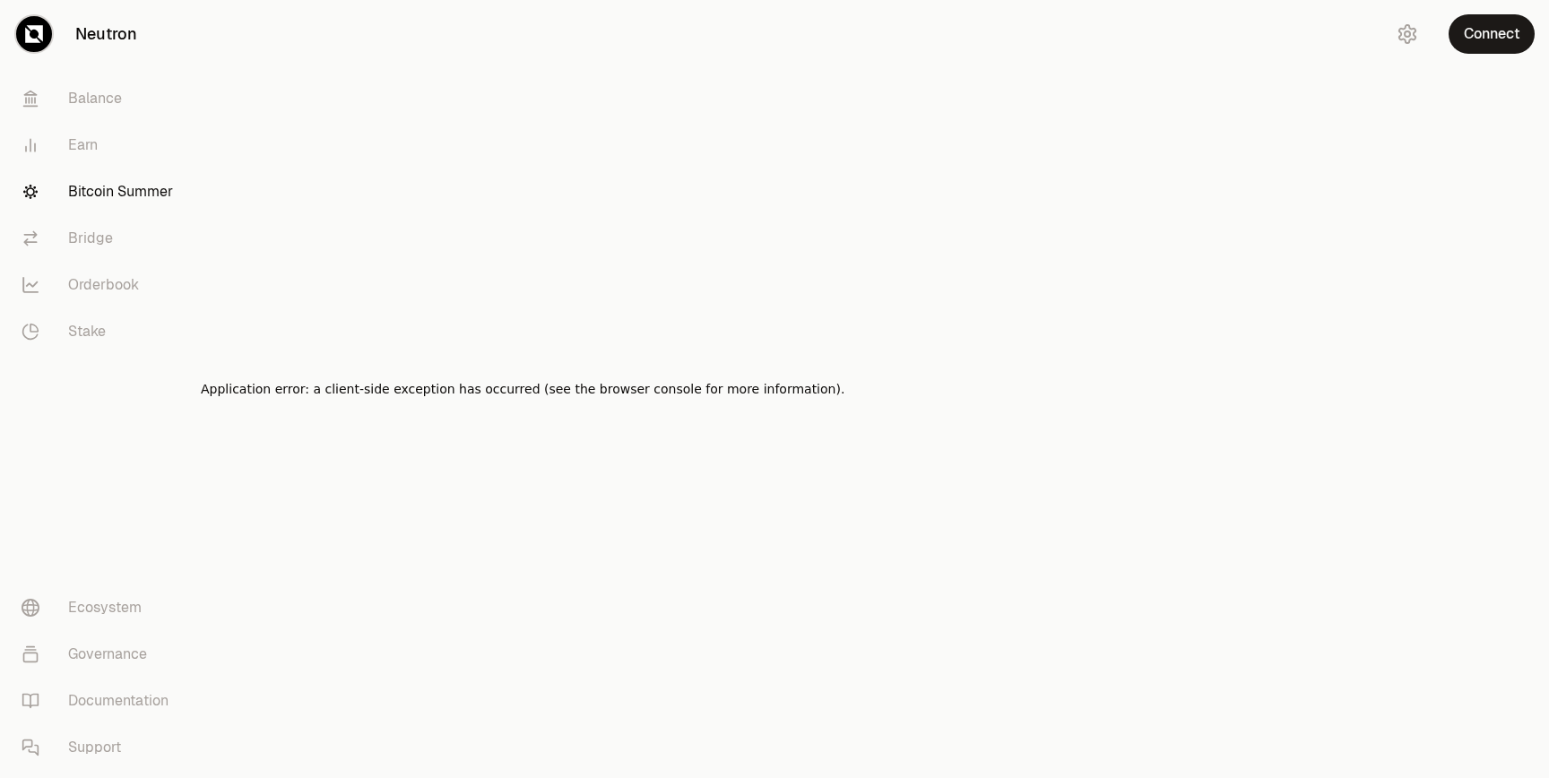
click at [102, 202] on link "Bitcoin Summer" at bounding box center [100, 191] width 186 height 47
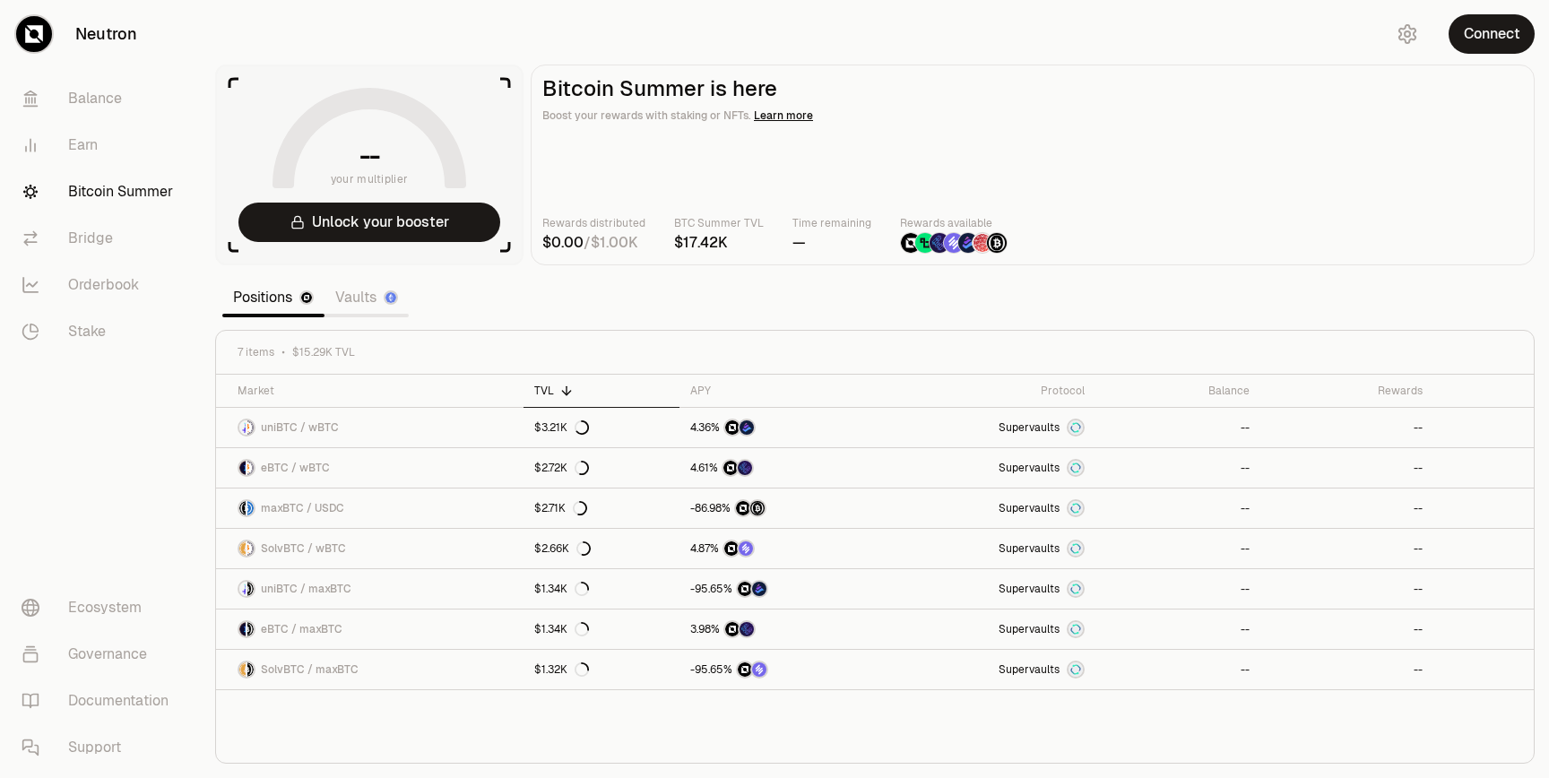
click at [371, 303] on link "Vaults" at bounding box center [366, 298] width 84 height 36
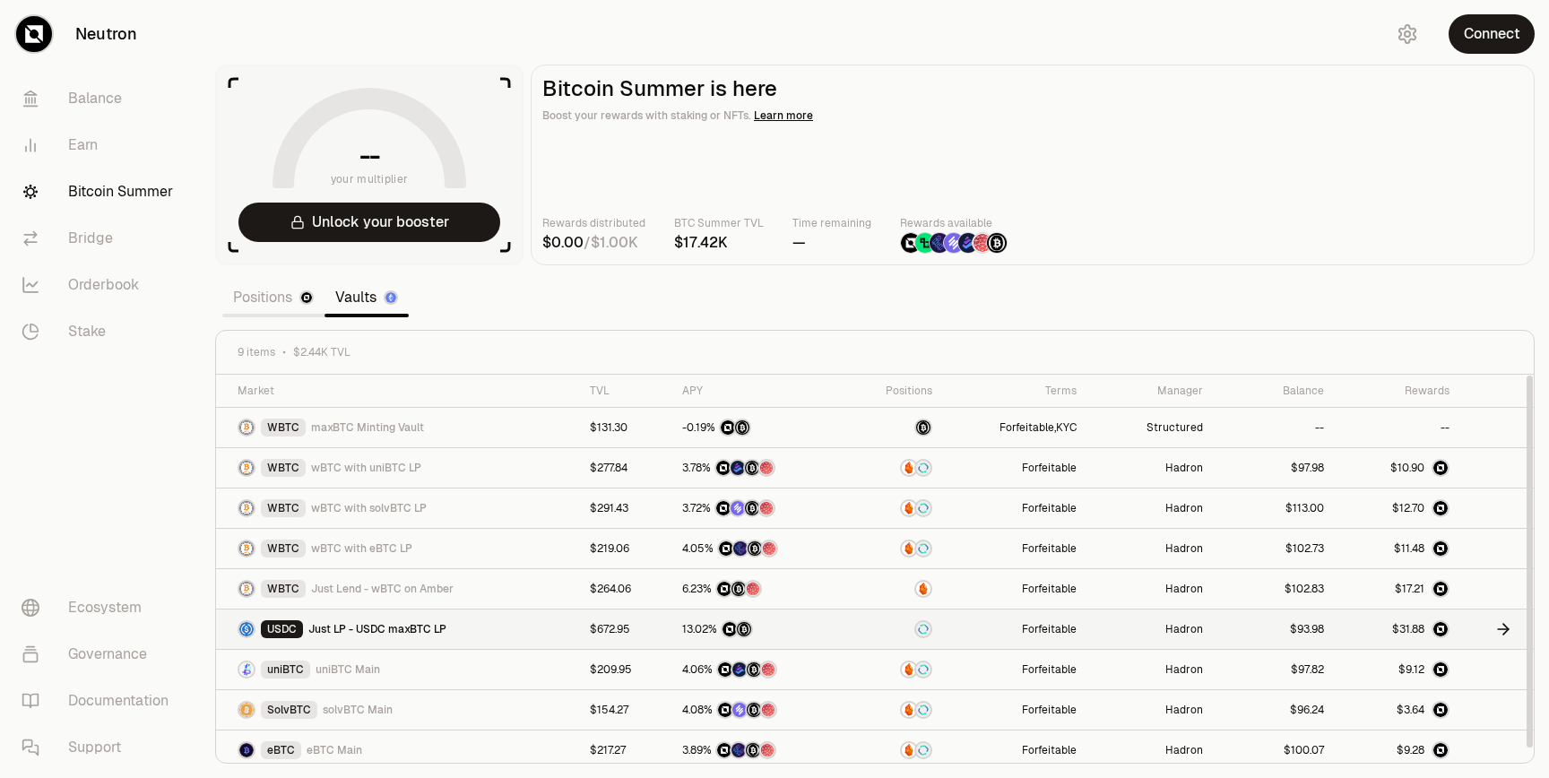
click at [495, 626] on div "USDC Just LP - USDC maxBTC LP" at bounding box center [402, 629] width 331 height 18
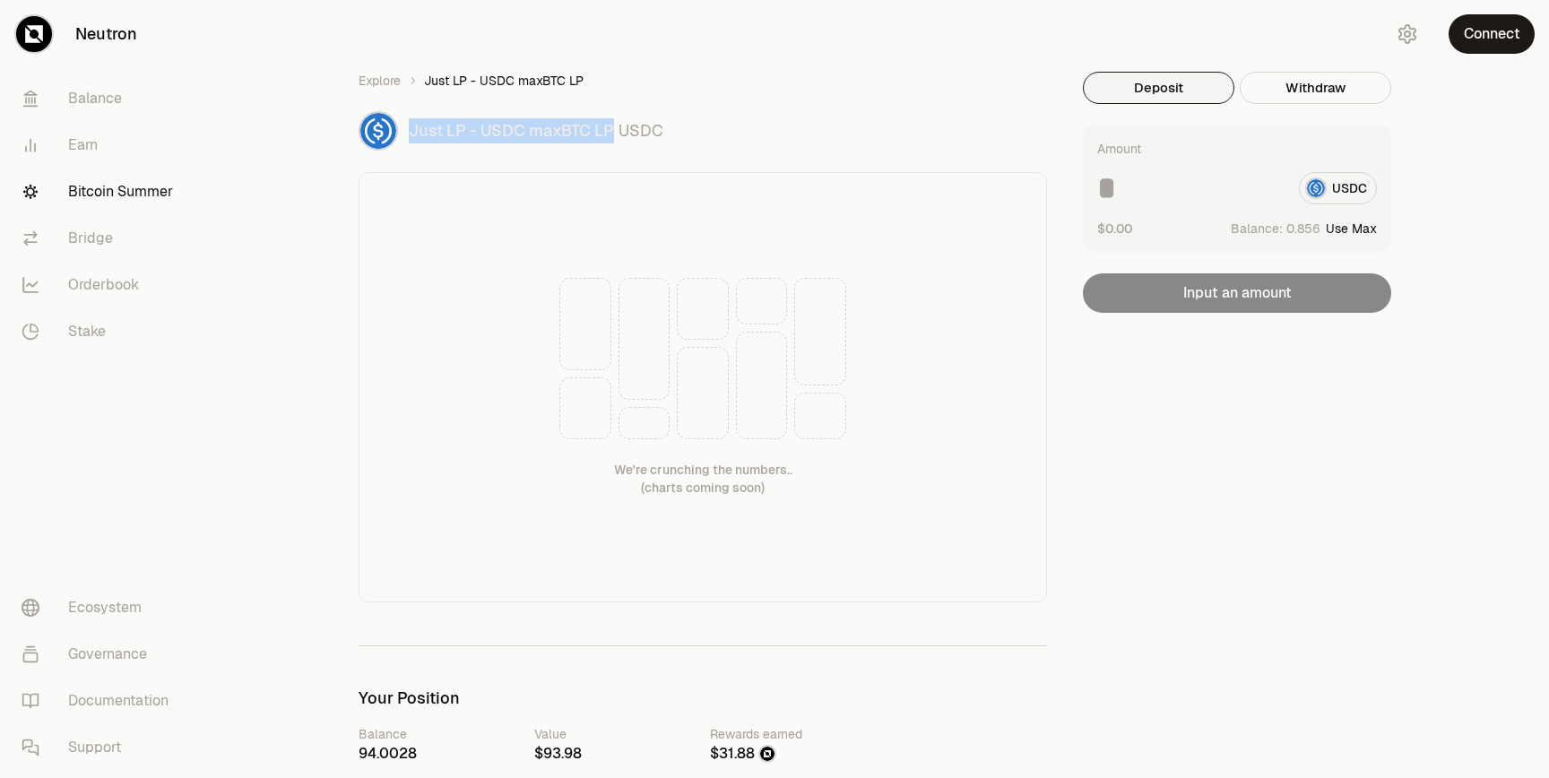
drag, startPoint x: 613, startPoint y: 130, endPoint x: 410, endPoint y: 130, distance: 202.5
click at [410, 130] on span "Just LP - USDC maxBTC LP" at bounding box center [511, 130] width 205 height 21
copy span "Just LP - USDC maxBTC LP"
click at [803, 119] on div "Just LP - USDC maxBTC LP USDC" at bounding box center [728, 130] width 638 height 25
drag, startPoint x: 616, startPoint y: 130, endPoint x: 412, endPoint y: 132, distance: 203.4
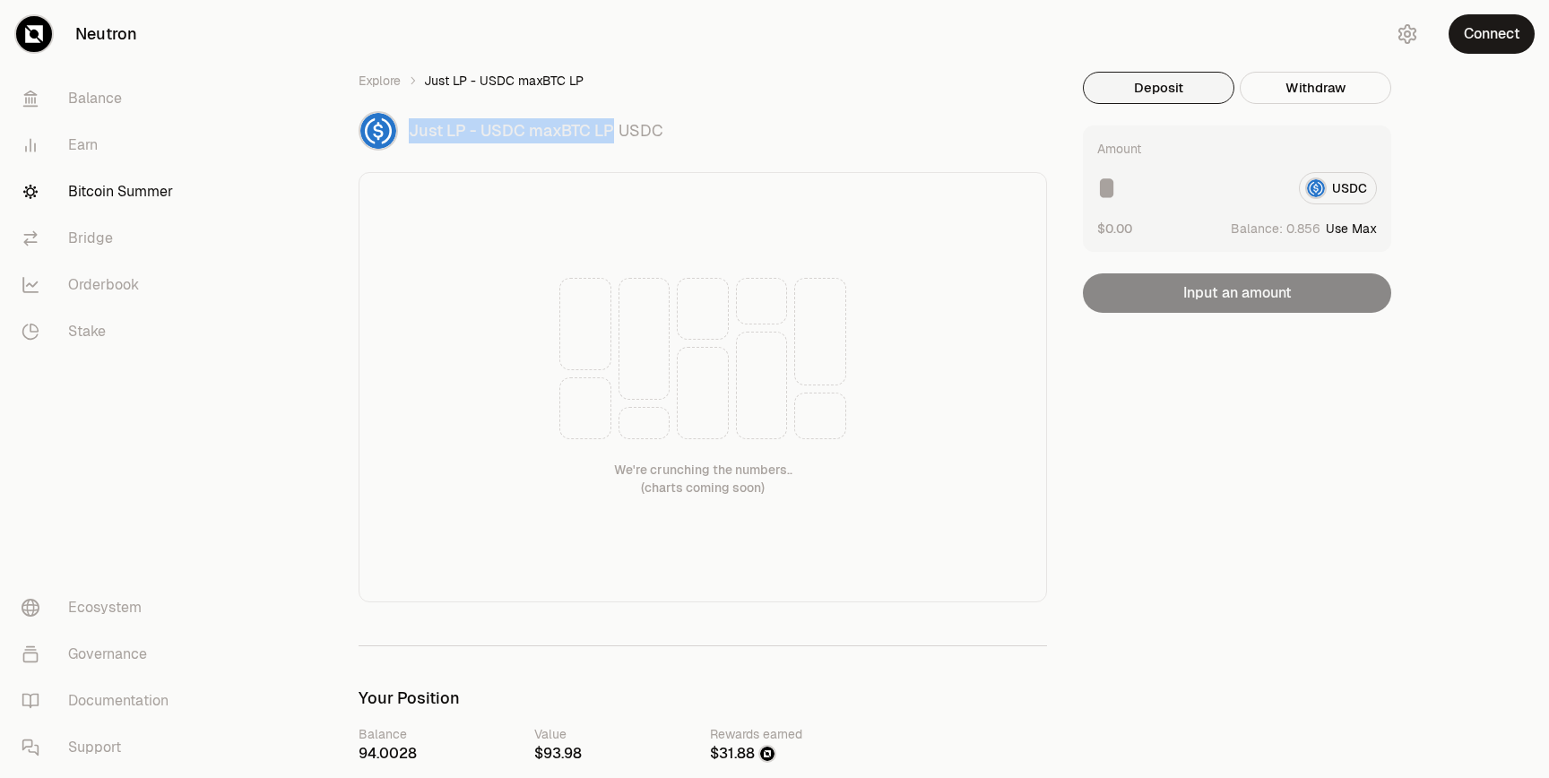
click at [412, 132] on div "Just LP - USDC maxBTC LP USDC" at bounding box center [728, 130] width 638 height 25
copy span "Just LP - USDC maxBTC LP"
click at [409, 79] on icon "breadcrumb" at bounding box center [412, 80] width 13 height 13
click at [385, 79] on link "Explore" at bounding box center [379, 81] width 42 height 18
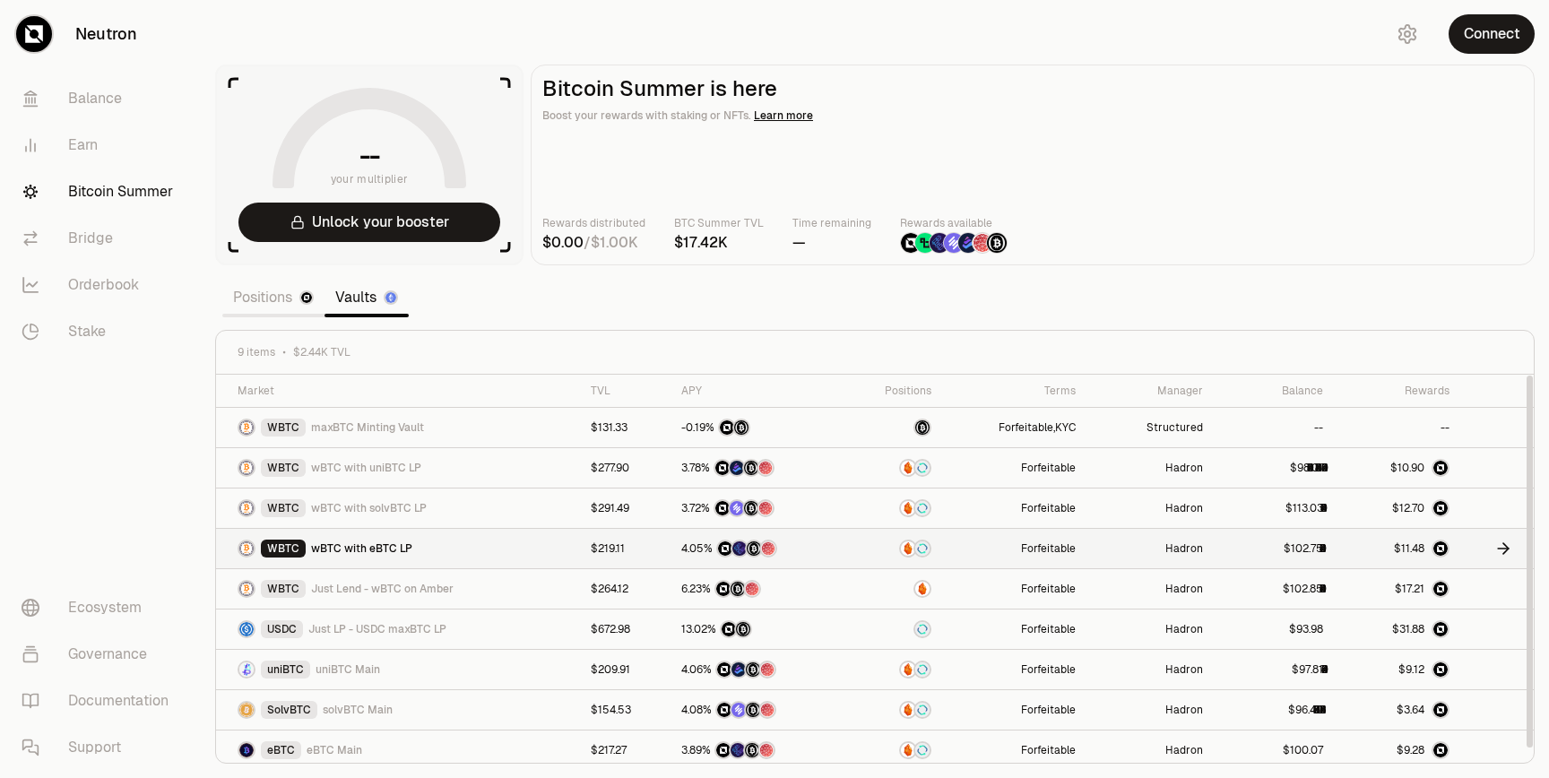
click at [884, 552] on div at bounding box center [891, 548] width 78 height 18
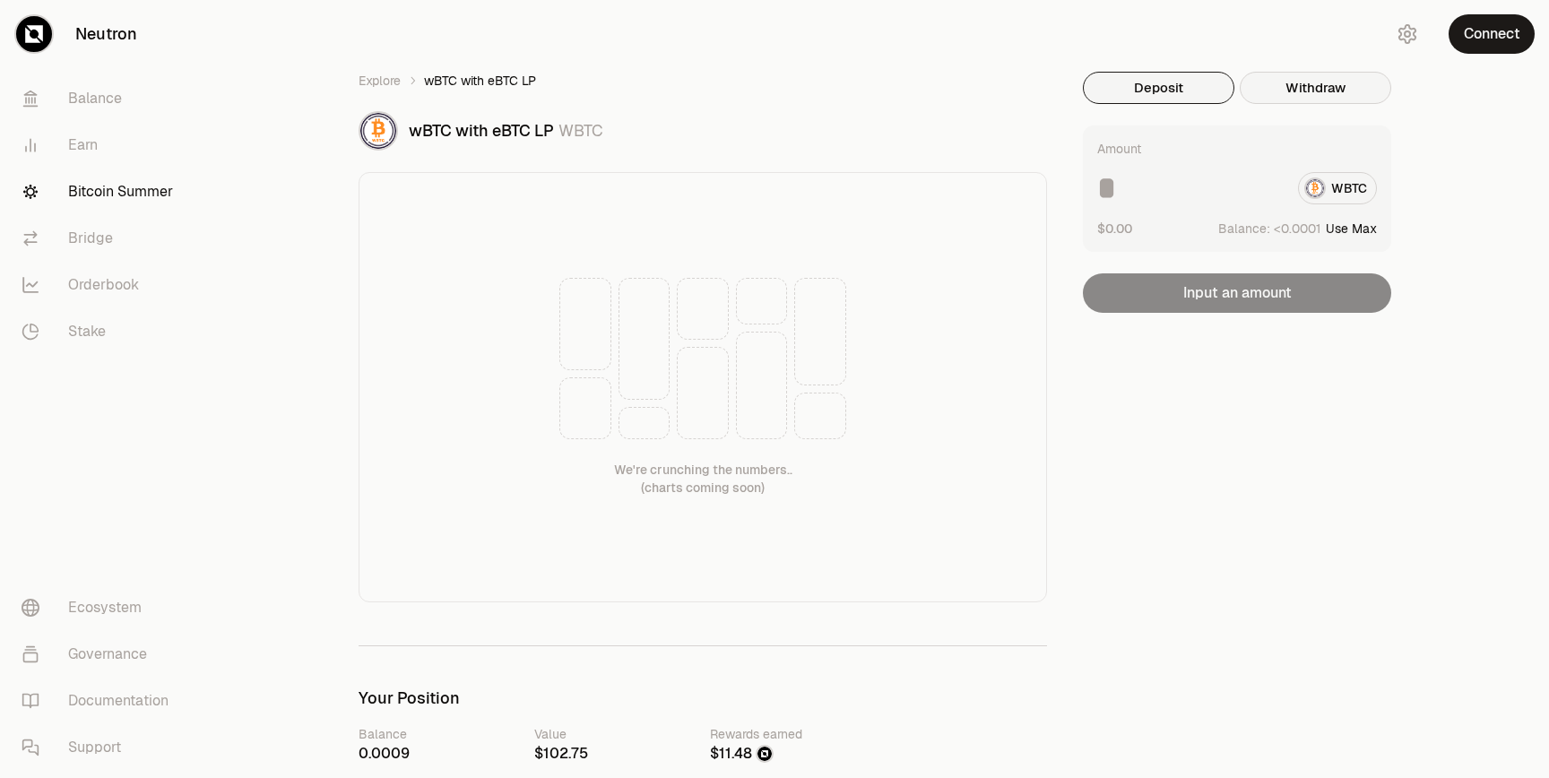
click at [1309, 92] on button "Withdraw" at bounding box center [1314, 88] width 151 height 32
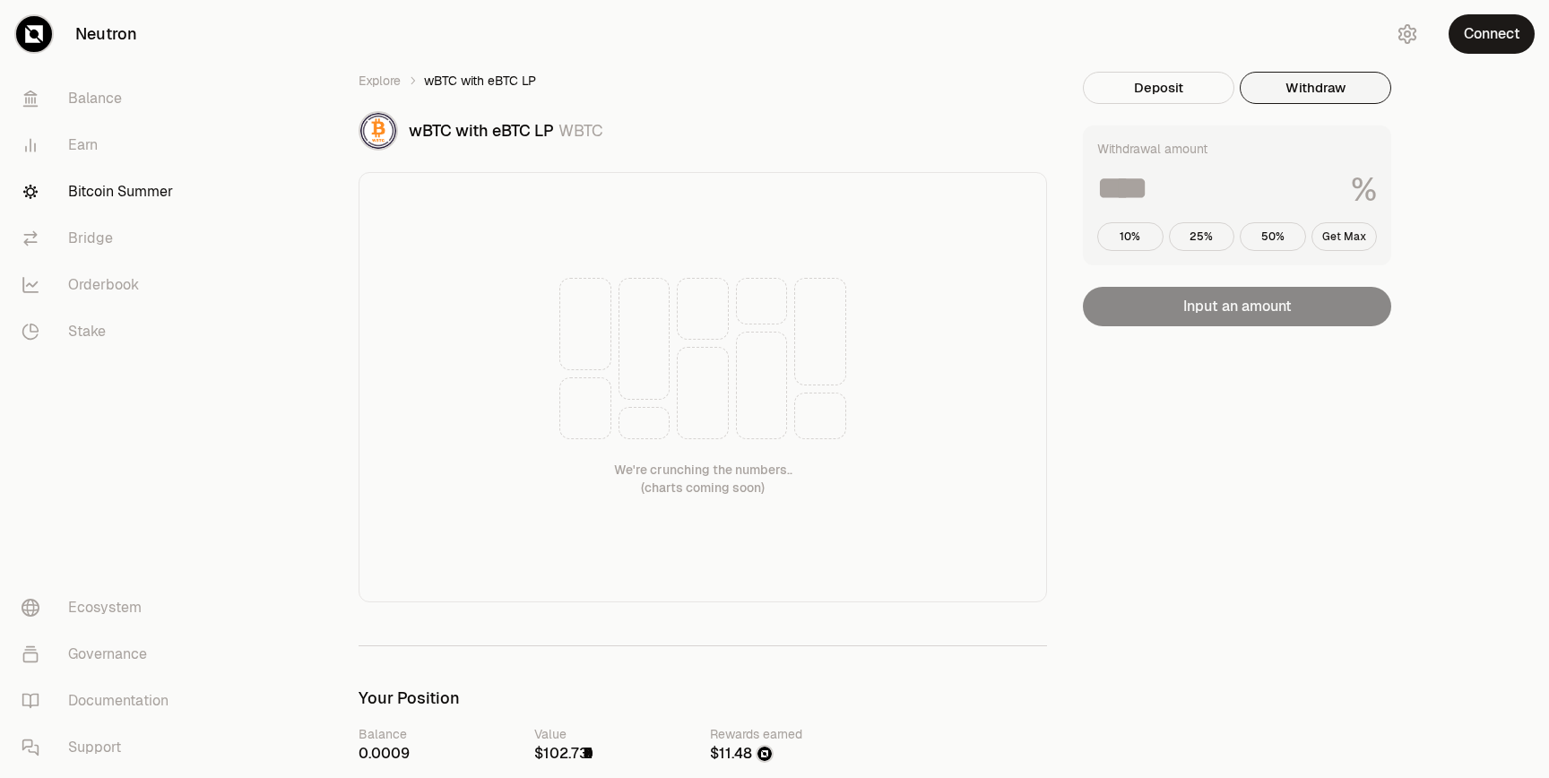
click at [1350, 229] on button "Get Max" at bounding box center [1344, 236] width 66 height 29
type input "***"
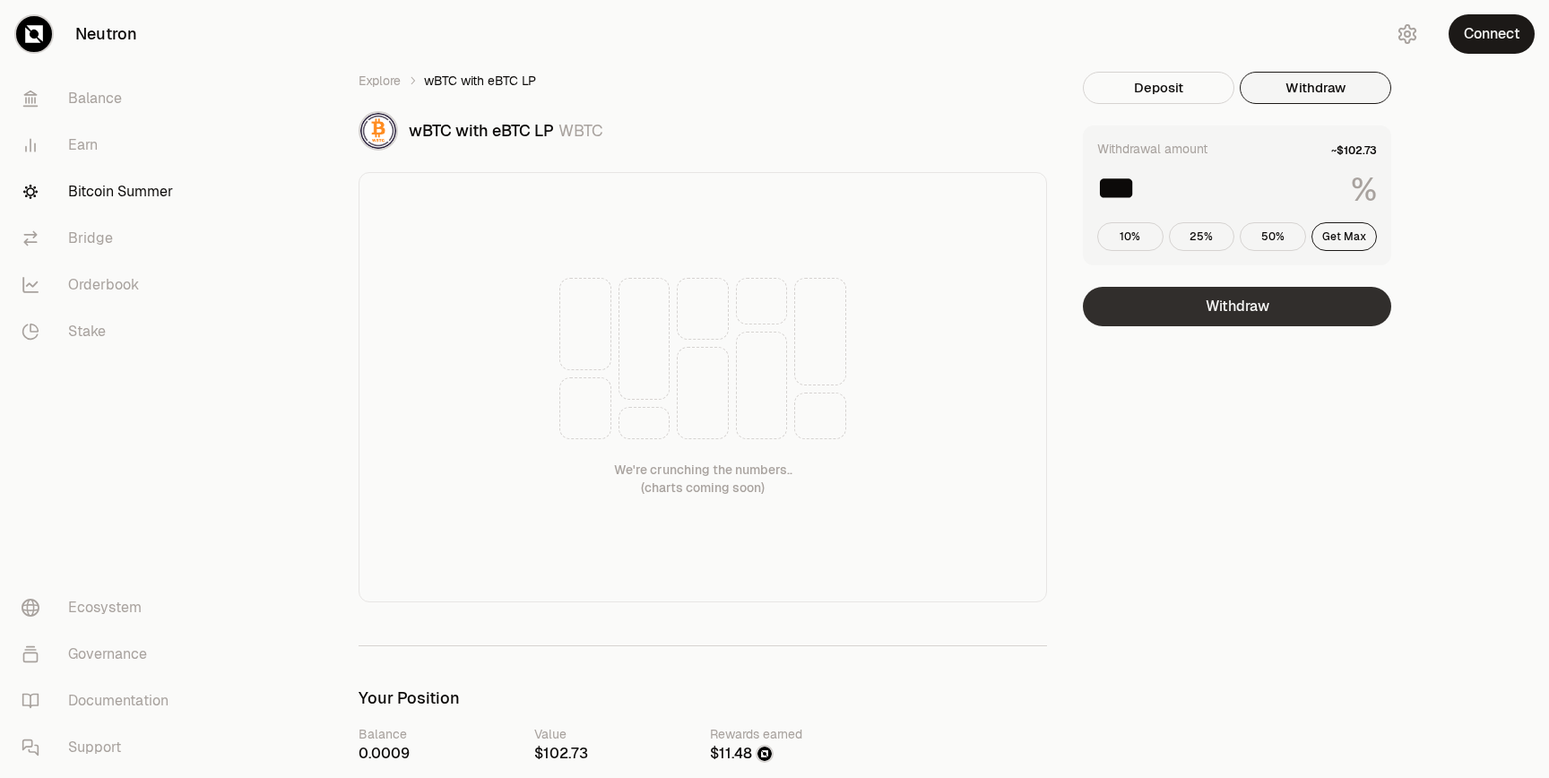
click at [1229, 297] on button "Withdraw" at bounding box center [1237, 306] width 308 height 39
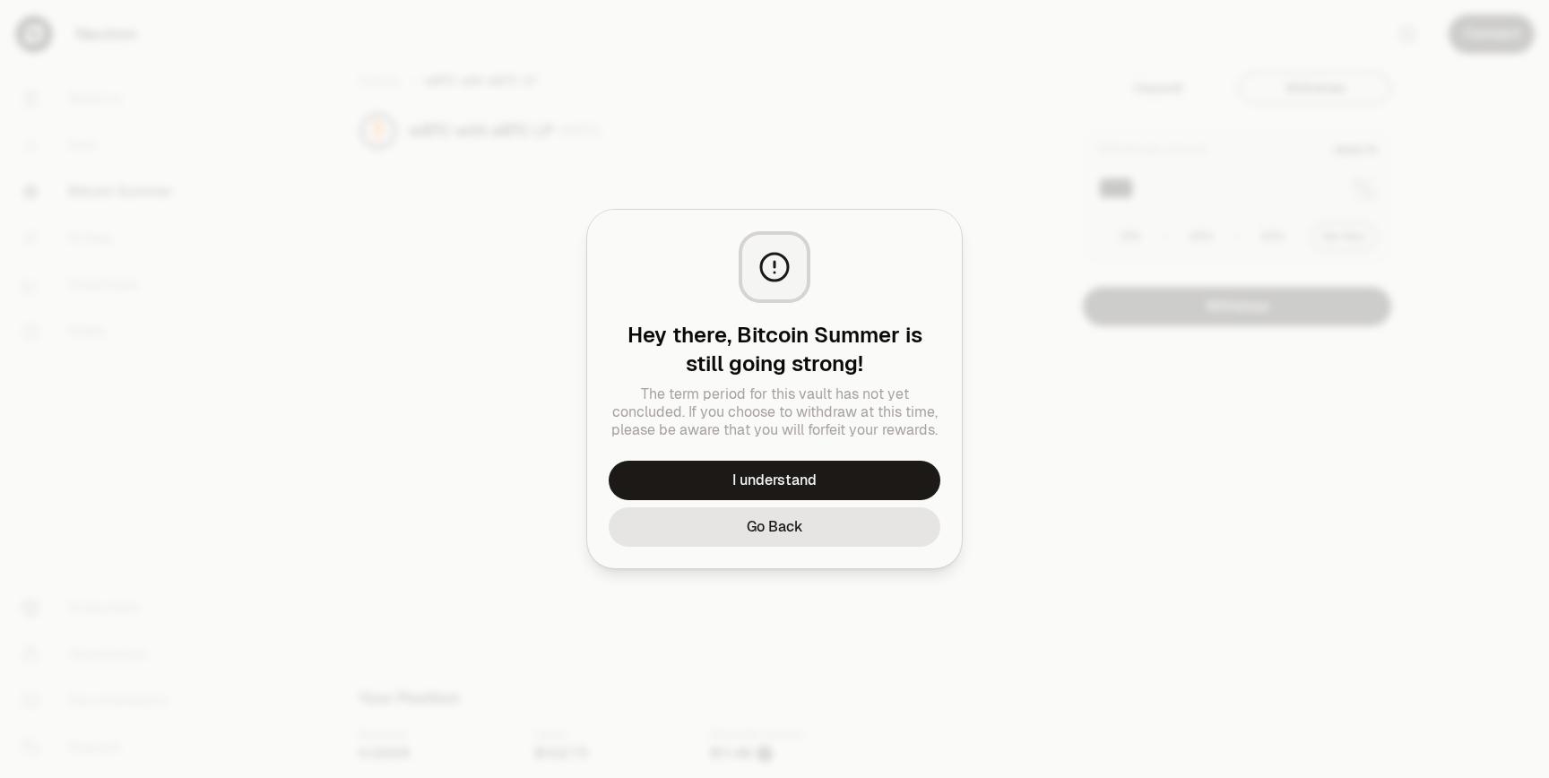
click at [1043, 298] on div at bounding box center [774, 389] width 1549 height 778
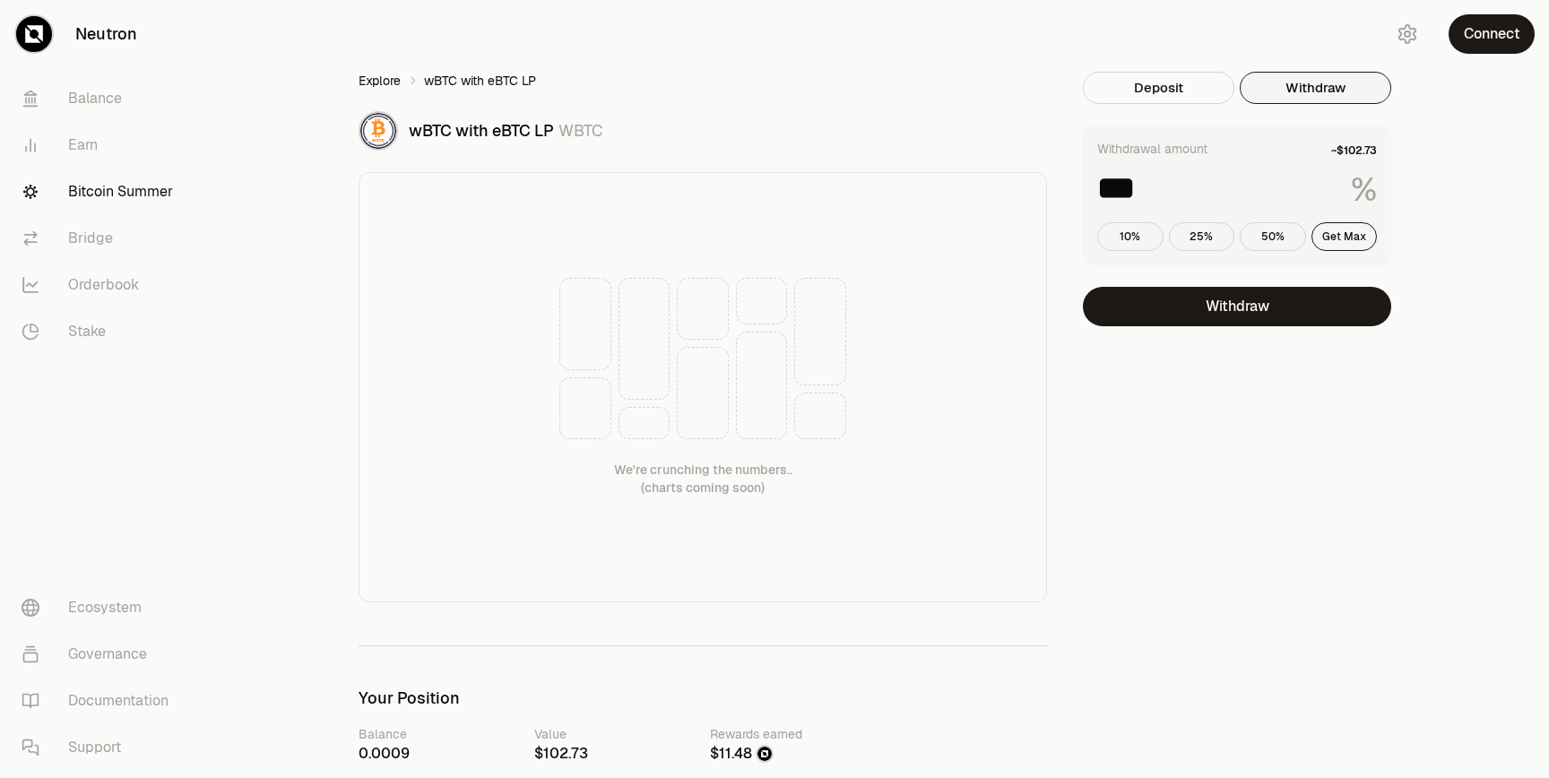
click at [367, 84] on link "Explore" at bounding box center [379, 81] width 42 height 18
click at [399, 80] on link "Explore" at bounding box center [379, 81] width 42 height 18
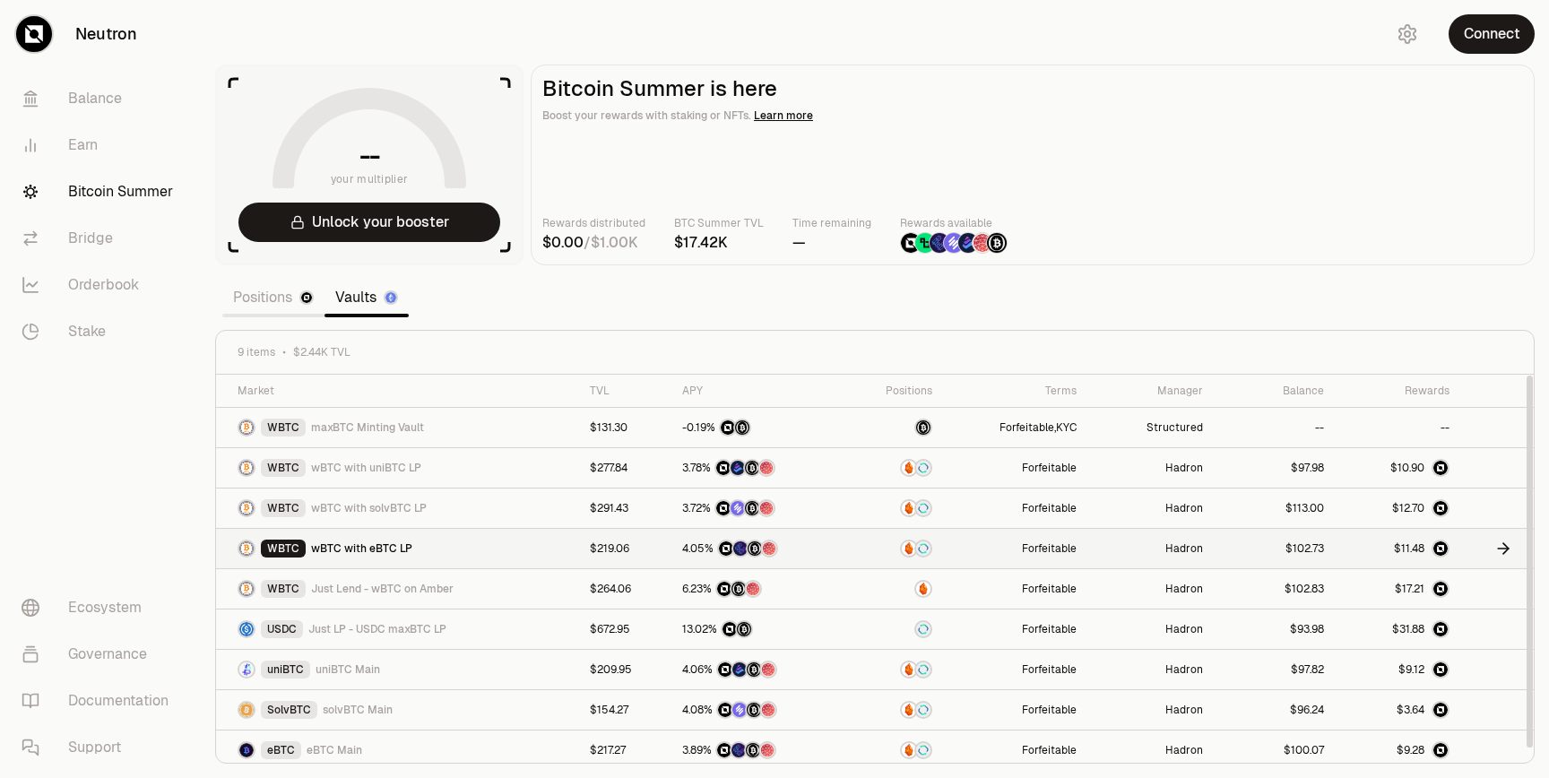
scroll to position [7, 0]
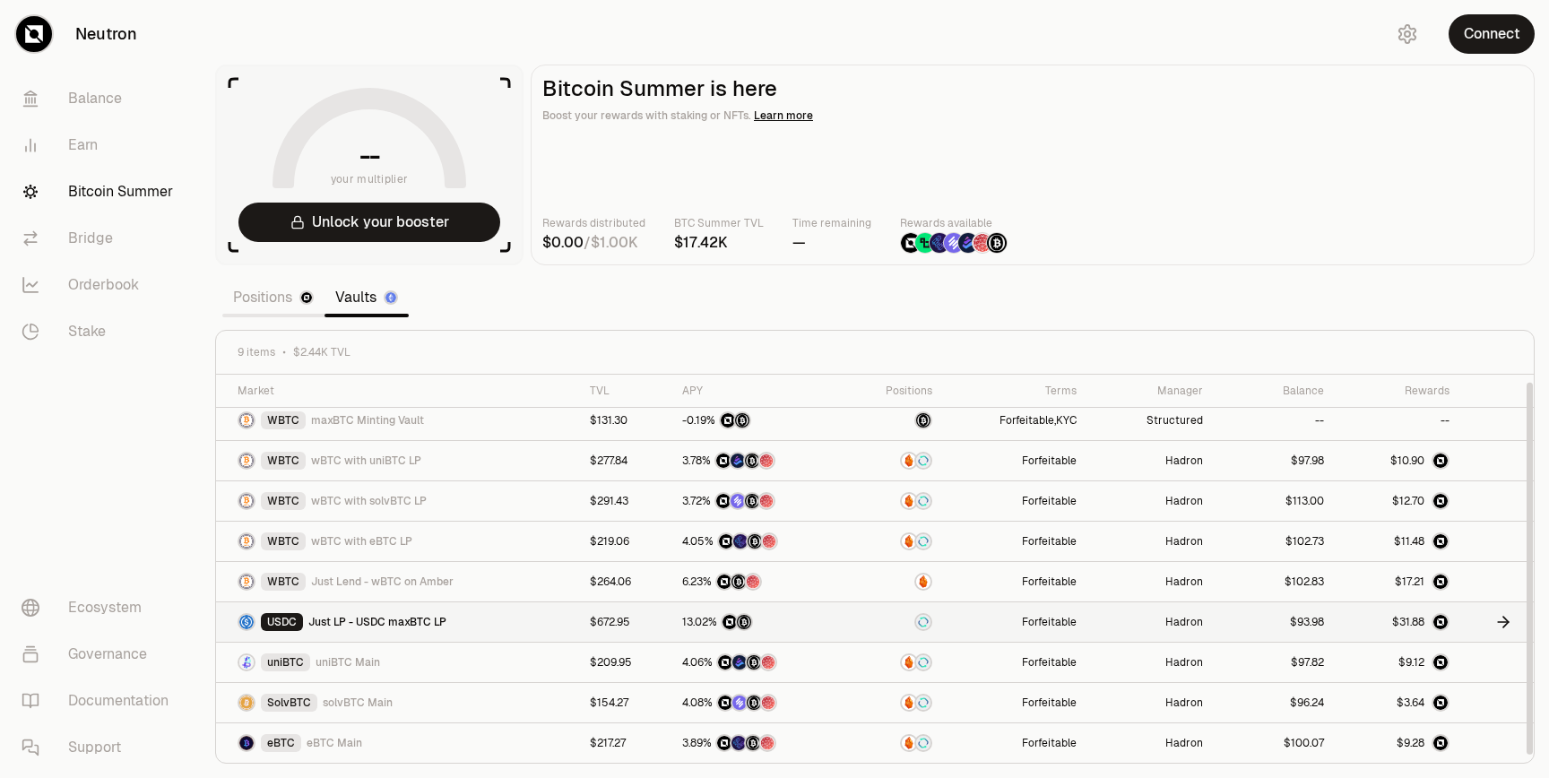
click at [1488, 617] on link at bounding box center [1491, 622] width 41 height 18
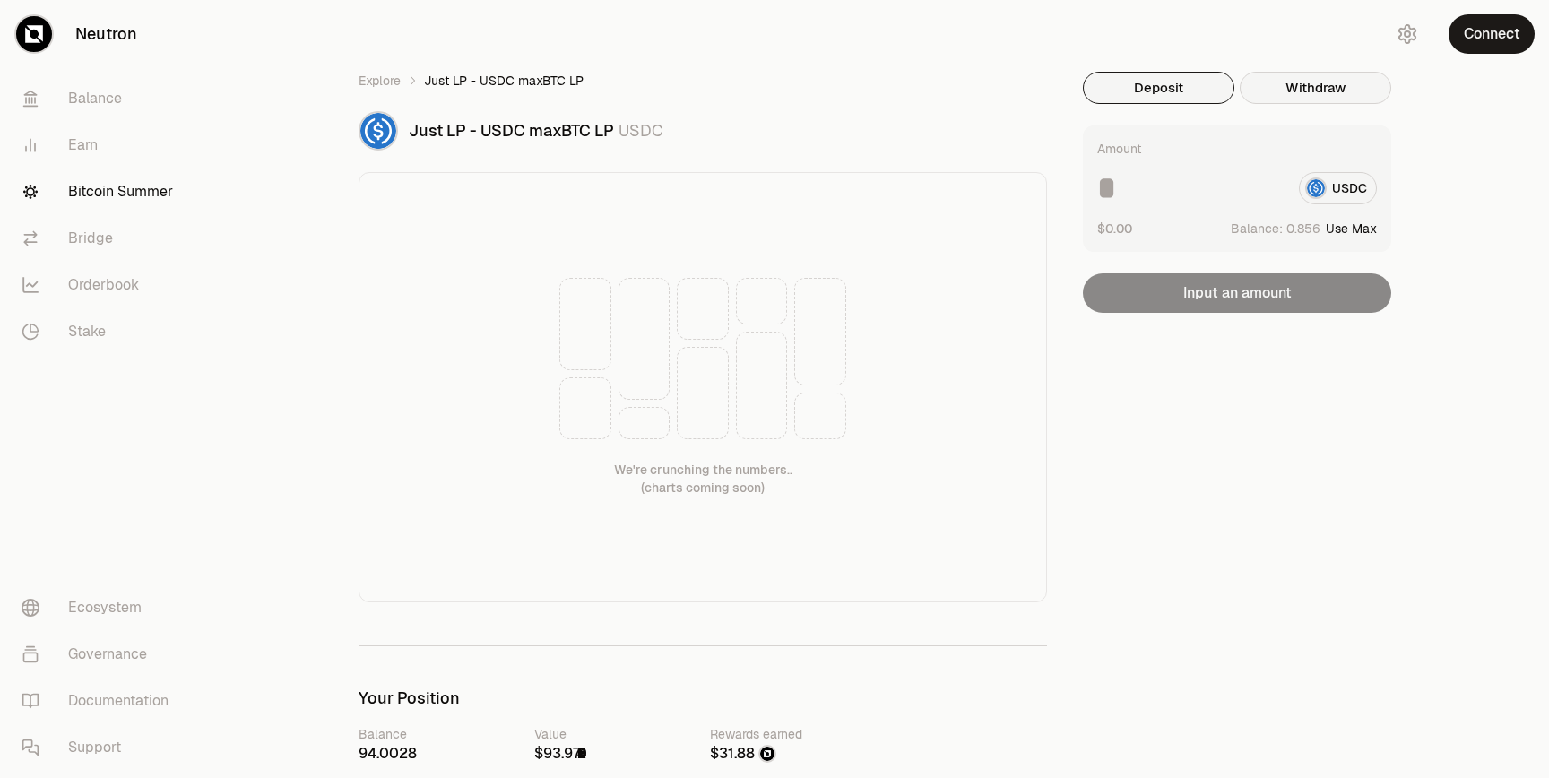
click at [1306, 86] on button "Withdraw" at bounding box center [1314, 88] width 151 height 32
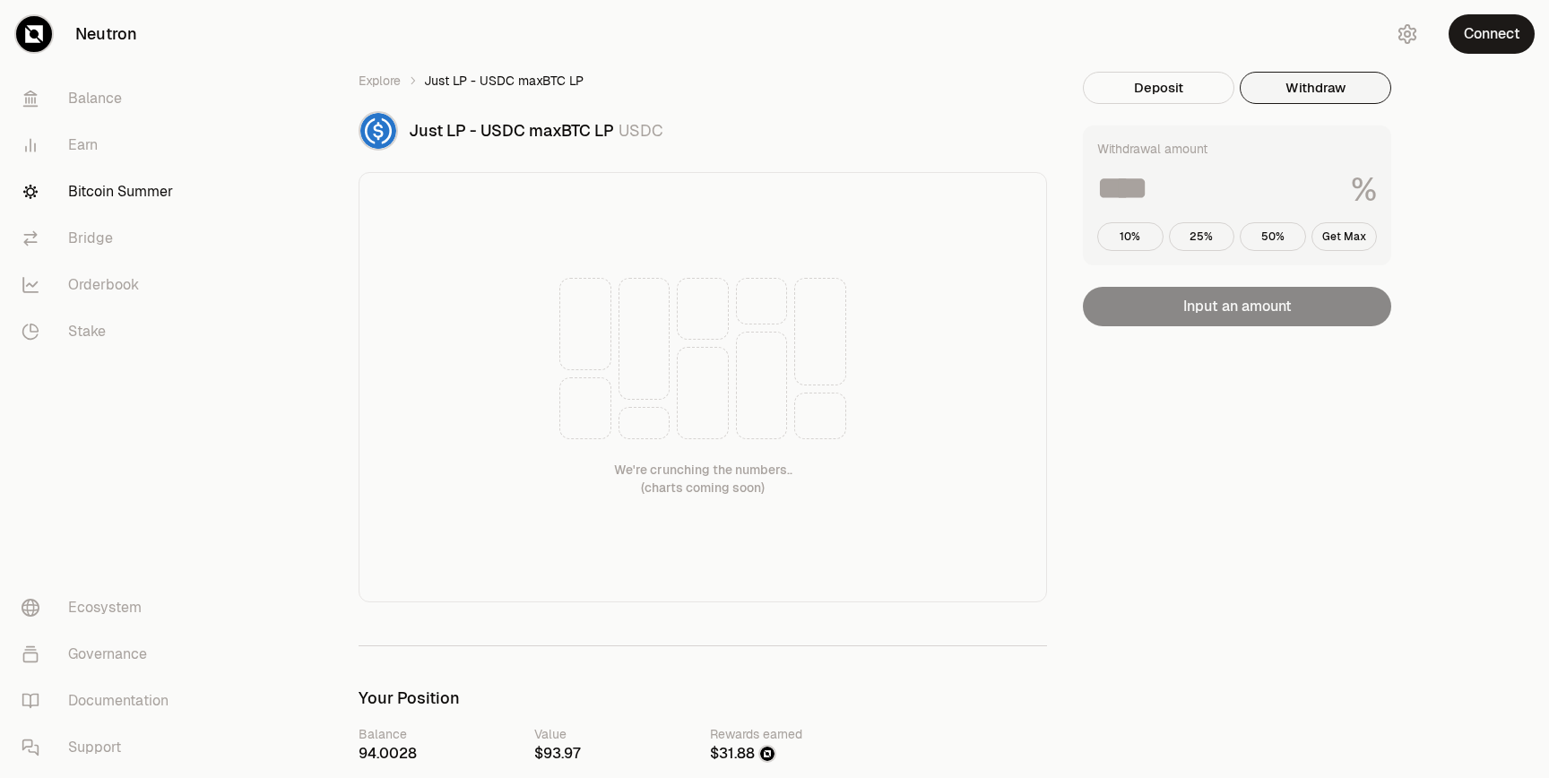
click at [1279, 314] on div "Withdrawal amount % 10% 25% 50% Get Max Input an amount" at bounding box center [1237, 225] width 308 height 201
click at [1232, 190] on input at bounding box center [1216, 188] width 239 height 32
click at [1320, 232] on button "Get Max" at bounding box center [1344, 236] width 66 height 29
type input "***"
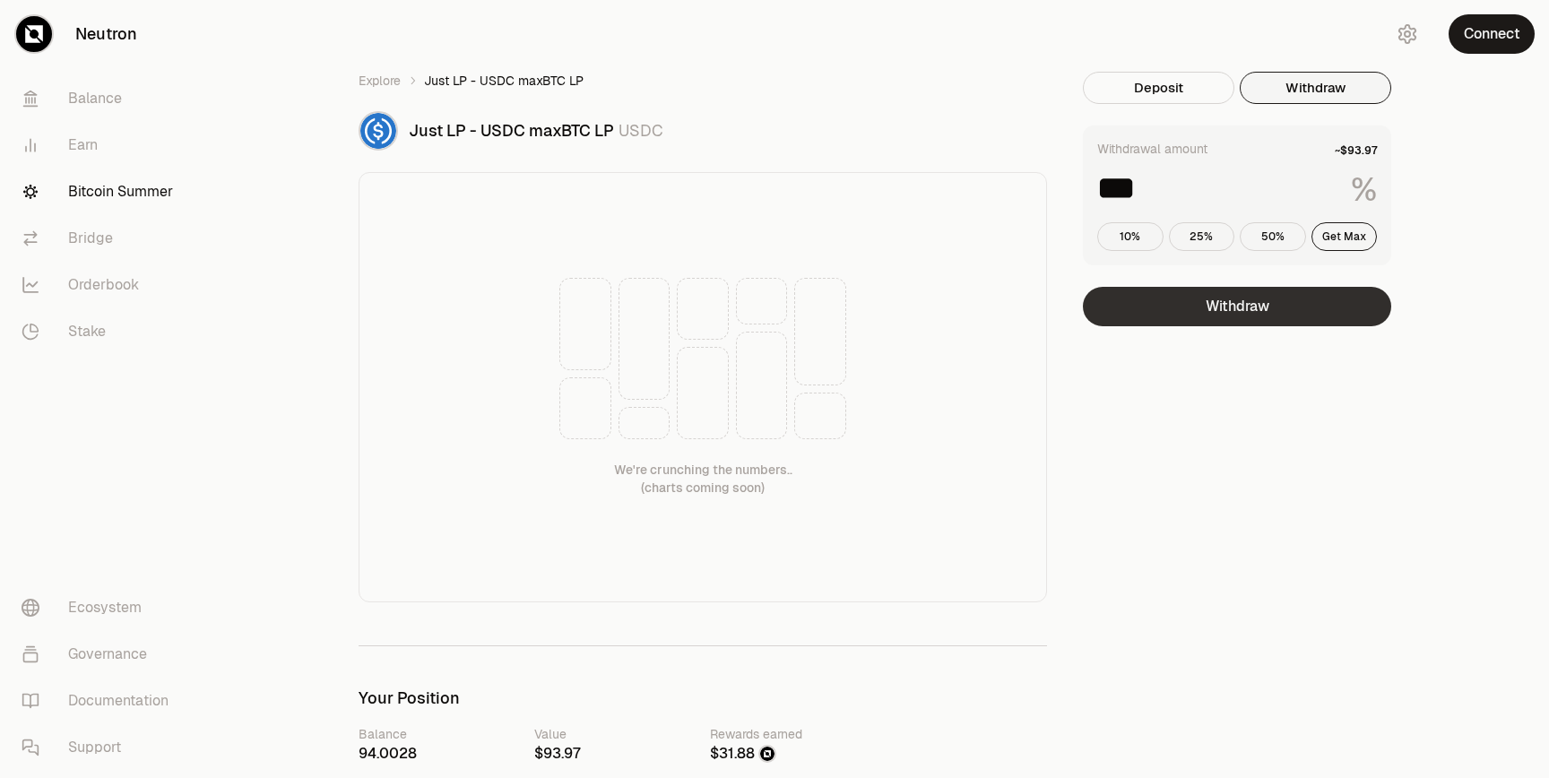
click at [1247, 317] on button "Withdraw" at bounding box center [1237, 306] width 308 height 39
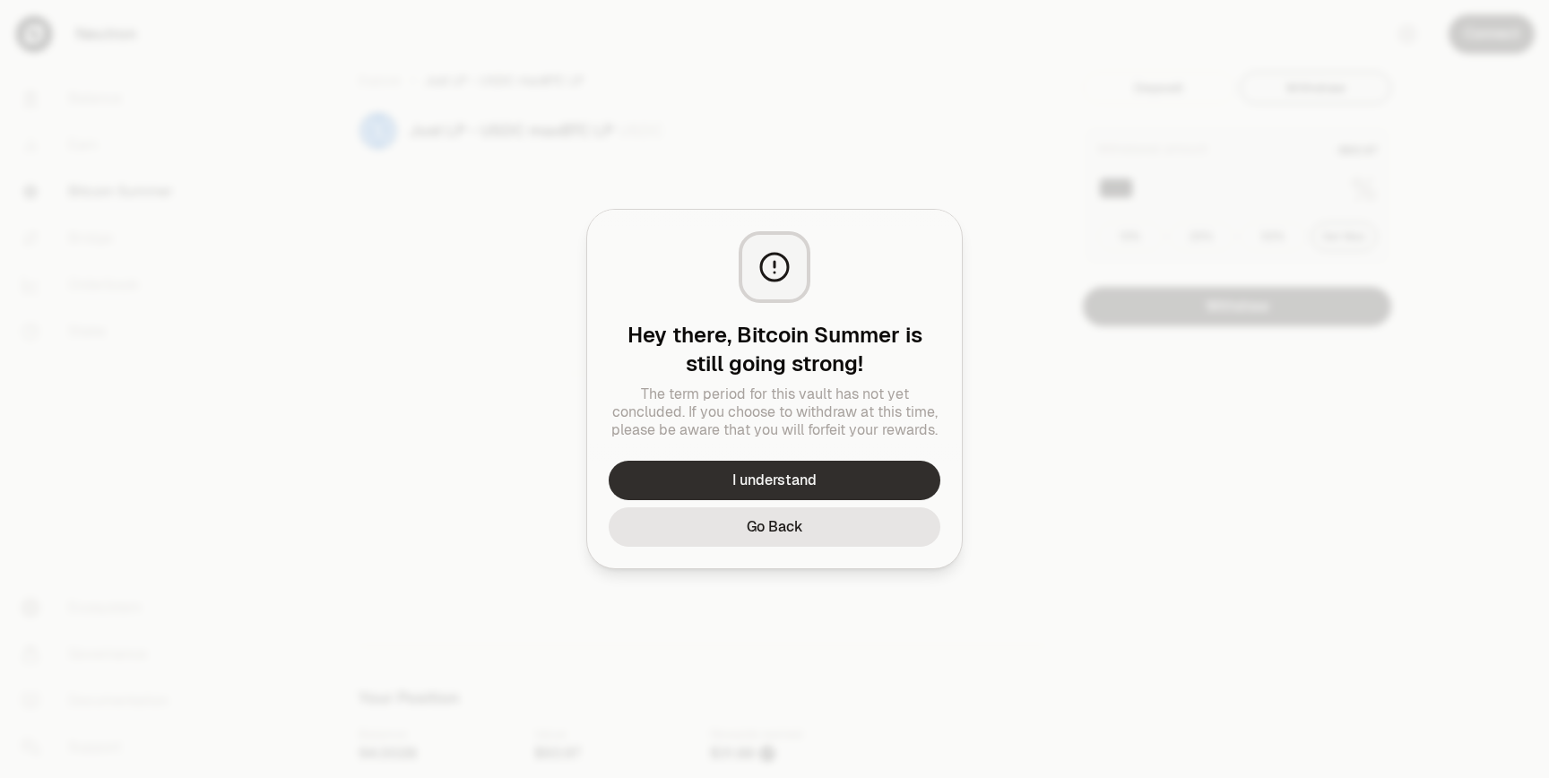
click at [813, 471] on button "I understand" at bounding box center [774, 480] width 332 height 39
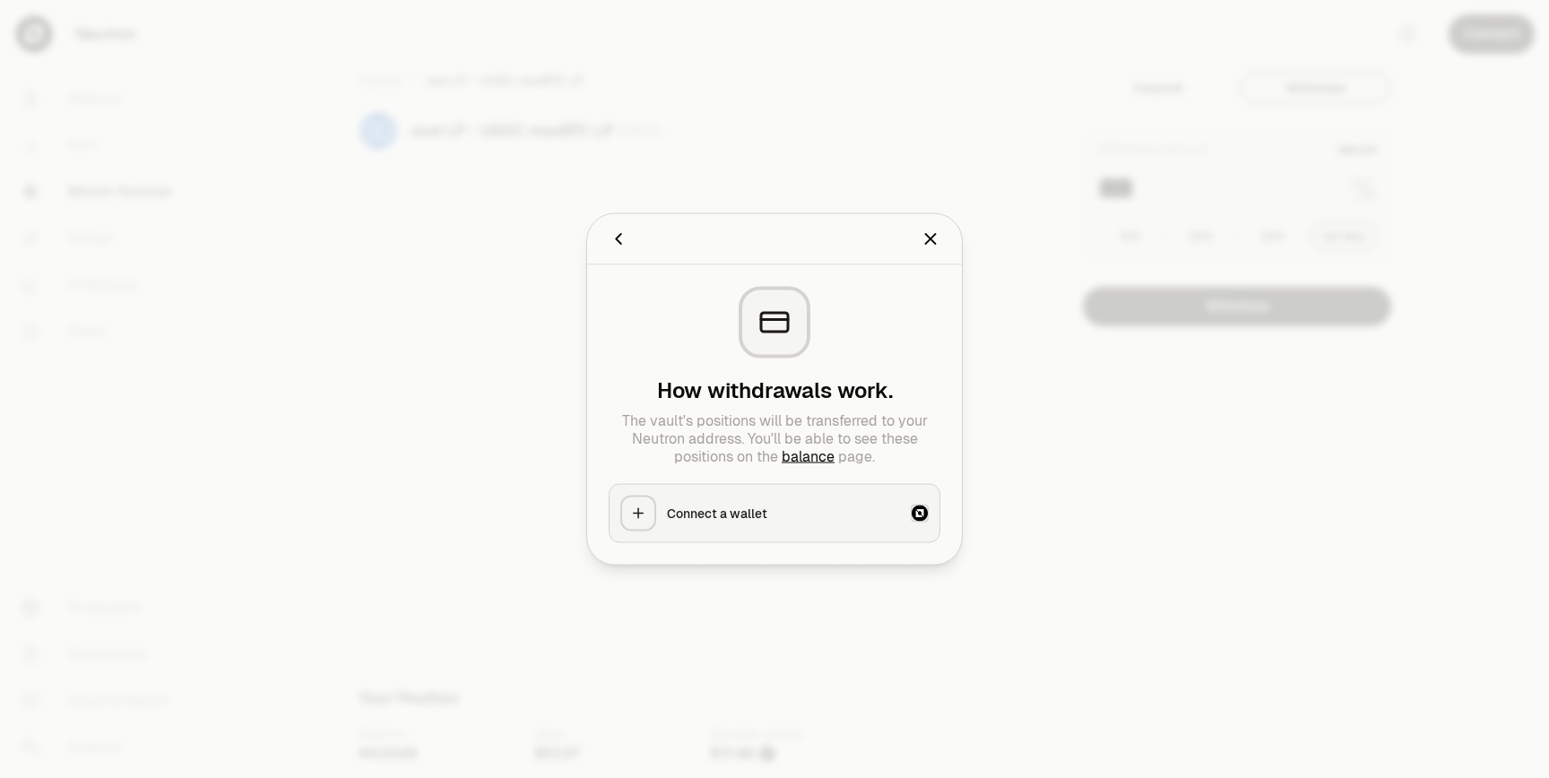
click at [768, 522] on button "Connect a wallet" at bounding box center [774, 513] width 332 height 59
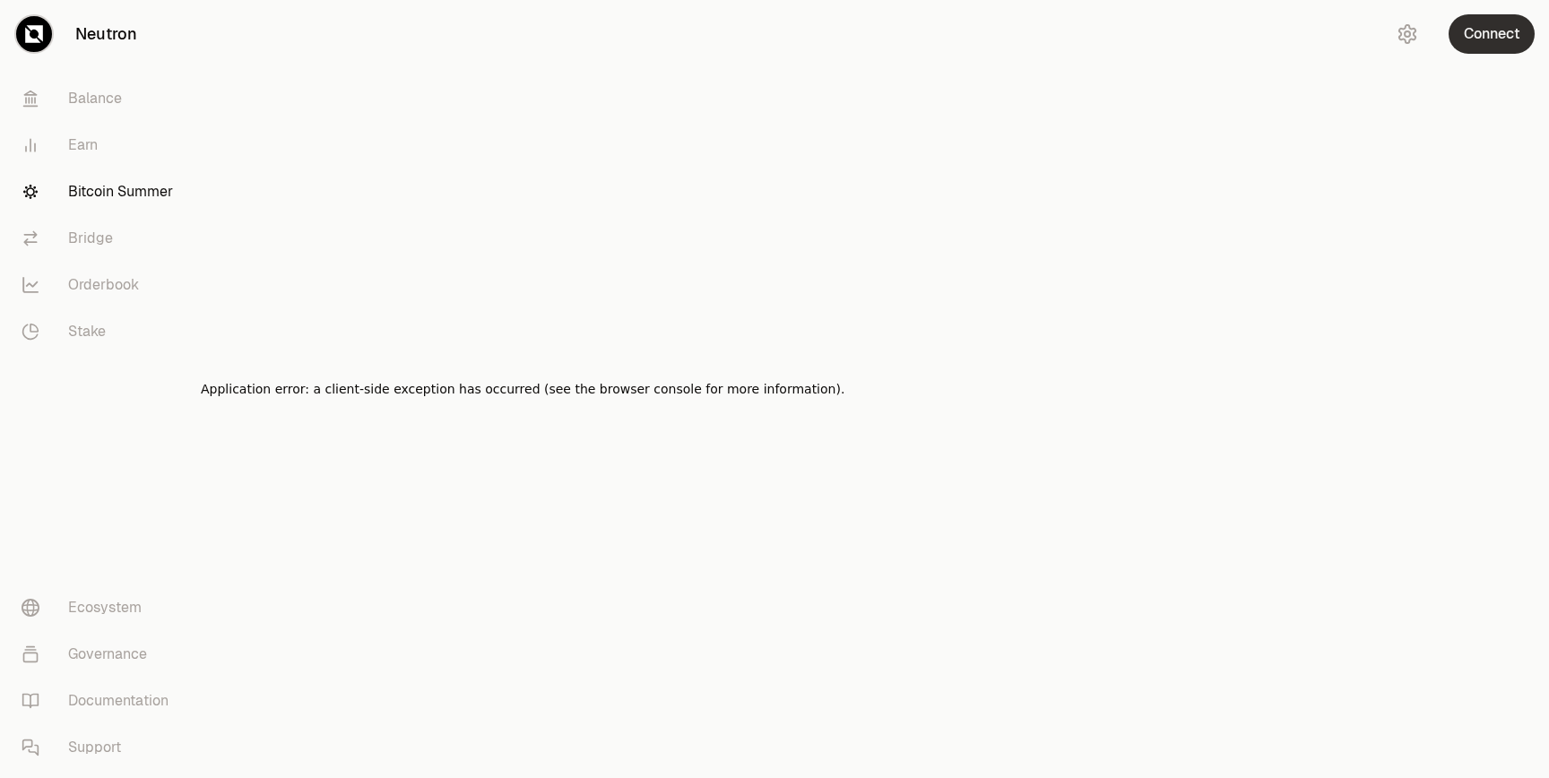
click at [1497, 27] on button "Connect" at bounding box center [1491, 33] width 86 height 39
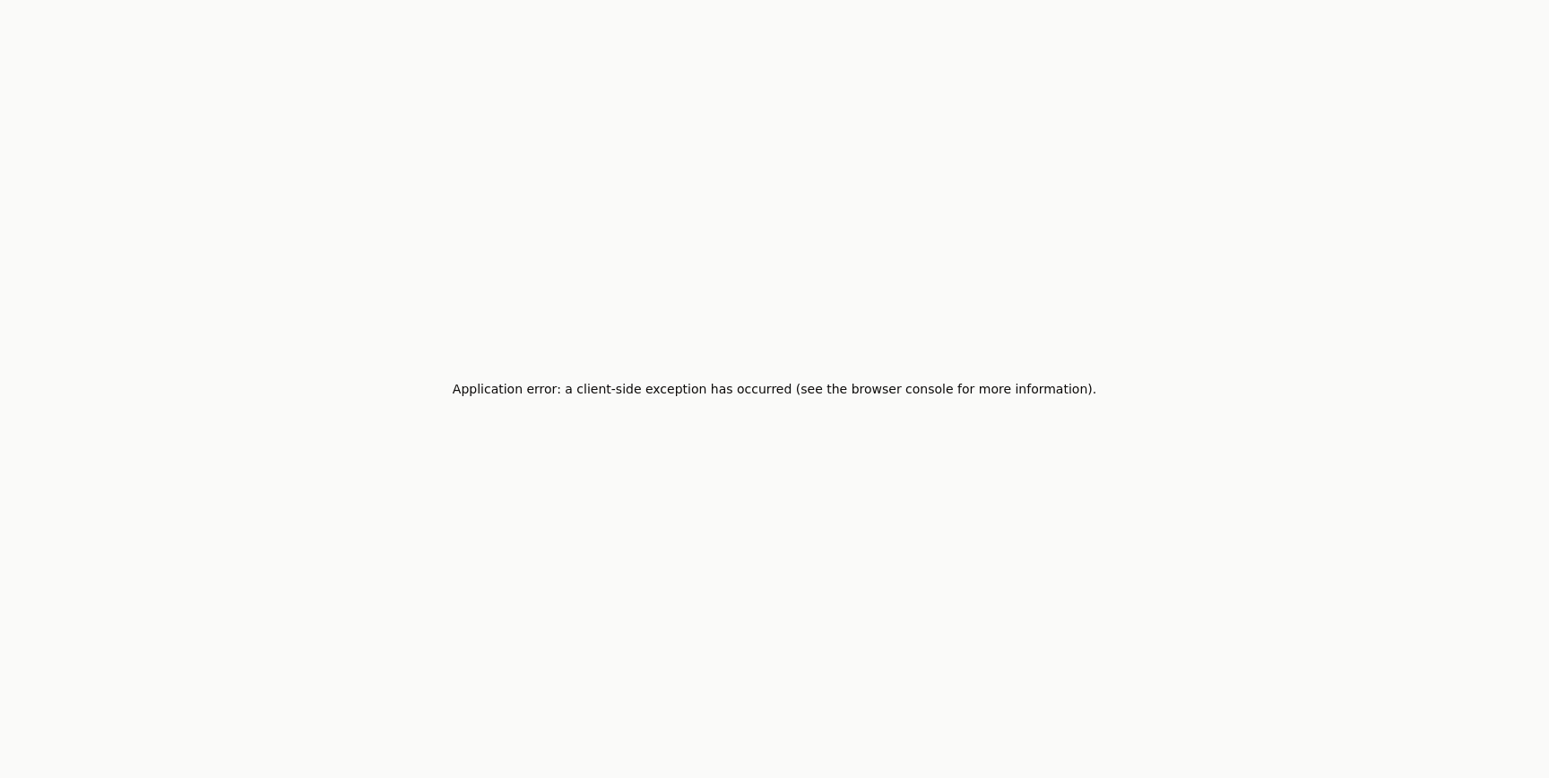
click at [654, 269] on div "Application error: a client-side exception has occurred (see the browser consol…" at bounding box center [774, 389] width 1549 height 778
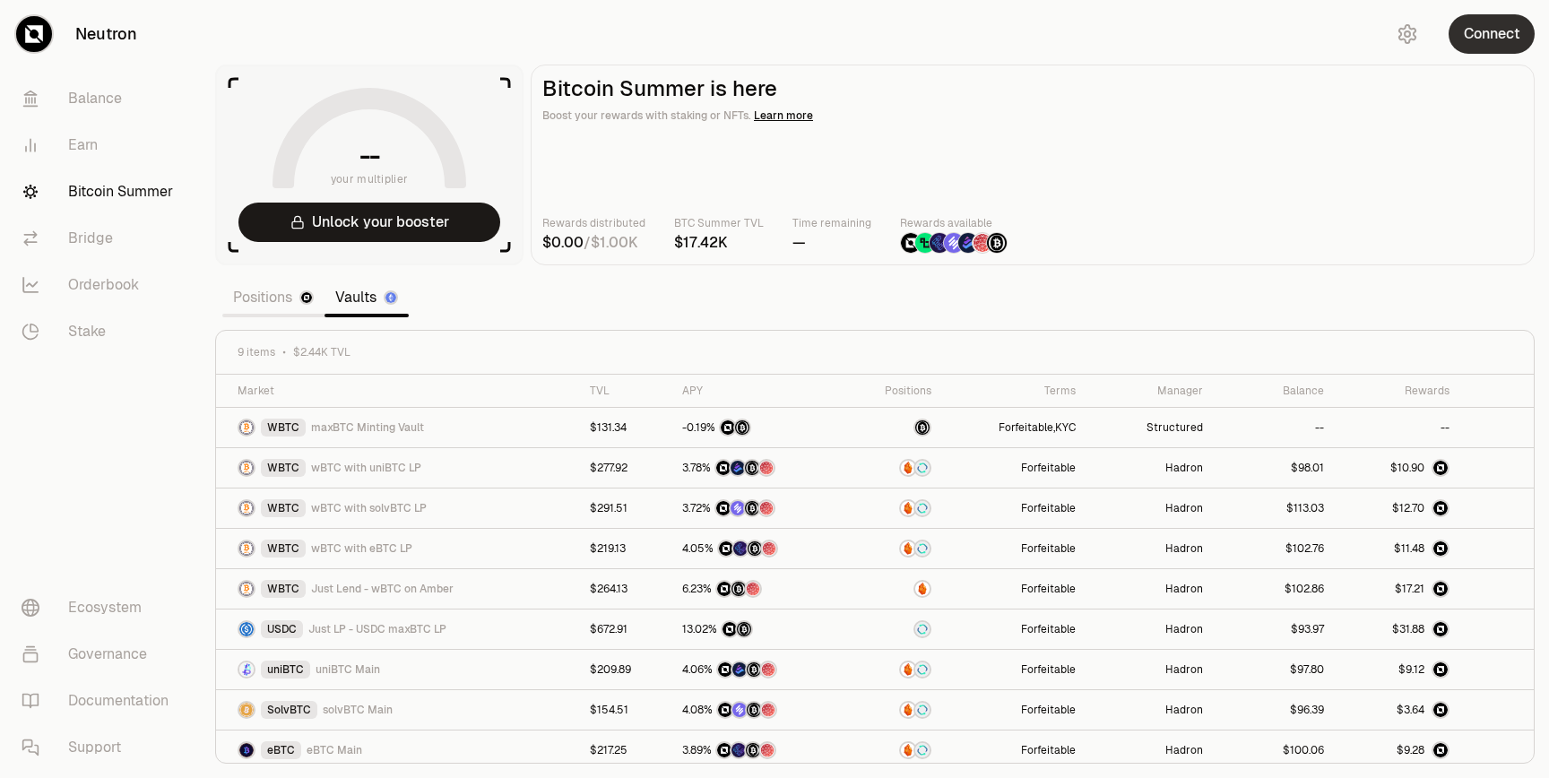
click at [1501, 22] on button "Connect" at bounding box center [1491, 33] width 86 height 39
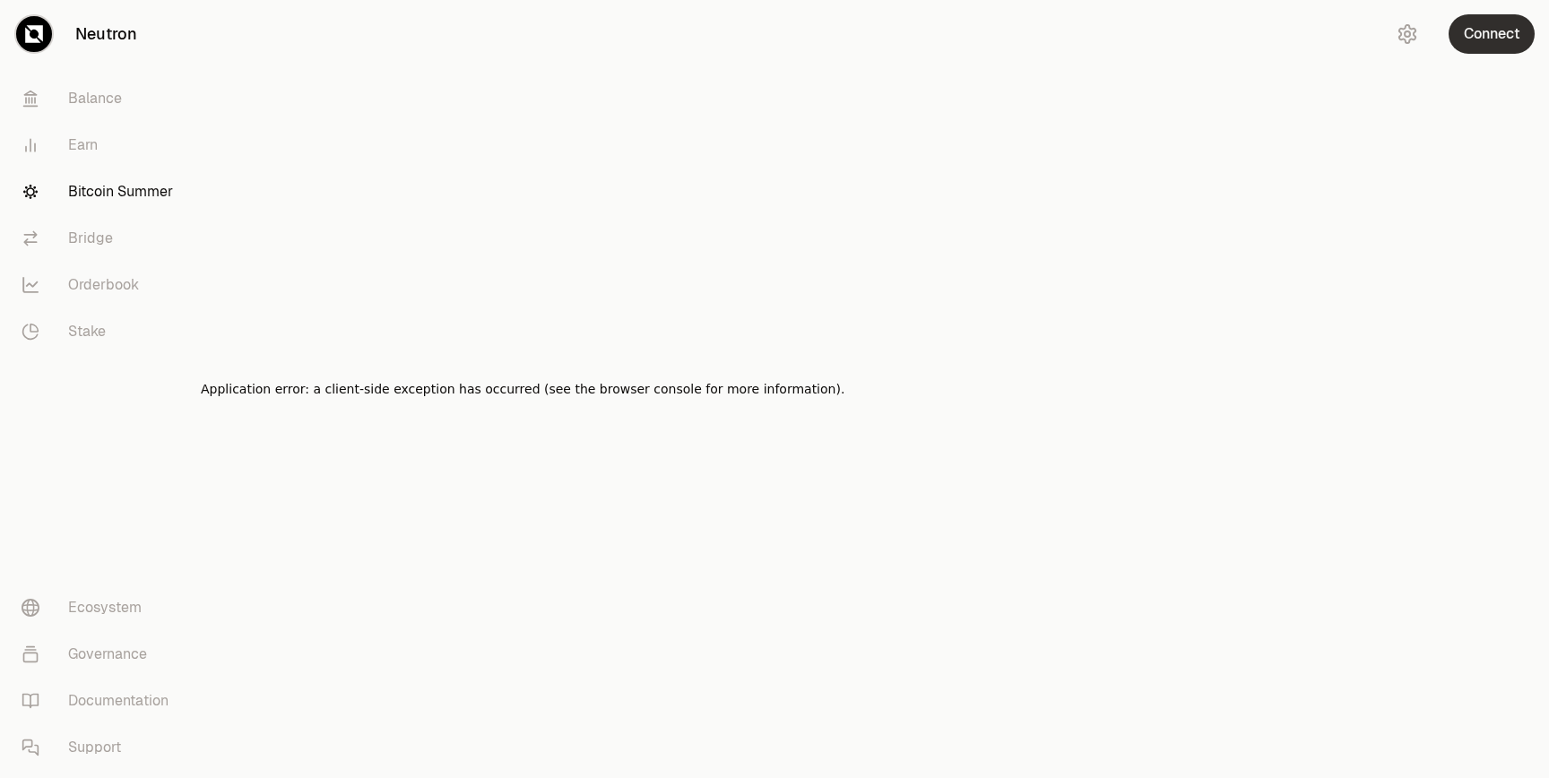
click at [1467, 36] on button "Connect" at bounding box center [1491, 33] width 86 height 39
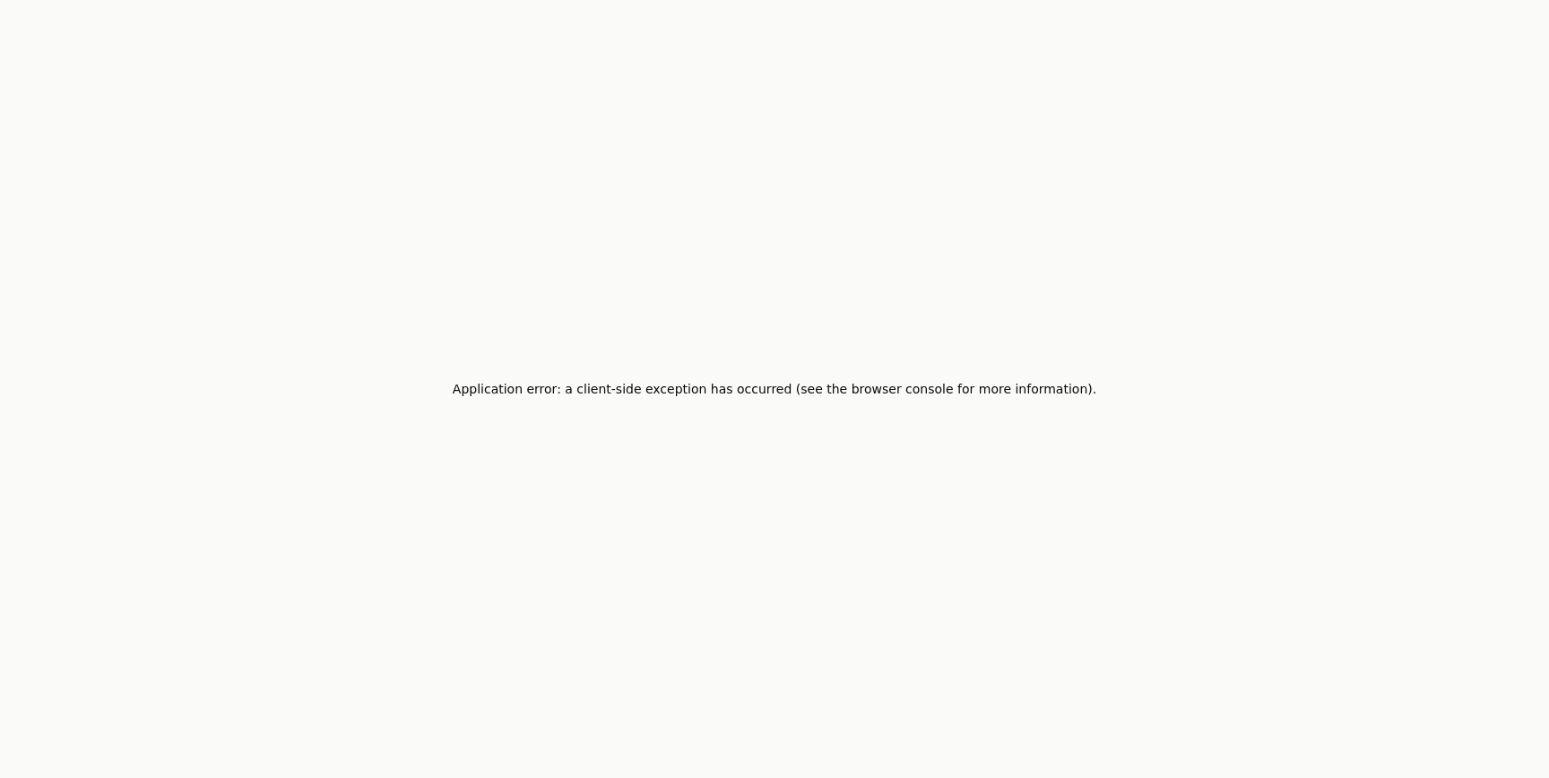
click at [577, 211] on div "Application error: a client-side exception has occurred (see the browser consol…" at bounding box center [774, 389] width 1549 height 778
click at [100, 63] on div "Application error: a client-side exception has occurred (see the browser consol…" at bounding box center [774, 389] width 1549 height 778
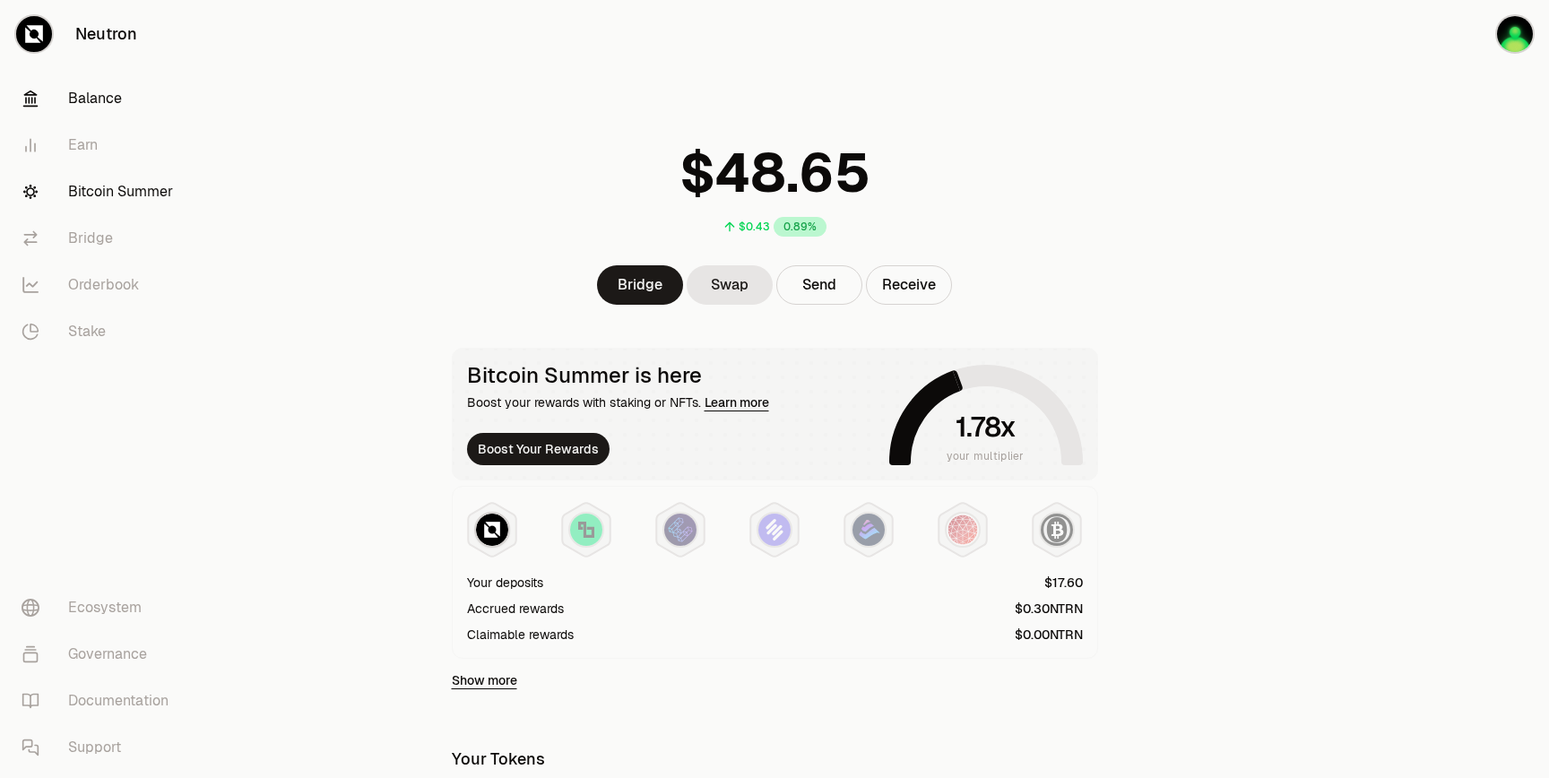
click at [76, 193] on link "Bitcoin Summer" at bounding box center [100, 191] width 186 height 47
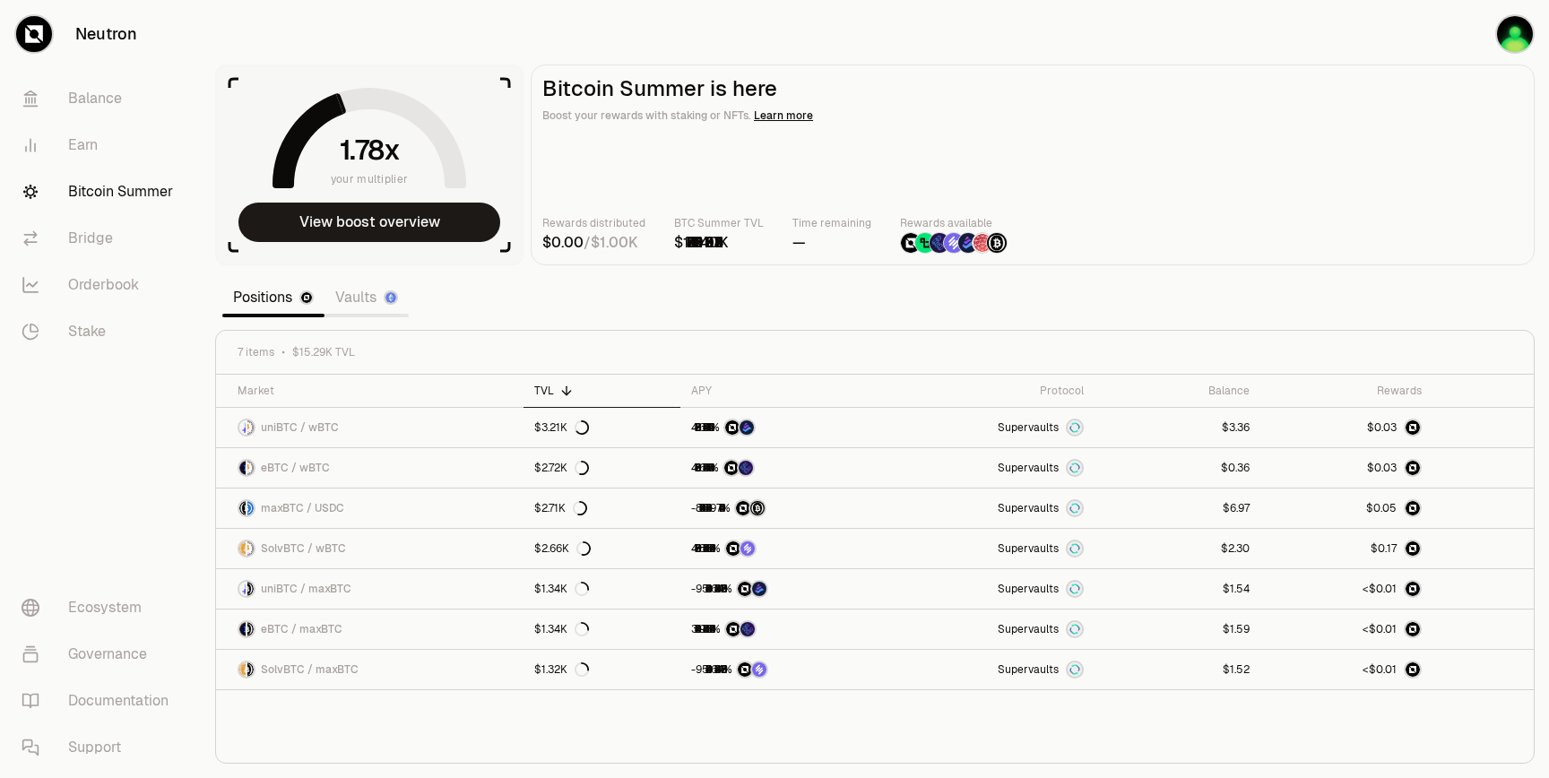
click at [369, 297] on link "Vaults" at bounding box center [366, 298] width 84 height 36
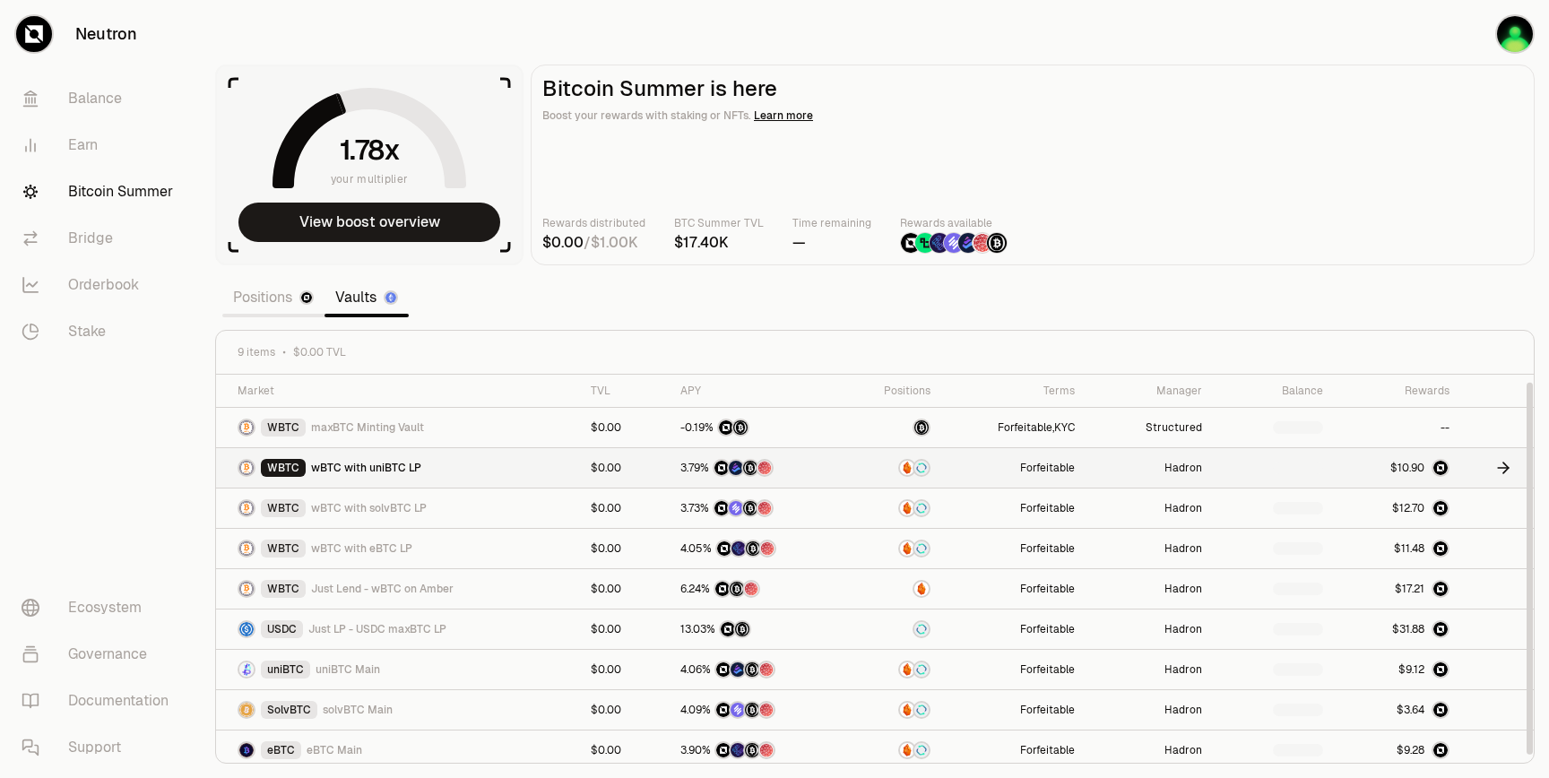
scroll to position [7, 0]
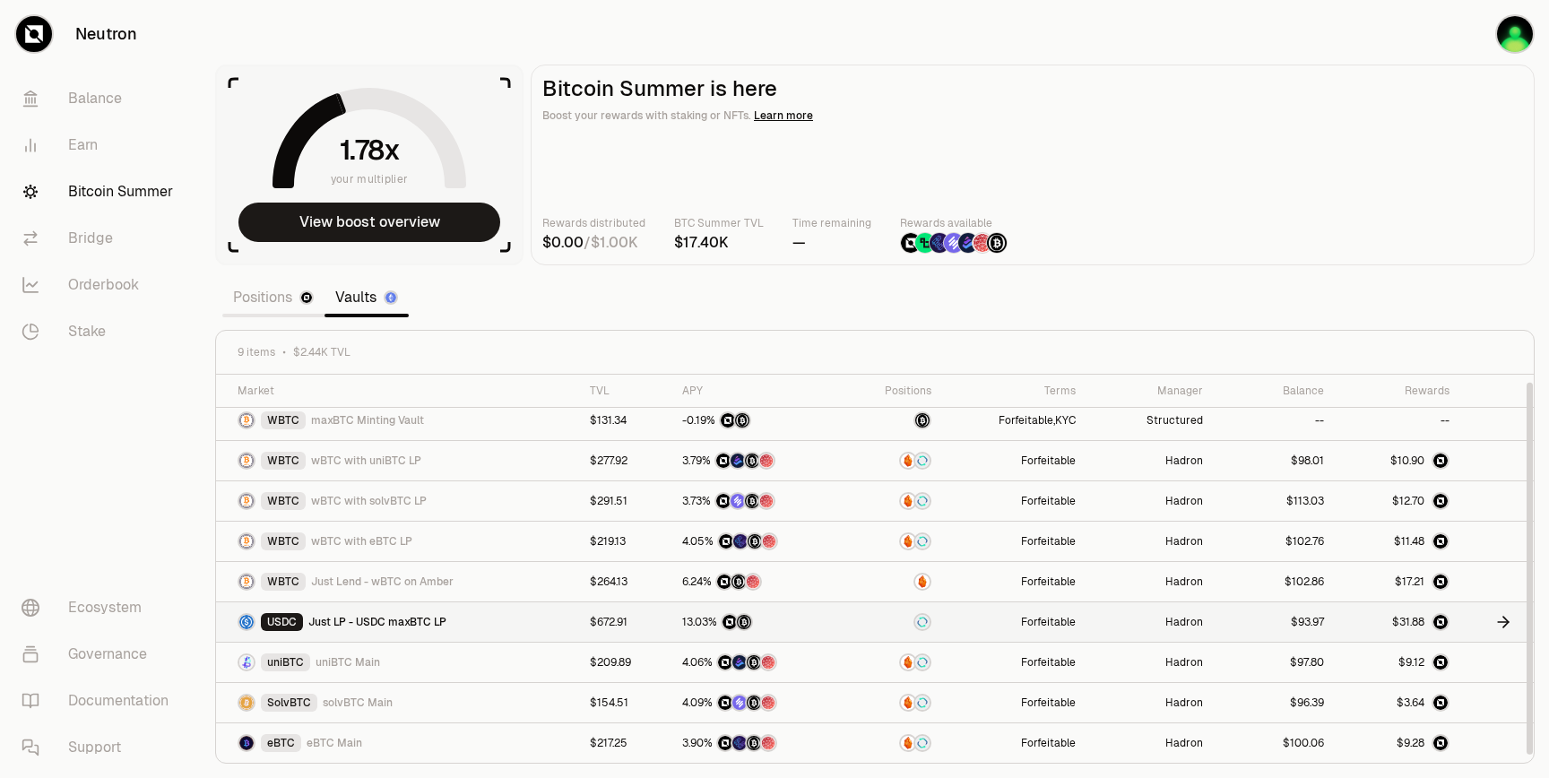
click at [1490, 608] on td at bounding box center [1496, 622] width 73 height 40
click at [1504, 623] on icon at bounding box center [1503, 622] width 18 height 18
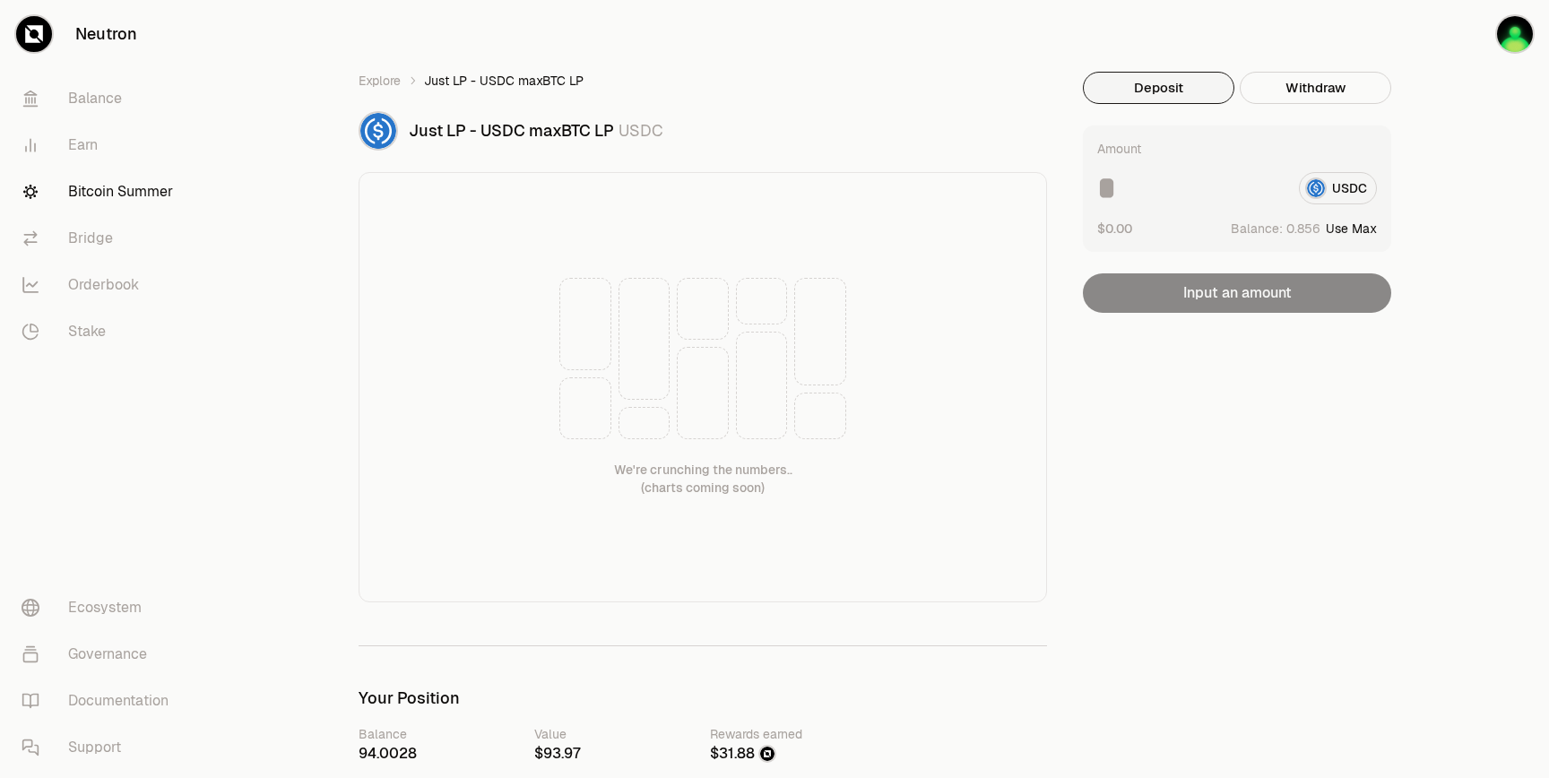
click at [1322, 107] on div "Deposit Withdraw" at bounding box center [1237, 99] width 308 height 54
click at [1322, 93] on button "Withdraw" at bounding box center [1314, 88] width 151 height 32
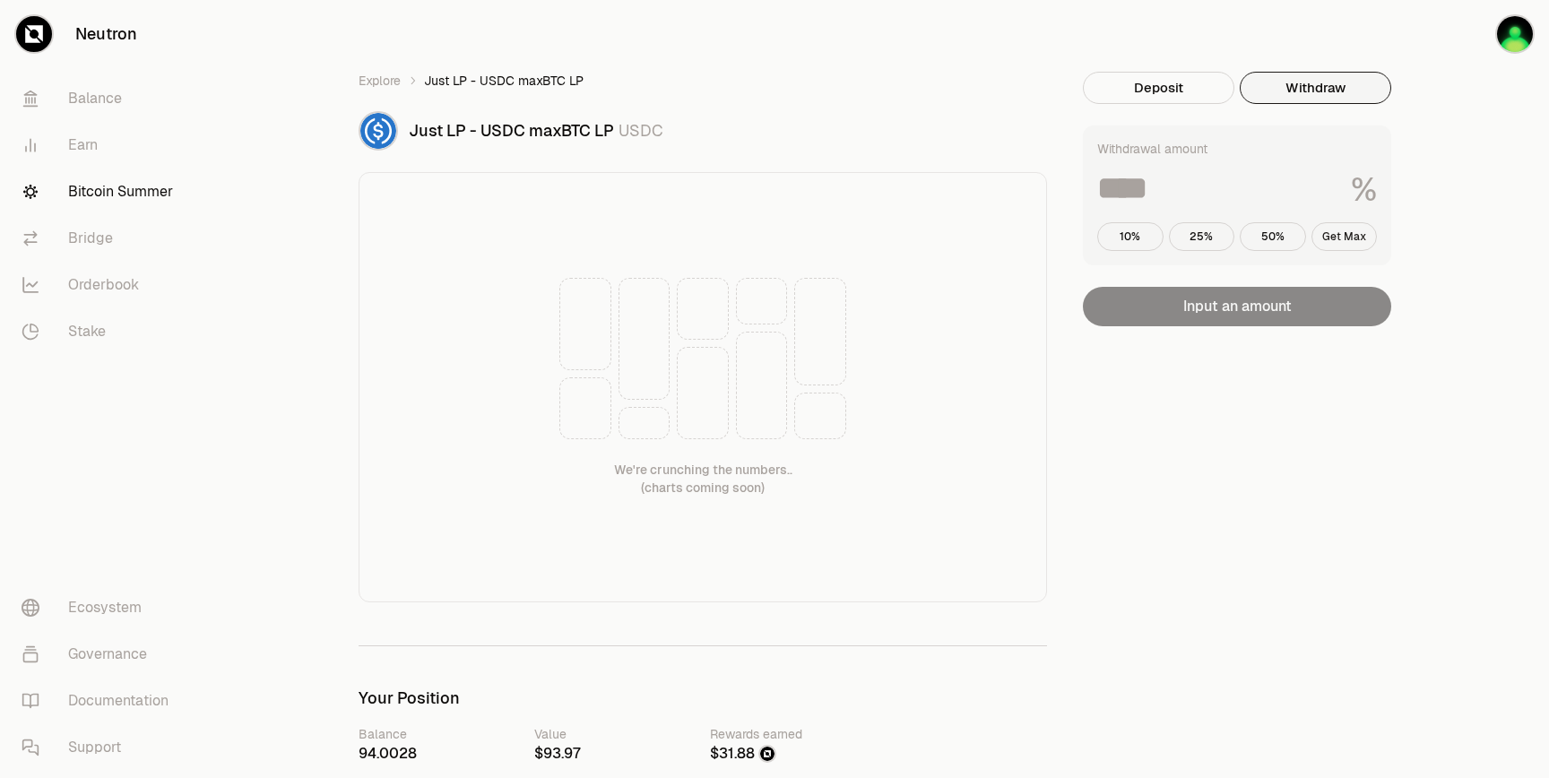
click at [1331, 235] on button "Get Max" at bounding box center [1344, 236] width 66 height 29
type input "***"
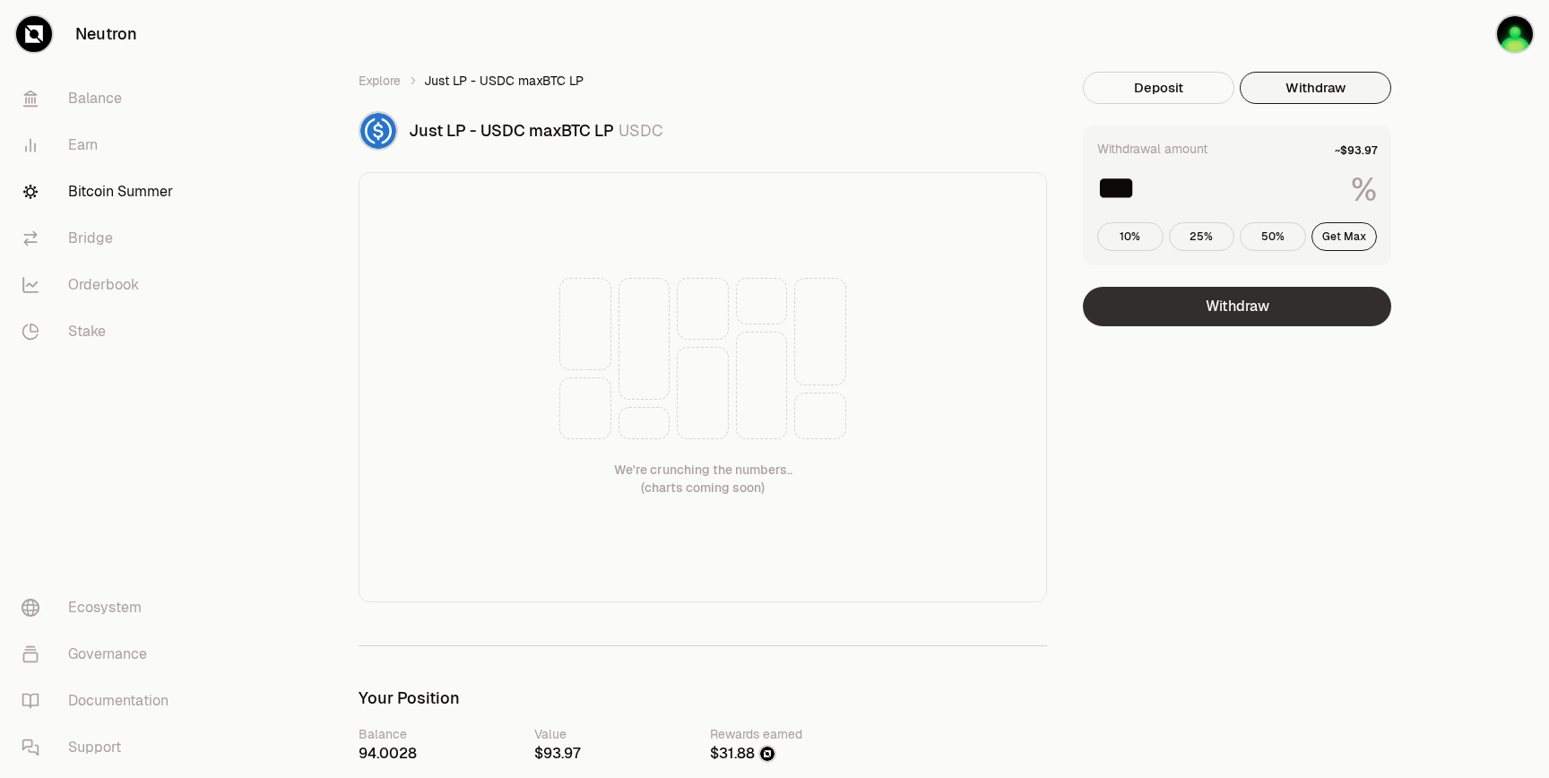
click at [1240, 312] on button "Withdraw" at bounding box center [1237, 306] width 308 height 39
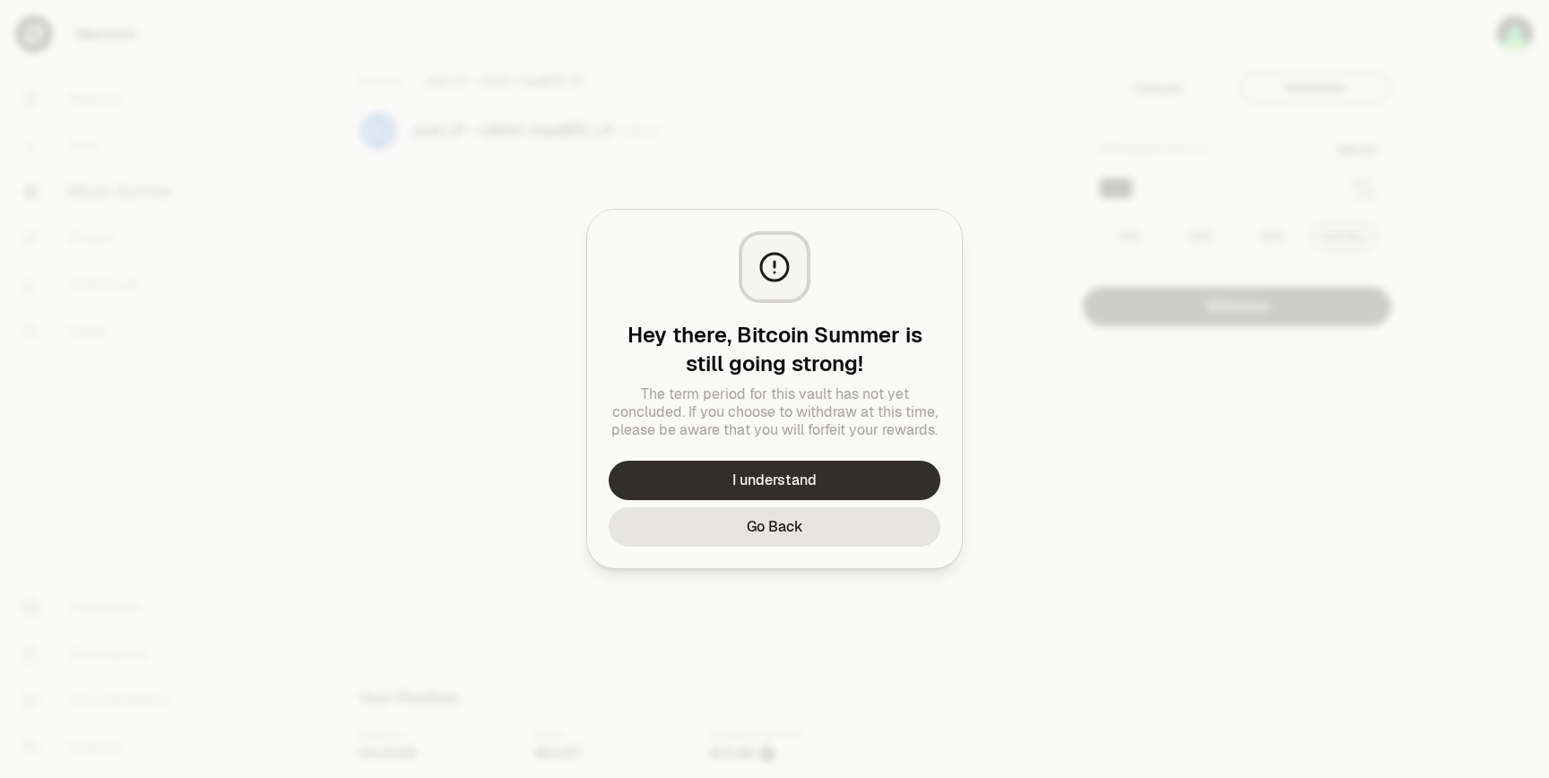
click at [730, 497] on button "I understand" at bounding box center [774, 480] width 332 height 39
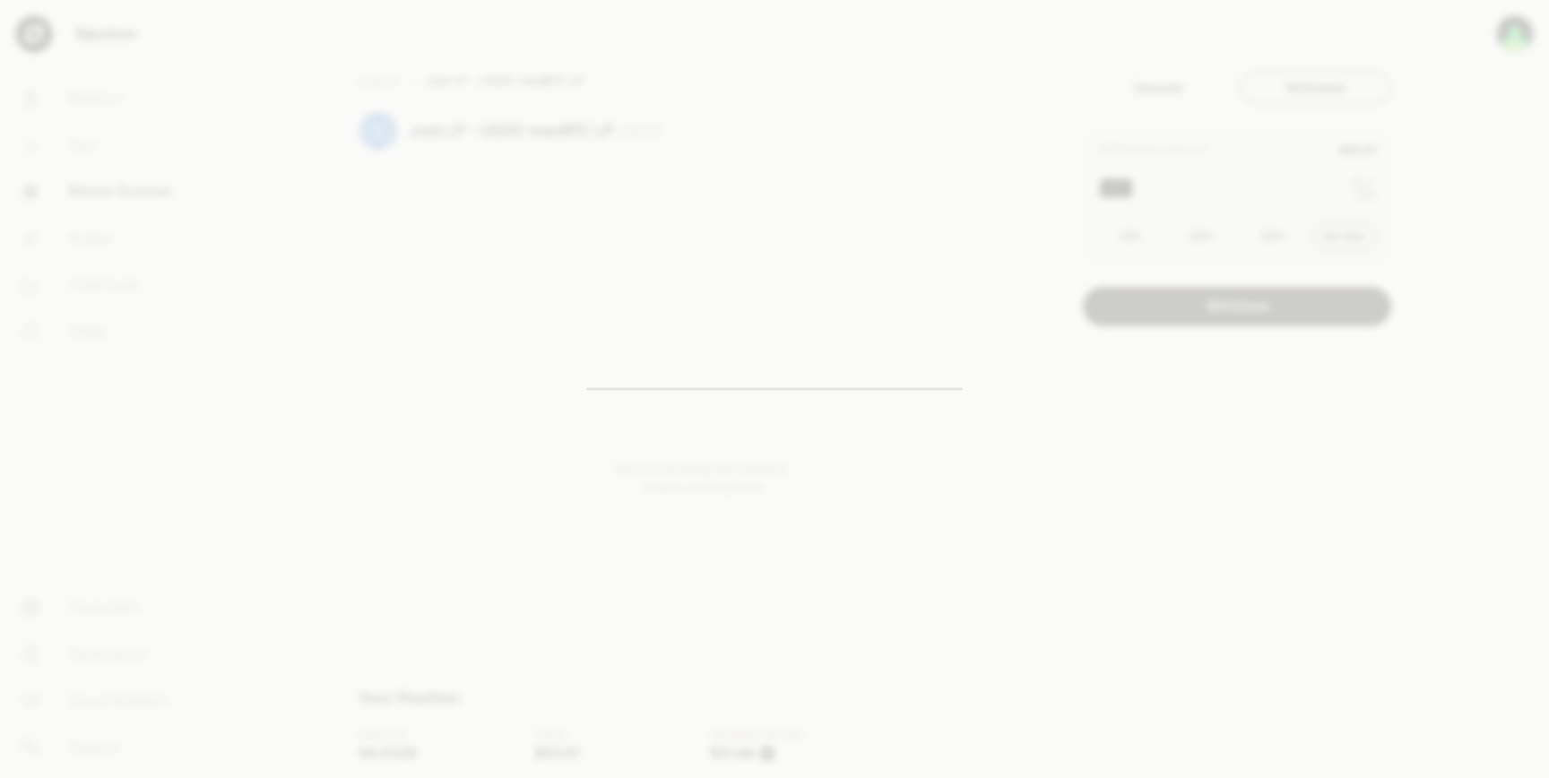
click at [1034, 457] on div at bounding box center [774, 389] width 1549 height 778
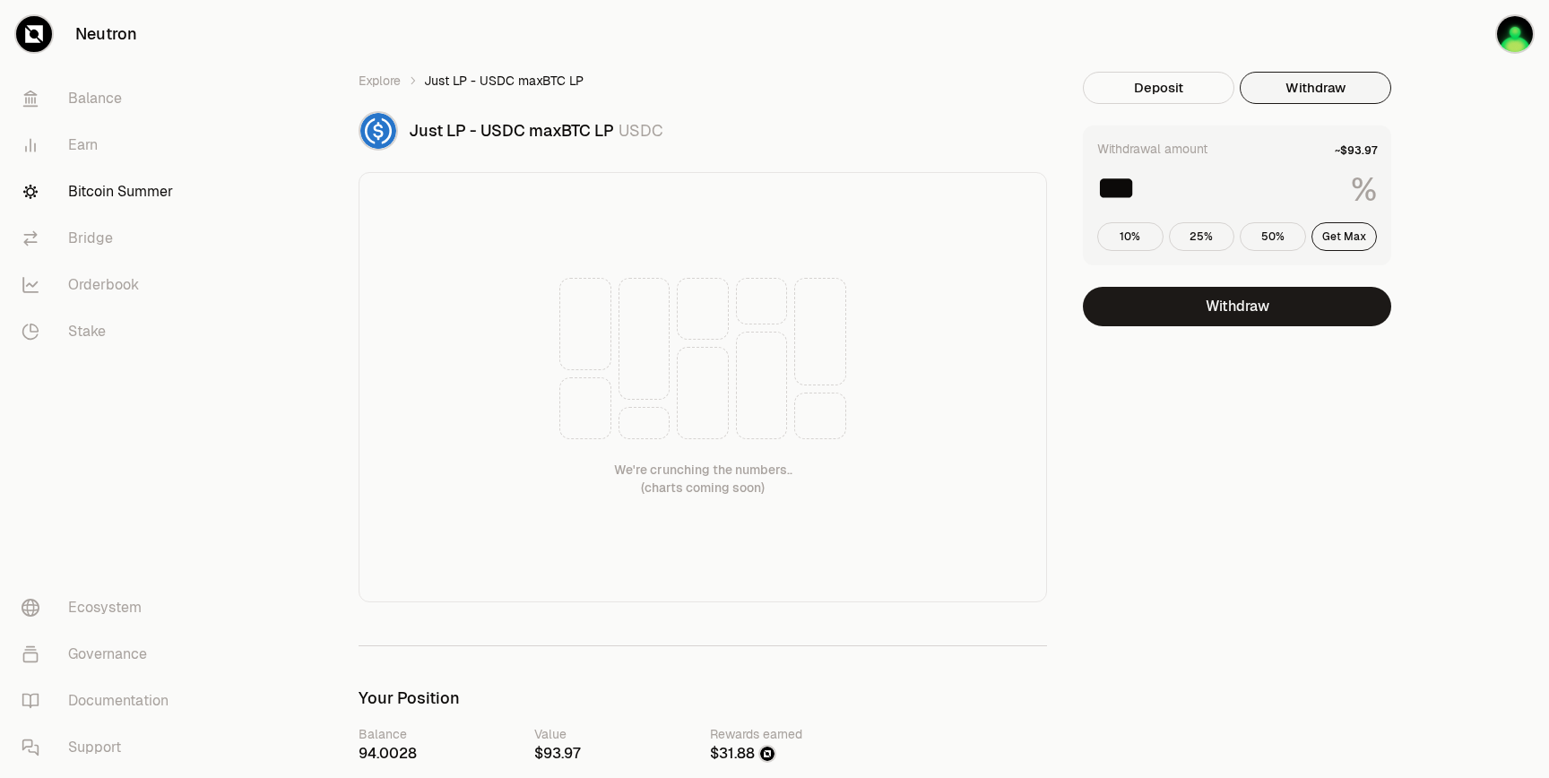
click at [1104, 473] on div "Deposit Withdraw Withdrawal amount ~$93.97 *** % 10% 25% 50% Get Max Withdraw T…" at bounding box center [1248, 791] width 330 height 1439
click at [393, 71] on div "Explore Just LP - USDC maxBTC LP Just LP - USDC maxBTC LP USDC We're crunching …" at bounding box center [875, 791] width 1348 height 1583
click at [393, 82] on link "Explore" at bounding box center [379, 81] width 42 height 18
